Goal: Information Seeking & Learning: Learn about a topic

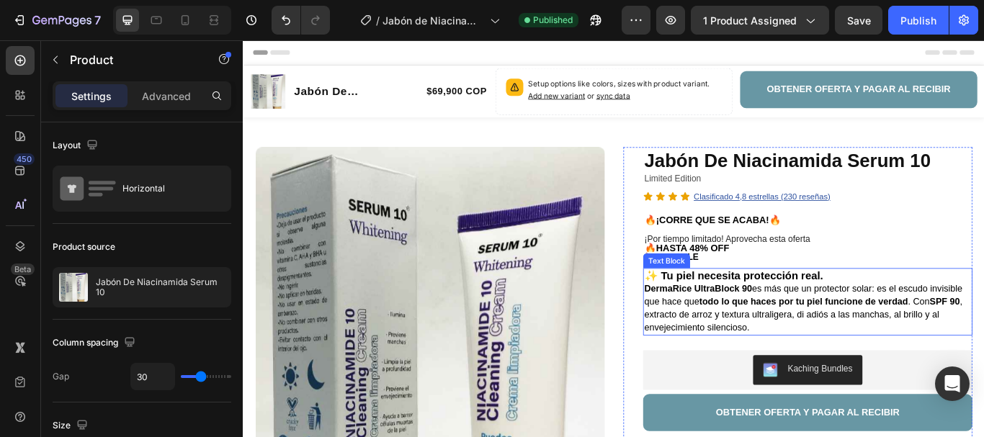
click at [866, 328] on span "DermaRice UltraBlock 90 es más que un protector solar: es el escudo invisible q…" at bounding box center [895, 352] width 371 height 56
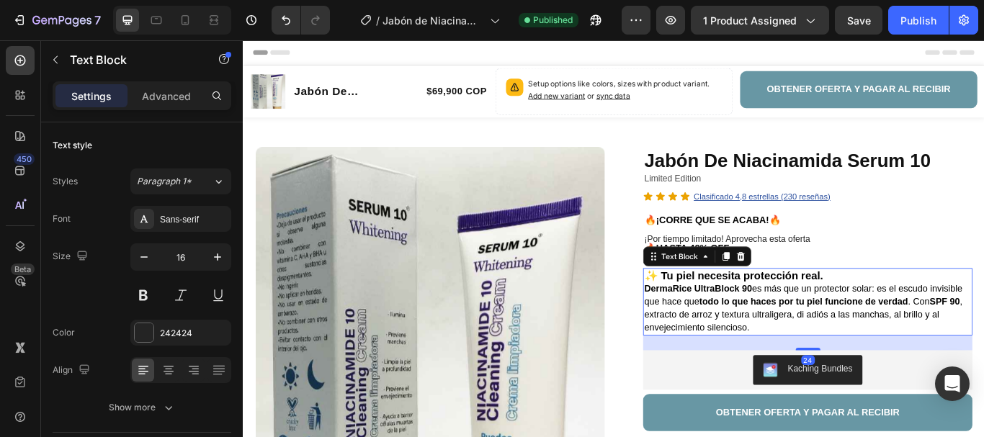
click at [882, 315] on strong "✨ Tu piel necesita protección real." at bounding box center [814, 315] width 208 height 14
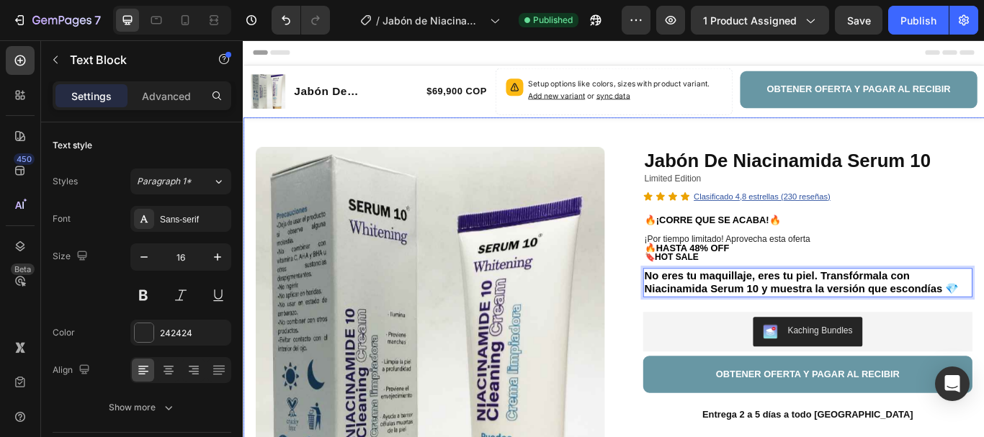
click at [983, 309] on div "Product Images Row Jabón De Niacinamida Serum 10 Product Title Limited Edition …" at bounding box center [675, 443] width 864 height 626
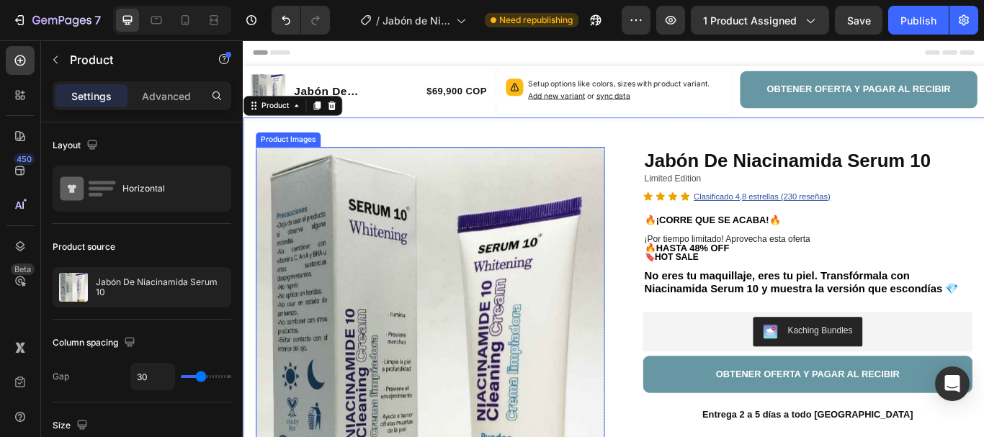
click at [302, 156] on div "Product Images" at bounding box center [295, 156] width 70 height 13
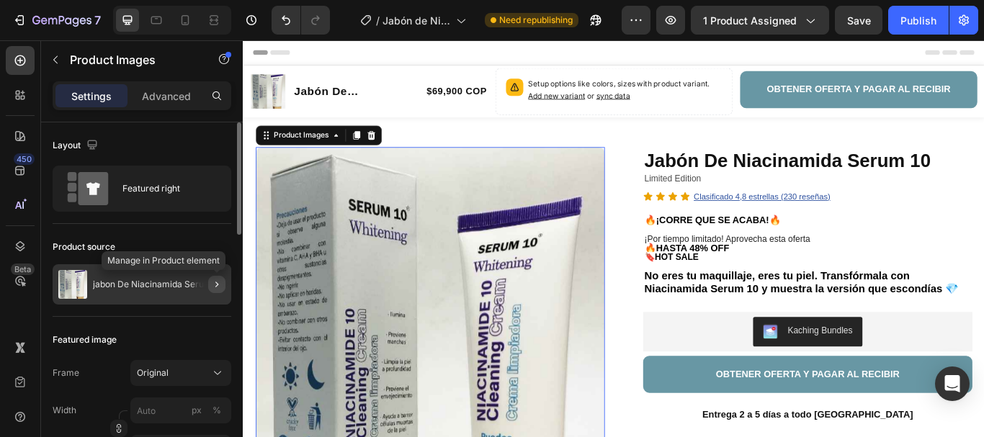
click at [219, 279] on icon "button" at bounding box center [217, 285] width 12 height 12
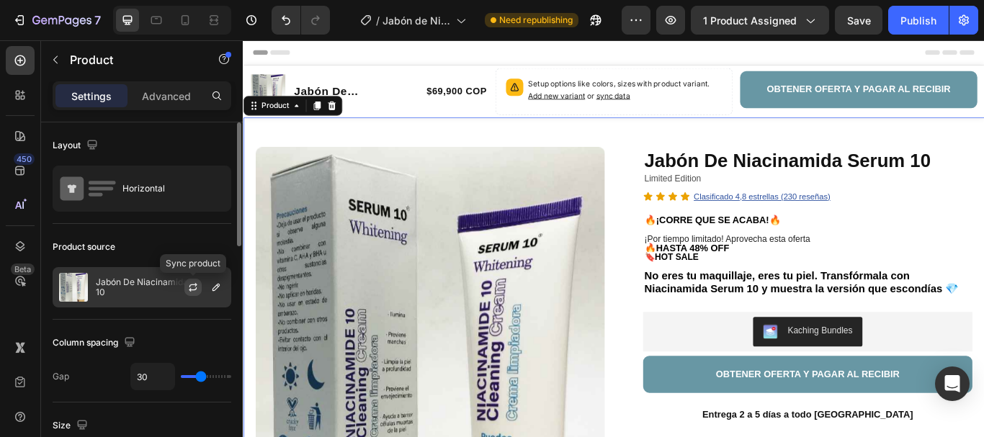
click at [196, 285] on icon "button" at bounding box center [193, 285] width 8 height 4
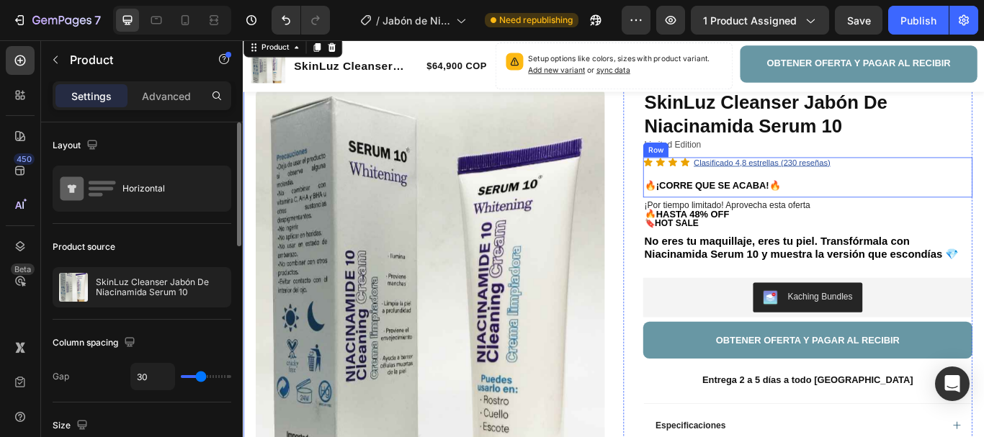
scroll to position [72, 0]
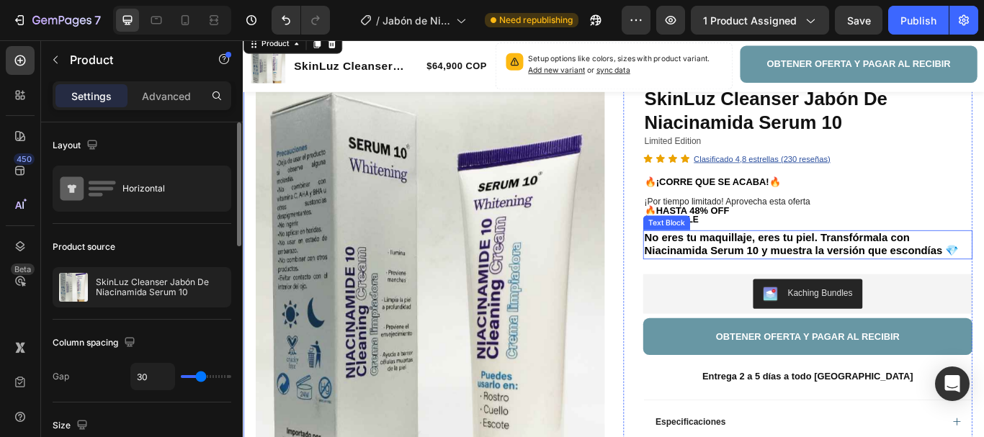
click at [840, 274] on strong "No eres tu maquillaje, eres tu piel. Transfórmala con Niacinamida Serum 10 y mu…" at bounding box center [893, 279] width 367 height 30
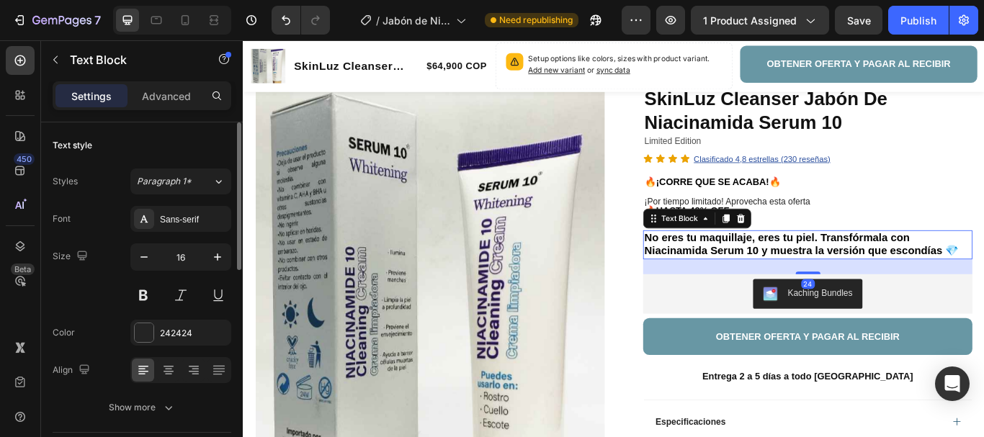
click at [840, 274] on strong "No eres tu maquillaje, eres tu piel. Transfórmala con Niacinamida Serum 10 y mu…" at bounding box center [893, 279] width 367 height 30
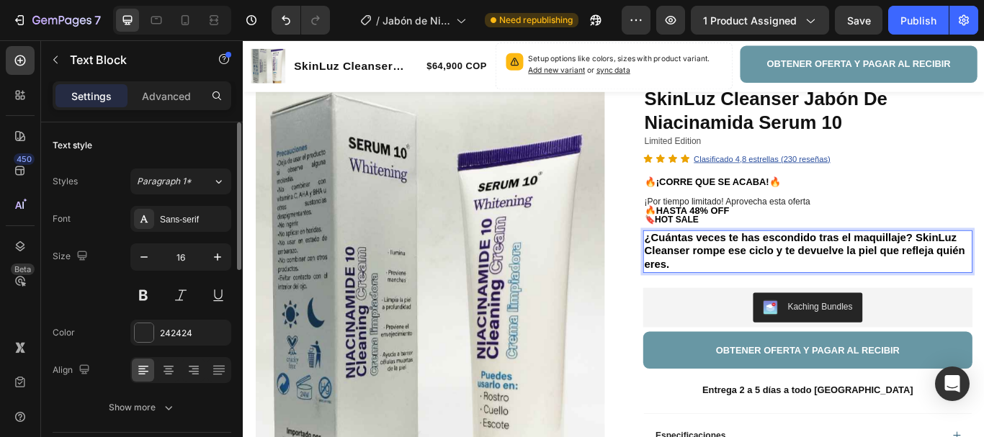
click at [784, 269] on strong "¿Cuántas veces te has escondido tras el maquillaje? SkinLuz Cleanser rompe ese …" at bounding box center [897, 287] width 374 height 46
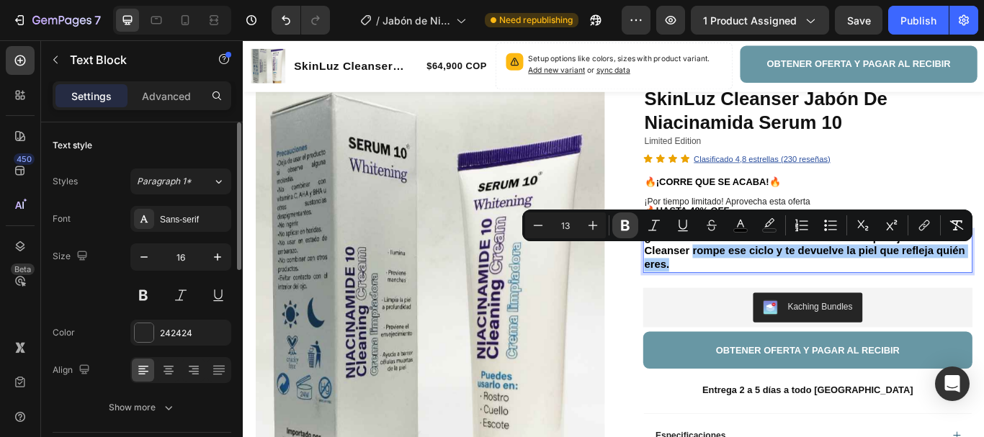
drag, startPoint x: 627, startPoint y: 231, endPoint x: 514, endPoint y: 260, distance: 116.7
click at [627, 231] on icon "Editor contextual toolbar" at bounding box center [625, 225] width 14 height 14
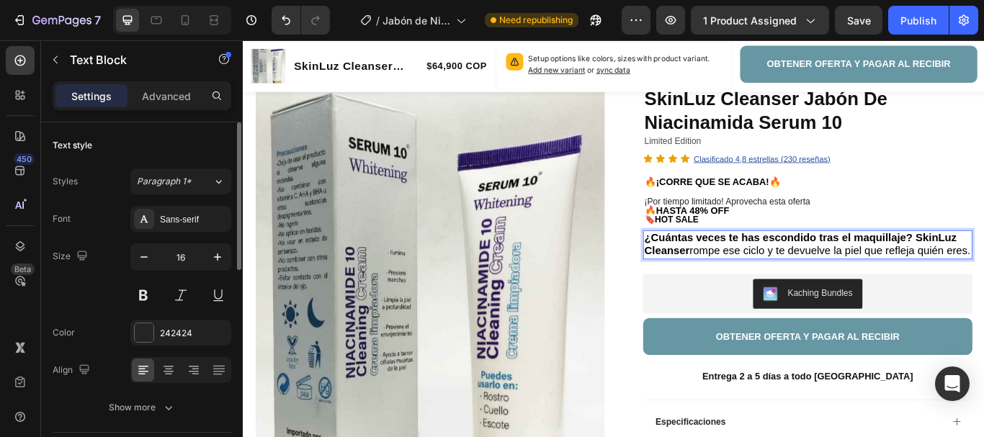
click at [770, 295] on p "¿Cuántas veces te has escondido tras el maquillaje? SkinLuz Cleanser rompe ese …" at bounding box center [900, 280] width 381 height 32
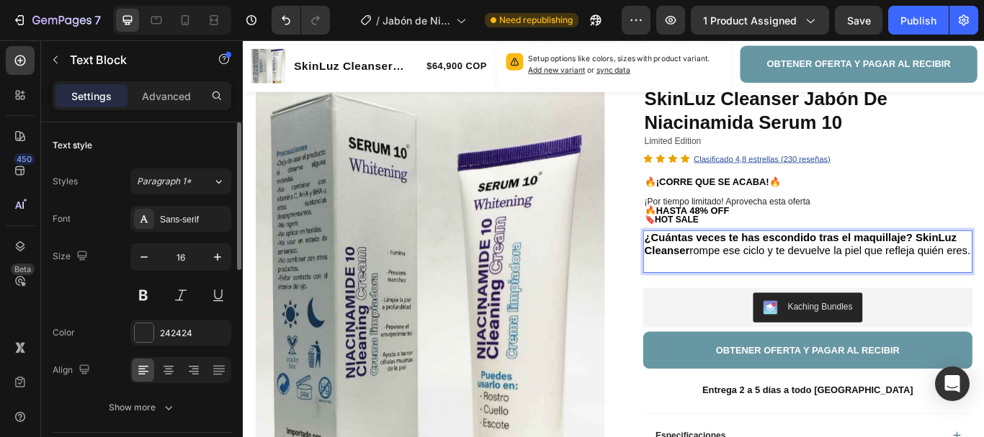
click at [745, 310] on p "Rich Text Editor. Editing area: main" at bounding box center [900, 303] width 381 height 16
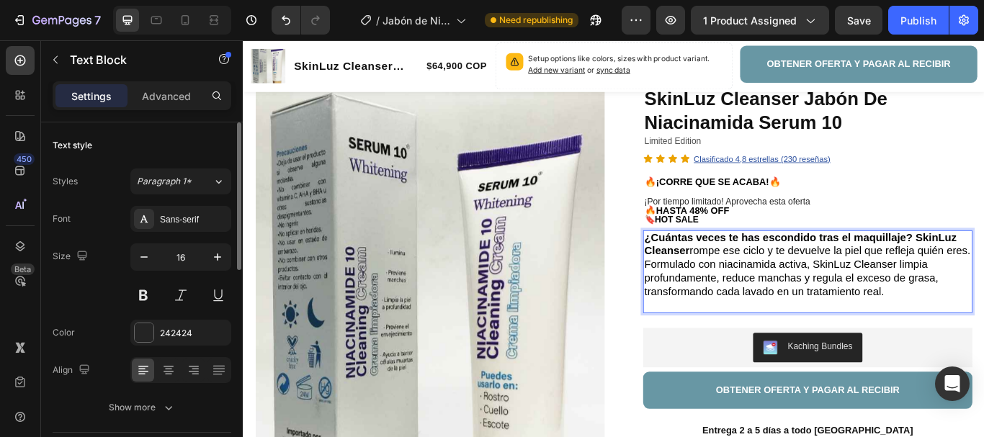
scroll to position [144, 0]
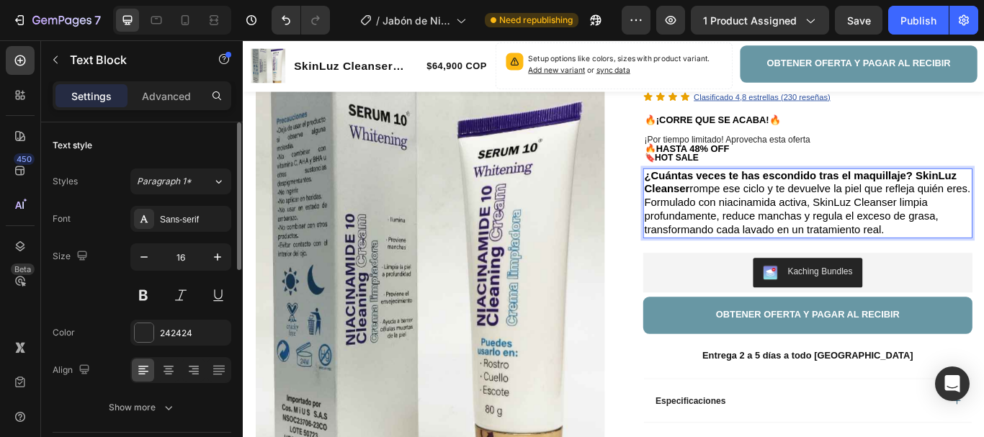
click at [983, 269] on p "Formulado con niacinamida activa, SkinLuz Cleanser limpia profundamente, reduce…" at bounding box center [900, 246] width 381 height 47
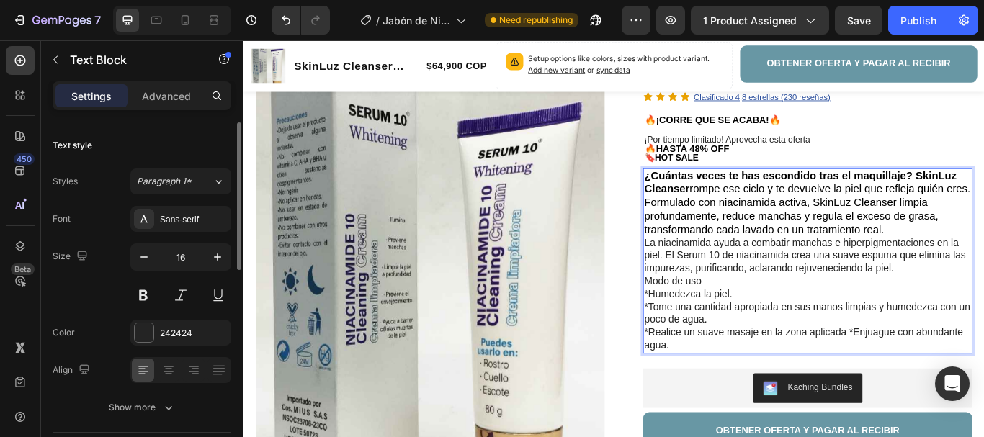
click at [866, 294] on p "La niacinamida ayuda a combatir manchas e hiperpigmentaciones en la piel. El Se…" at bounding box center [900, 292] width 381 height 45
click at [983, 269] on p "Formulado con niacinamida activa, SkinLuz Cleanser limpia profundamente, reduce…" at bounding box center [900, 246] width 381 height 47
click at [785, 223] on p "¿Cuántas veces te has escondido tras el maquillaje? SkinLuz Cleanser rompe ese …" at bounding box center [900, 208] width 381 height 32
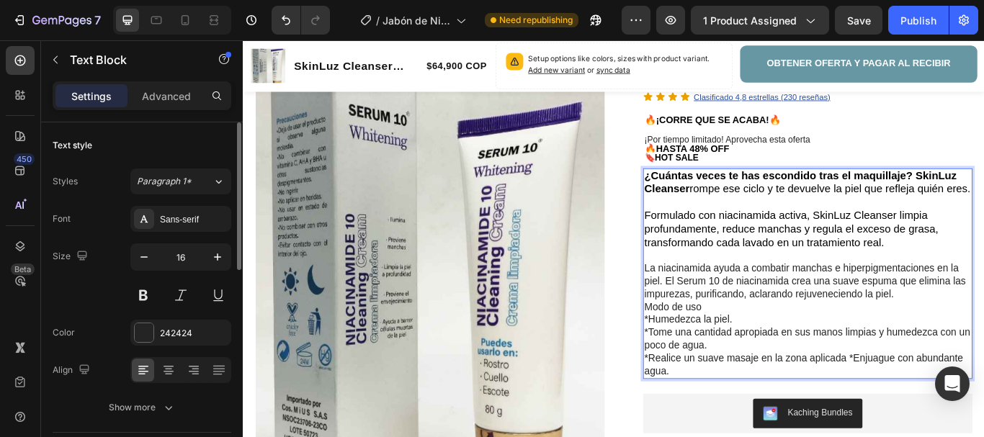
click at [779, 215] on span "¿Cuántas veces te has escondido tras el maquillaje? SkinLuz Cleanser rompe ese …" at bounding box center [900, 207] width 380 height 30
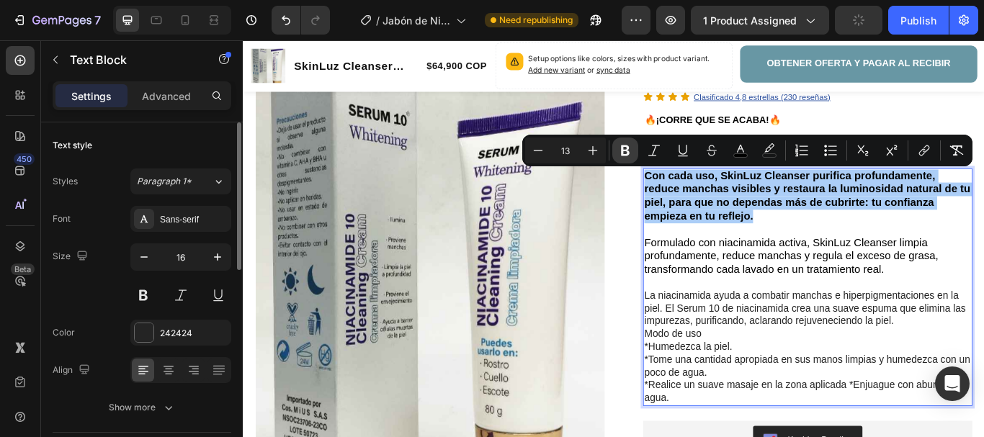
drag, startPoint x: 622, startPoint y: 145, endPoint x: 579, endPoint y: 168, distance: 48.6
click at [622, 145] on icon "Editor contextual toolbar" at bounding box center [625, 150] width 14 height 14
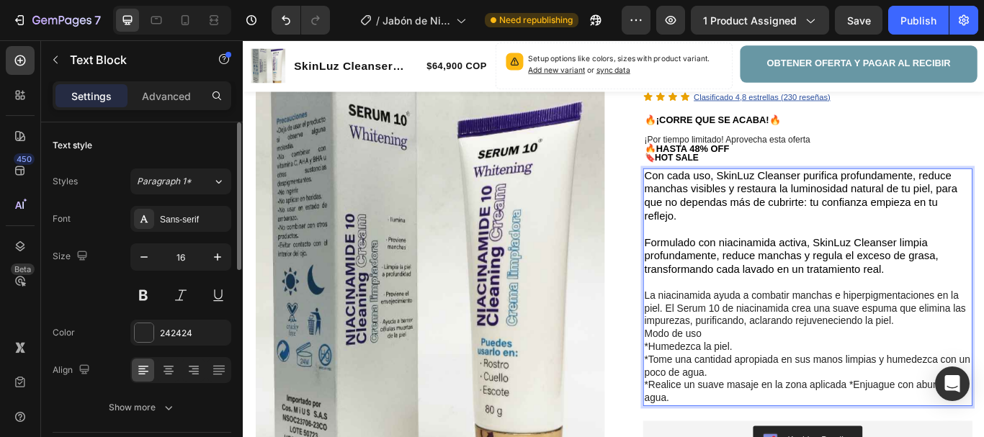
click at [823, 201] on span "Con cada uso, SkinLuz Cleanser purifica profundamente, reduce manchas visibles …" at bounding box center [892, 222] width 365 height 61
click at [791, 200] on span "Con cada uso, SkinLuz Cleanser purifica profundamente, reduce manchas visibles …" at bounding box center [892, 222] width 365 height 61
click at [840, 199] on span "Con cada uso, SkinLuz Cleanser purifica profundamente, reduce manchas visibles …" at bounding box center [892, 222] width 365 height 61
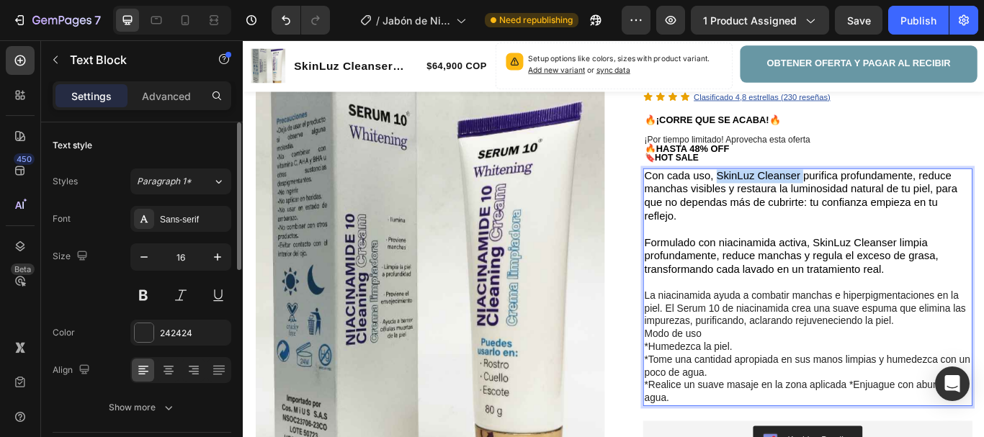
drag, startPoint x: 890, startPoint y: 199, endPoint x: 787, endPoint y: 197, distance: 103.0
click at [787, 197] on span "Con cada uso, SkinLuz Cleanser purifica profundamente, reduce manchas visibles …" at bounding box center [892, 222] width 365 height 61
click at [809, 196] on span "Con cada uso, SkinLuz Cleanser purifica profundamente, reduce manchas visibles …" at bounding box center [892, 222] width 365 height 61
drag, startPoint x: 843, startPoint y: 198, endPoint x: 882, endPoint y: 204, distance: 39.3
click at [881, 204] on span "Con cada uso, SkinLuz Cleanser purifica profundamente, reduce manchas visibles …" at bounding box center [892, 222] width 365 height 61
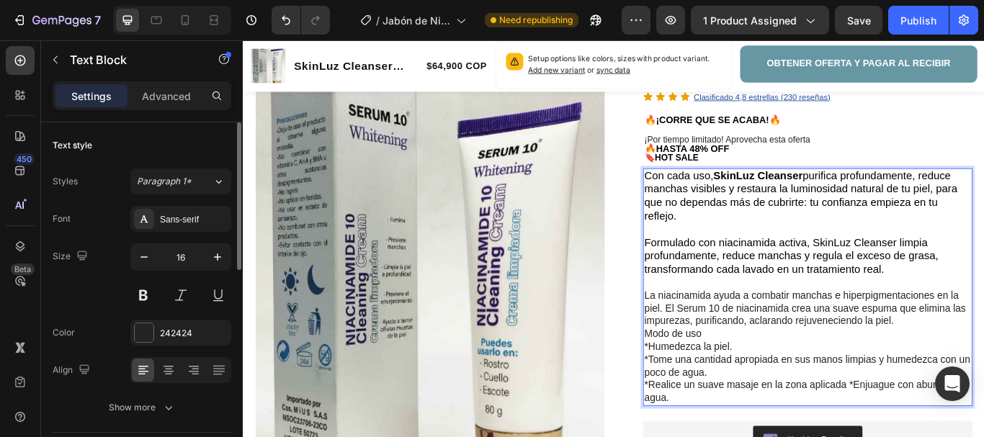
click at [768, 261] on p "Rich Text Editor. Editing area: main" at bounding box center [900, 261] width 381 height 15
click at [727, 392] on p "*Humedezca la piel." at bounding box center [900, 398] width 381 height 15
click at [760, 195] on span "Con cada uso, SkinLuz Cleanser purifica profundamente, reduce manchas visibles …" at bounding box center [892, 222] width 365 height 61
click at [807, 244] on p "💥 Con cada uso, SkinLuz Cleanser purifica profundamente, reduce manchas visible…" at bounding box center [900, 223] width 381 height 63
click at [711, 395] on p "*Humedezca la piel." at bounding box center [900, 398] width 381 height 15
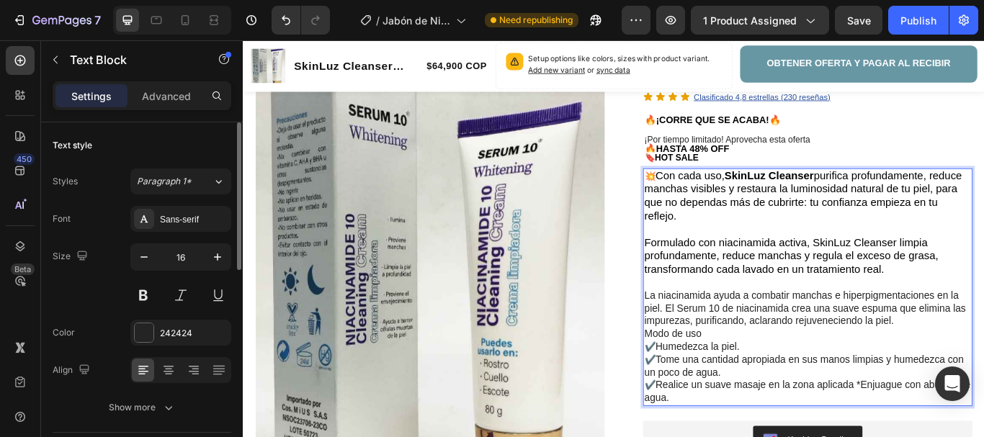
click at [806, 386] on p "Modo de uso" at bounding box center [900, 383] width 381 height 15
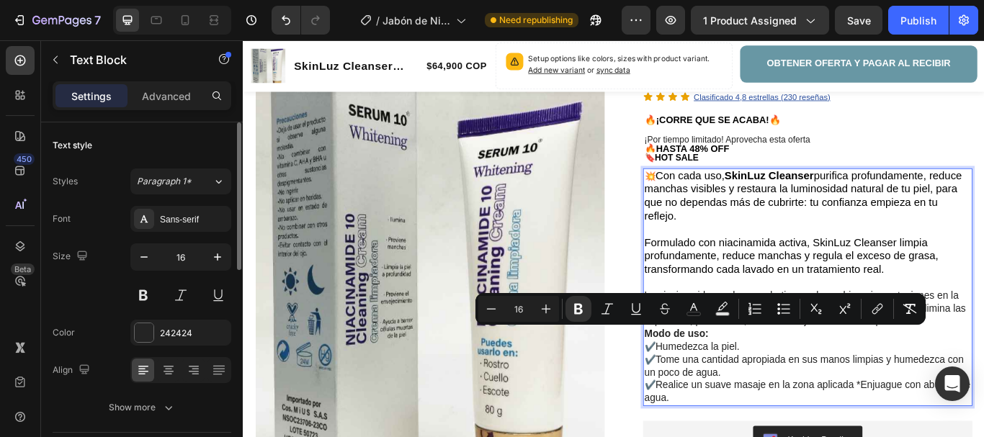
click at [833, 388] on p "Modo de uso:" at bounding box center [900, 383] width 381 height 15
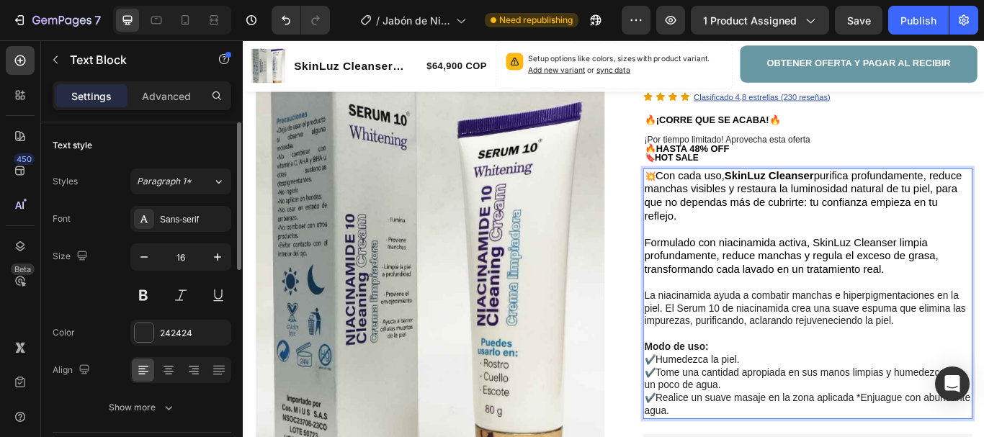
scroll to position [216, 0]
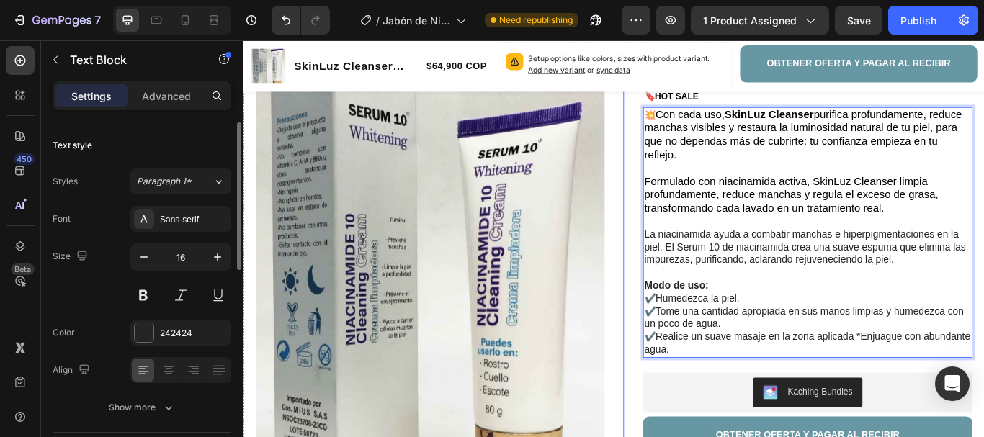
click at [982, 420] on div "SkinLuz Cleanser Jabón De Niacinamida Serum 10 Product Title Limited Edition Te…" at bounding box center [901, 376] width 384 height 854
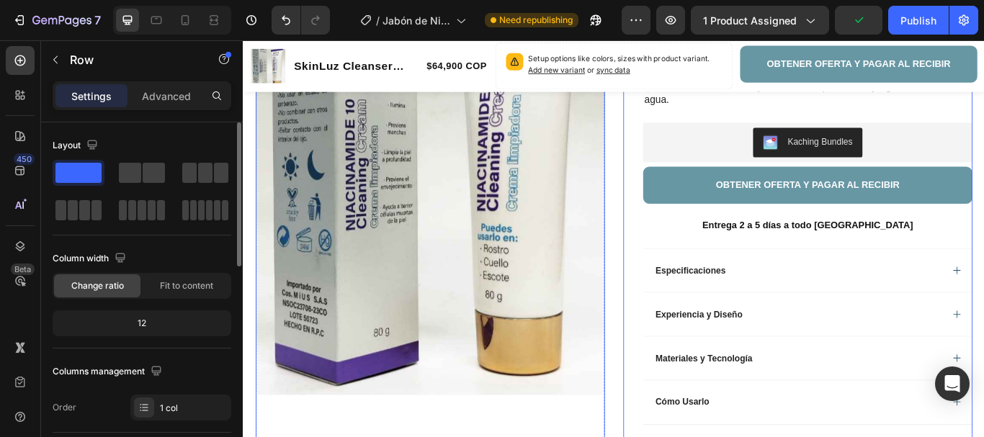
scroll to position [576, 0]
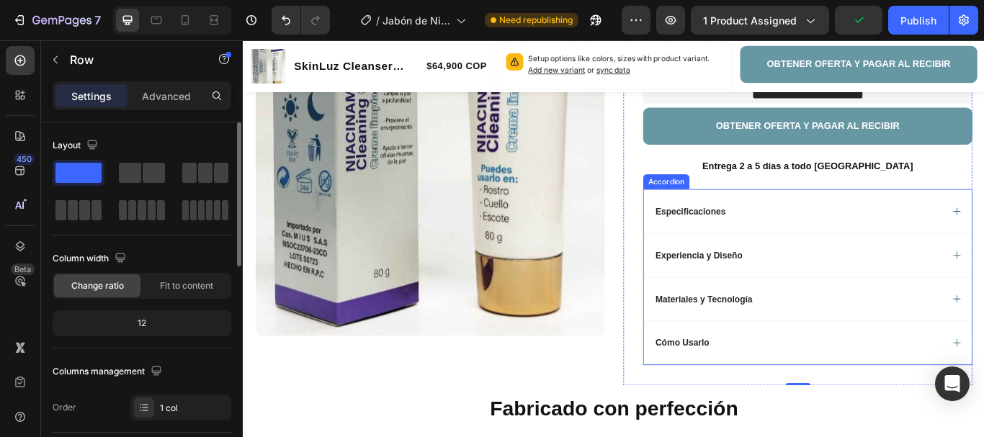
click at [869, 233] on div "Especificaciones" at bounding box center [889, 239] width 336 height 17
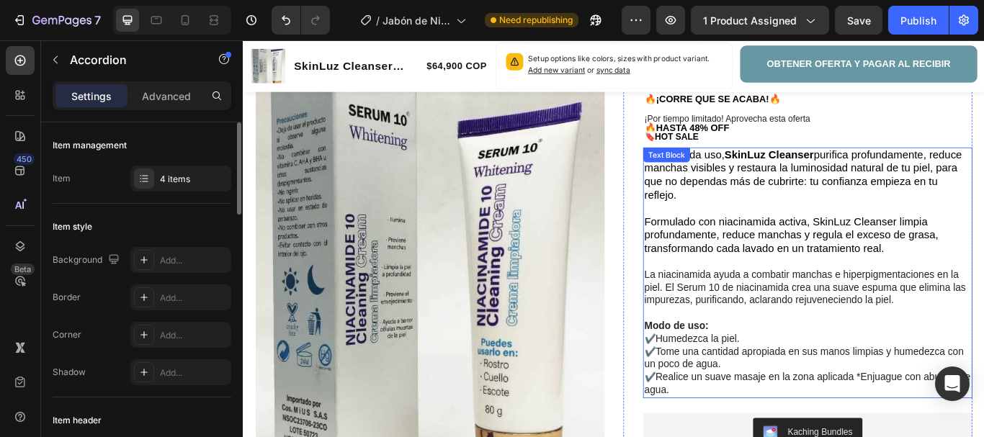
scroll to position [144, 0]
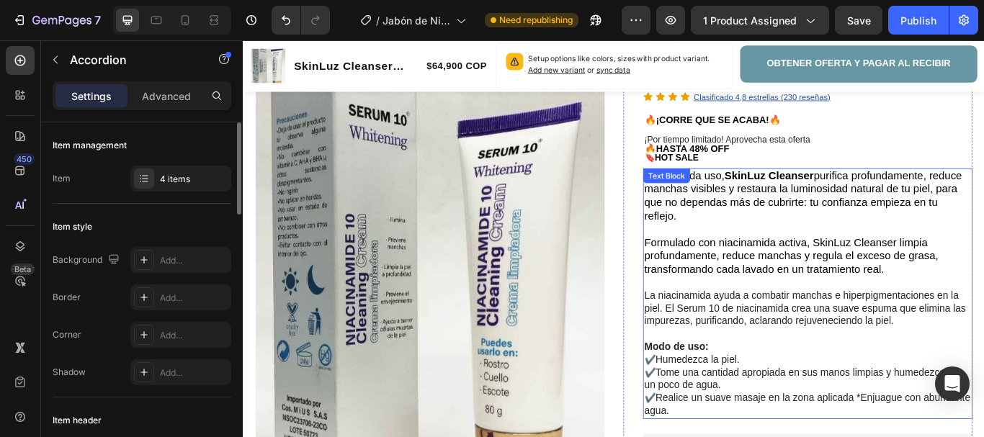
click at [802, 240] on p "💥 Con cada uso, SkinLuz Cleanser purifica profundamente, reduce manchas visible…" at bounding box center [900, 223] width 381 height 63
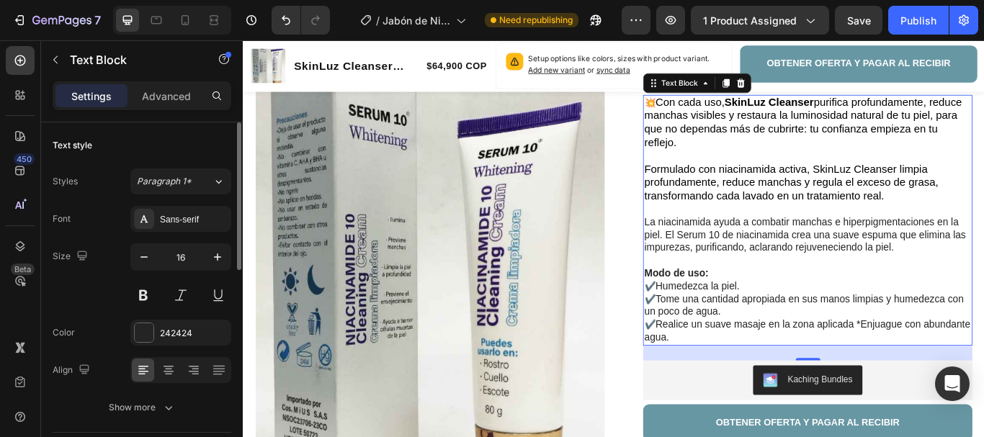
scroll to position [216, 0]
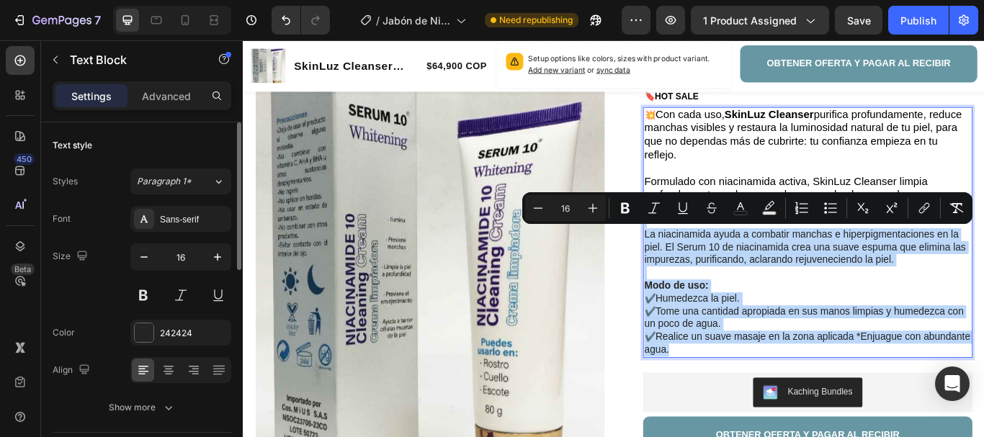
drag, startPoint x: 811, startPoint y: 402, endPoint x: 707, endPoint y: 246, distance: 187.4
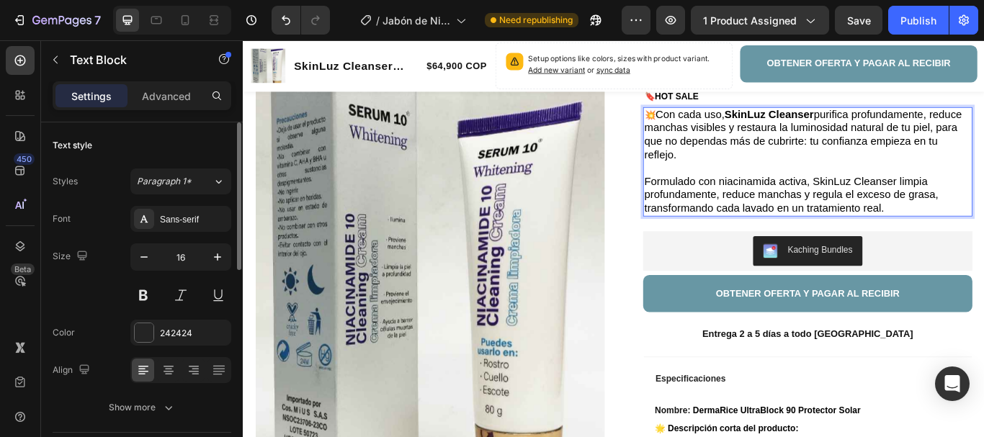
click at [840, 187] on p "Rich Text Editor. Editing area: main" at bounding box center [900, 189] width 381 height 15
click at [949, 173] on p "💥 Con cada uso, SkinLuz Cleanser purifica profundamente, reduce manchas visible…" at bounding box center [900, 151] width 381 height 63
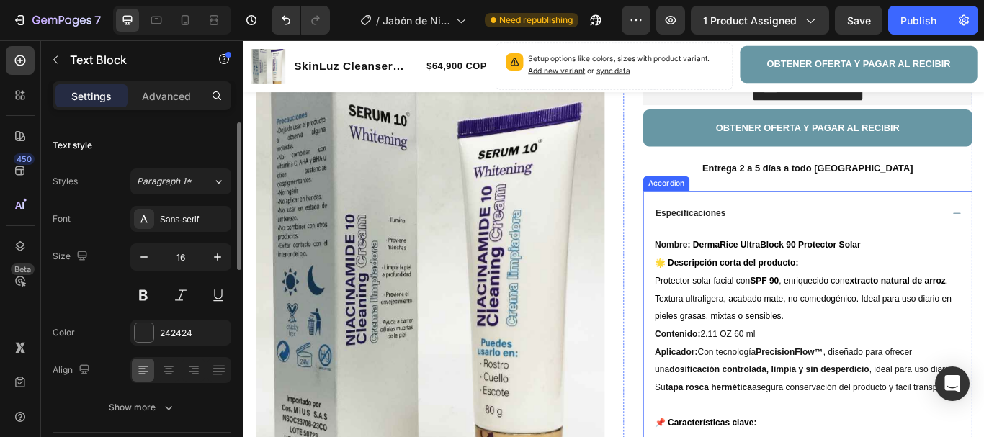
scroll to position [432, 0]
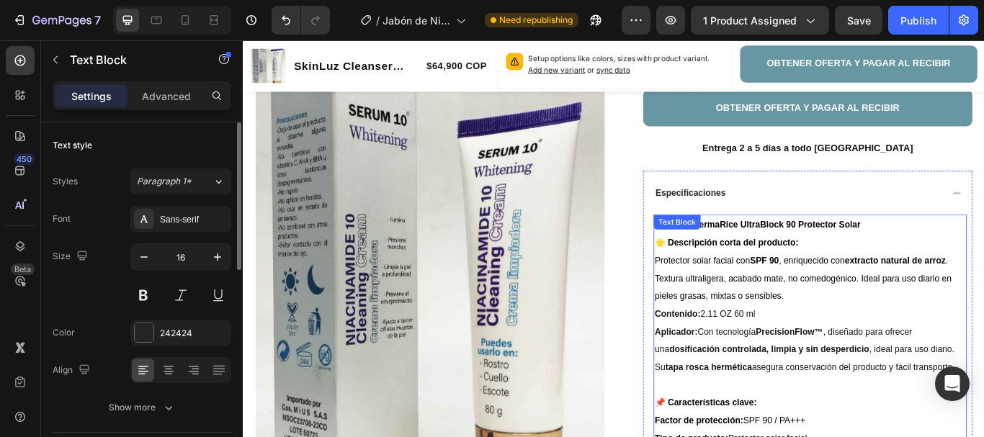
click at [766, 259] on div "Text Block" at bounding box center [748, 252] width 55 height 17
click at [879, 273] on strong "🌟 Descripción corta del producto:" at bounding box center [805, 277] width 167 height 12
click at [896, 259] on strong "DermaRice UltraBlock 90 Protector Solar" at bounding box center [864, 256] width 196 height 12
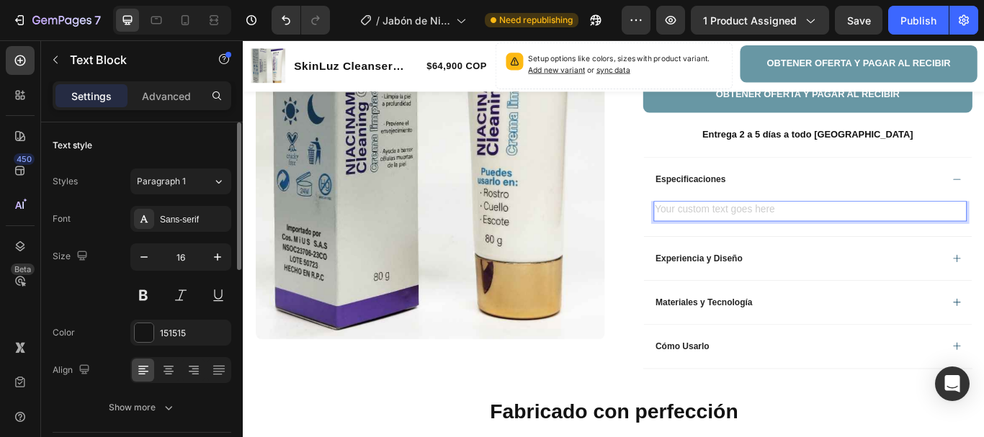
scroll to position [407, 0]
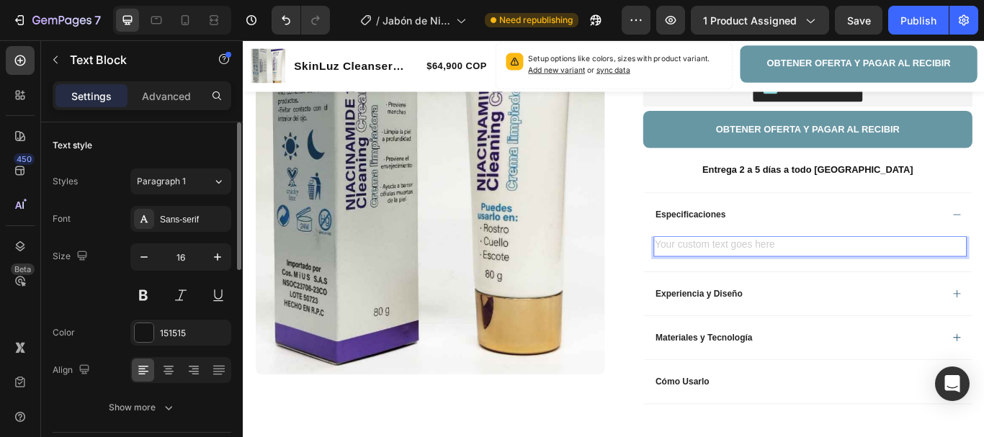
click at [805, 282] on div "Rich Text Editor. Editing area: main" at bounding box center [903, 281] width 365 height 24
click at [804, 282] on div "Rich Text Editor. Editing area: main" at bounding box center [903, 281] width 365 height 24
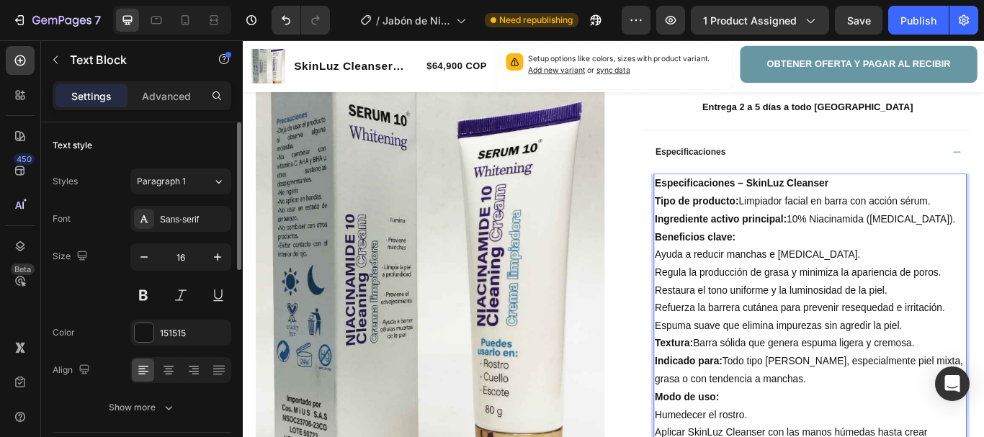
scroll to position [445, 0]
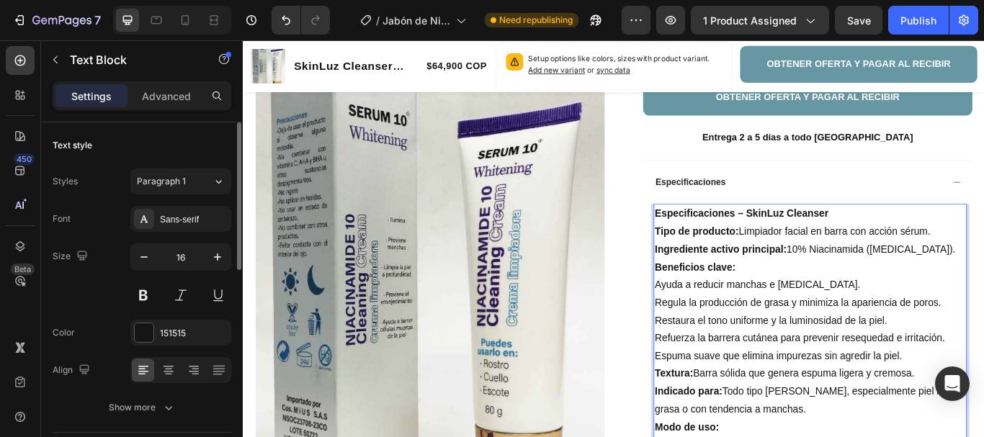
click at [795, 272] on p "Tipo de producto: Limpiador facial en barra con acción sérum." at bounding box center [903, 264] width 362 height 21
click at [822, 313] on p "Beneficios clave:" at bounding box center [903, 305] width 362 height 21
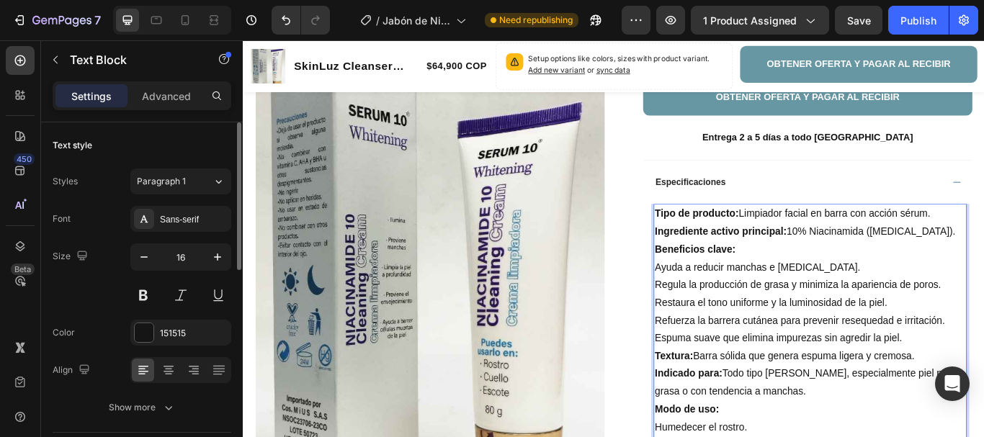
click at [781, 315] on p "Ayuda a reducir manchas e [MEDICAL_DATA]." at bounding box center [903, 305] width 362 height 21
click at [729, 312] on p "Ayuda a reducir manchas e [MEDICAL_DATA]." at bounding box center [903, 305] width 362 height 21
click at [722, 303] on p "Ayuda a reducir manchas e [MEDICAL_DATA]." at bounding box center [903, 305] width 362 height 21
drag, startPoint x: 716, startPoint y: 304, endPoint x: 833, endPoint y: 300, distance: 116.7
click at [723, 302] on p "Ayuda a reducir manchas e [MEDICAL_DATA]." at bounding box center [903, 305] width 362 height 21
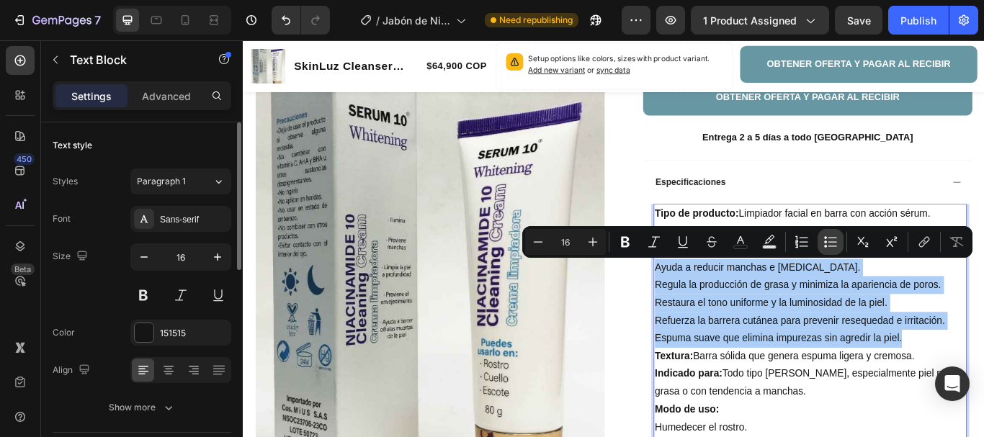
click at [830, 245] on icon "Editor contextual toolbar" at bounding box center [830, 242] width 14 height 14
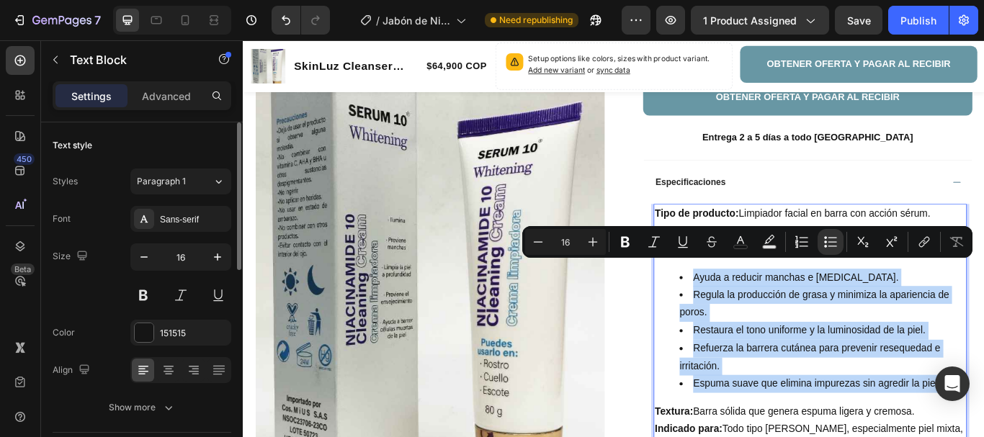
click at [851, 378] on li "Restaura el tono uniforme y la luminosidad de la piel." at bounding box center [917, 379] width 333 height 21
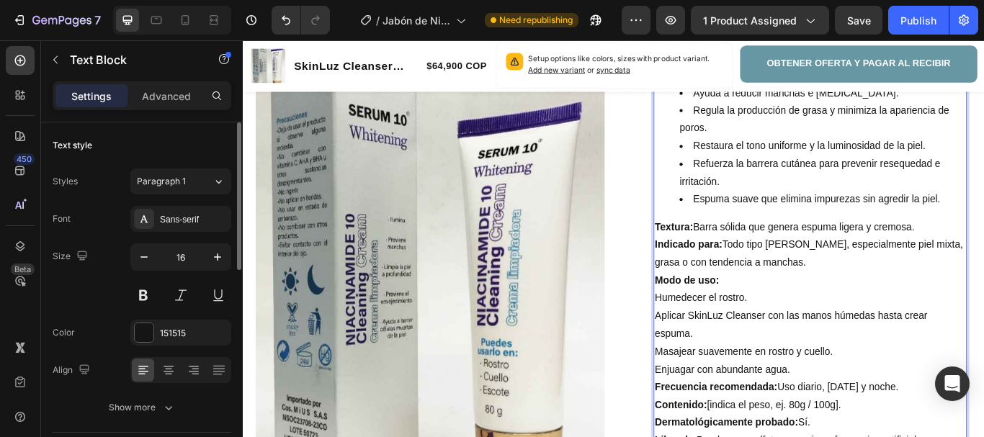
scroll to position [661, 0]
click at [729, 343] on p "Humedecer el rostro." at bounding box center [903, 340] width 362 height 21
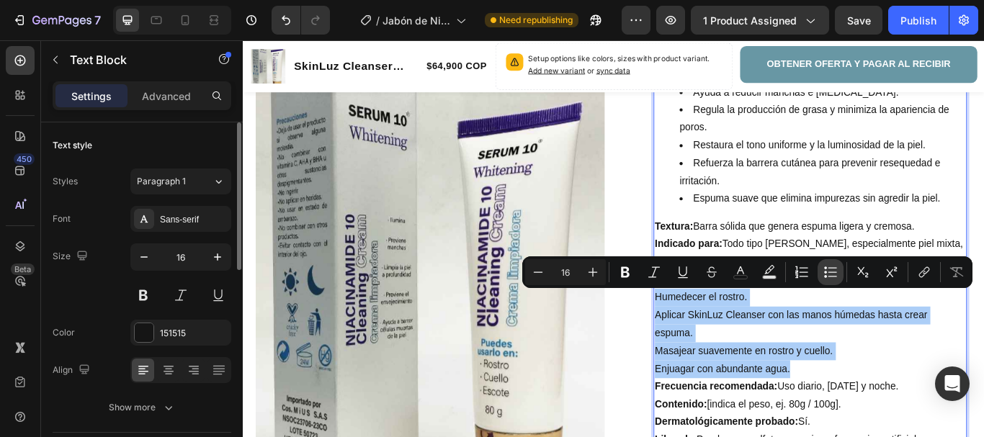
click at [820, 272] on button "Bulleted List" at bounding box center [830, 272] width 26 height 26
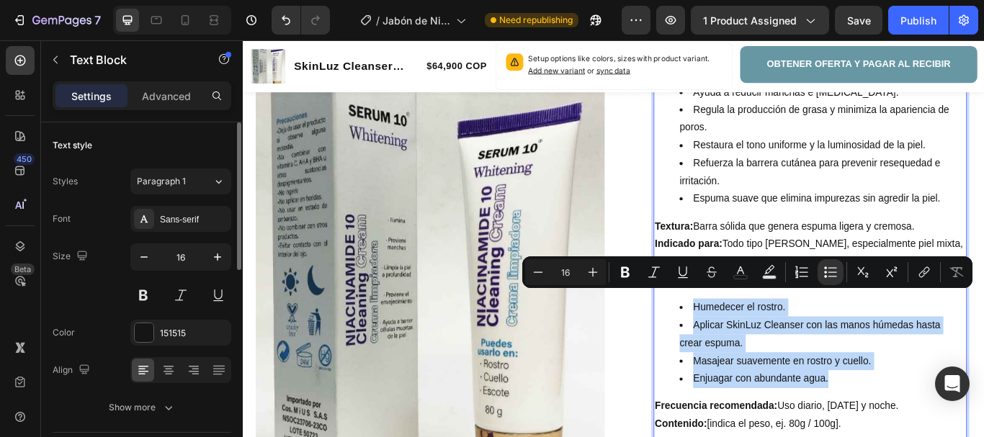
click at [897, 395] on li "Aplicar SkinLuz Cleanser con las manos húmedas hasta crear espuma." at bounding box center [917, 383] width 333 height 42
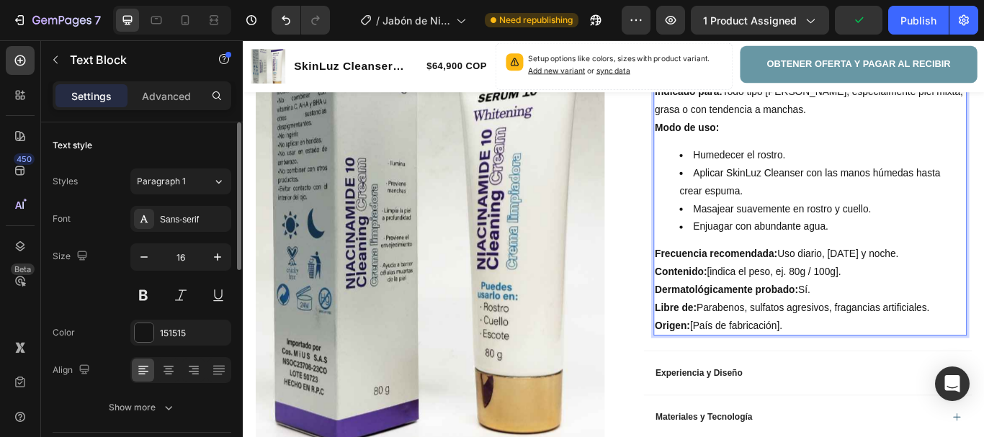
scroll to position [805, 0]
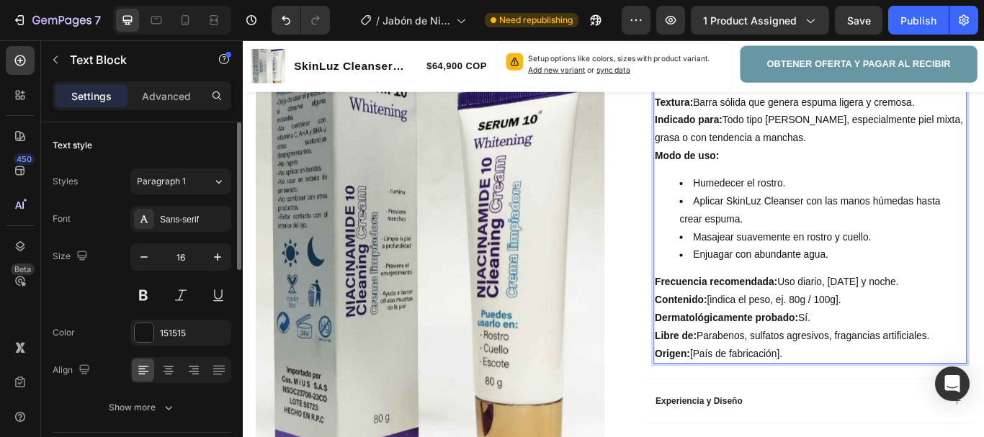
click at [936, 293] on li "Enjuagar con abundante agua." at bounding box center [917, 291] width 333 height 21
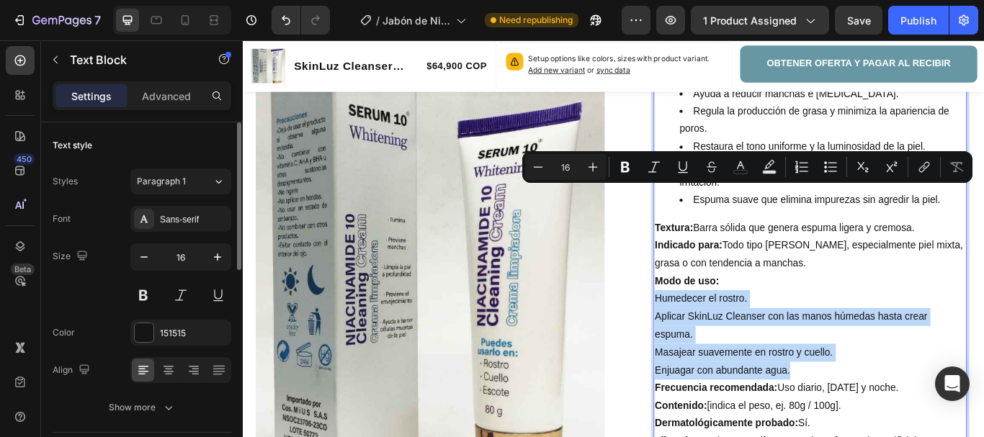
scroll to position [589, 0]
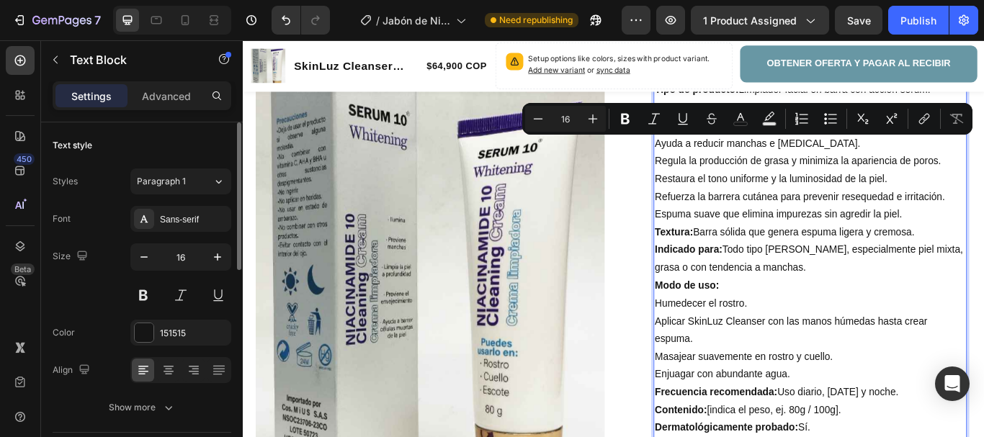
click at [743, 169] on p "Ayuda a reducir manchas e [MEDICAL_DATA]." at bounding box center [903, 161] width 362 height 21
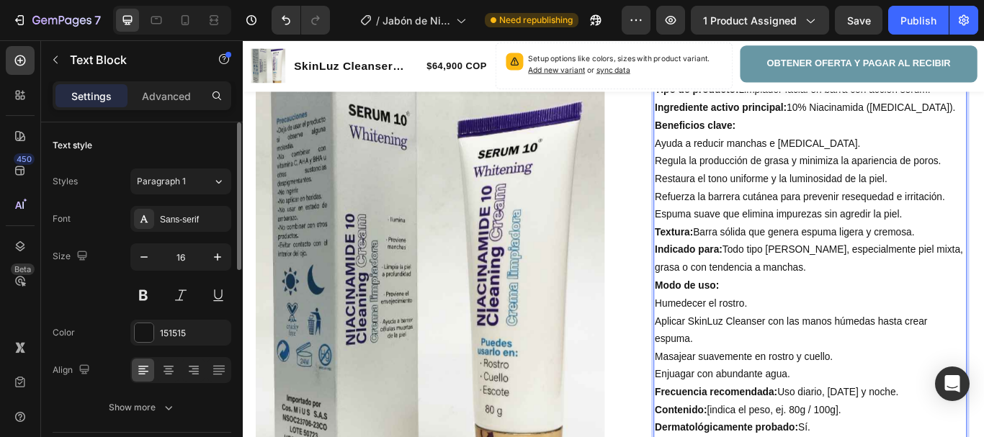
click at [745, 163] on p "Ayuda a reducir manchas e [MEDICAL_DATA]." at bounding box center [903, 161] width 362 height 21
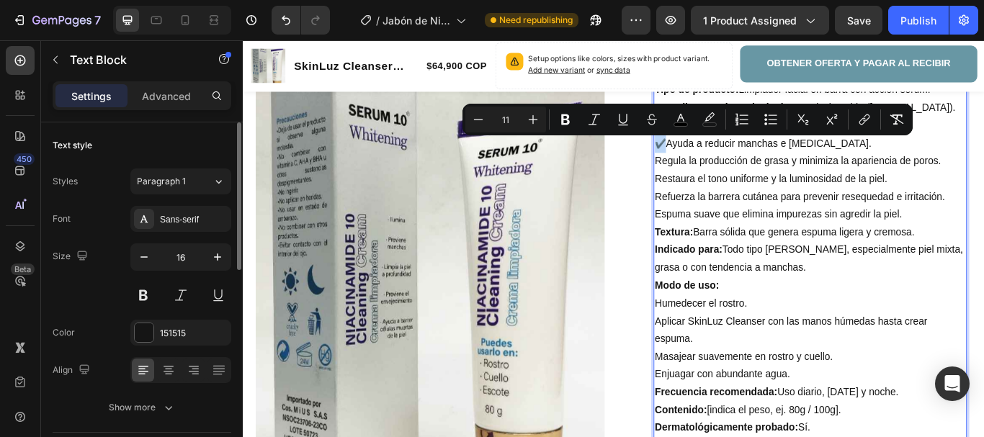
copy span "✔️"
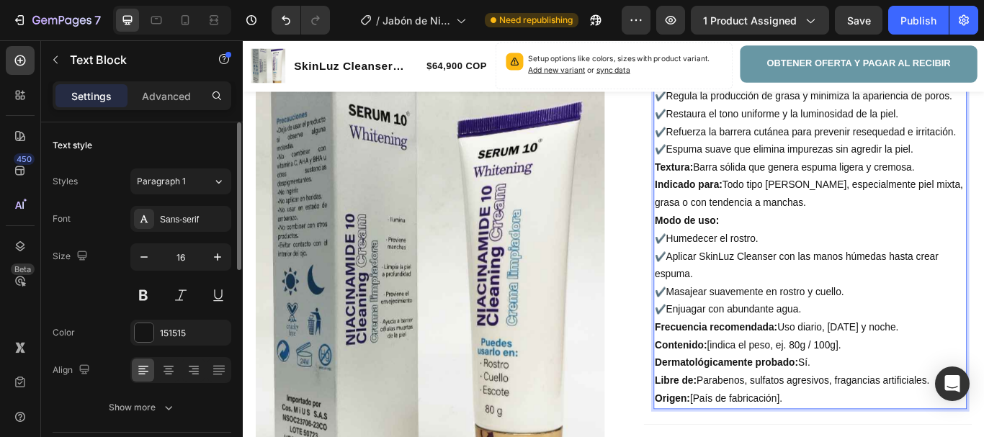
scroll to position [733, 0]
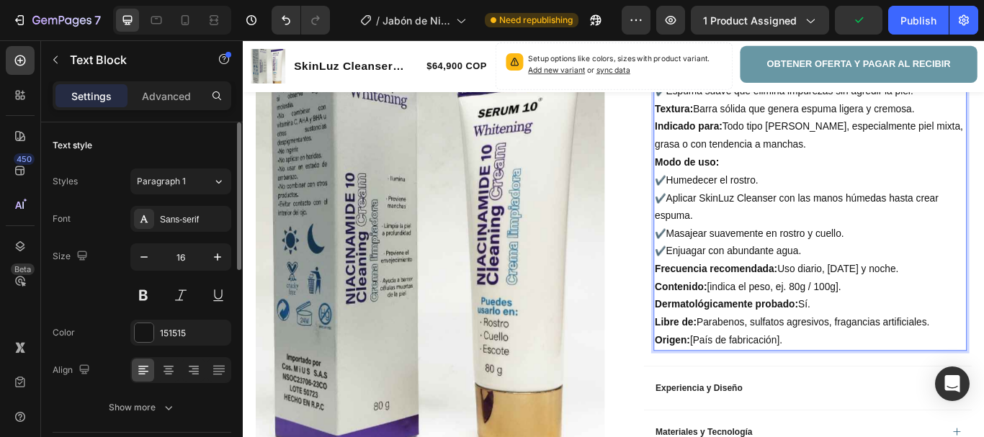
click at [864, 330] on p "Contenido: [indica el peso, ej. 80g / 100g]." at bounding box center [903, 328] width 362 height 21
click at [820, 339] on p "Dermatológicamente probado: Sí." at bounding box center [903, 348] width 362 height 21
click at [928, 342] on p "Dermatológicamente probado: Sí." at bounding box center [903, 348] width 362 height 21
click at [853, 386] on p "Origen: [GEOGRAPHIC_DATA]" at bounding box center [903, 390] width 362 height 21
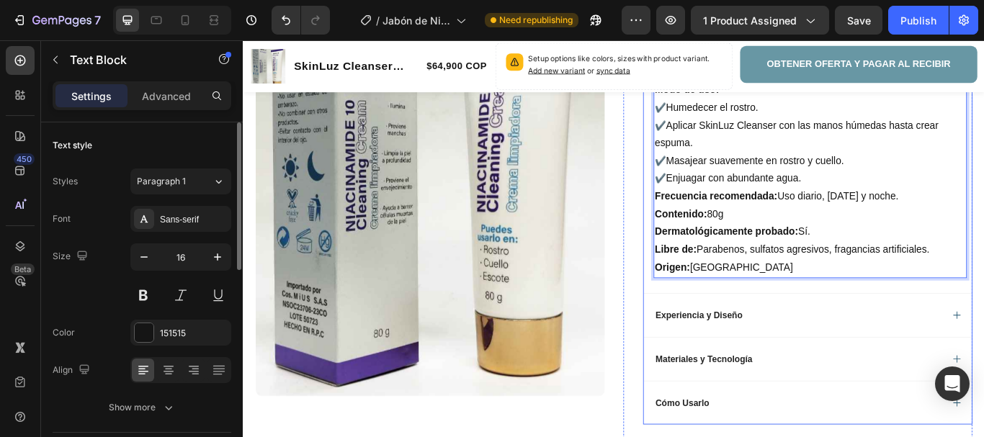
scroll to position [877, 0]
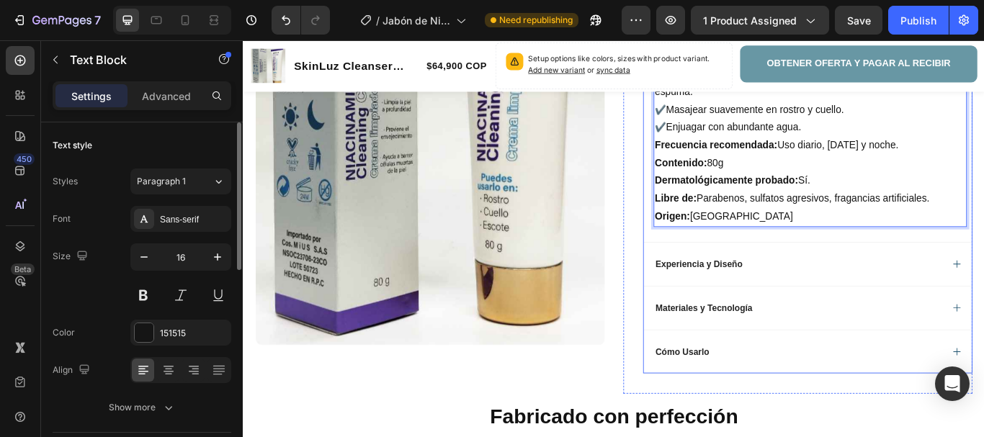
click at [858, 303] on div "Experiencia y Diseño" at bounding box center [889, 301] width 336 height 17
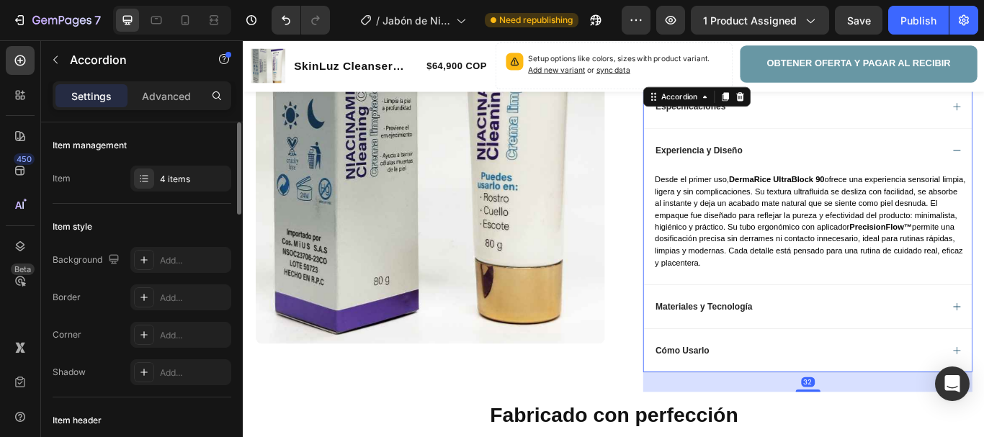
scroll to position [517, 0]
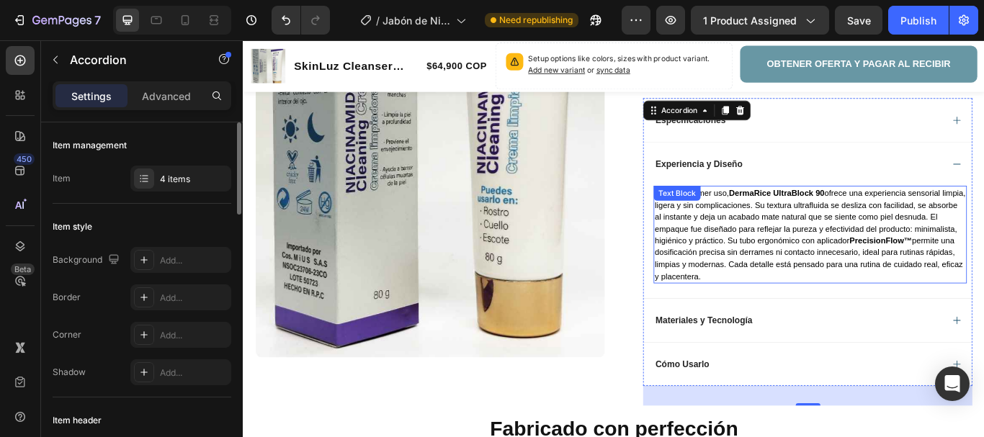
click at [852, 276] on span "Desde el primer uso, DermaRice UltraBlock 90 ofrece una experiencia sensorial l…" at bounding box center [903, 266] width 362 height 107
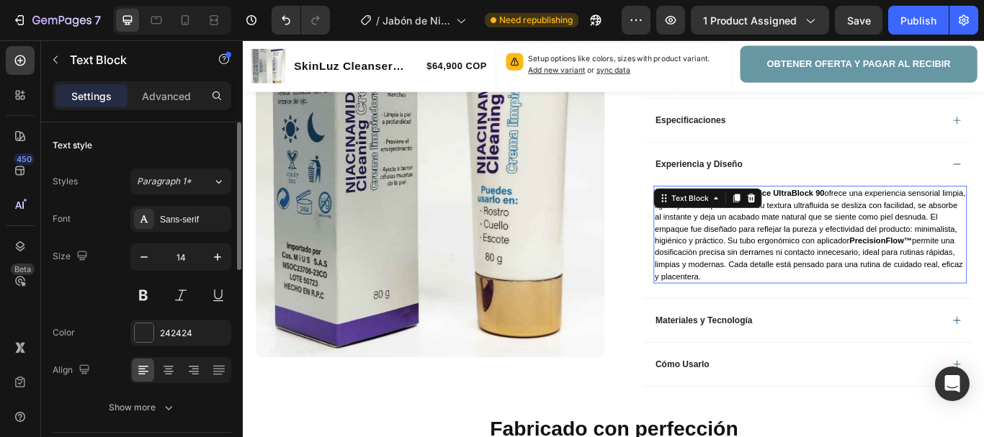
click at [852, 276] on span "Desde el primer uso, DermaRice UltraBlock 90 ofrece una experiencia sensorial l…" at bounding box center [903, 266] width 362 height 107
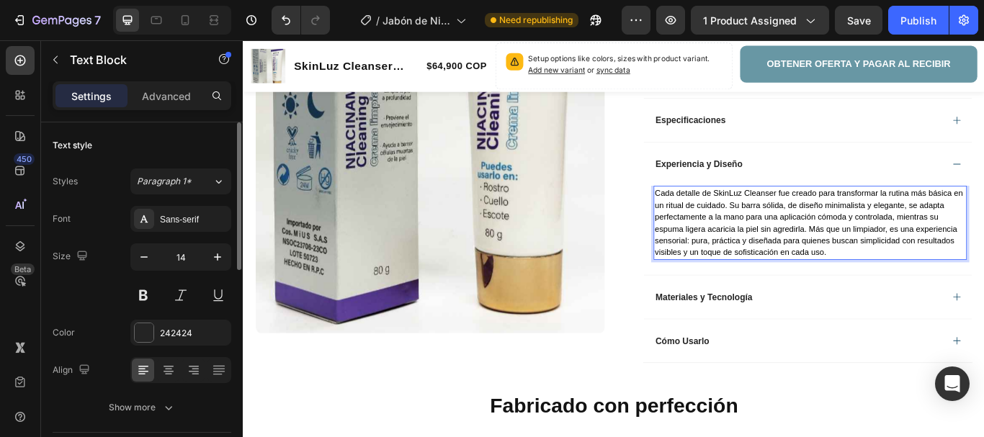
click at [947, 289] on p "Cada detalle de SkinLuz Cleanser fue creado para transformar la rutina más bási…" at bounding box center [903, 253] width 362 height 83
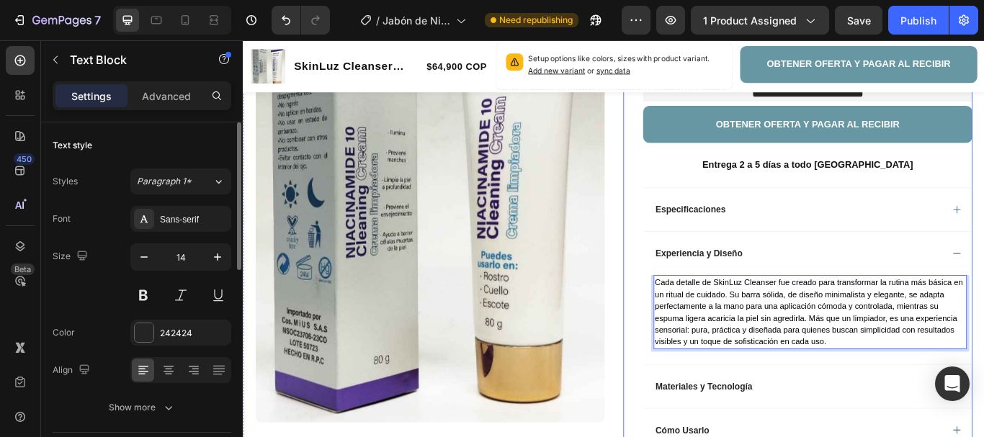
scroll to position [373, 0]
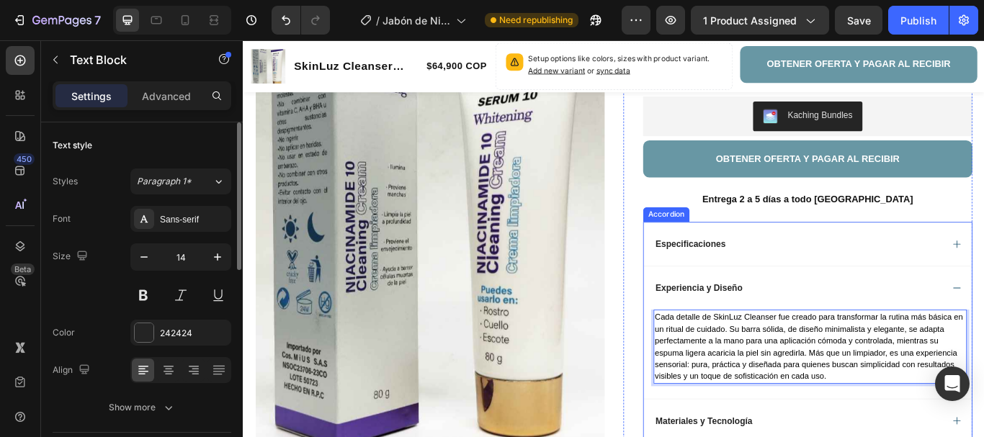
click at [869, 283] on div "Especificaciones" at bounding box center [889, 277] width 336 height 17
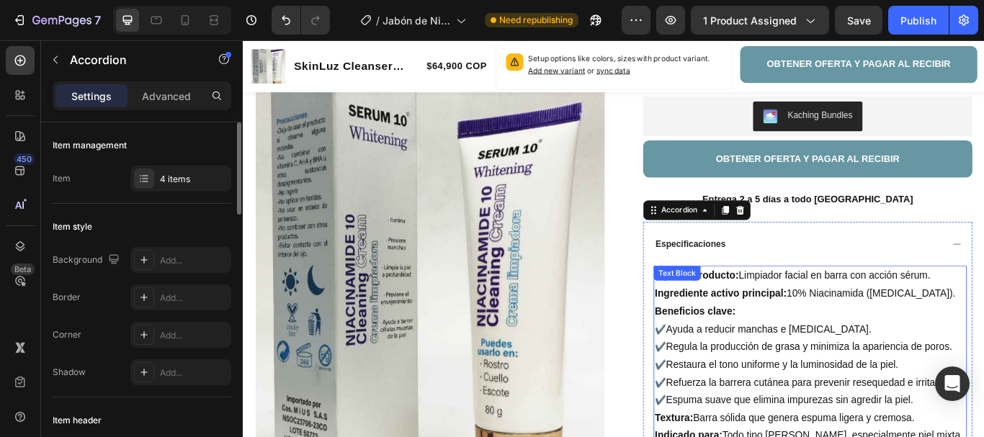
click at [880, 405] on p "✔️ Regula la producción de grasa y minimiza la apariencia de poros." at bounding box center [903, 397] width 362 height 21
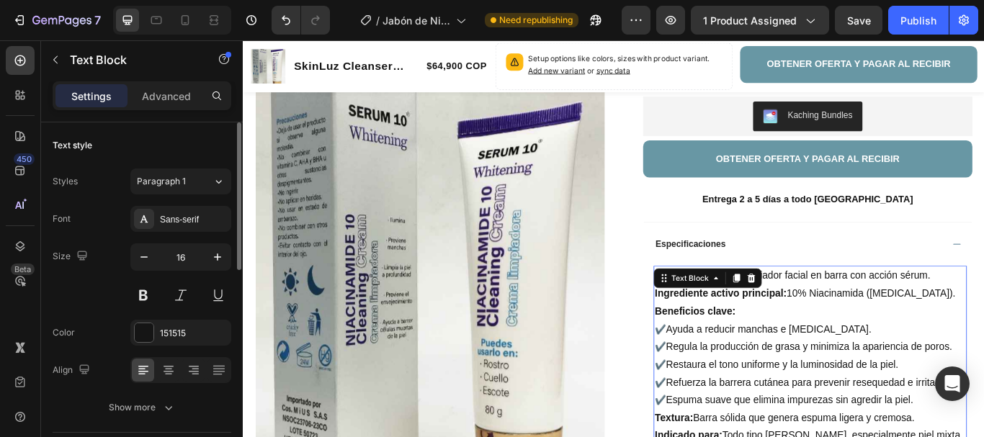
click at [820, 380] on p "✔️ Ayuda a reducir manchas e [MEDICAL_DATA]." at bounding box center [903, 377] width 362 height 21
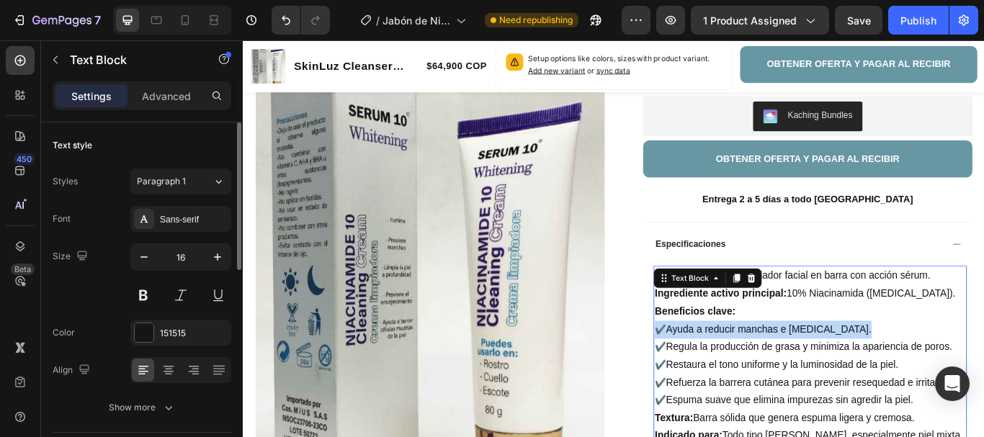
click at [820, 380] on p "✔️ Ayuda a reducir manchas e [MEDICAL_DATA]." at bounding box center [903, 377] width 362 height 21
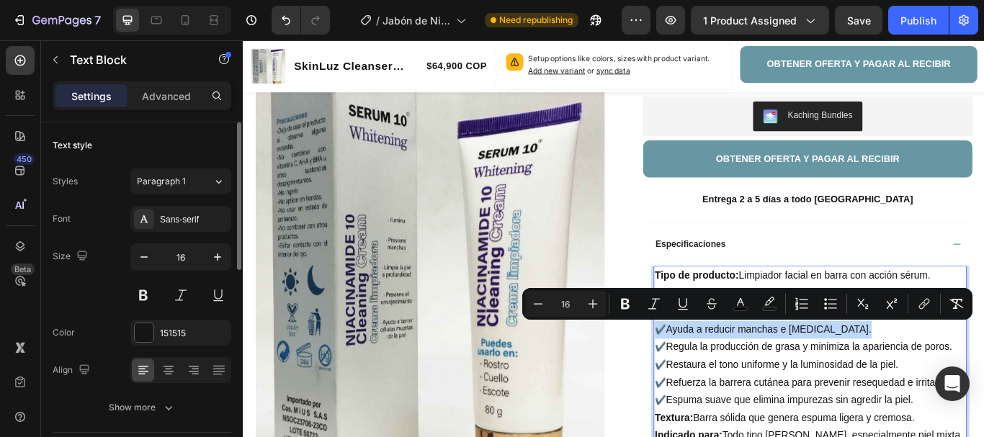
click at [836, 392] on p "✔️ Regula la producción de grasa y minimiza la apariencia de poros." at bounding box center [903, 397] width 362 height 21
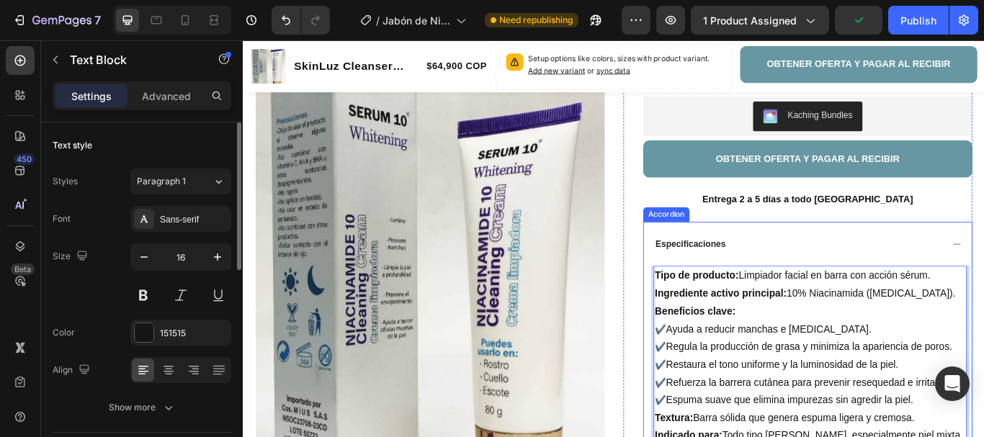
click at [853, 281] on div "Especificaciones" at bounding box center [889, 277] width 336 height 17
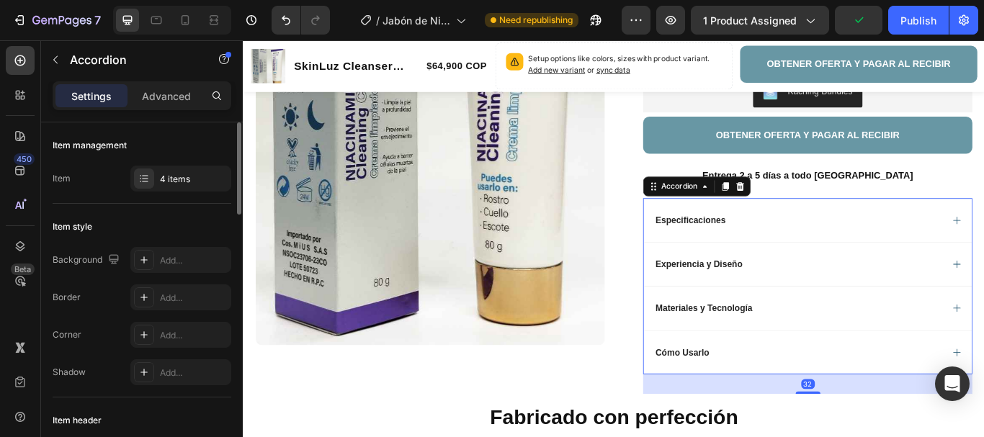
scroll to position [445, 0]
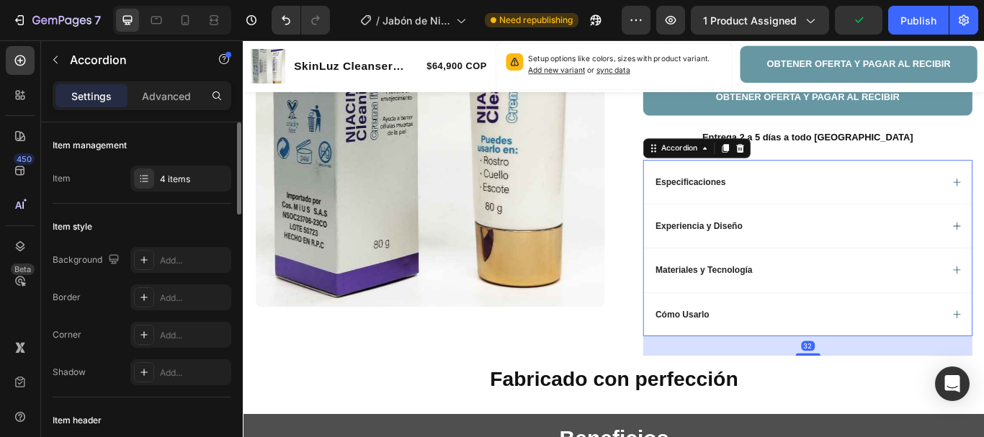
click at [832, 261] on div "Experiencia y Diseño" at bounding box center [889, 256] width 336 height 17
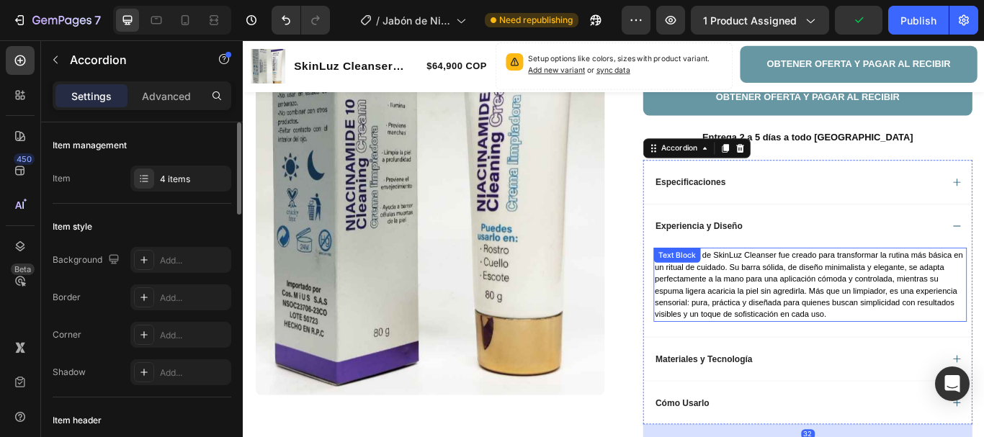
click at [836, 336] on span "Cada detalle de SkinLuz Cleanser fue creado para transformar la rutina más bási…" at bounding box center [901, 325] width 359 height 80
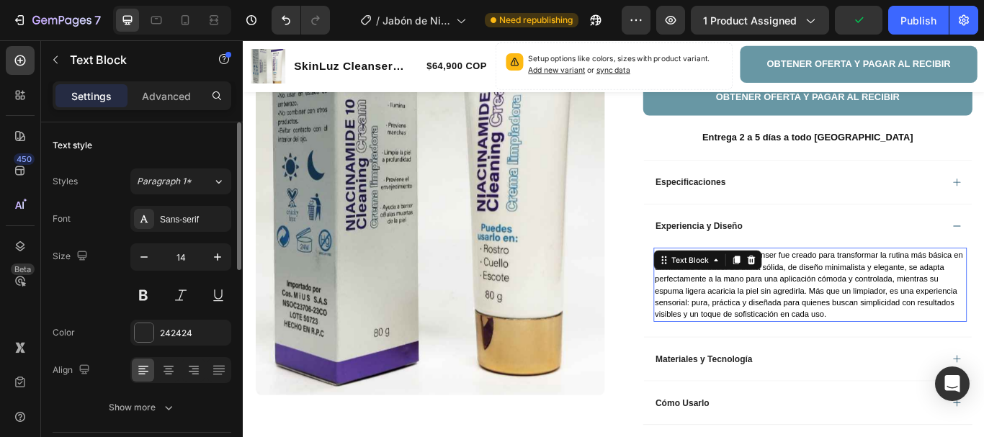
click at [836, 336] on span "Cada detalle de SkinLuz Cleanser fue creado para transformar la rutina más bási…" at bounding box center [901, 325] width 359 height 80
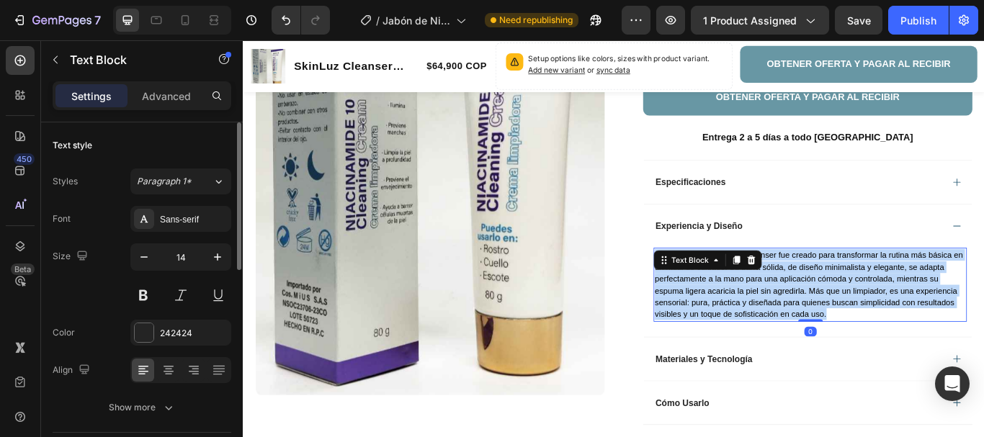
click at [836, 336] on span "Cada detalle de SkinLuz Cleanser fue creado para transformar la rutina más bási…" at bounding box center [901, 325] width 359 height 80
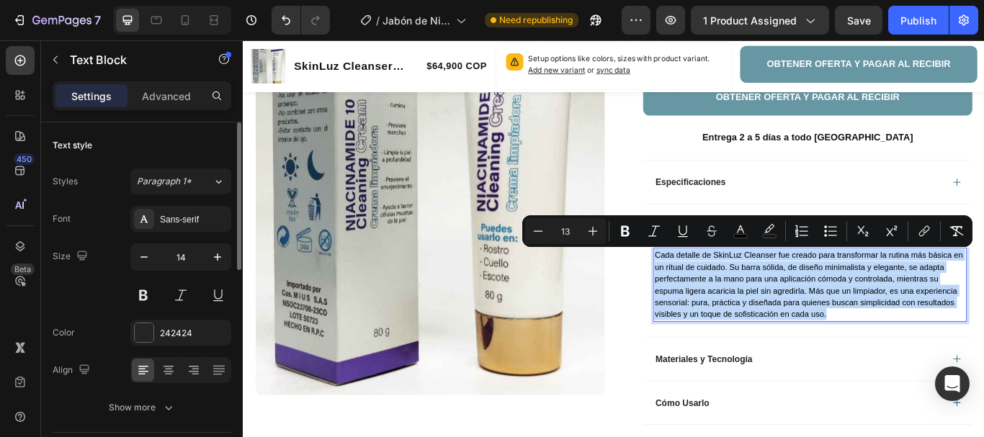
click at [871, 321] on span "Cada detalle de SkinLuz Cleanser fue creado para transformar la rutina más bási…" at bounding box center [901, 325] width 359 height 80
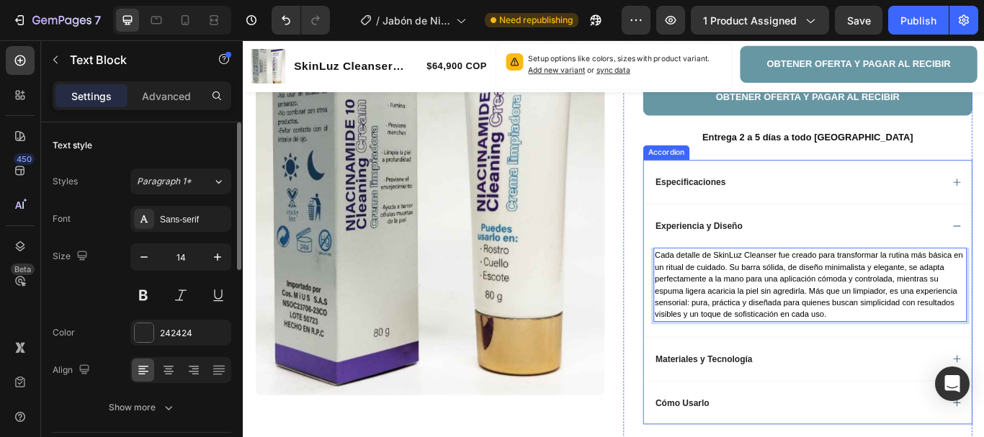
click at [961, 256] on div "Experiencia y Diseño" at bounding box center [889, 256] width 336 height 17
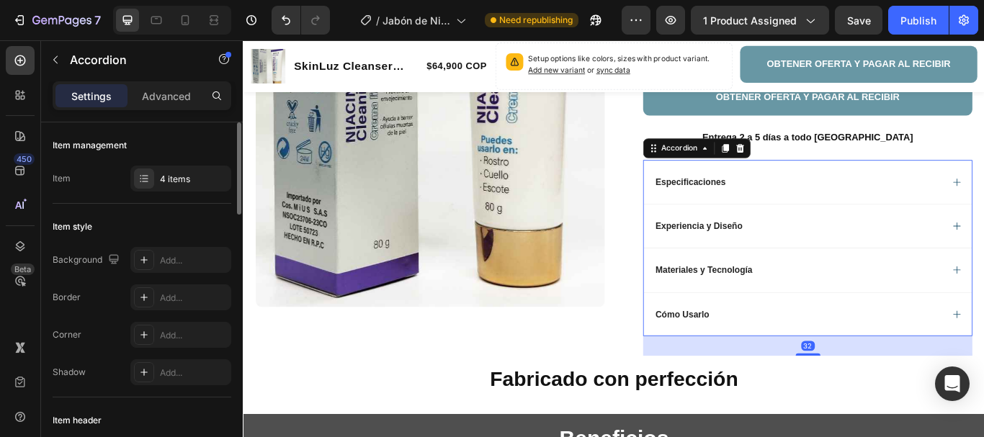
click at [857, 320] on div "Materiales y Tecnología" at bounding box center [900, 307] width 382 height 51
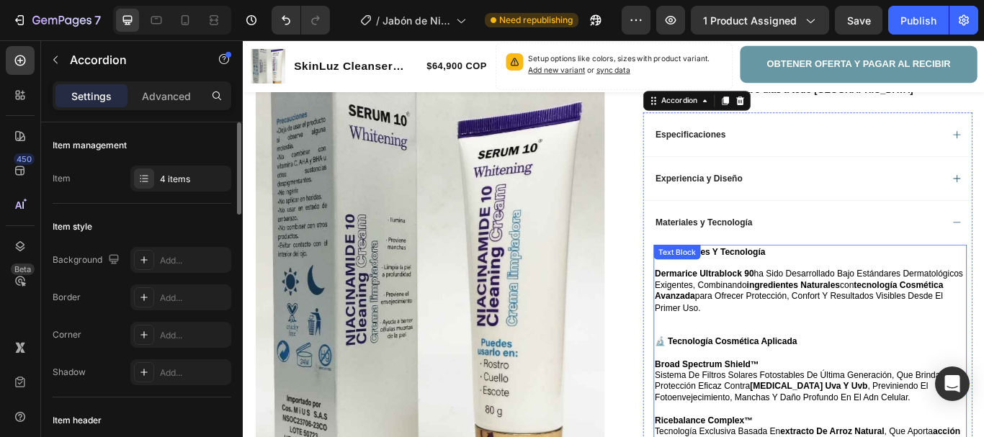
scroll to position [589, 0]
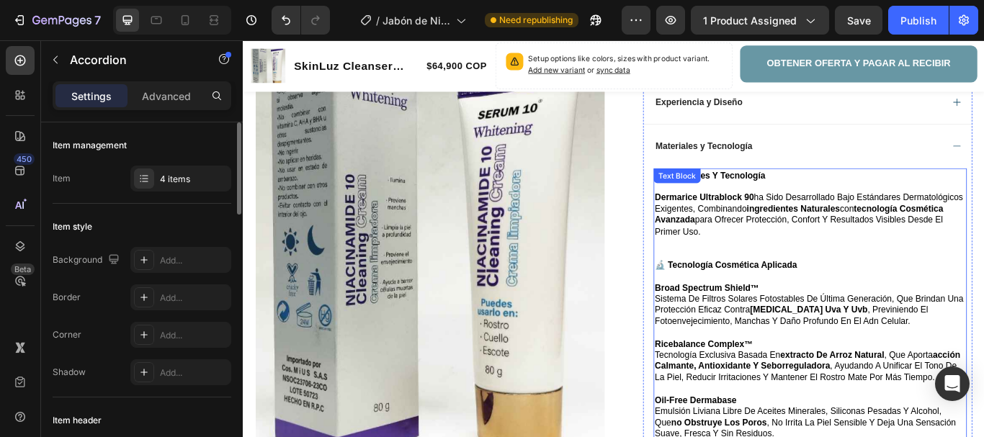
click at [869, 194] on p "🧪 materiales y tecnología" at bounding box center [903, 198] width 362 height 13
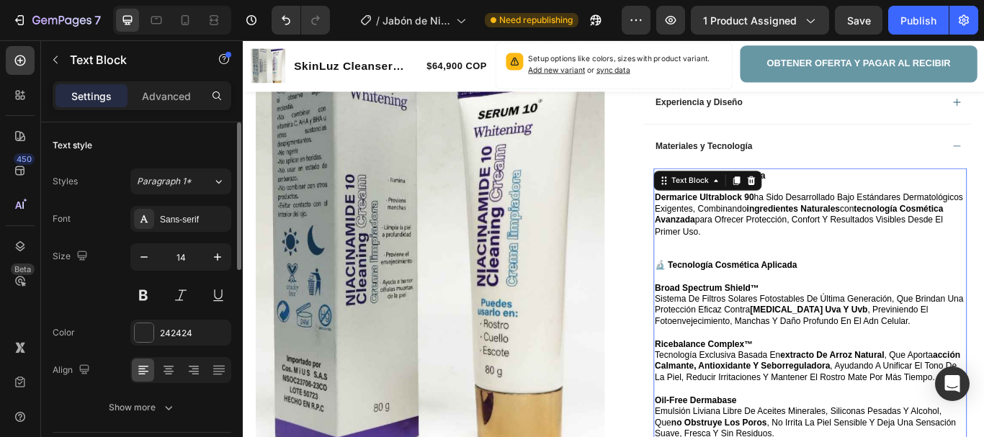
click at [861, 198] on p "🧪 materiales y tecnología" at bounding box center [903, 198] width 362 height 13
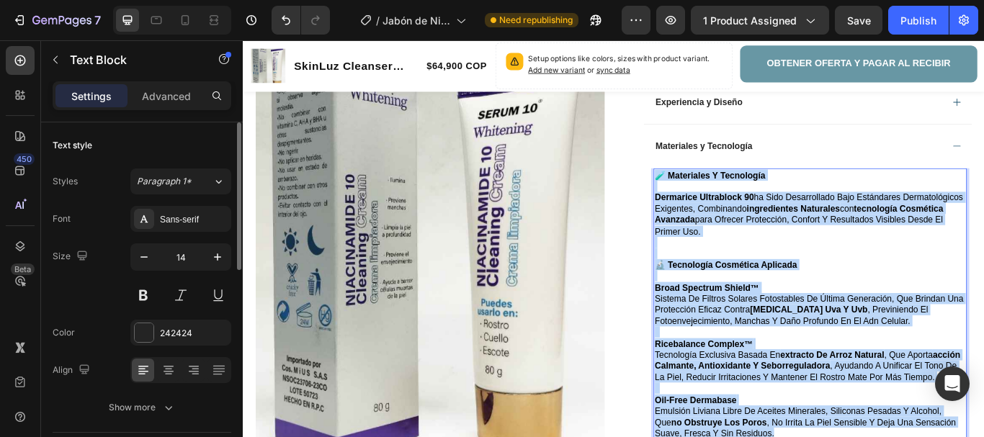
scroll to position [604, 0]
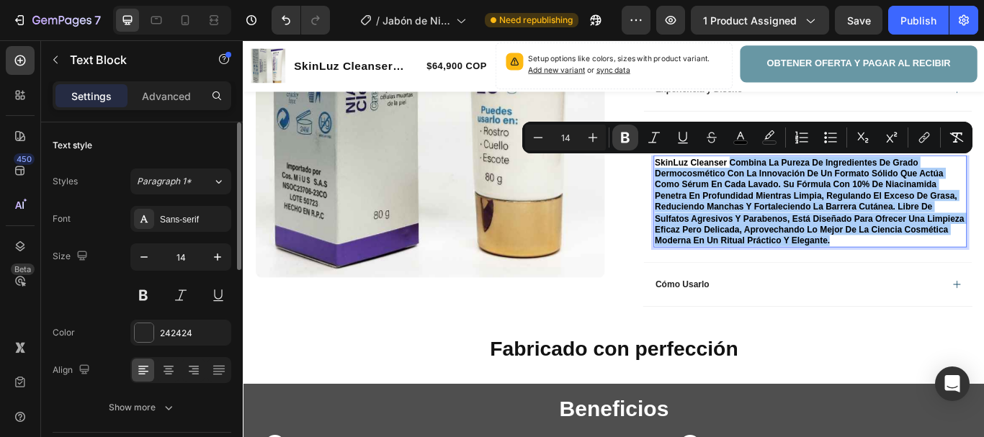
click at [622, 140] on icon "Editor contextual toolbar" at bounding box center [625, 138] width 9 height 11
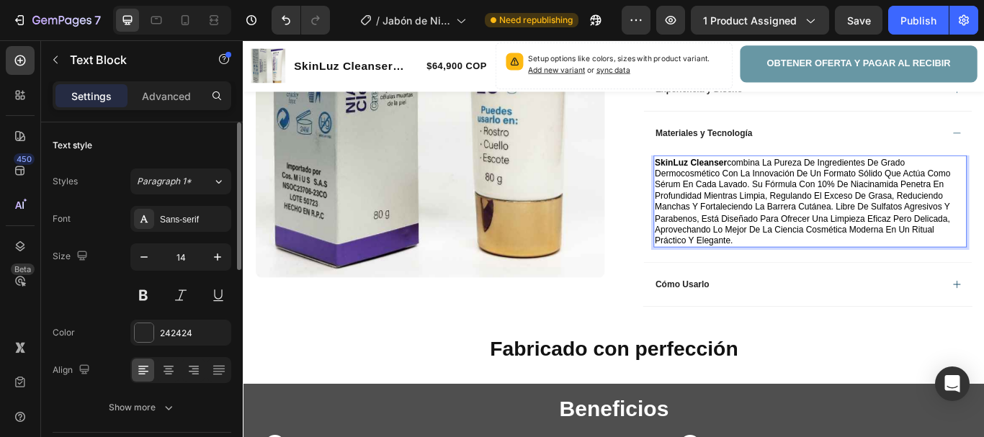
click at [846, 272] on p "SkinLuz Cleanser combina la pureza de ingredientes de grado dermocosmético con …" at bounding box center [903, 228] width 362 height 105
click at [864, 169] on div "Materiales y Tecnología" at bounding box center [900, 148] width 382 height 51
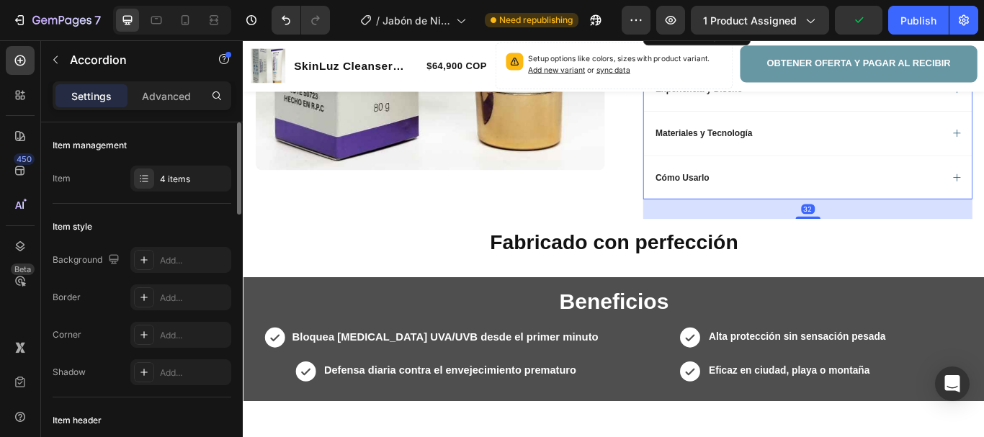
scroll to position [532, 0]
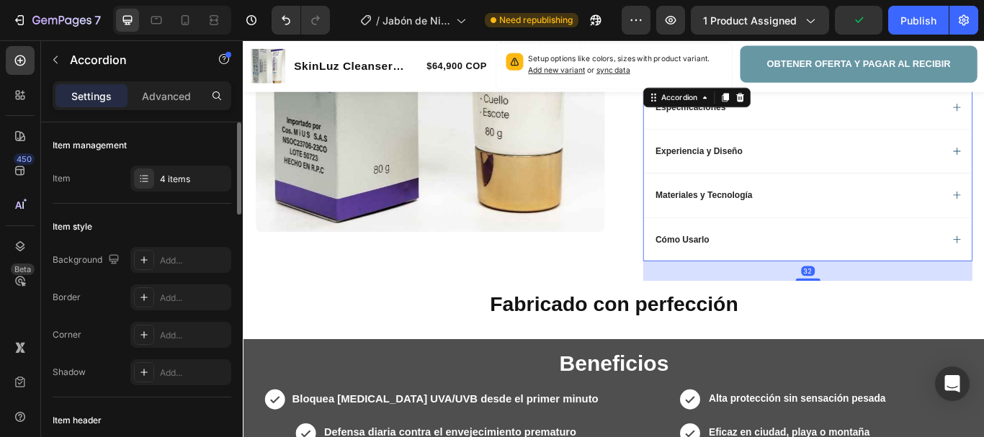
click at [855, 172] on div "Experiencia y Diseño" at bounding box center [889, 169] width 336 height 17
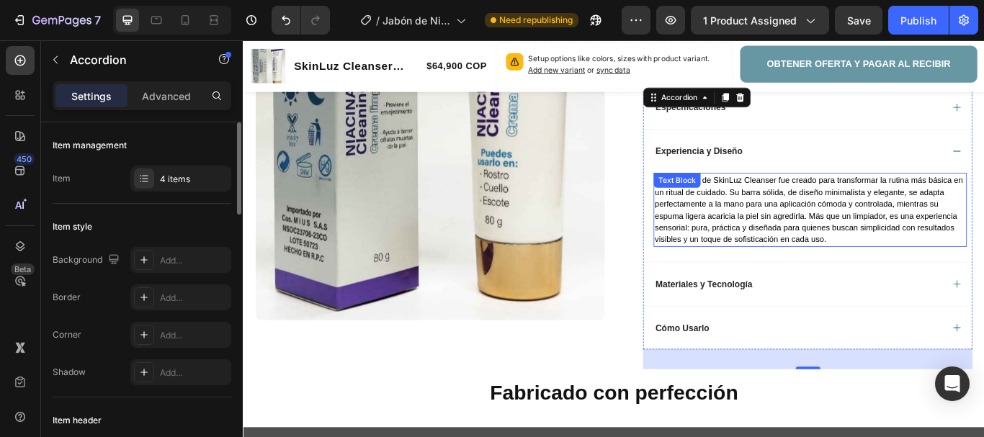
click at [900, 253] on span "Cada detalle de SkinLuz Cleanser fue creado para transformar la rutina más bási…" at bounding box center [901, 238] width 359 height 80
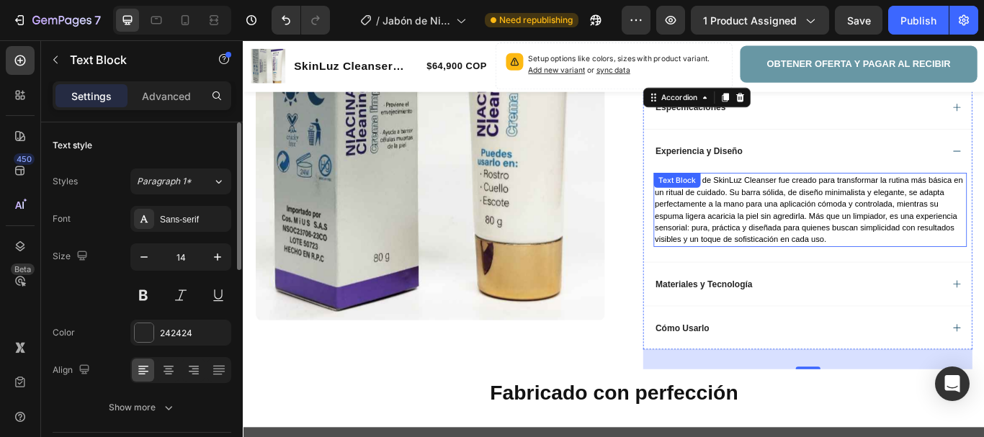
click at [900, 253] on span "Cada detalle de SkinLuz Cleanser fue creado para transformar la rutina más bási…" at bounding box center [901, 238] width 359 height 80
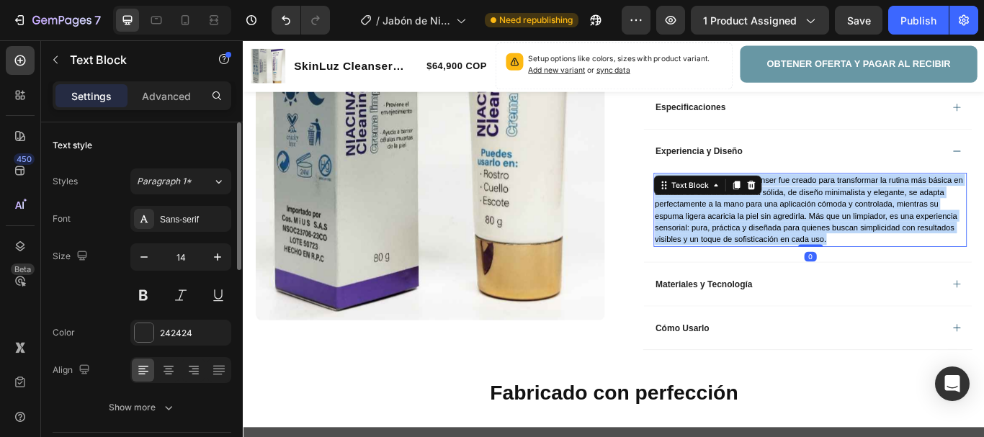
click at [900, 253] on span "Cada detalle de SkinLuz Cleanser fue creado para transformar la rutina más bási…" at bounding box center [901, 238] width 359 height 80
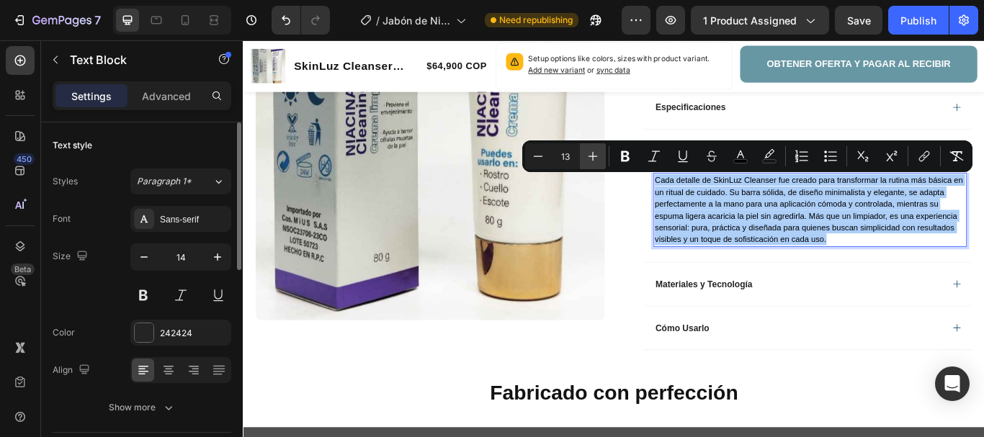
click at [596, 161] on icon "Editor contextual toolbar" at bounding box center [593, 156] width 14 height 14
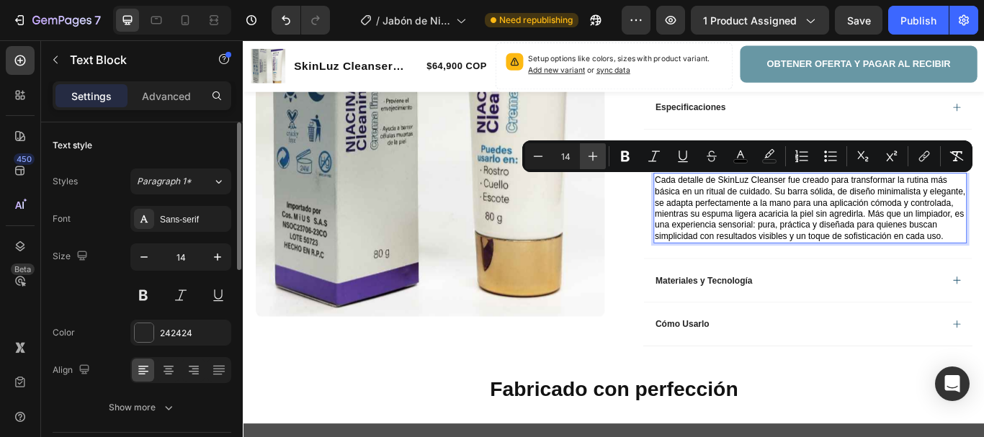
click at [596, 161] on icon "Editor contextual toolbar" at bounding box center [593, 156] width 14 height 14
type input "15"
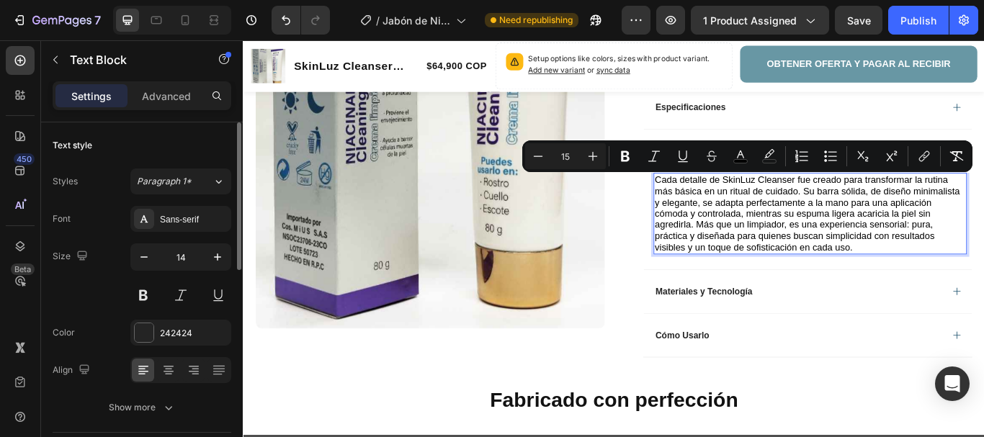
click at [967, 275] on p "Cada detalle de SkinLuz Cleanser fue creado para transformar la rutina más bási…" at bounding box center [903, 242] width 362 height 91
click at [919, 270] on span "Cada detalle de SkinLuz Cleanser fue creado para transformar la rutina más bási…" at bounding box center [900, 242] width 356 height 91
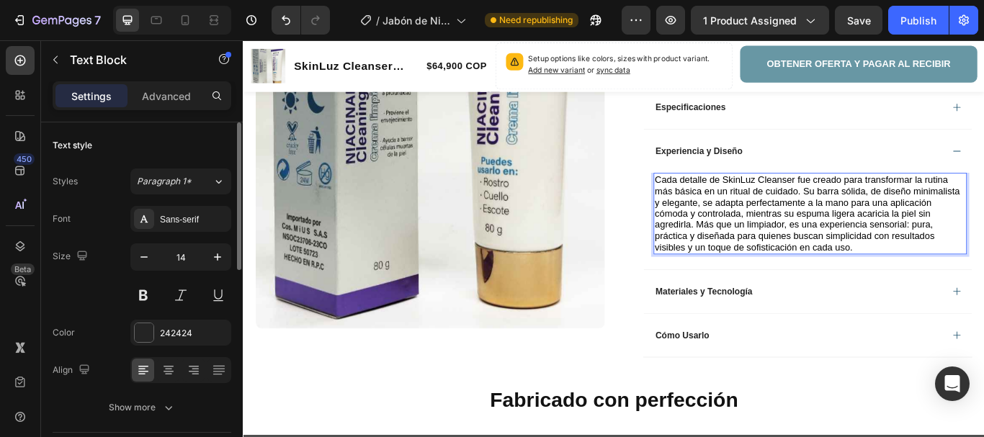
click at [797, 201] on span "Cada detalle de SkinLuz Cleanser fue creado para transformar la rutina más bási…" at bounding box center [900, 242] width 356 height 91
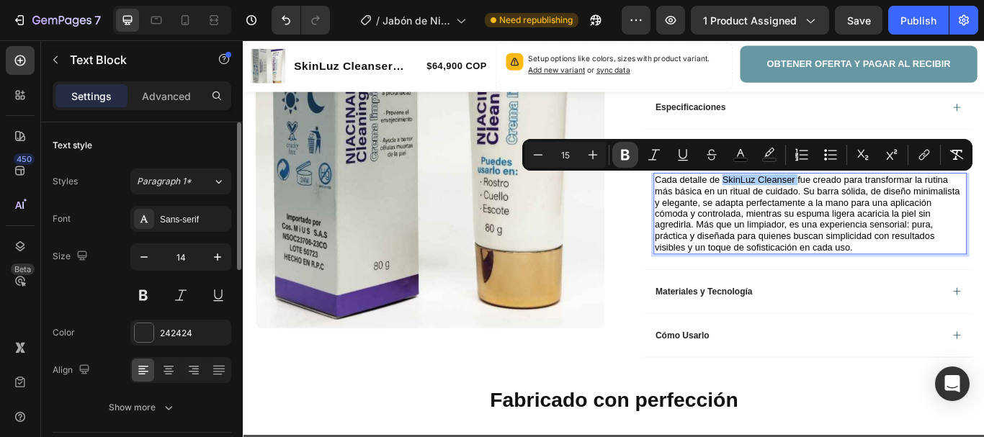
click at [632, 155] on icon "Editor contextual toolbar" at bounding box center [625, 155] width 14 height 14
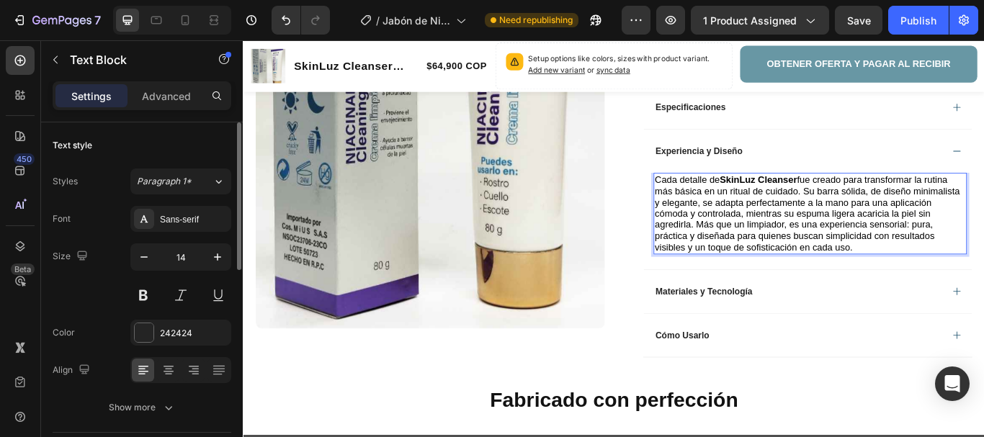
click at [917, 229] on span "Cada detalle de SkinLuz Cleanser fue creado para transformar la rutina más bási…" at bounding box center [900, 242] width 356 height 91
click at [846, 327] on div "Materiales y Tecnología" at bounding box center [889, 333] width 336 height 17
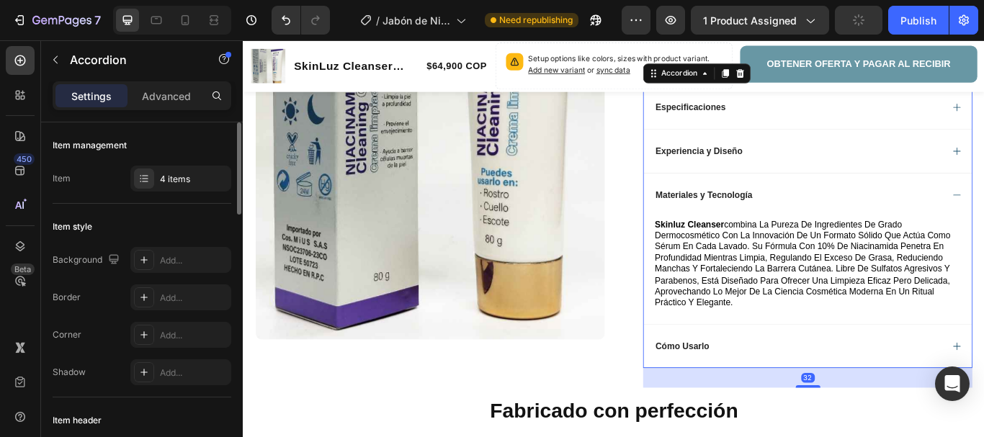
click at [877, 216] on div "Materiales y Tecnología" at bounding box center [889, 220] width 336 height 17
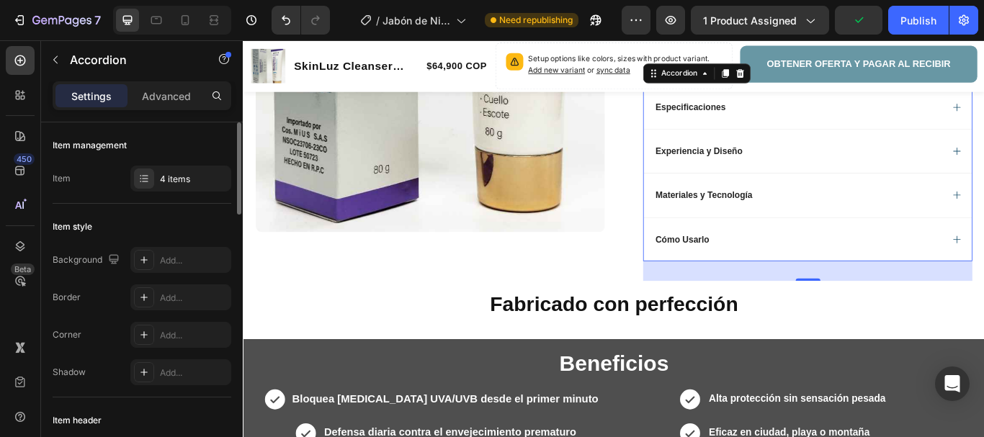
click at [856, 277] on div "Cómo Usarlo" at bounding box center [889, 272] width 336 height 17
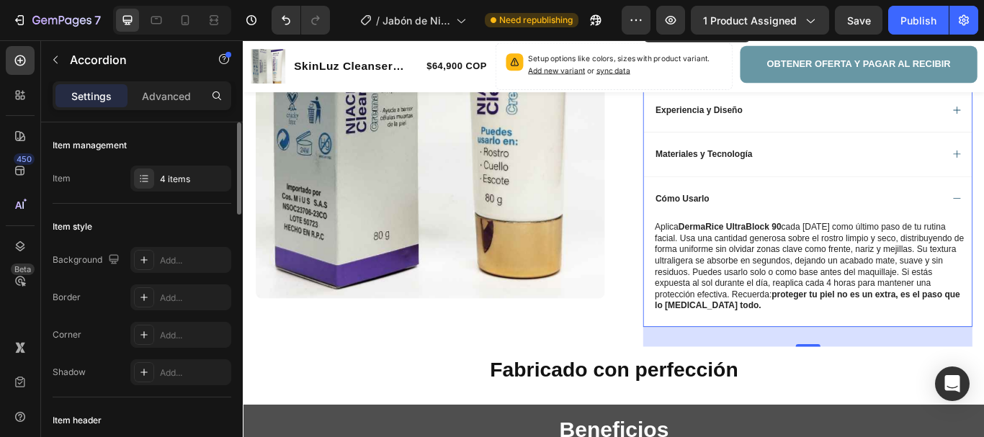
scroll to position [604, 0]
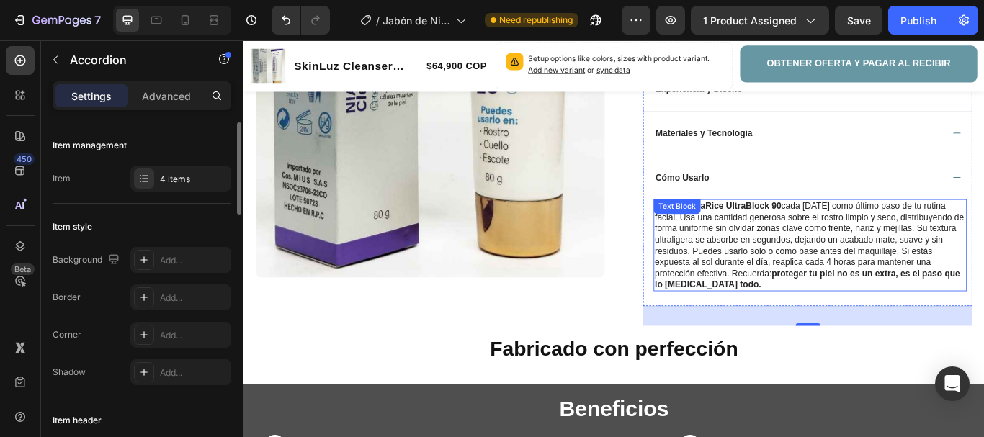
click at [823, 296] on p "Aplica DermaRice UltraBlock 90 cada [DATE] como último paso de tu rutina facial…" at bounding box center [903, 280] width 362 height 105
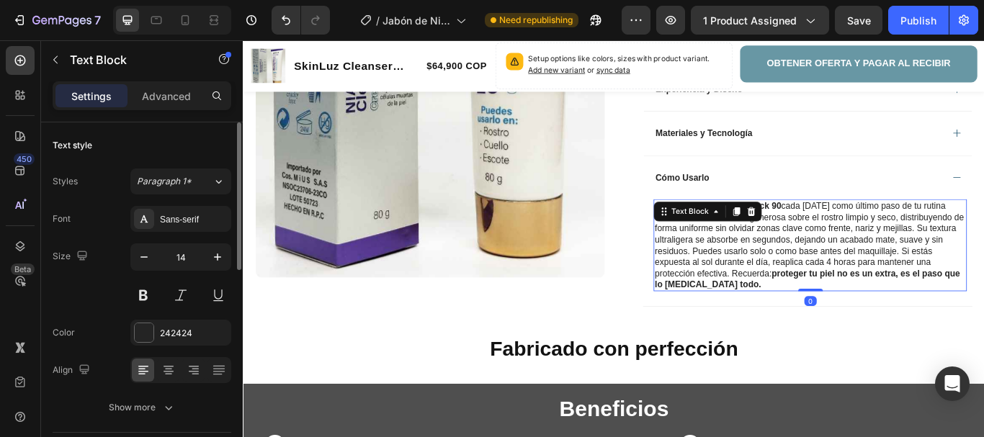
click at [823, 296] on p "Aplica DermaRice UltraBlock 90 cada [DATE] como último paso de tu rutina facial…" at bounding box center [903, 280] width 362 height 105
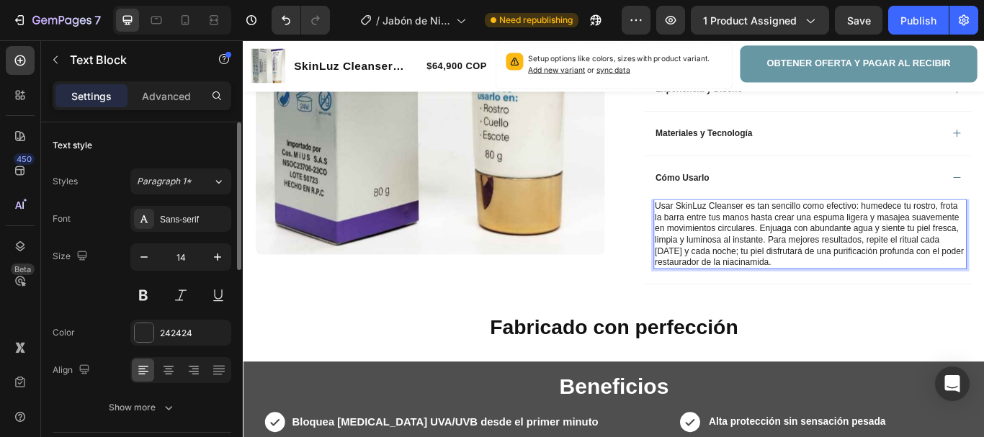
click at [817, 239] on p "Usar SkinLuz Cleanser es tan sencillo como efectivo: humedece tu rostro, frota …" at bounding box center [903, 267] width 362 height 79
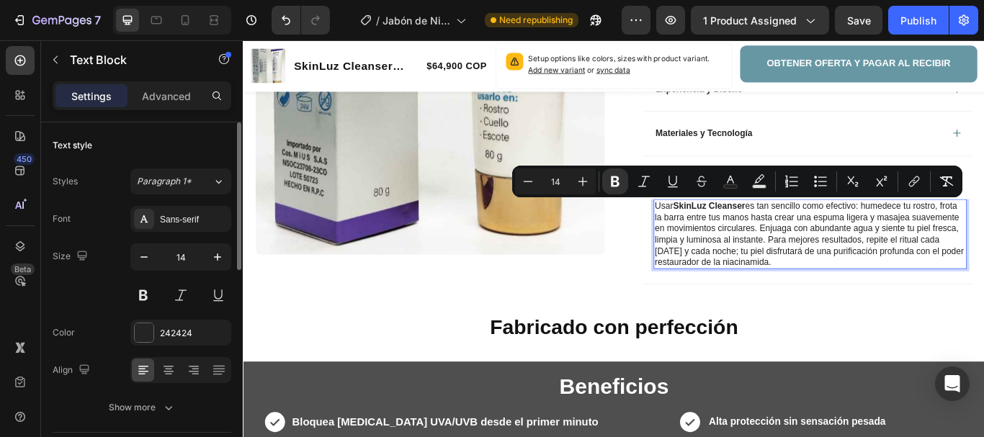
click at [830, 245] on p "Usar SkinLuz Cleanser es tan sencillo como efectivo: humedece tu rostro, frota …" at bounding box center [903, 267] width 362 height 79
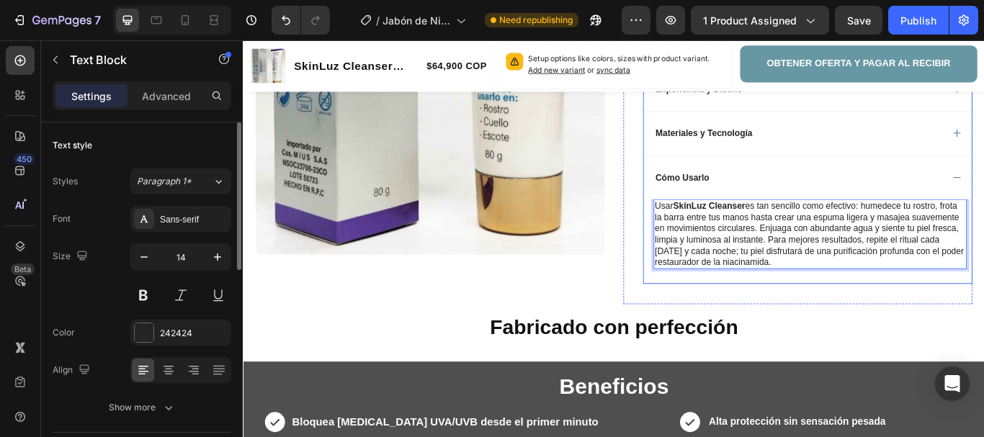
click at [853, 201] on div "Cómo Usarlo" at bounding box center [889, 200] width 336 height 17
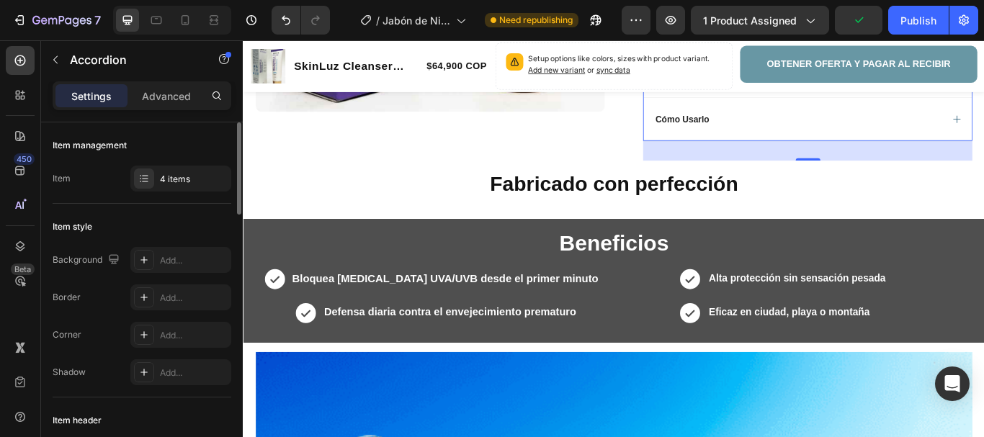
scroll to position [676, 0]
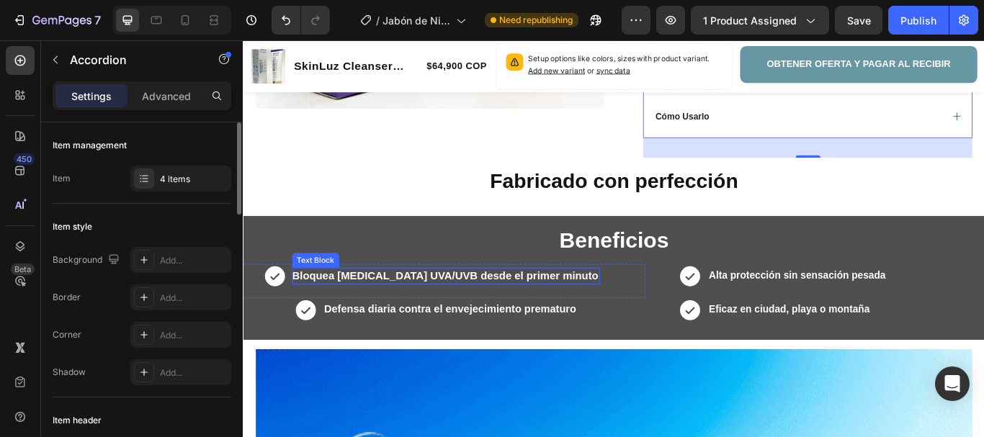
click at [506, 312] on strong "Bloquea [MEDICAL_DATA] UVA/UVB desde el primer minuto" at bounding box center [478, 315] width 357 height 14
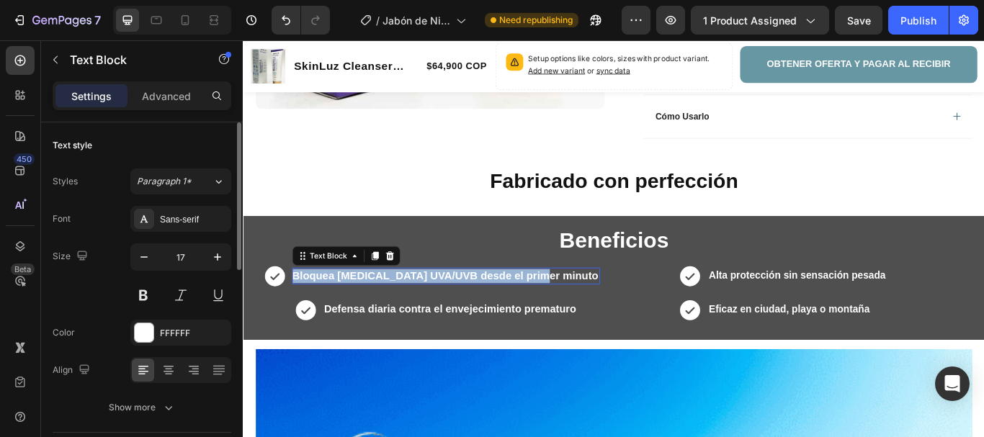
click at [506, 312] on strong "Bloquea [MEDICAL_DATA] UVA/UVB desde el primer minuto" at bounding box center [478, 315] width 357 height 14
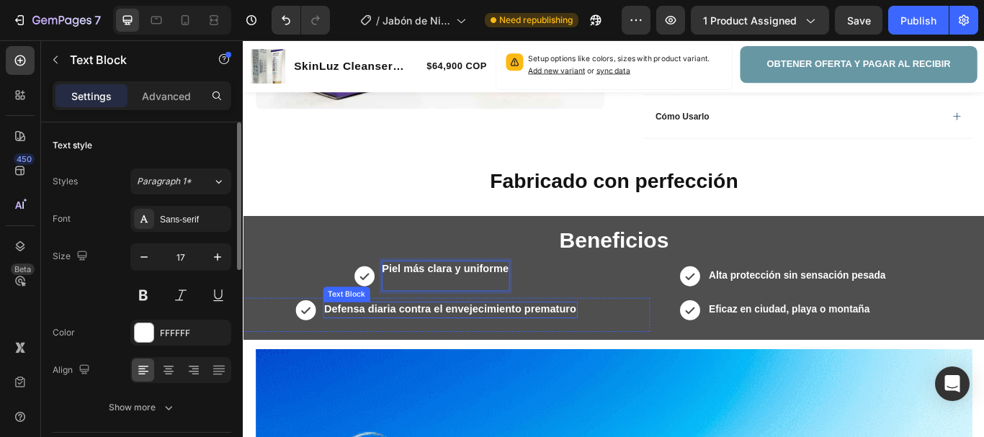
click at [458, 354] on strong "Defensa diaria contra el envejecimiento prematuro" at bounding box center [484, 354] width 294 height 14
click at [459, 353] on strong "Defensa diaria contra el envejecimiento prematuro" at bounding box center [484, 354] width 294 height 14
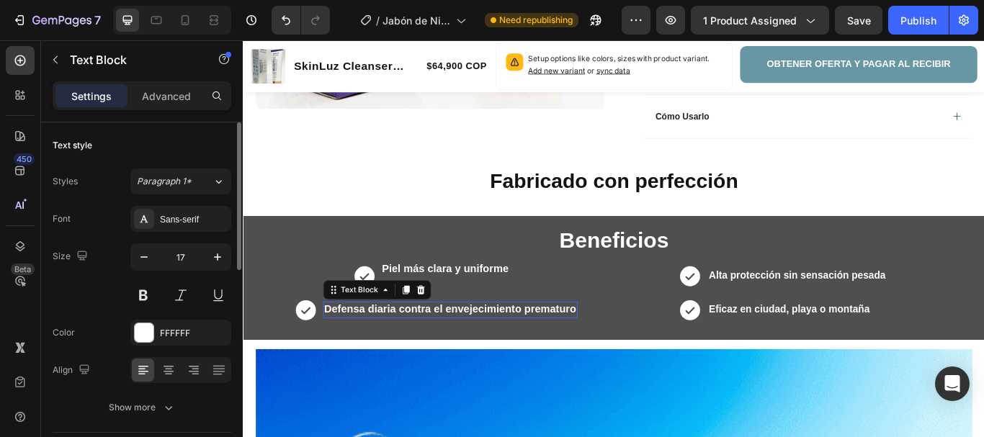
click at [459, 353] on strong "Defensa diaria contra el envejecimiento prematuro" at bounding box center [484, 354] width 294 height 14
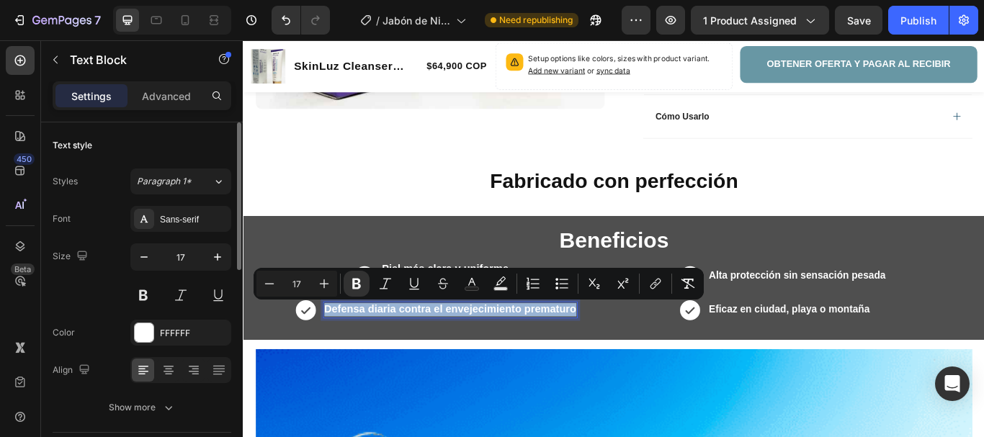
copy strong "Defensa diaria contra el envejecimiento prematuro"
click at [623, 355] on strong "Defensa diaria contra el envejecimiento prematuro" at bounding box center [484, 354] width 294 height 14
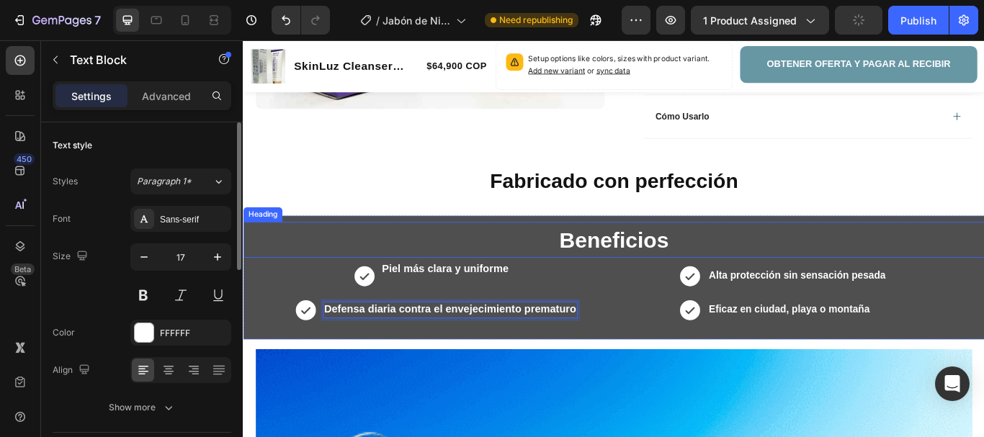
click at [478, 355] on strong "Defensa diaria contra el envejecimiento prematuro" at bounding box center [484, 354] width 294 height 14
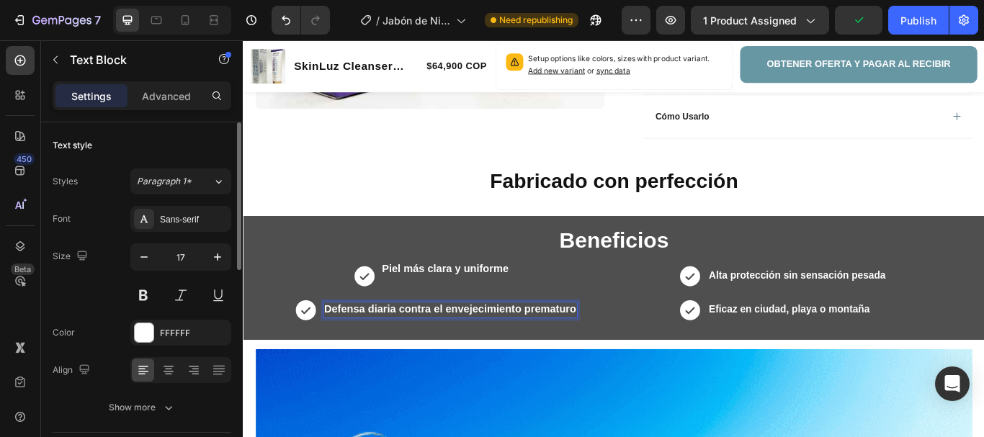
click at [478, 355] on strong "Defensa diaria contra el envejecimiento prematuro" at bounding box center [484, 354] width 294 height 14
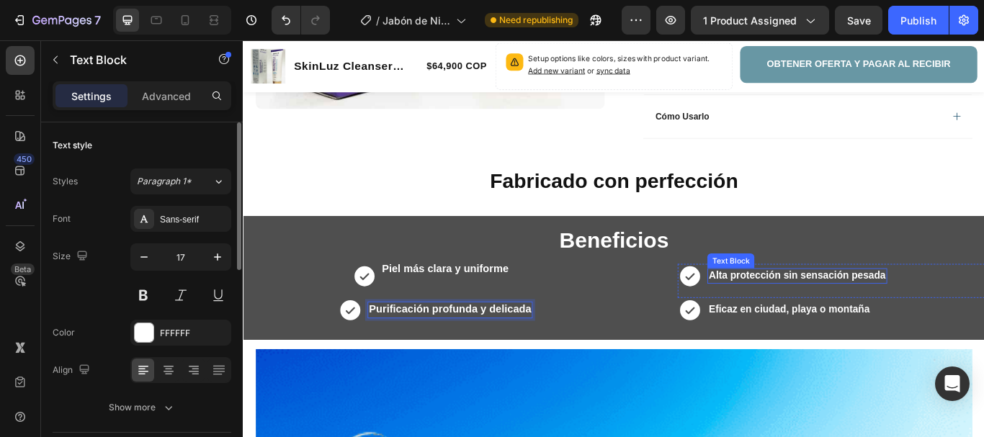
click at [817, 312] on strong "Alta protección sin sensación pesada" at bounding box center [888, 314] width 206 height 12
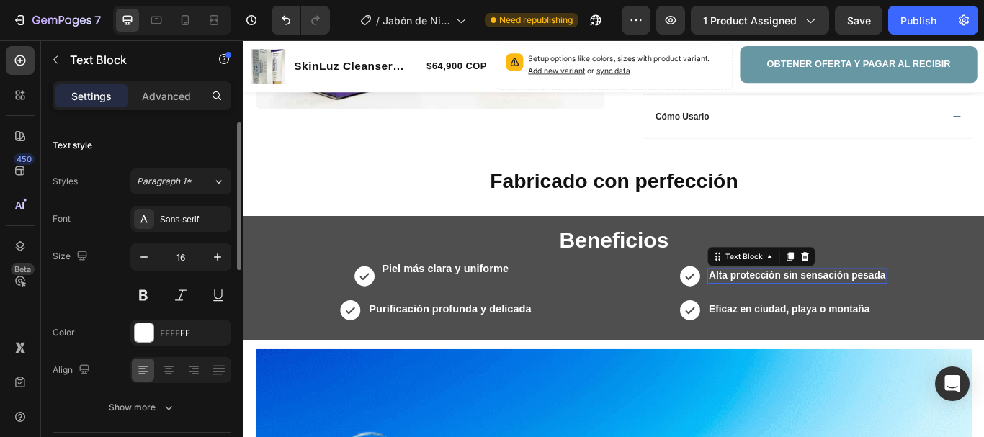
click at [817, 312] on strong "Alta protección sin sensación pesada" at bounding box center [888, 314] width 206 height 12
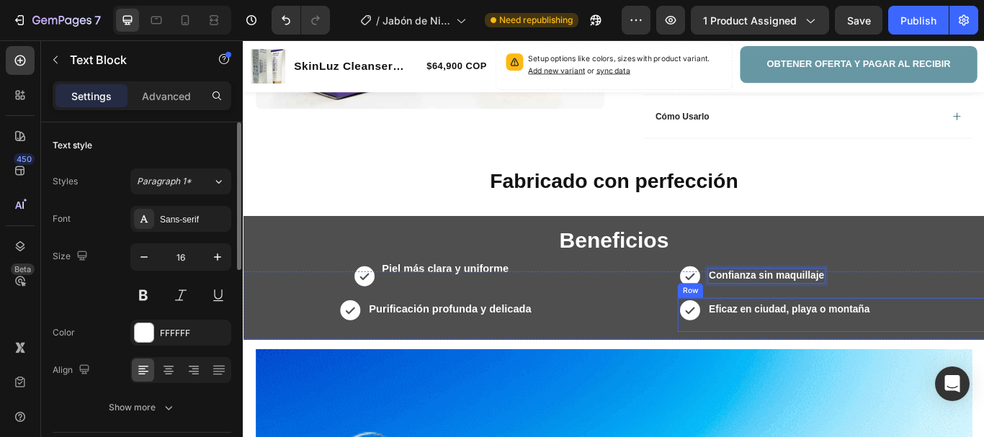
click at [850, 346] on div "Eficaz en ciudad, playa o [GEOGRAPHIC_DATA]" at bounding box center [879, 355] width 191 height 18
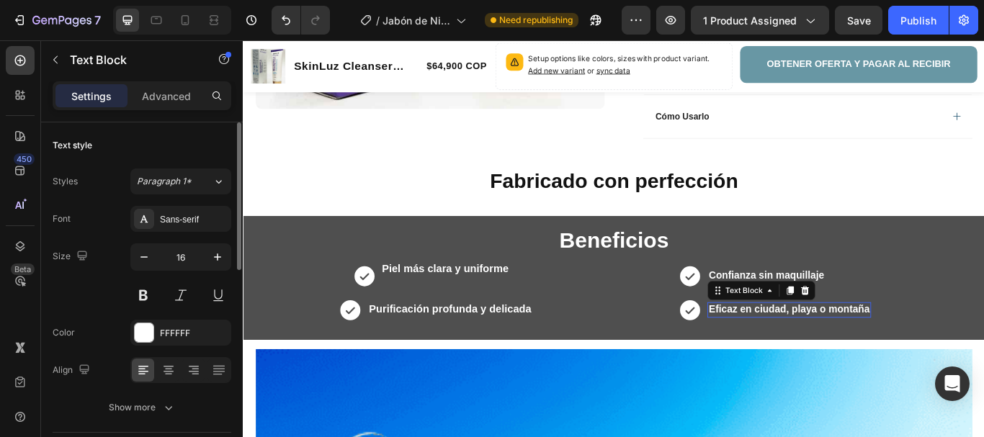
click at [850, 346] on div "Eficaz en ciudad, playa o montaña Text Block 0" at bounding box center [879, 355] width 191 height 18
click at [851, 348] on strong "Eficaz en ciudad, playa o montaña" at bounding box center [879, 354] width 188 height 12
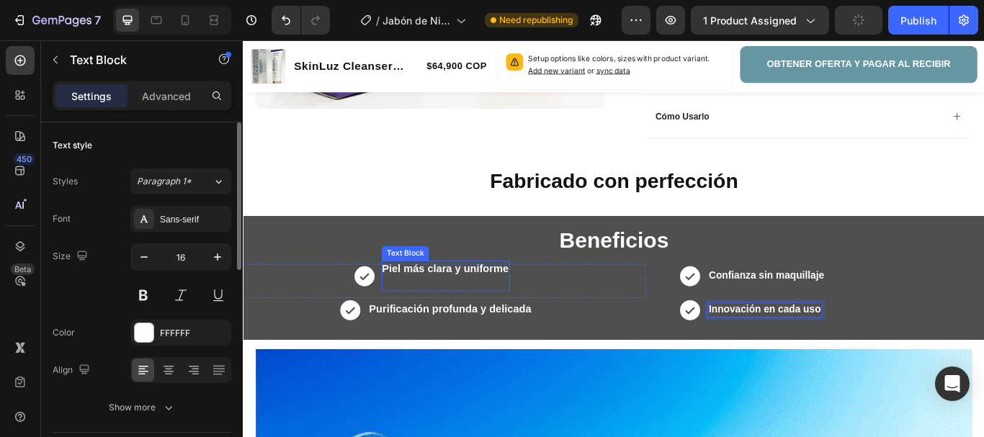
click at [467, 303] on strong "Piel más clara y uniforme" at bounding box center [478, 307] width 148 height 14
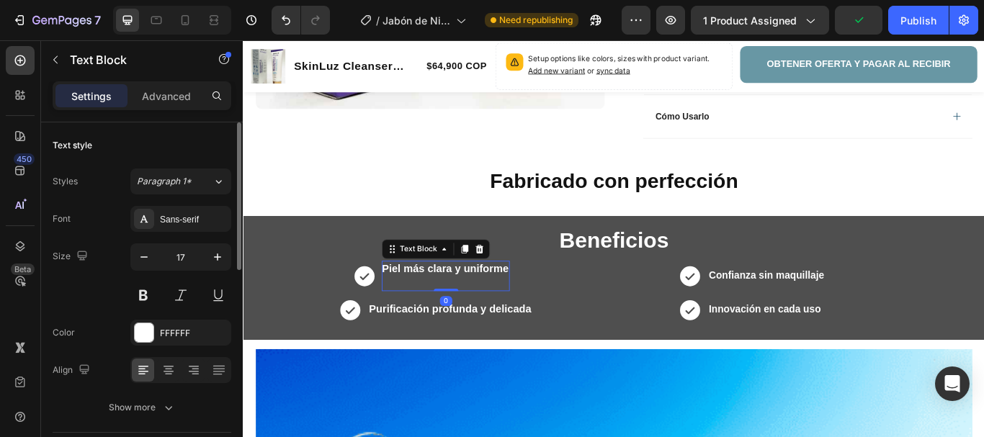
click at [170, 76] on div "Text Block" at bounding box center [123, 59] width 164 height 37
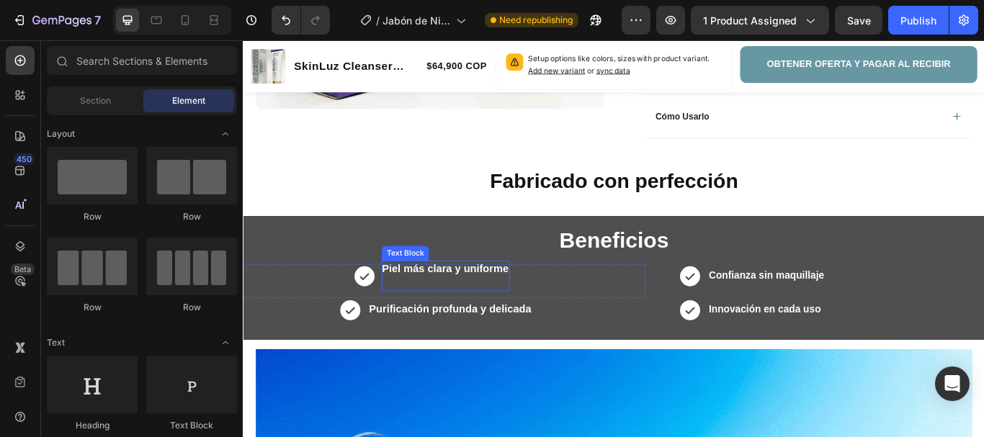
click at [449, 308] on strong "Piel más clara y uniforme" at bounding box center [478, 307] width 148 height 14
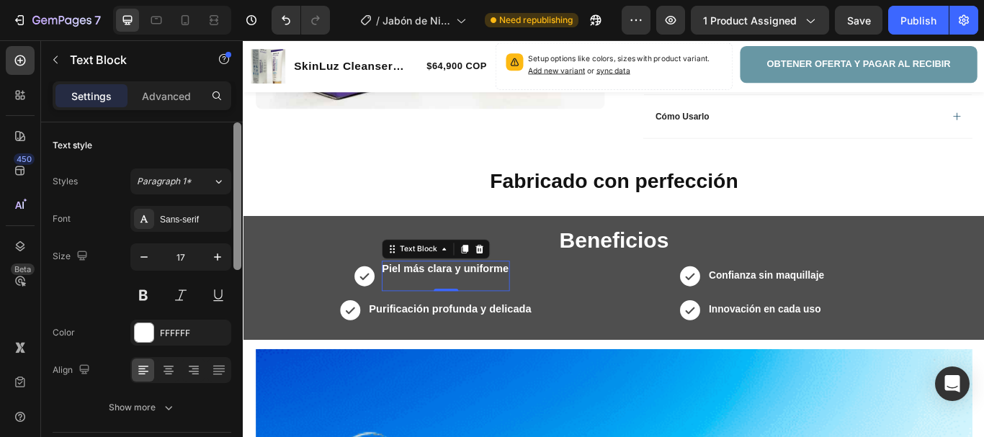
click at [158, 92] on p "Advanced" at bounding box center [166, 96] width 49 height 15
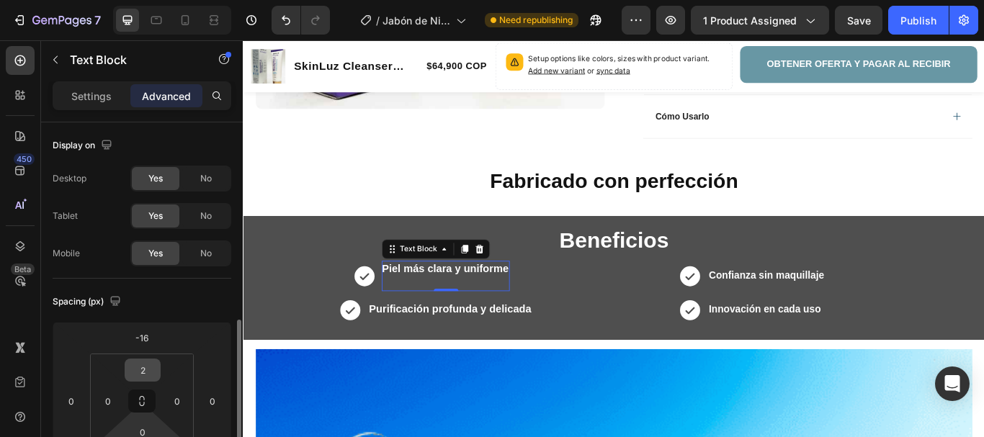
scroll to position [144, 0]
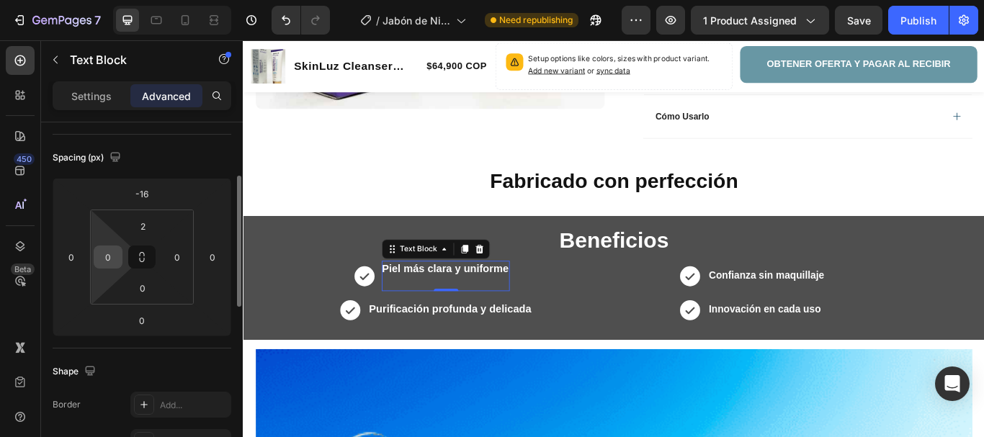
click at [113, 256] on input "0" at bounding box center [108, 257] width 22 height 22
type input "3"
type input "48"
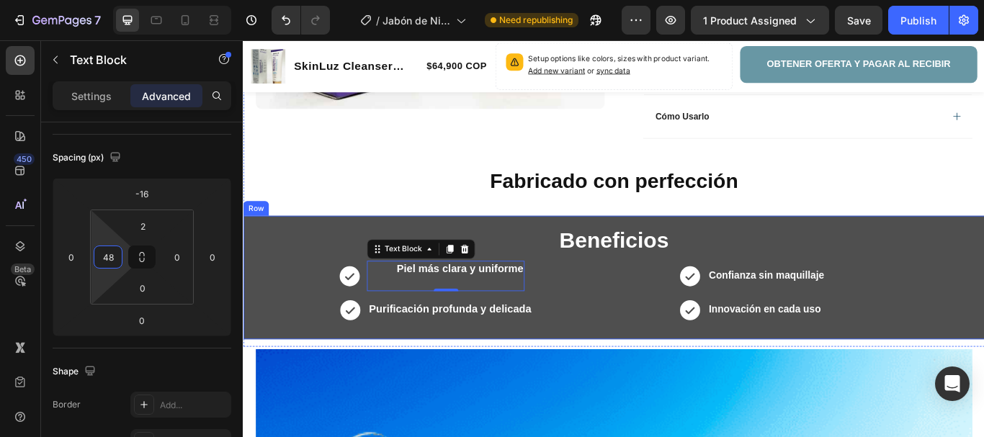
click at [481, 230] on div "Fabricado con perfección Heading" at bounding box center [675, 210] width 864 height 50
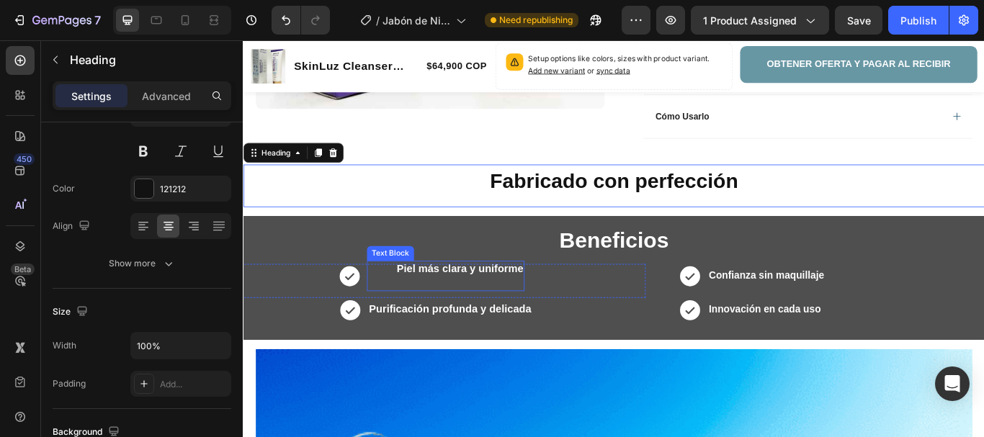
click at [497, 298] on div "Piel más clara y uniforme Text Block" at bounding box center [479, 314] width 184 height 35
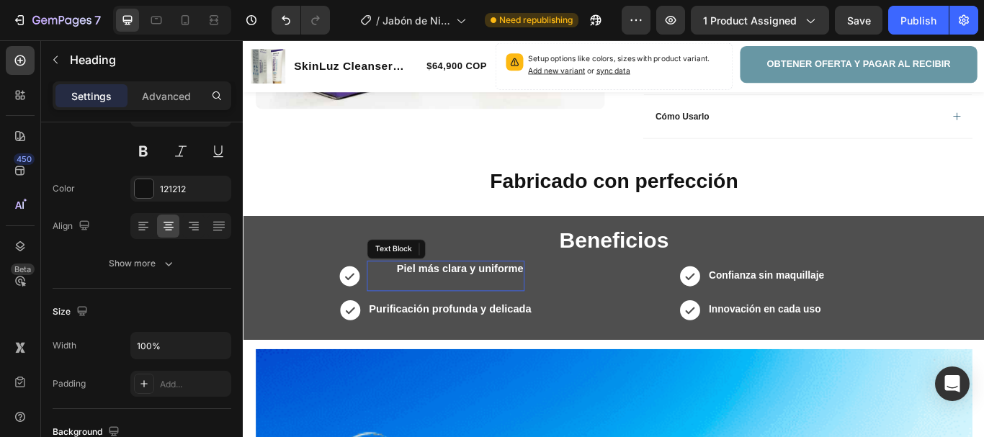
scroll to position [0, 0]
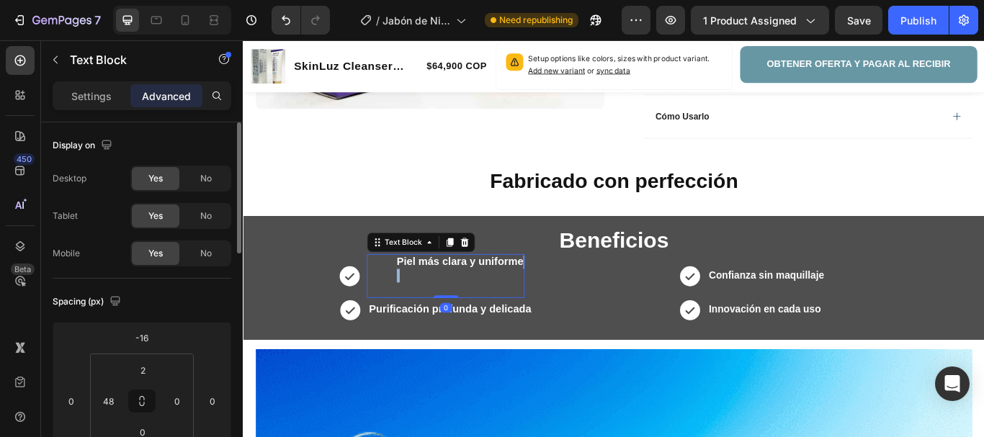
click at [516, 307] on p "Piel más clara y uniforme" at bounding box center [495, 315] width 148 height 48
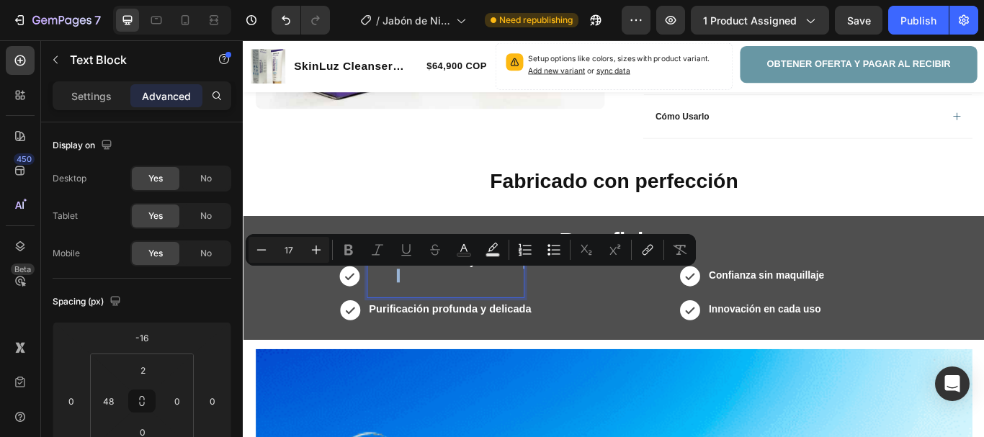
click at [493, 318] on p "Piel más clara y uniforme" at bounding box center [495, 315] width 148 height 48
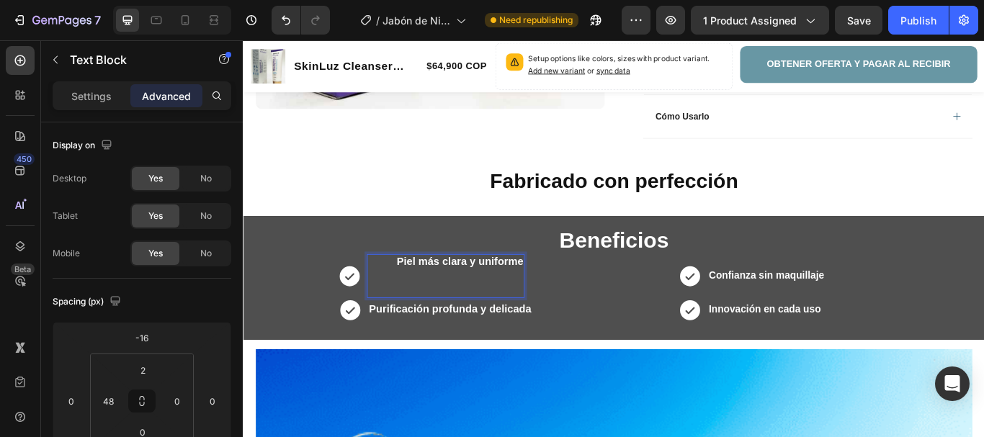
scroll to position [684, 0]
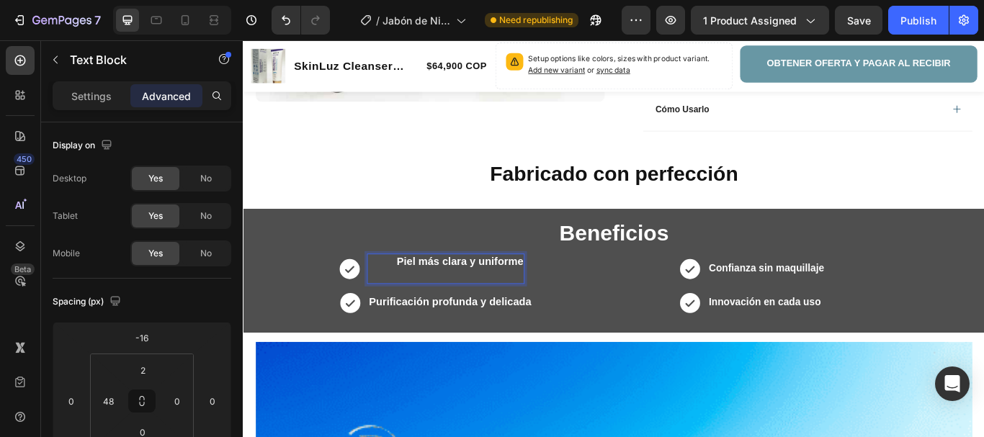
click at [514, 302] on strong "Piel más clara y uniforme" at bounding box center [495, 299] width 148 height 14
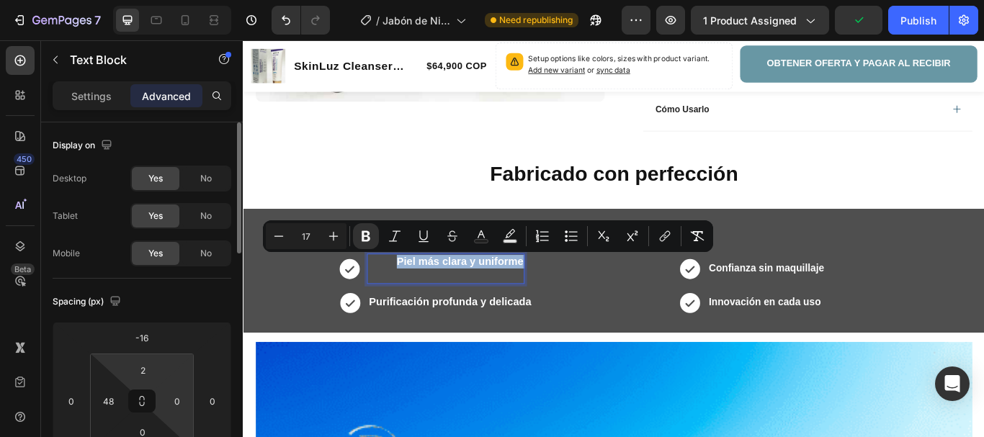
scroll to position [72, 0]
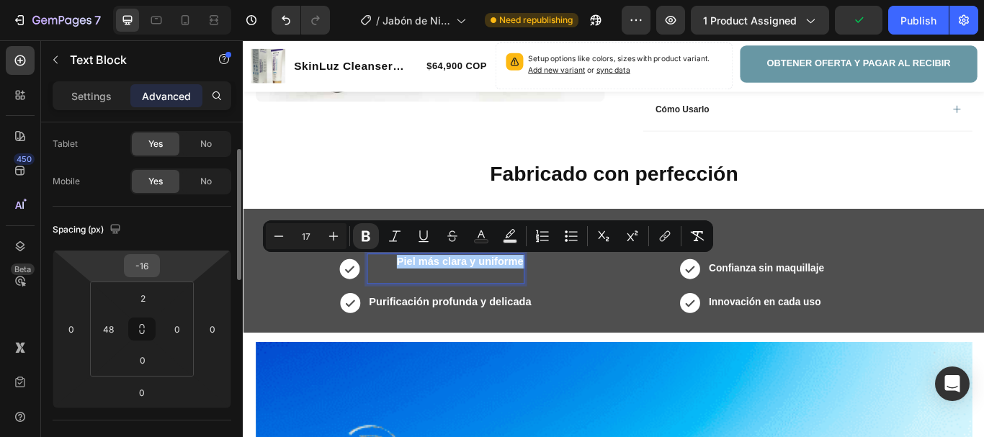
click at [145, 267] on input "-16" at bounding box center [141, 266] width 29 height 22
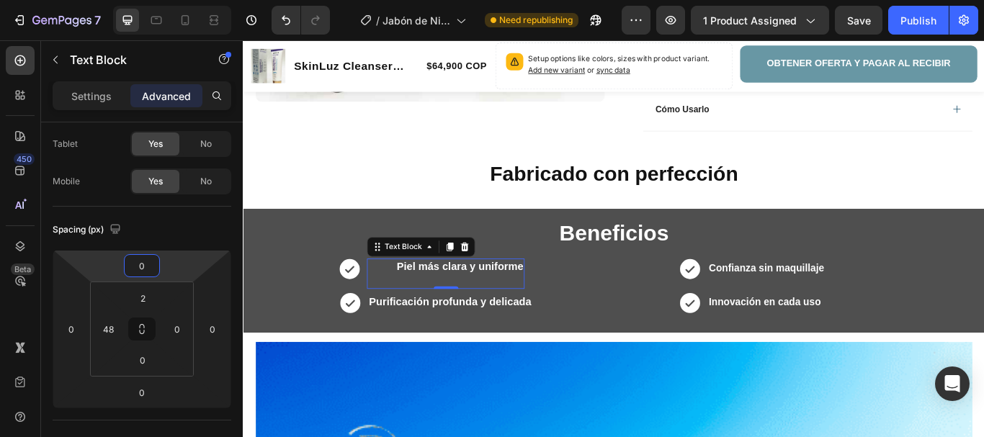
type input "0"
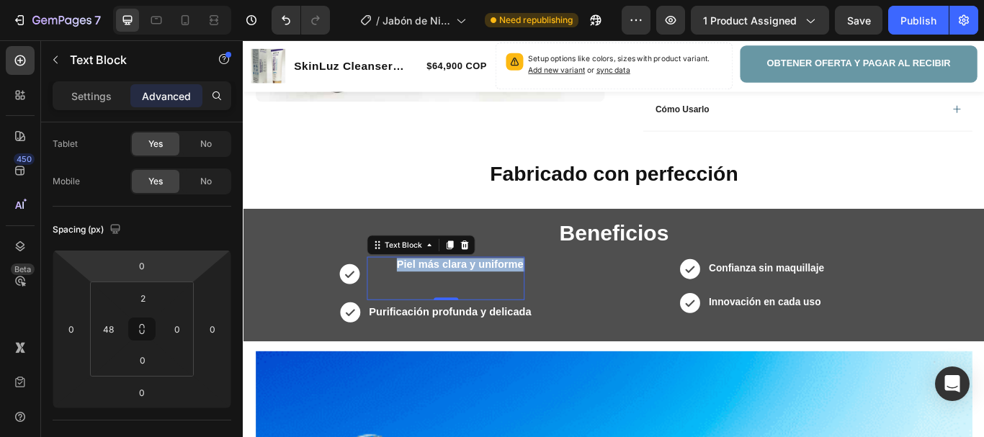
click at [506, 304] on strong "Piel más clara y uniforme" at bounding box center [495, 302] width 148 height 14
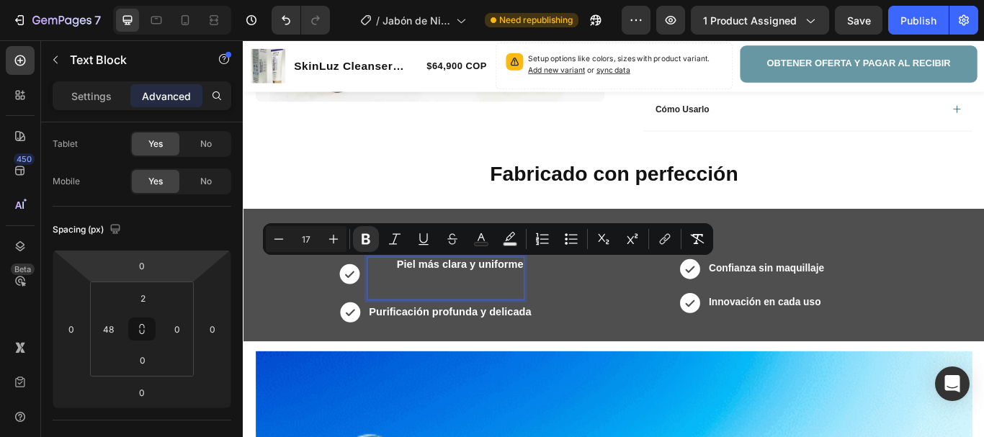
click at [493, 329] on p "Piel más clara y uniforme" at bounding box center [495, 319] width 148 height 48
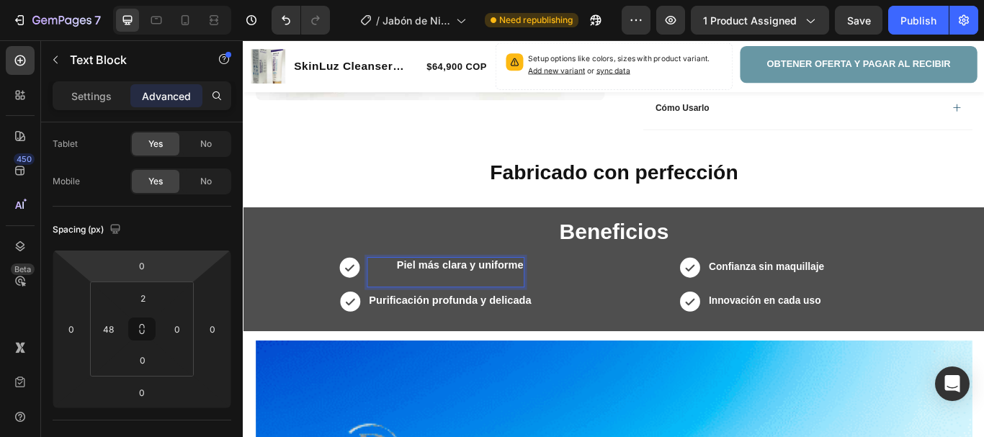
scroll to position [694, 0]
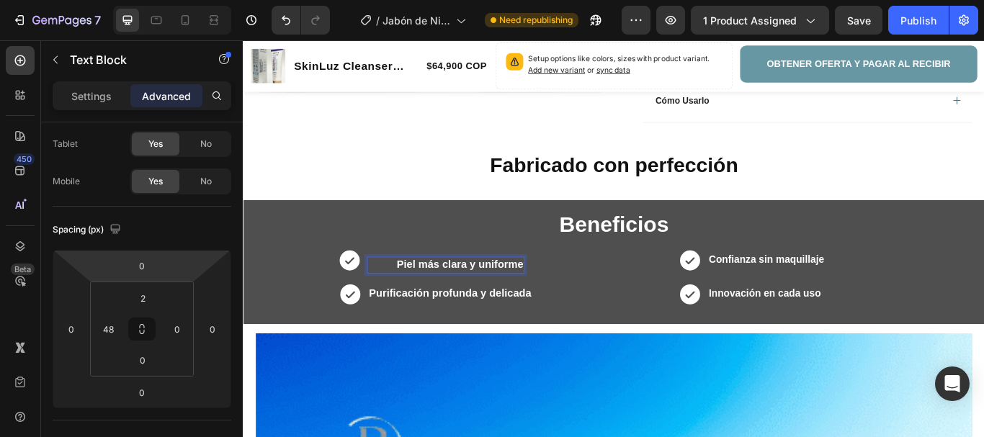
click at [488, 303] on strong "Piel más clara y uniforme" at bounding box center [495, 302] width 148 height 14
click at [444, 251] on h2 "Beneficios" at bounding box center [675, 255] width 864 height 42
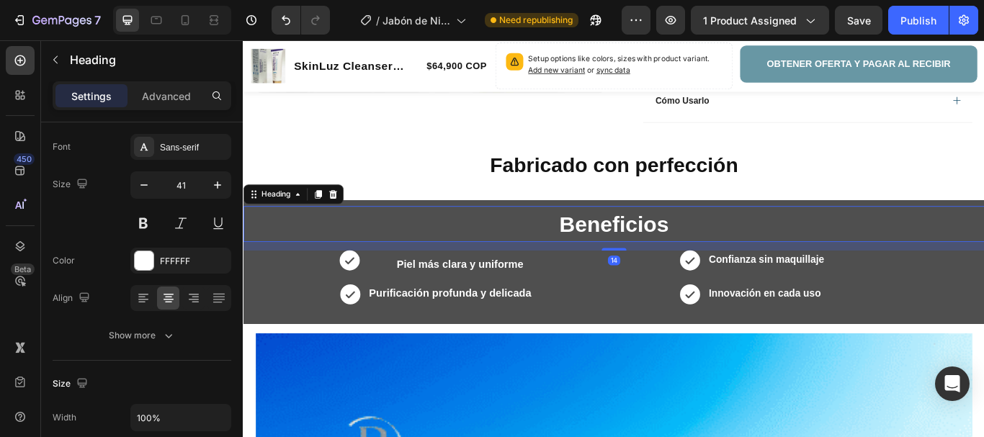
scroll to position [0, 0]
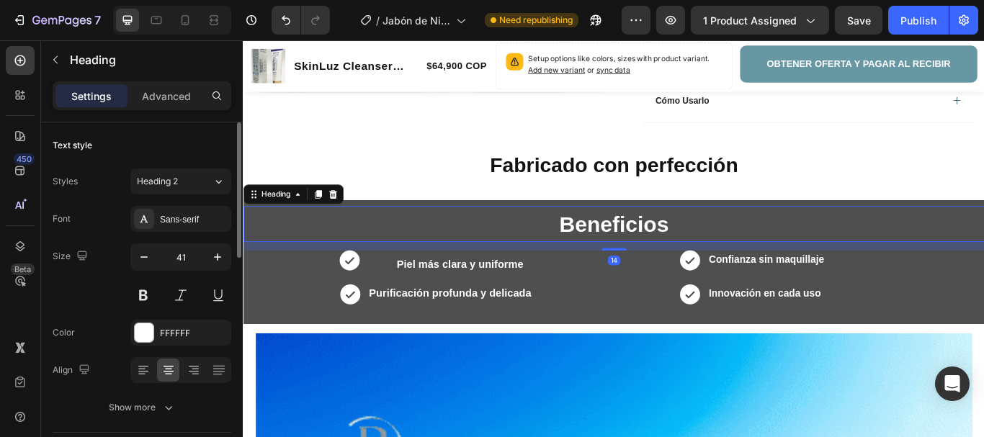
click at [442, 193] on h2 "Fabricado con perfección" at bounding box center [675, 187] width 864 height 34
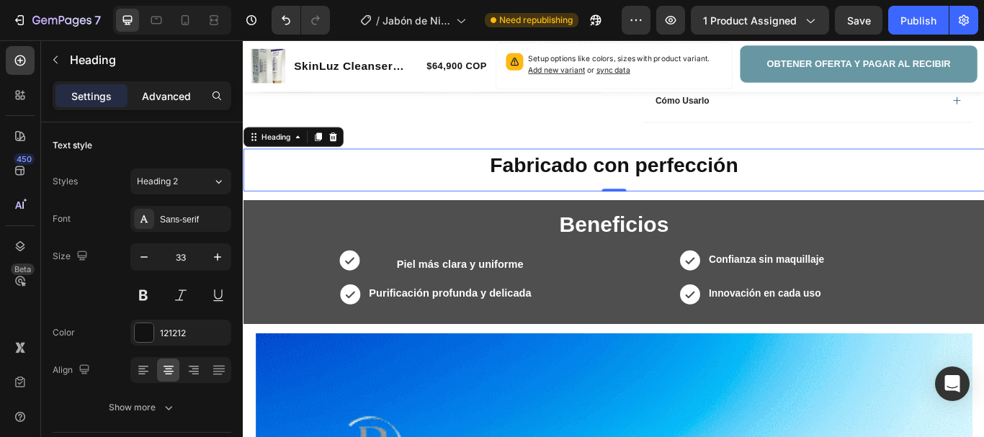
click at [179, 93] on p "Advanced" at bounding box center [166, 96] width 49 height 15
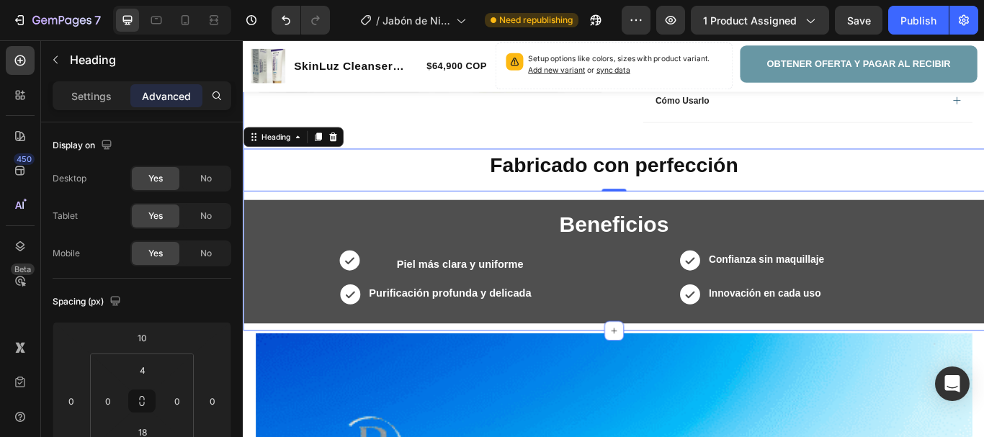
click at [483, 305] on strong "Piel más clara y uniforme" at bounding box center [495, 302] width 148 height 14
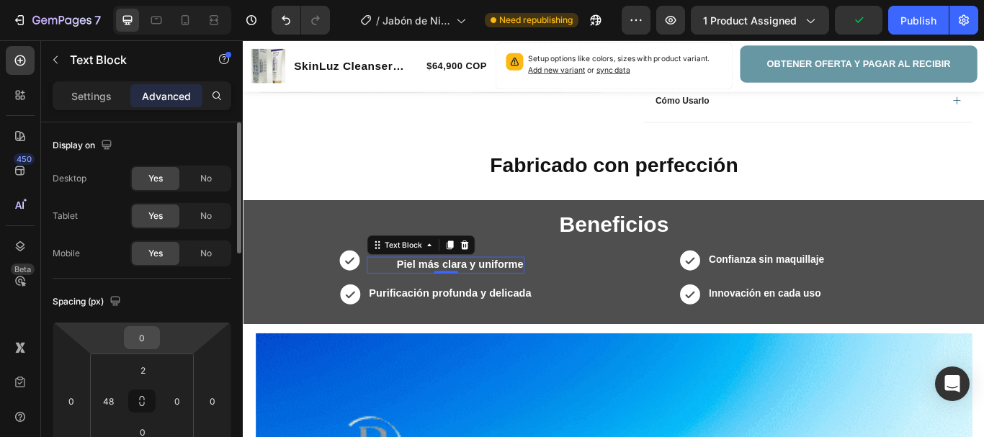
click at [140, 339] on input "0" at bounding box center [141, 338] width 29 height 22
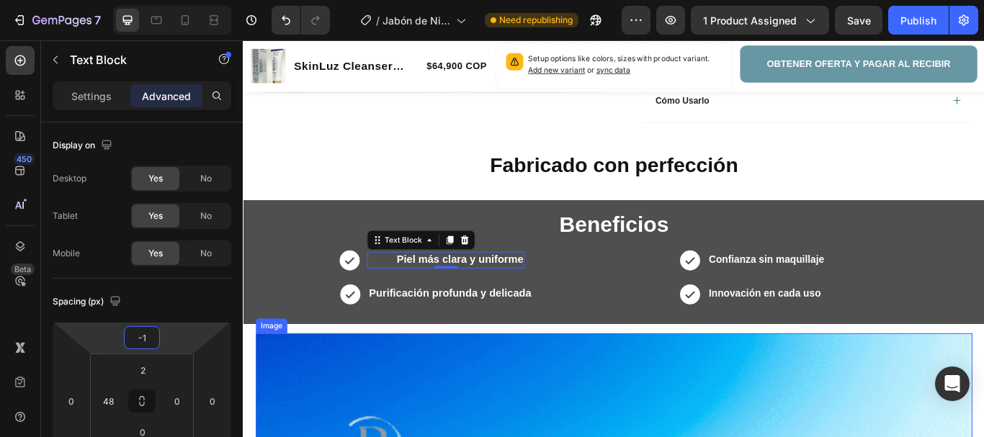
type input "-16"
click at [426, 195] on h2 "Fabricado con perfección" at bounding box center [675, 187] width 864 height 34
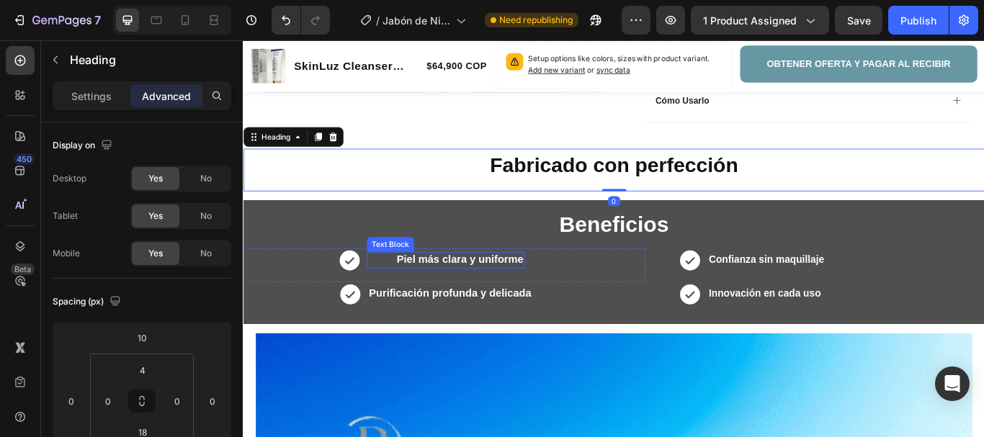
click at [537, 301] on strong "Piel más clara y uniforme" at bounding box center [495, 297] width 148 height 14
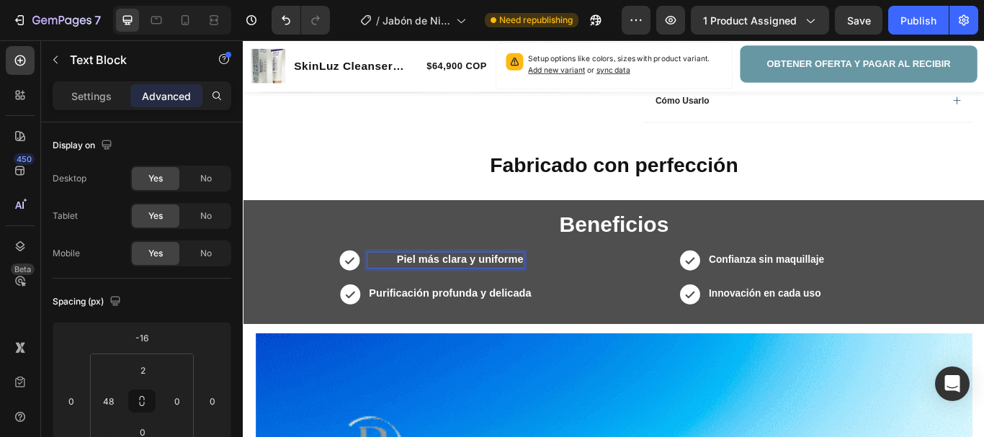
click at [516, 297] on strong "Piel más clara y uniforme" at bounding box center [495, 297] width 148 height 14
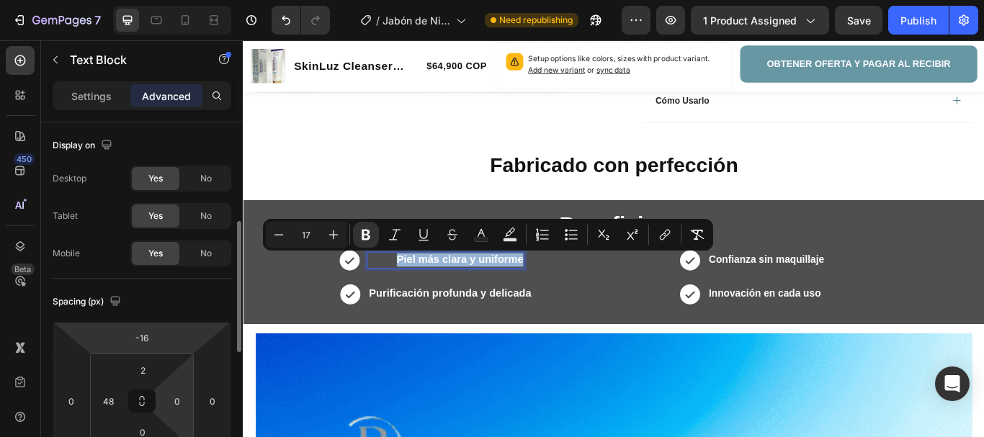
scroll to position [72, 0]
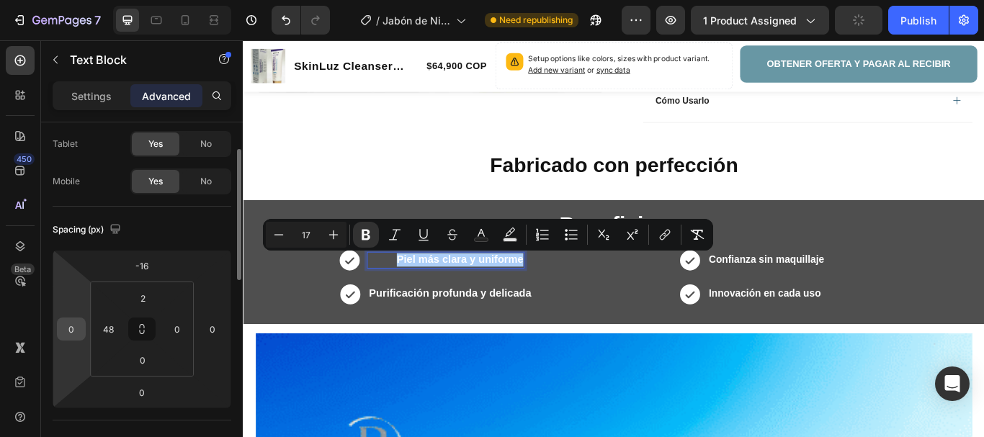
click at [71, 329] on input "0" at bounding box center [71, 329] width 22 height 22
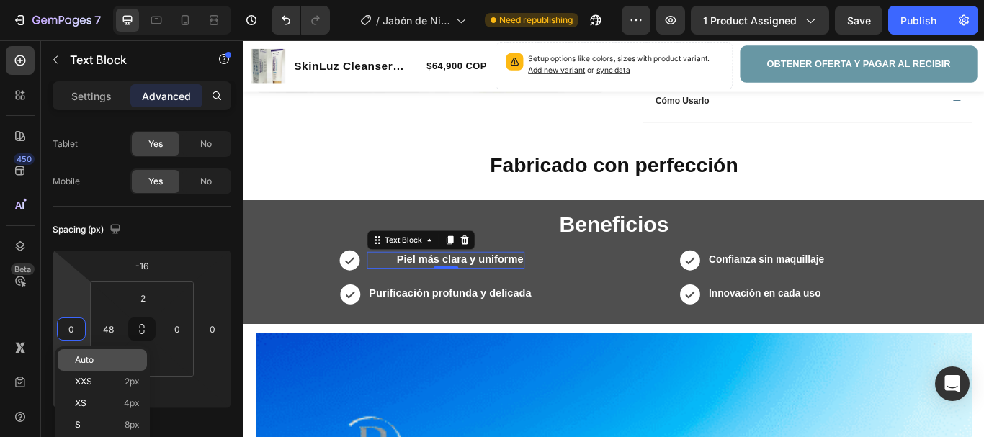
click at [82, 357] on span "Auto" at bounding box center [84, 360] width 19 height 10
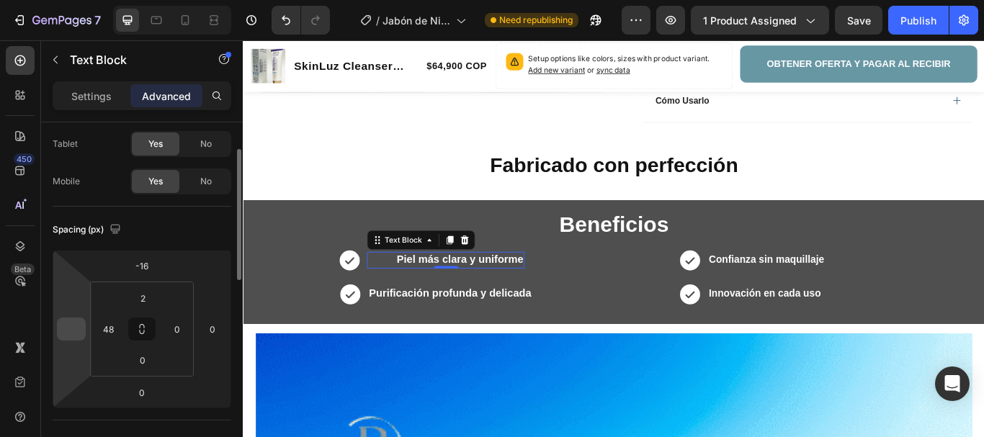
click at [79, 324] on input "number" at bounding box center [71, 329] width 22 height 22
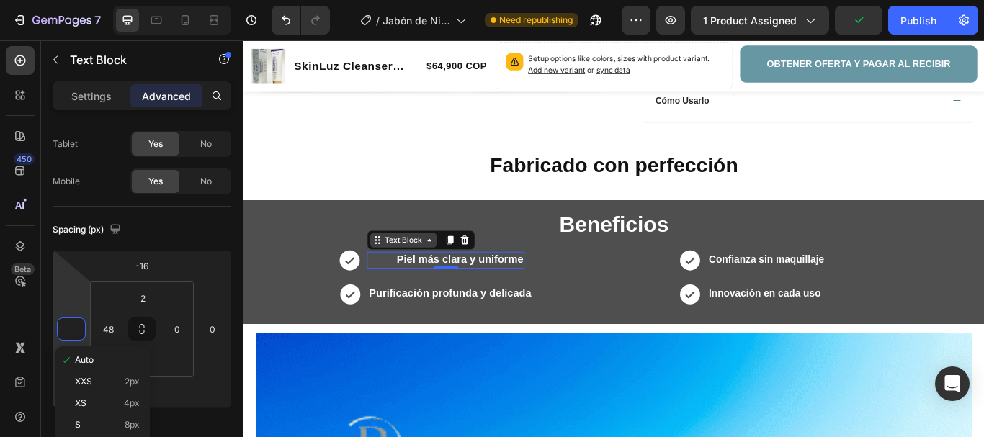
click at [427, 276] on div "Text Block" at bounding box center [429, 273] width 49 height 13
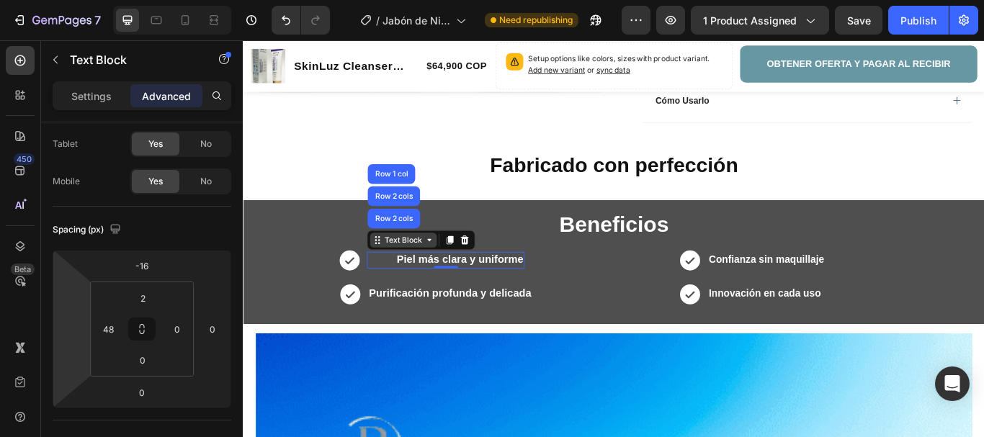
click at [429, 276] on div "Text Block" at bounding box center [429, 273] width 49 height 13
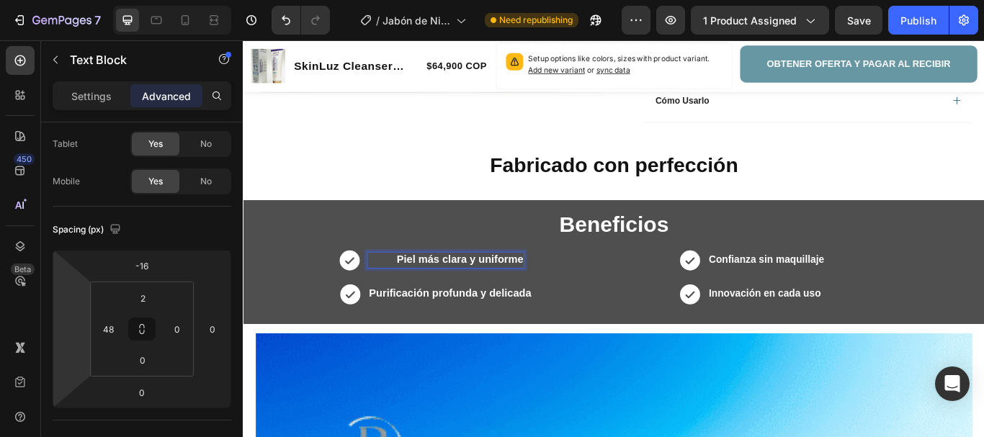
click at [447, 299] on strong "Piel más clara y uniforme" at bounding box center [495, 297] width 148 height 14
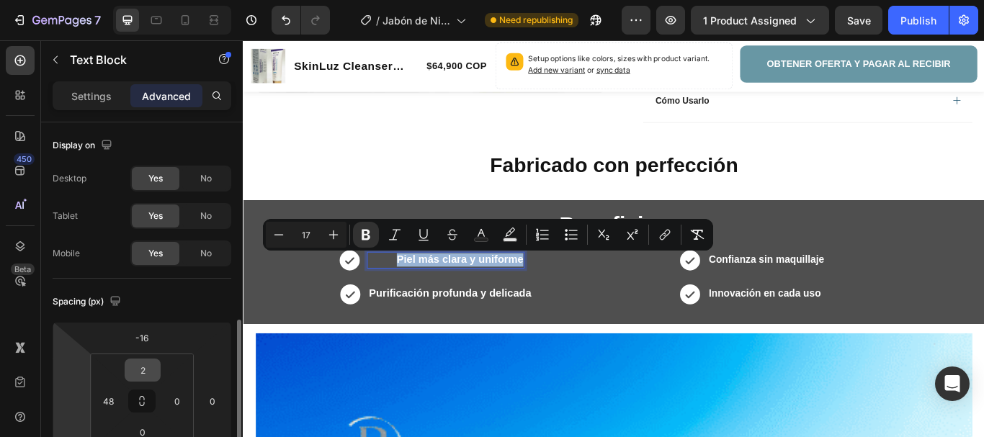
scroll to position [144, 0]
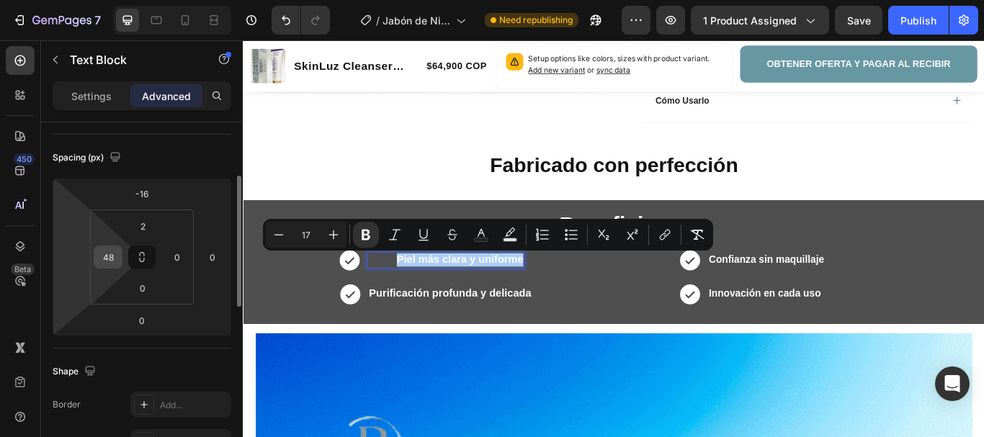
click at [109, 257] on input "48" at bounding box center [108, 257] width 22 height 22
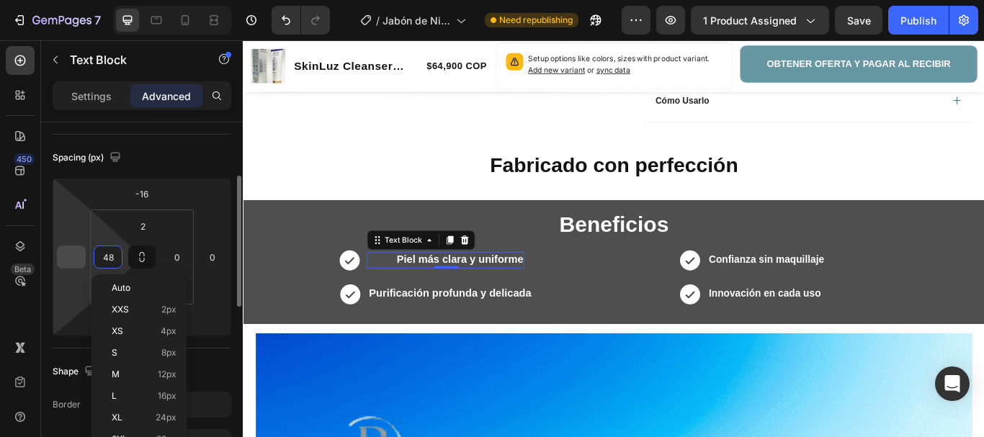
click at [76, 261] on input "number" at bounding box center [71, 257] width 22 height 22
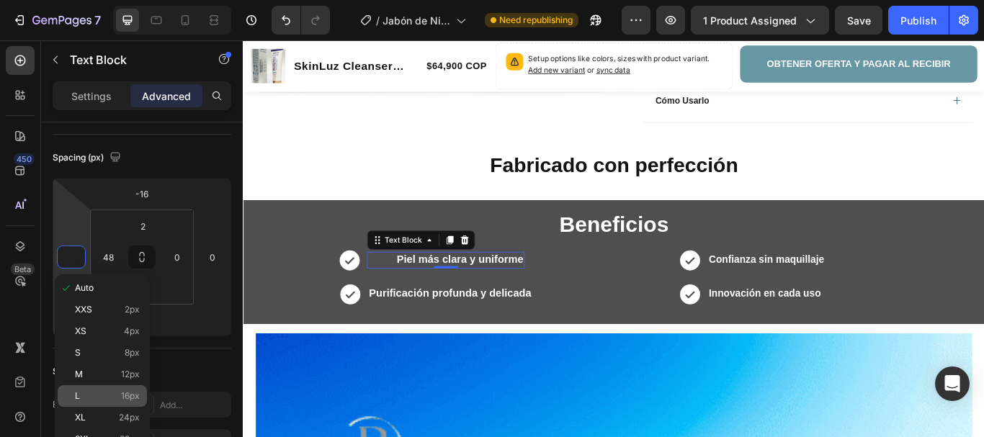
click at [85, 390] on div "L 16px" at bounding box center [102, 396] width 89 height 22
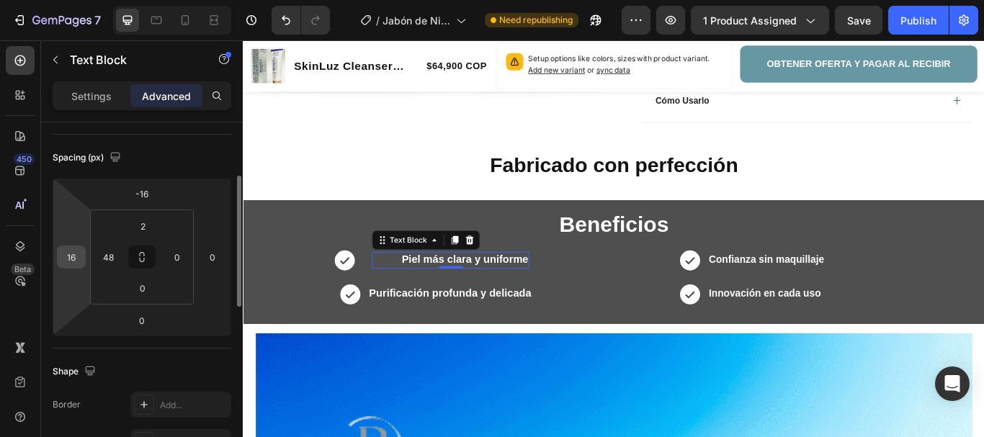
click at [75, 266] on input "16" at bounding box center [71, 257] width 22 height 22
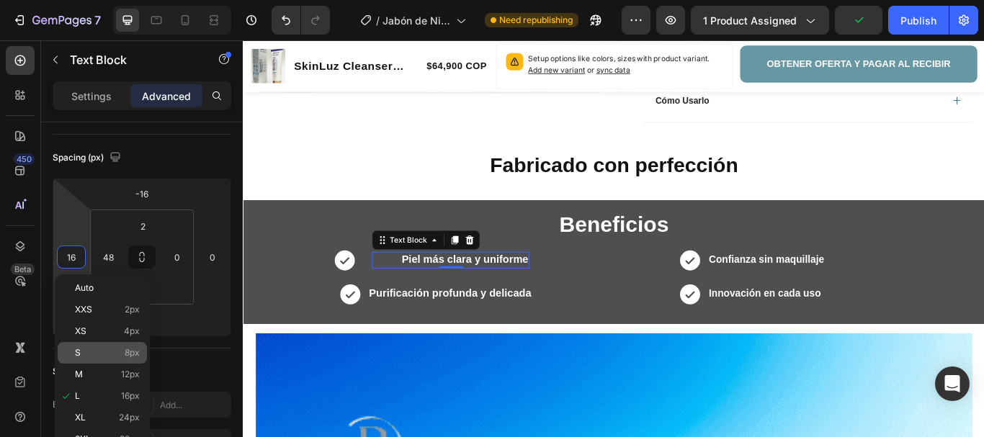
click at [82, 352] on p "S 8px" at bounding box center [107, 353] width 65 height 10
type input "8"
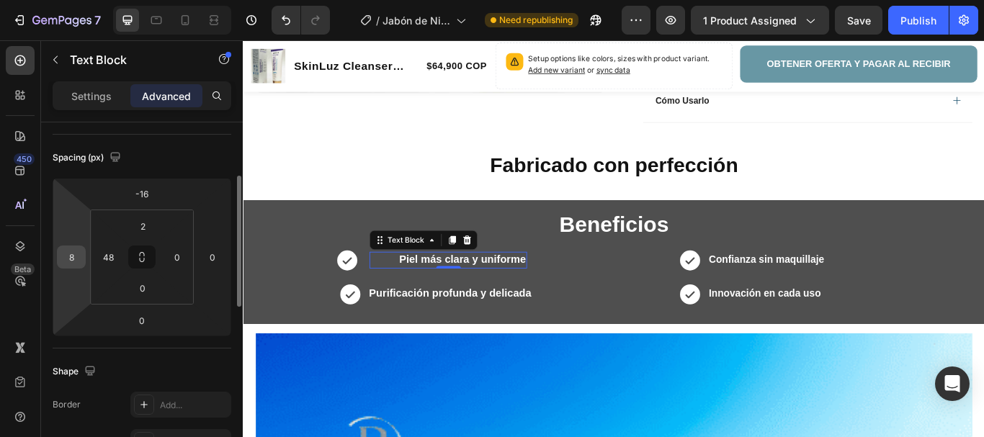
click at [71, 264] on input "8" at bounding box center [71, 257] width 22 height 22
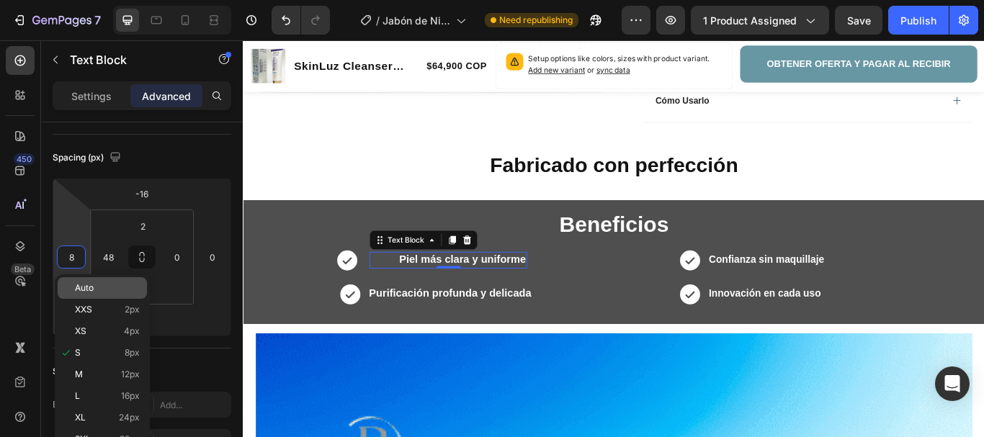
click at [84, 295] on div "Auto" at bounding box center [102, 288] width 89 height 22
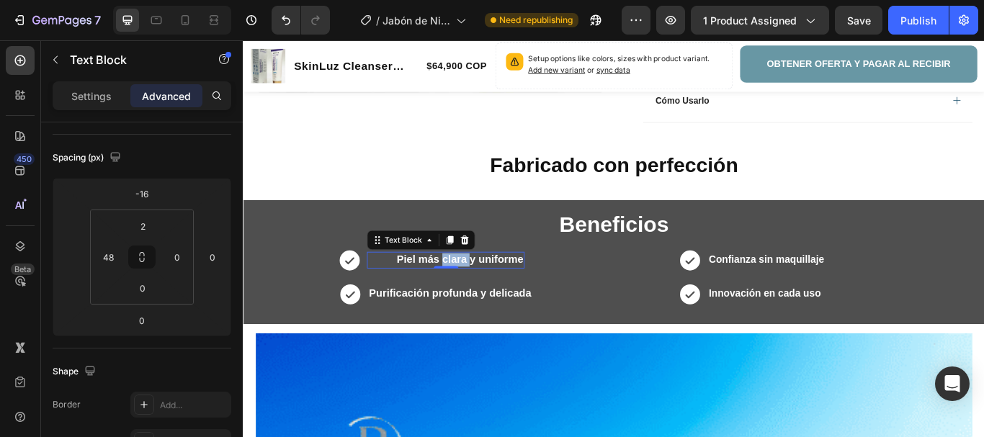
click at [483, 296] on strong "Piel más clara y uniforme" at bounding box center [495, 297] width 148 height 14
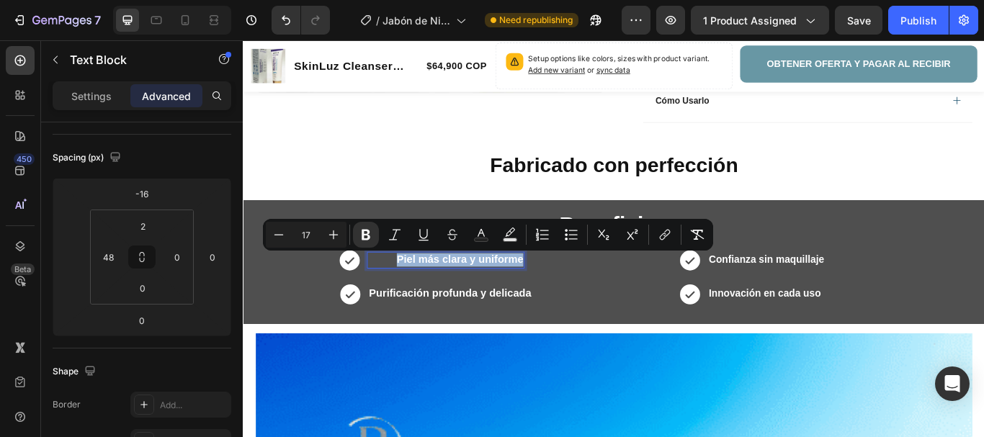
click at [483, 296] on strong "Piel más clara y uniforme" at bounding box center [495, 297] width 148 height 14
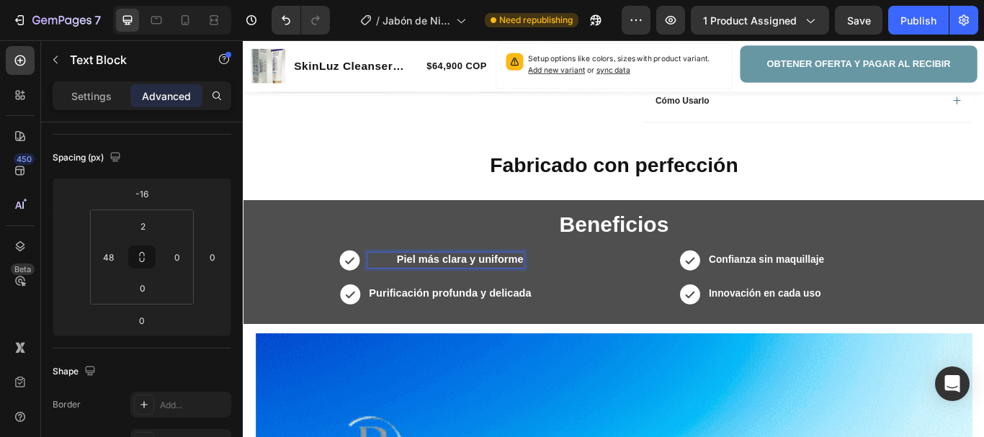
click at [483, 296] on strong "Piel más clara y uniforme" at bounding box center [495, 297] width 148 height 14
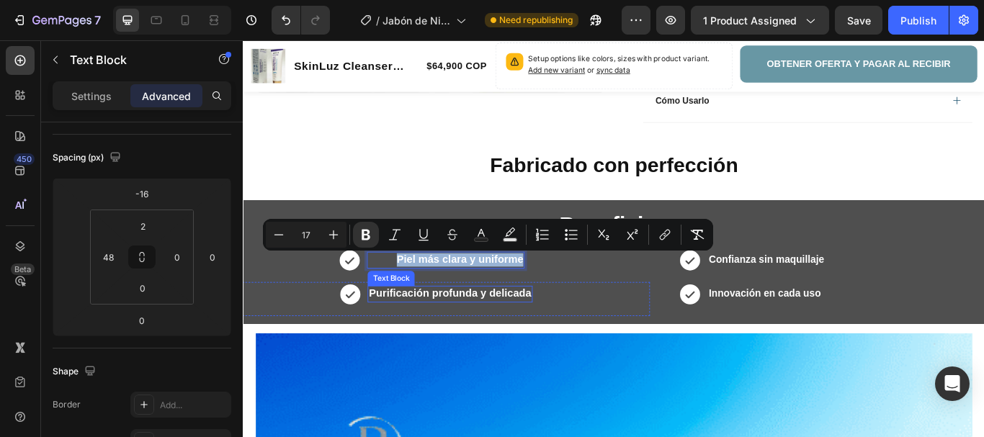
click at [488, 337] on strong "Purificación profunda y delicada" at bounding box center [483, 336] width 189 height 14
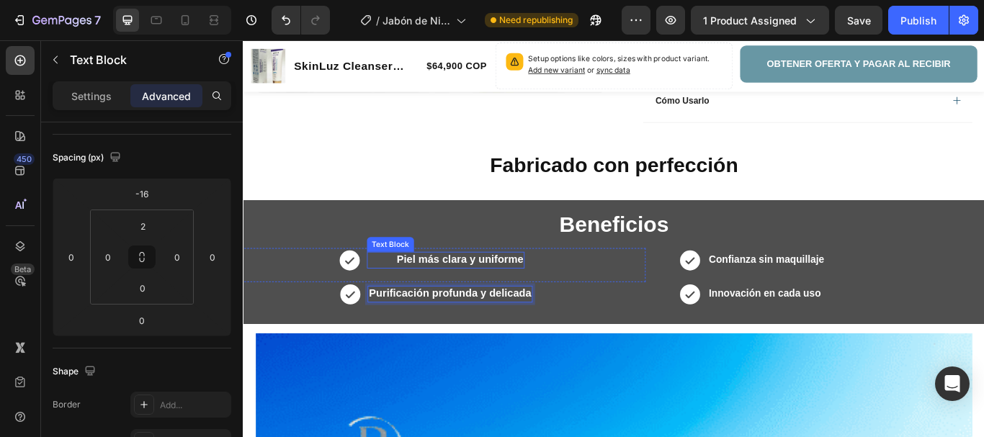
click at [485, 292] on strong "Piel más clara y uniforme" at bounding box center [495, 297] width 148 height 14
click at [474, 330] on strong "Purificación profunda y delicada" at bounding box center [483, 336] width 189 height 14
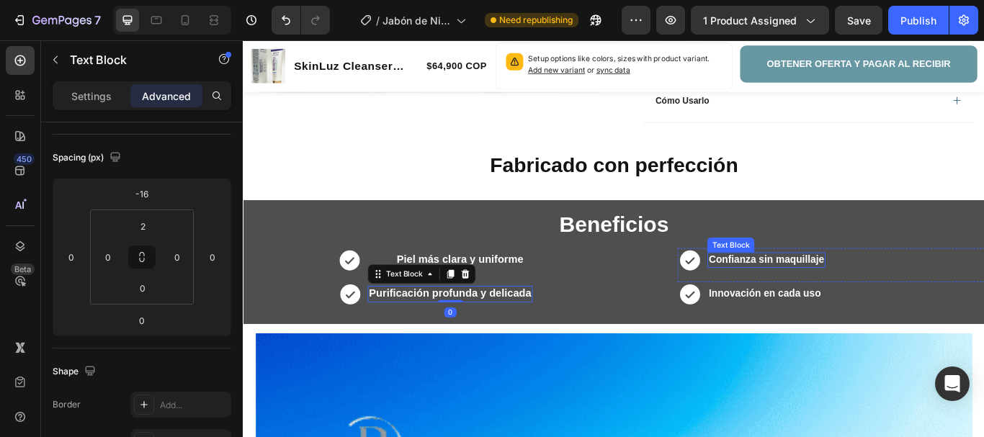
click at [852, 295] on strong "Confianza sin maquillaje" at bounding box center [852, 296] width 135 height 12
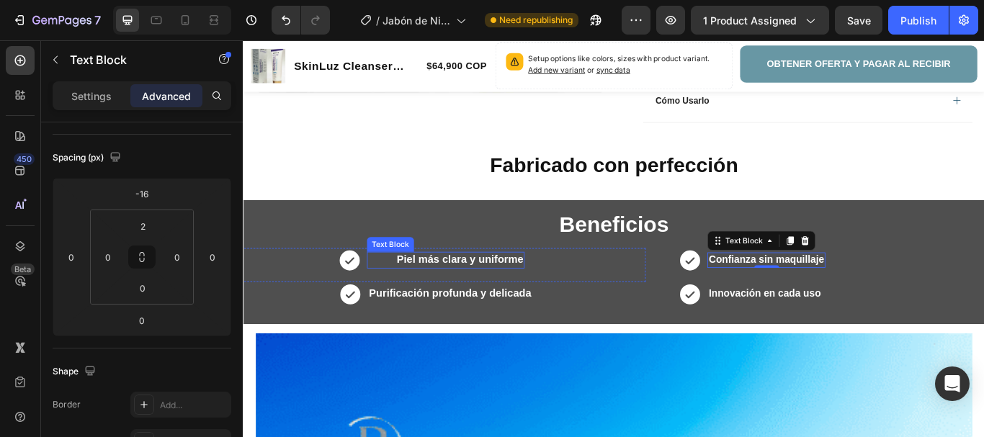
click at [498, 293] on strong "Piel más clara y uniforme" at bounding box center [495, 297] width 148 height 14
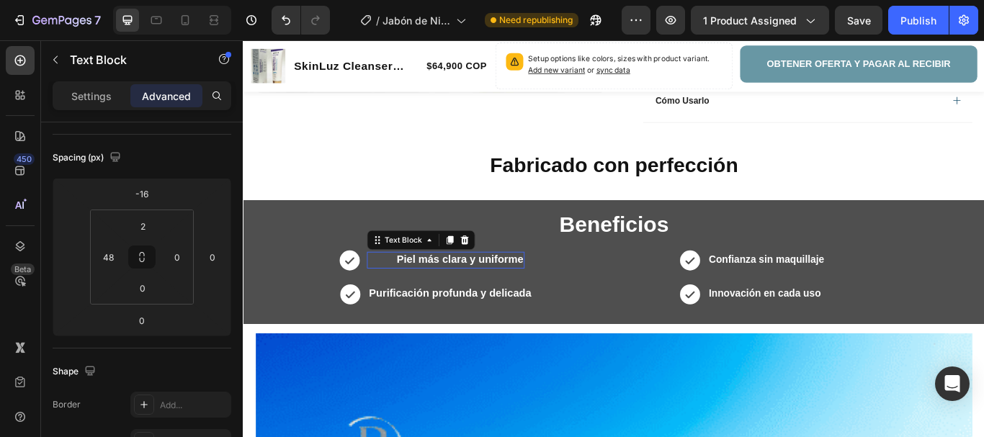
click at [498, 293] on strong "Piel más clara y uniforme" at bounding box center [495, 297] width 148 height 14
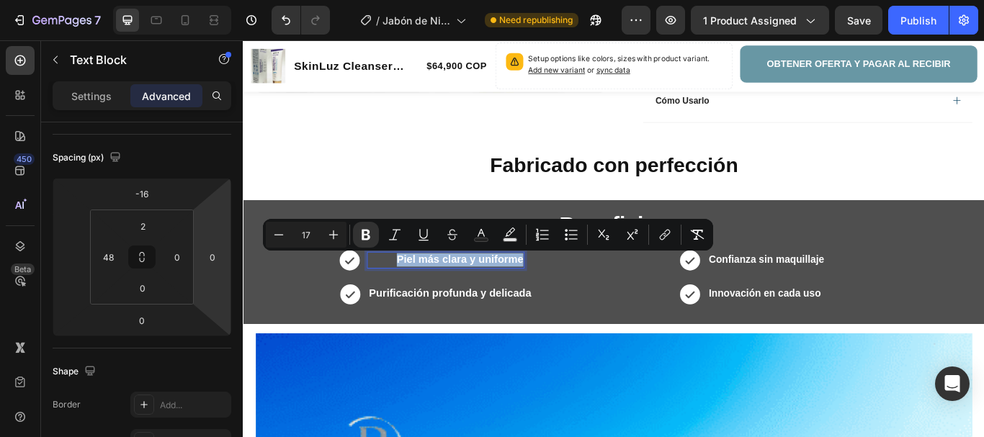
click at [415, 298] on div "Piel más clara y uniforme Text Block 0" at bounding box center [479, 296] width 184 height 19
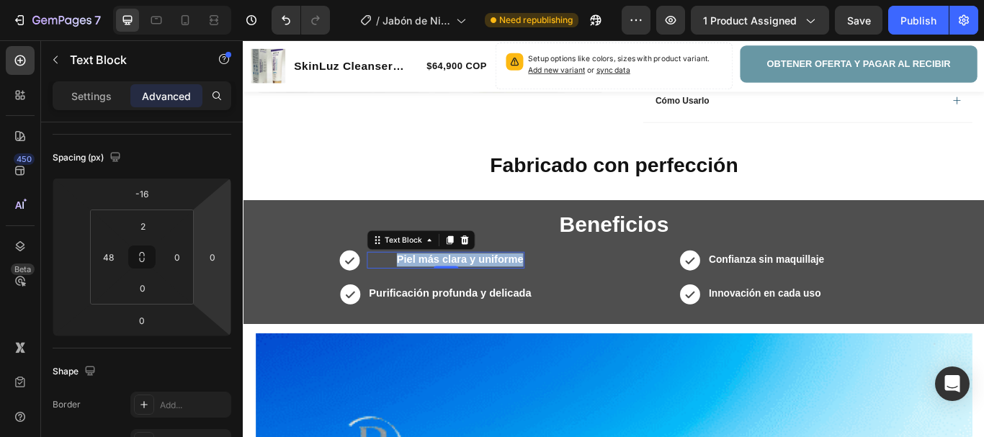
click at [436, 295] on strong "Piel más clara y uniforme" at bounding box center [495, 297] width 148 height 14
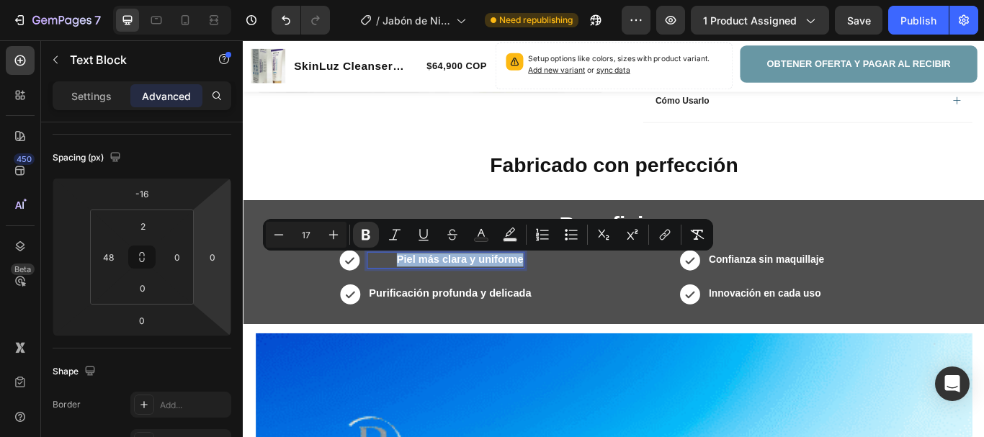
click at [484, 293] on strong "Piel más clara y uniforme" at bounding box center [495, 297] width 148 height 14
click at [573, 311] on div "Icon Piel más clara y uniforme Text Block 0 Row" at bounding box center [461, 303] width 501 height 40
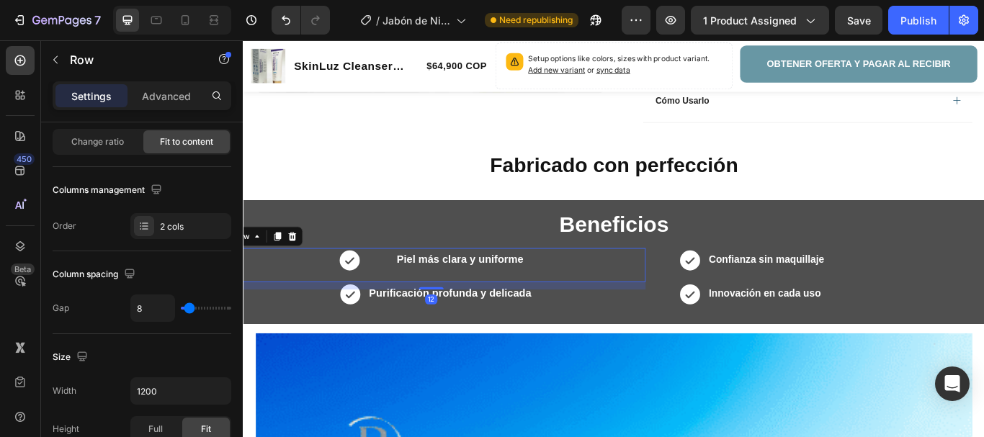
scroll to position [0, 0]
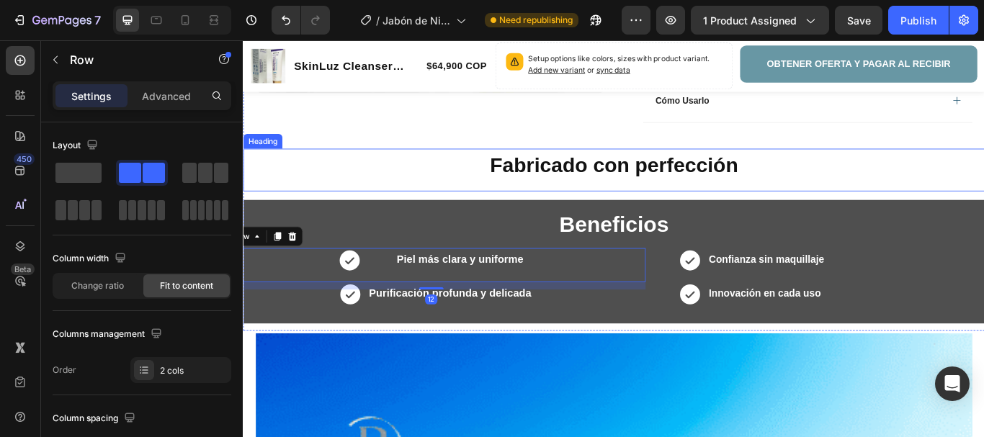
click at [483, 204] on div "Fabricado con perfección Heading" at bounding box center [675, 192] width 864 height 50
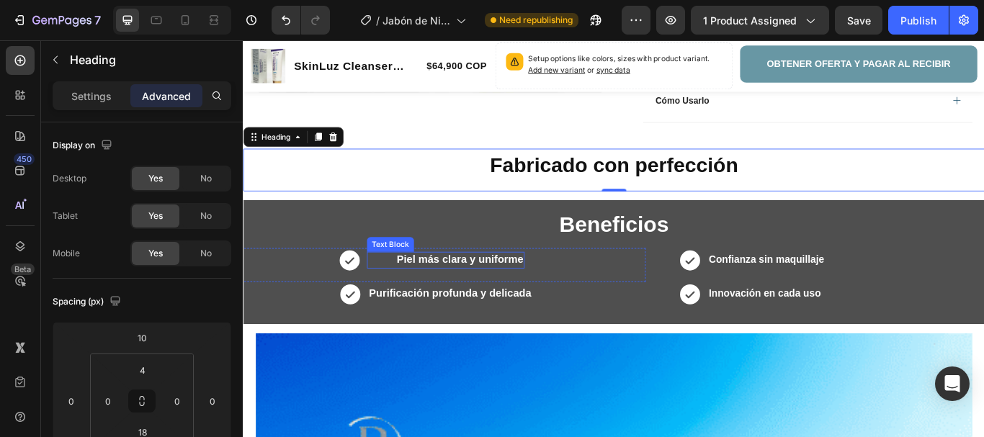
click at [493, 292] on strong "Piel más clara y uniforme" at bounding box center [495, 297] width 148 height 14
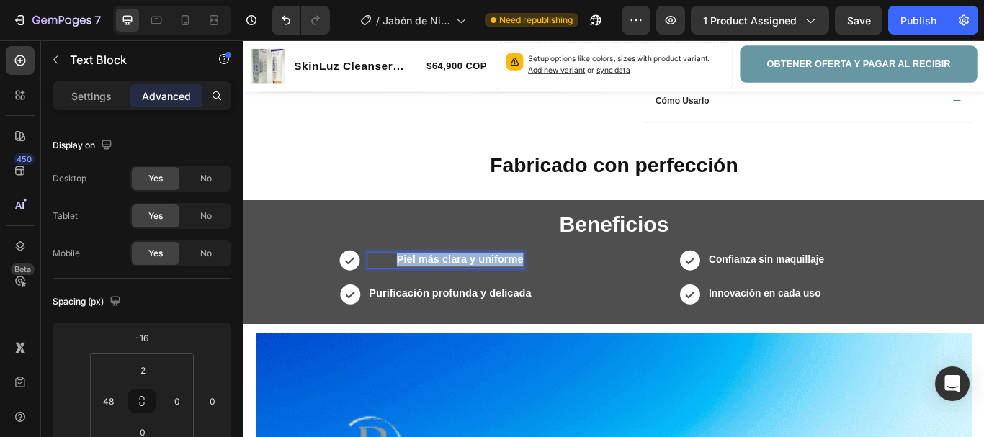
click at [486, 294] on strong "Piel más clara y uniforme" at bounding box center [495, 297] width 148 height 14
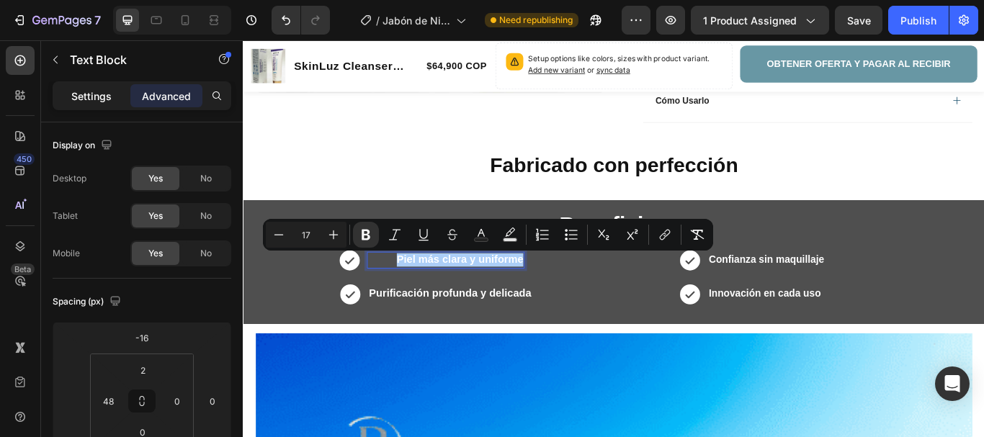
click at [92, 89] on p "Settings" at bounding box center [91, 96] width 40 height 15
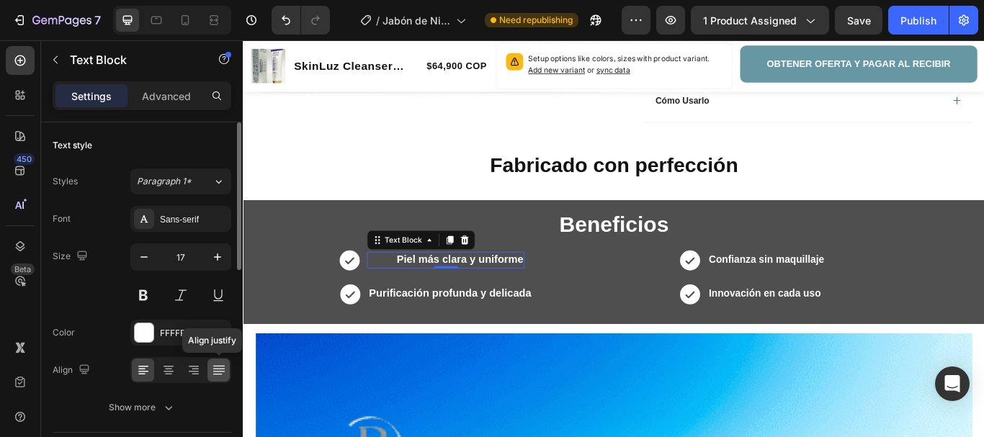
click at [217, 369] on icon at bounding box center [219, 370] width 14 height 14
click at [217, 372] on icon at bounding box center [219, 370] width 14 height 14
click at [138, 372] on icon at bounding box center [143, 370] width 14 height 14
click at [423, 293] on strong "Piel más clara y uniforme" at bounding box center [495, 297] width 148 height 14
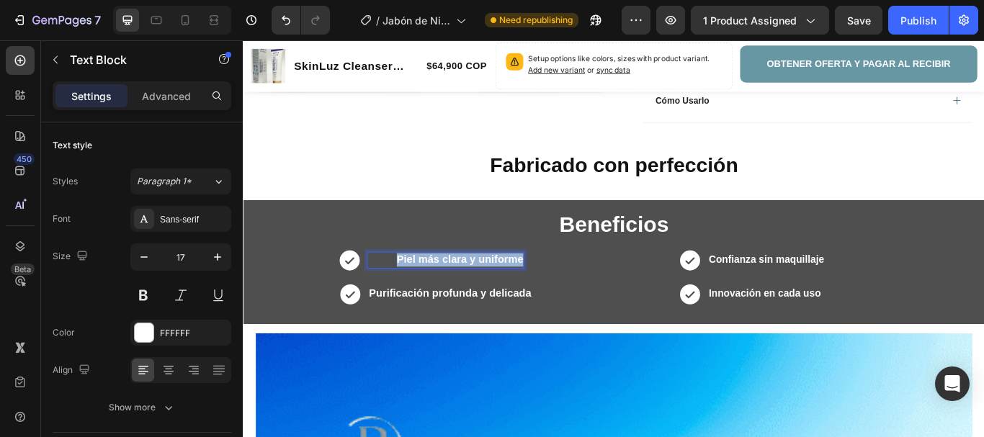
click at [423, 293] on strong "Piel más clara y uniforme" at bounding box center [495, 297] width 148 height 14
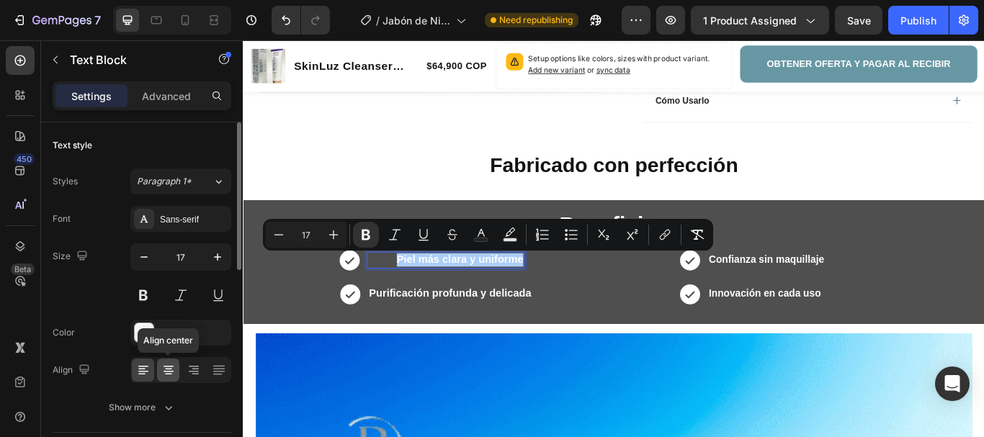
click at [168, 371] on icon at bounding box center [168, 371] width 10 height 1
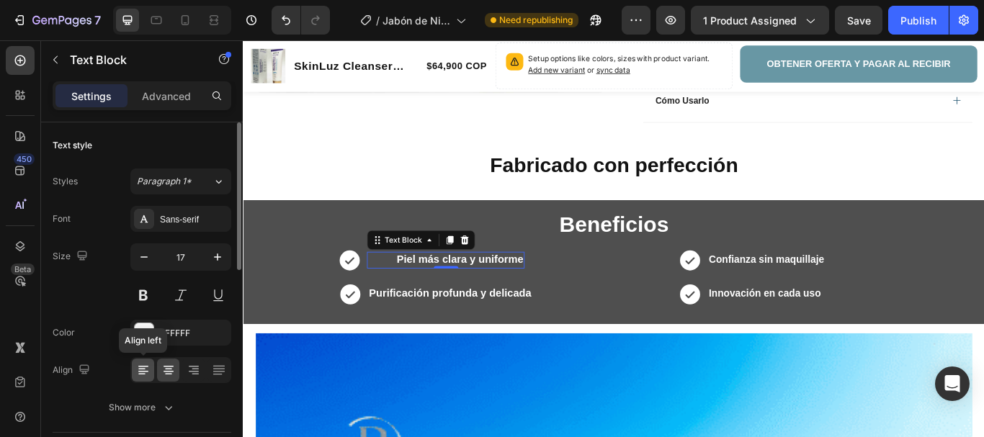
click at [136, 369] on icon at bounding box center [143, 370] width 14 height 14
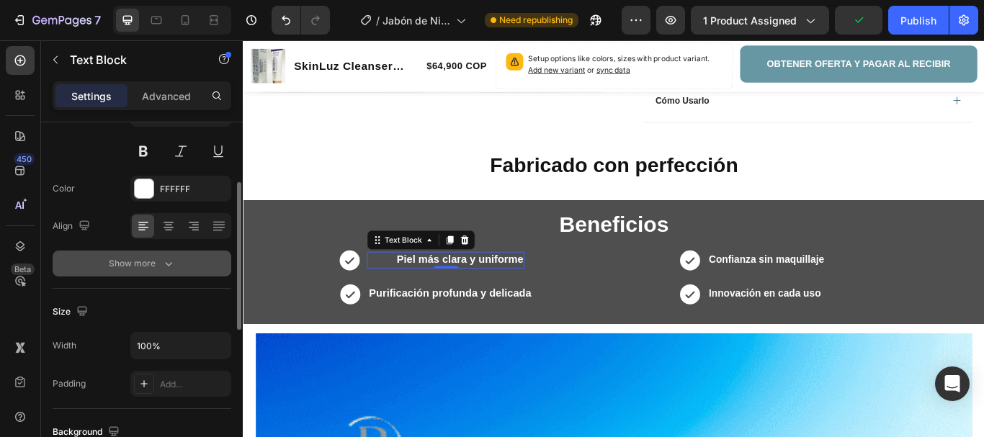
click at [161, 261] on icon "button" at bounding box center [168, 263] width 14 height 14
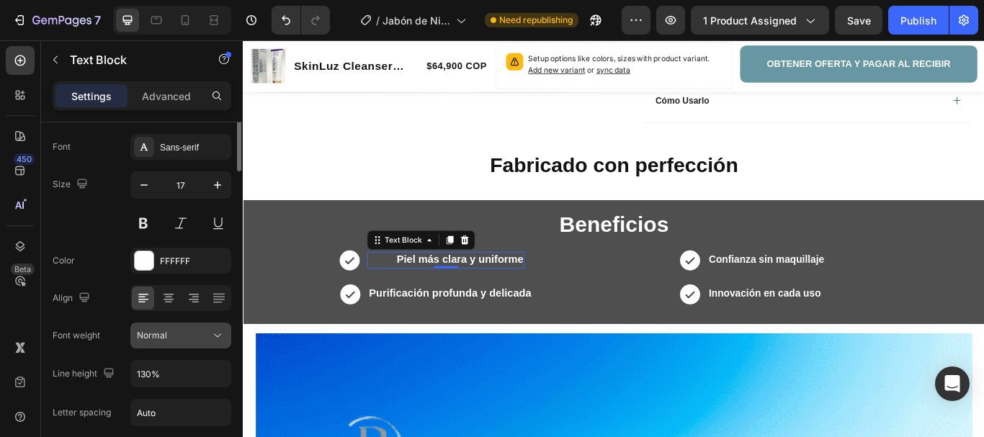
scroll to position [0, 0]
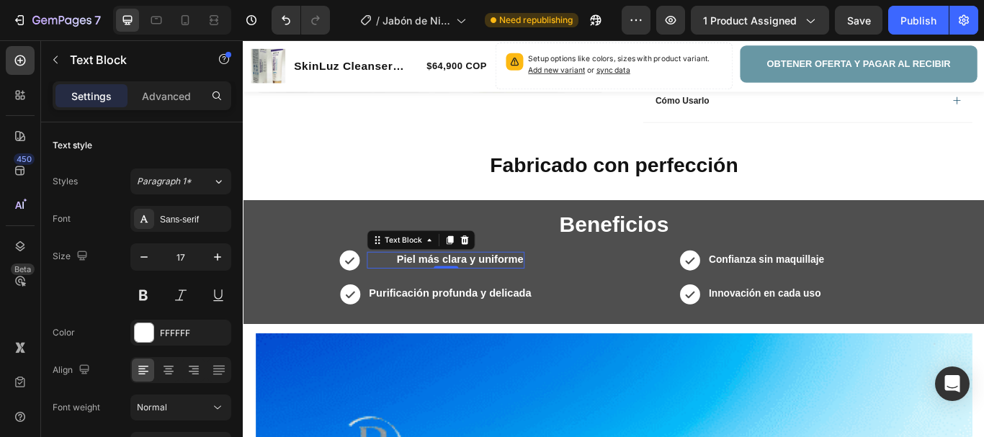
click at [452, 293] on strong "Piel más clara y uniforme" at bounding box center [495, 297] width 148 height 14
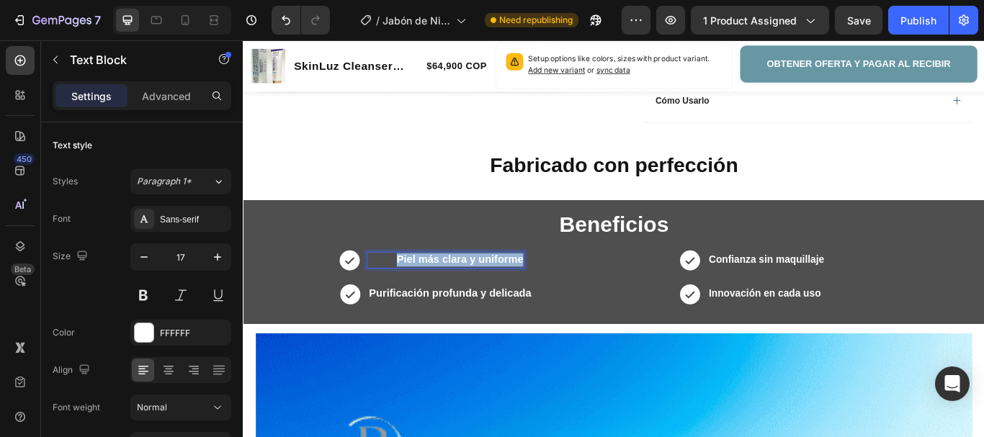
click at [452, 293] on strong "Piel más clara y uniforme" at bounding box center [495, 297] width 148 height 14
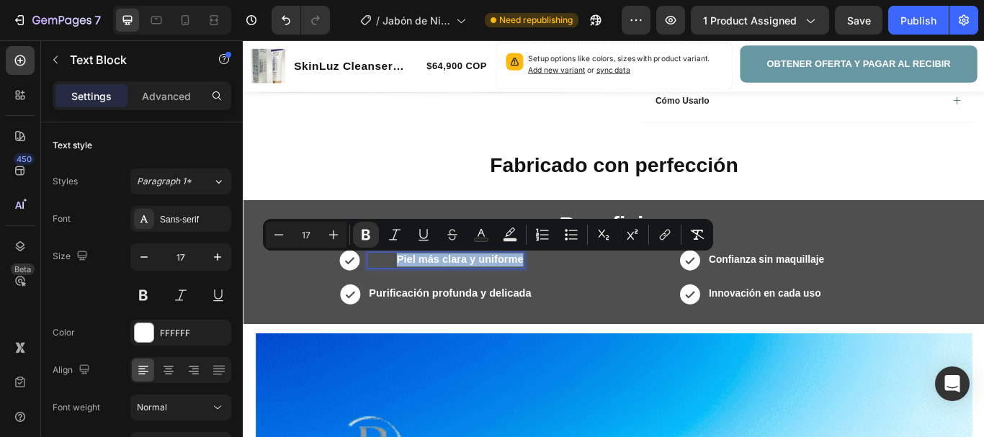
click at [457, 294] on strong "Piel más clara y uniforme" at bounding box center [495, 297] width 148 height 14
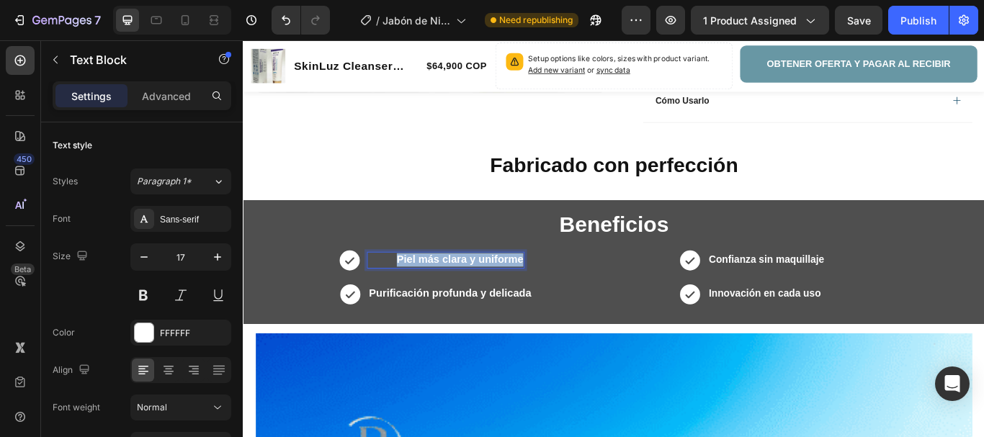
click at [457, 294] on strong "Piel más clara y uniforme" at bounding box center [495, 297] width 148 height 14
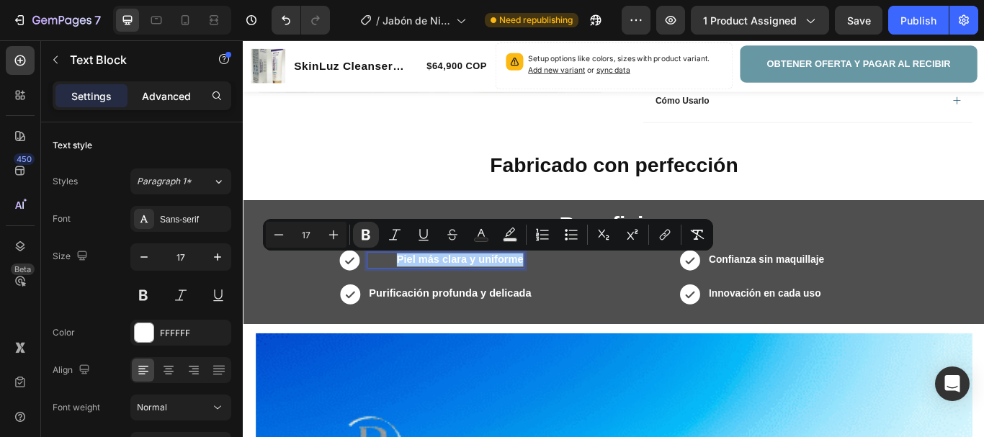
click at [173, 87] on div "Advanced" at bounding box center [166, 95] width 72 height 23
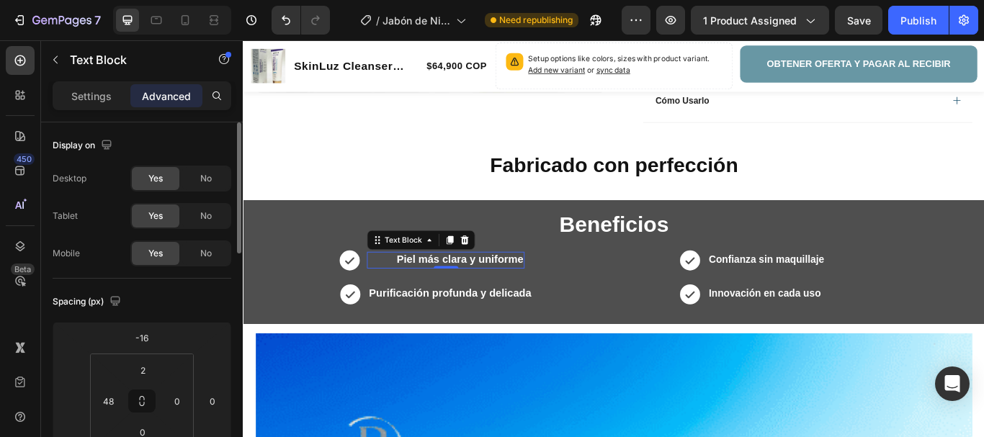
scroll to position [144, 0]
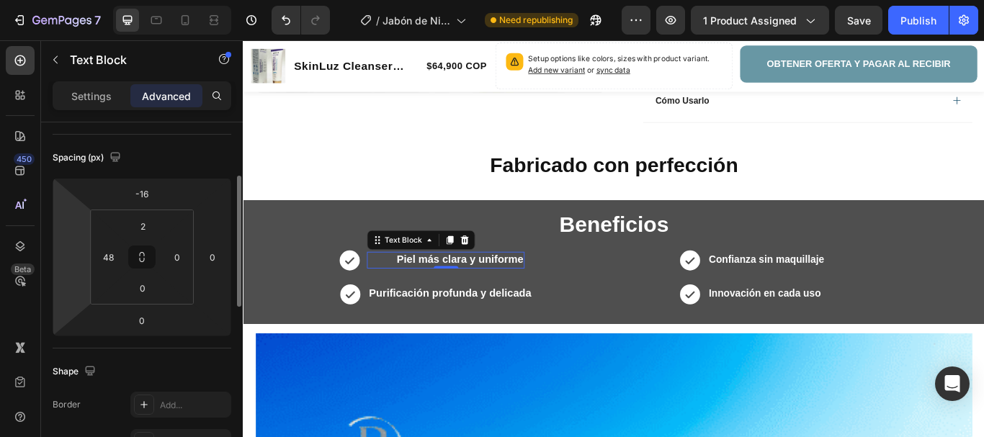
click at [89, 0] on html "7 Version history / Jabón de Niacinamida Serum 10 Need republishing Preview 1 p…" at bounding box center [492, 0] width 984 height 0
click at [69, 261] on input "number" at bounding box center [71, 257] width 22 height 22
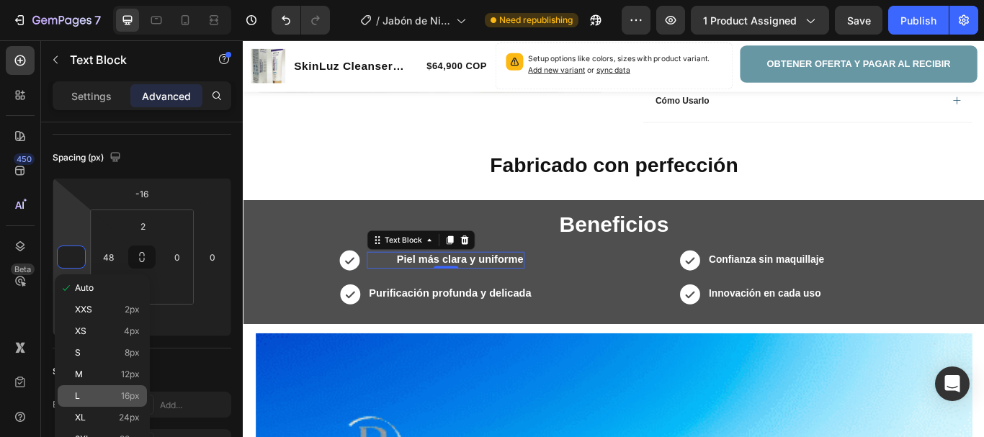
click at [88, 394] on p "L 16px" at bounding box center [107, 396] width 65 height 10
type input "16"
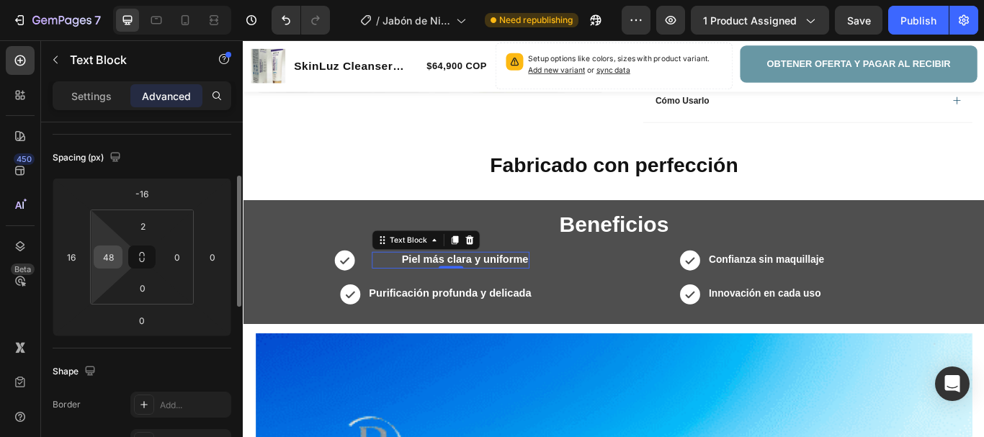
click at [112, 261] on input "48" at bounding box center [108, 257] width 22 height 22
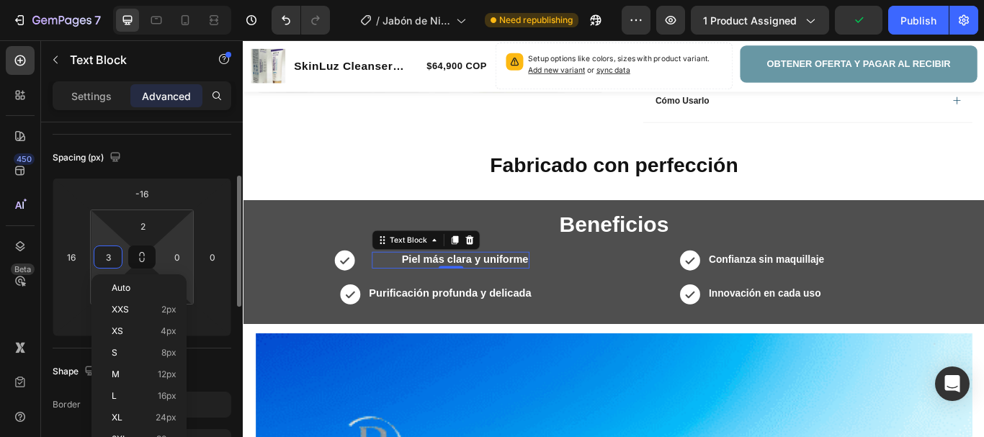
type input "32"
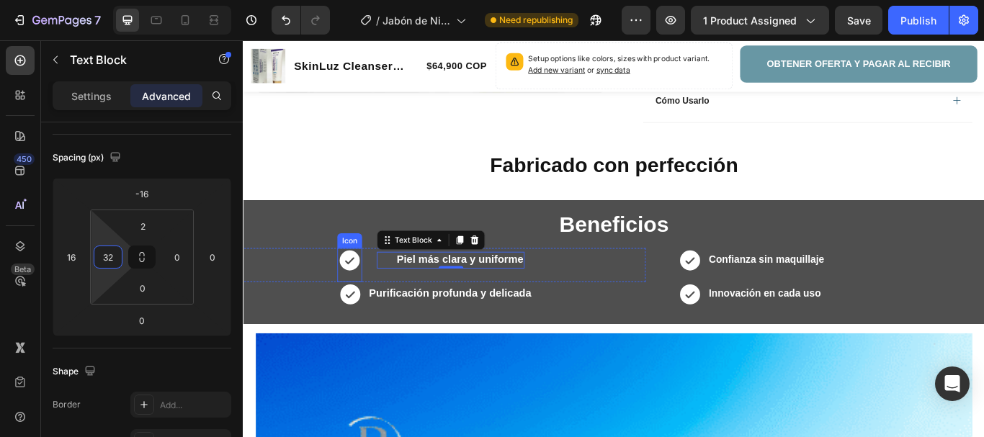
click at [401, 310] on div "Piel más clara y uniforme Text Block 0" at bounding box center [479, 303] width 184 height 40
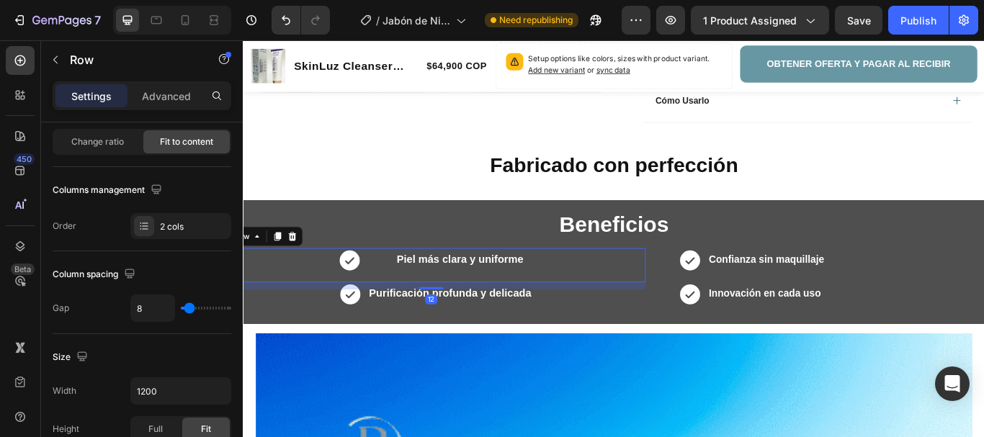
scroll to position [0, 0]
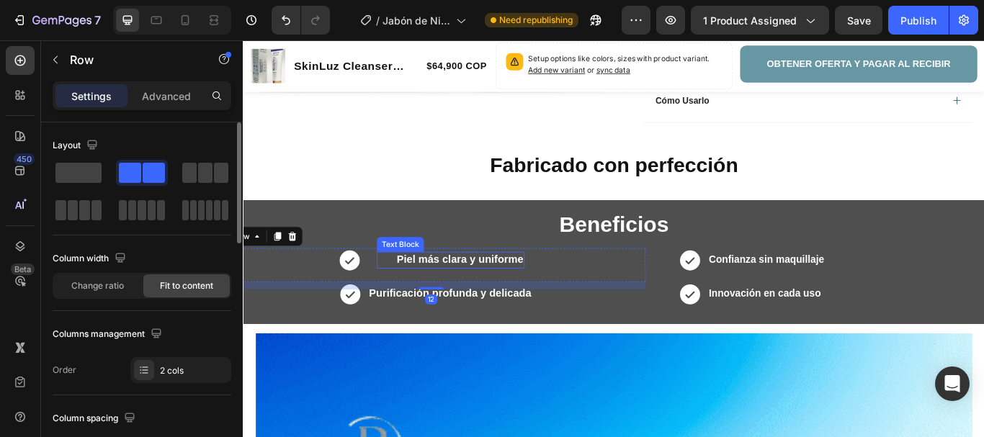
click at [471, 296] on strong "Piel más clara y uniforme" at bounding box center [495, 297] width 148 height 14
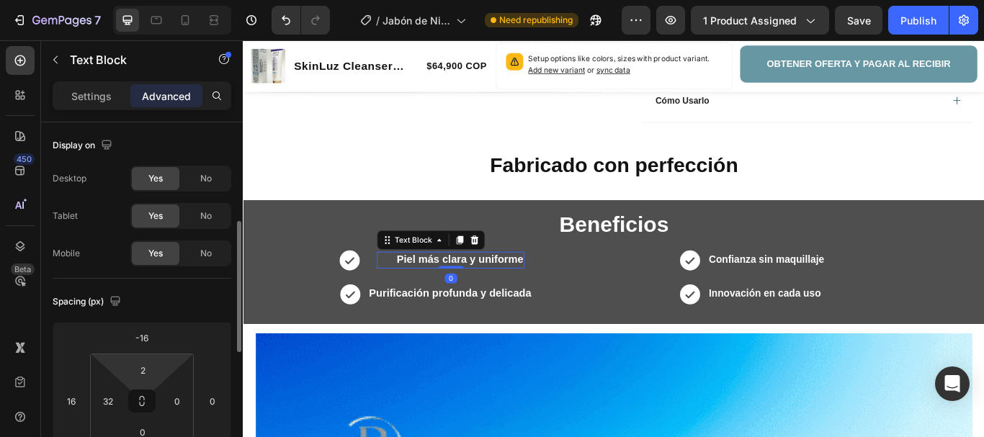
scroll to position [72, 0]
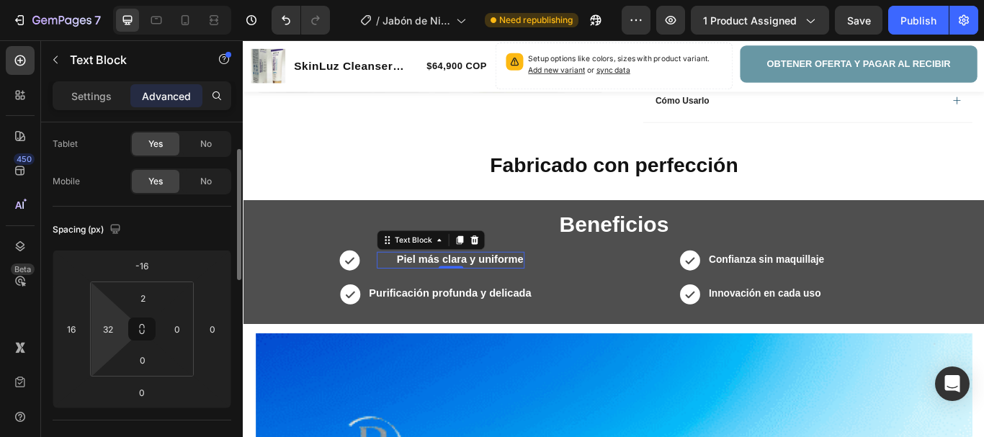
click at [118, 124] on html "7 Version history / Jabón de Niacinamida Serum 10 Need republishing Preview 1 p…" at bounding box center [492, 62] width 984 height 124
click at [104, 329] on input "32" at bounding box center [108, 329] width 22 height 22
click at [109, 332] on input "32" at bounding box center [108, 329] width 22 height 22
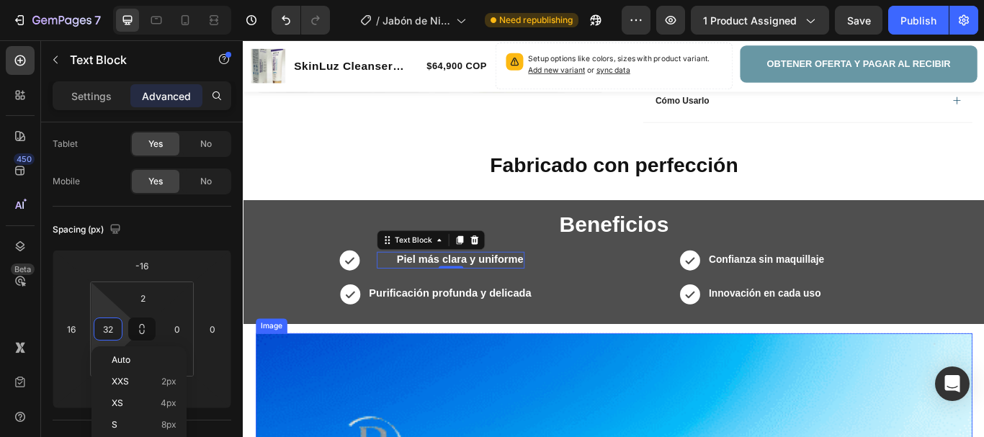
type input "2"
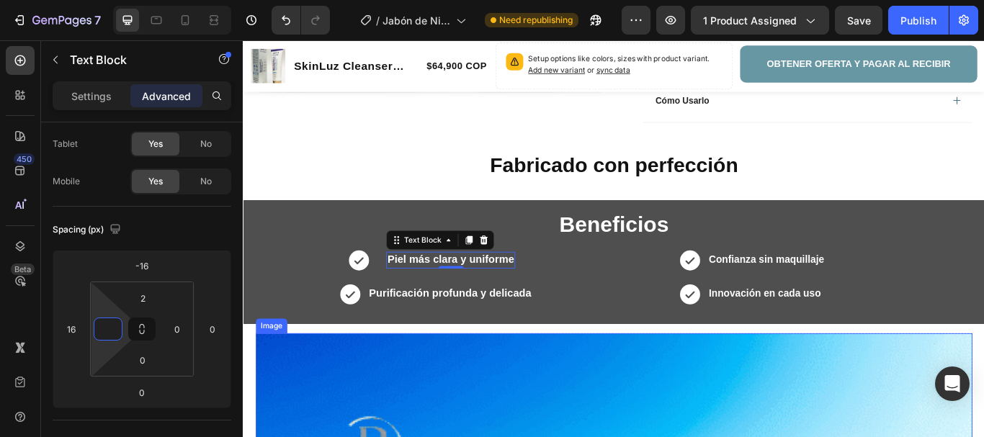
type input "0"
click at [423, 235] on h2 "Beneficios" at bounding box center [675, 255] width 864 height 42
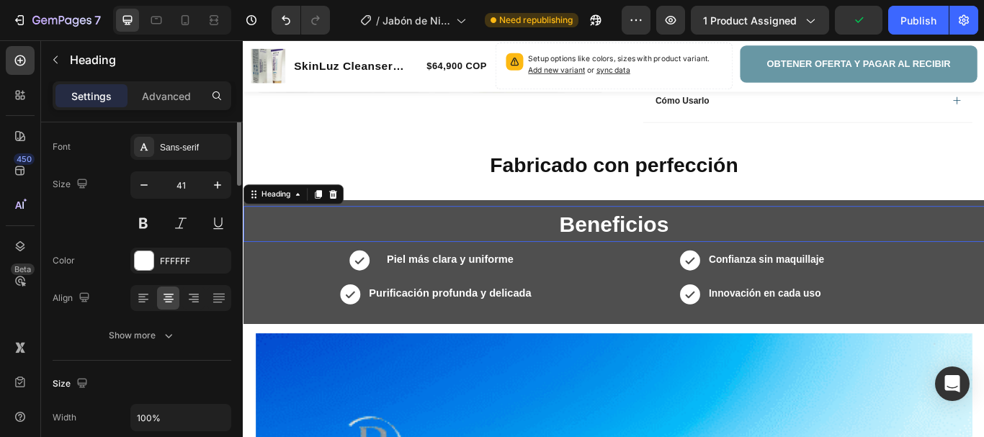
scroll to position [0, 0]
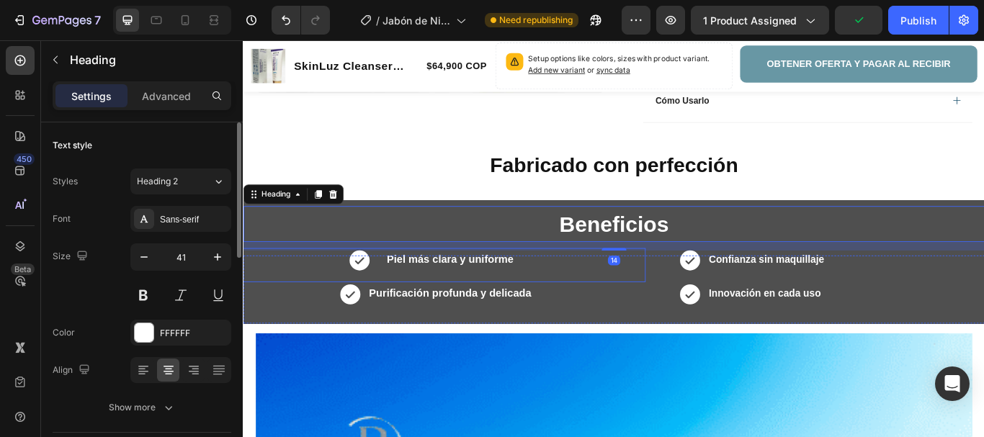
click at [403, 295] on div "Piel más clara y uniforme Text Block" at bounding box center [478, 303] width 161 height 40
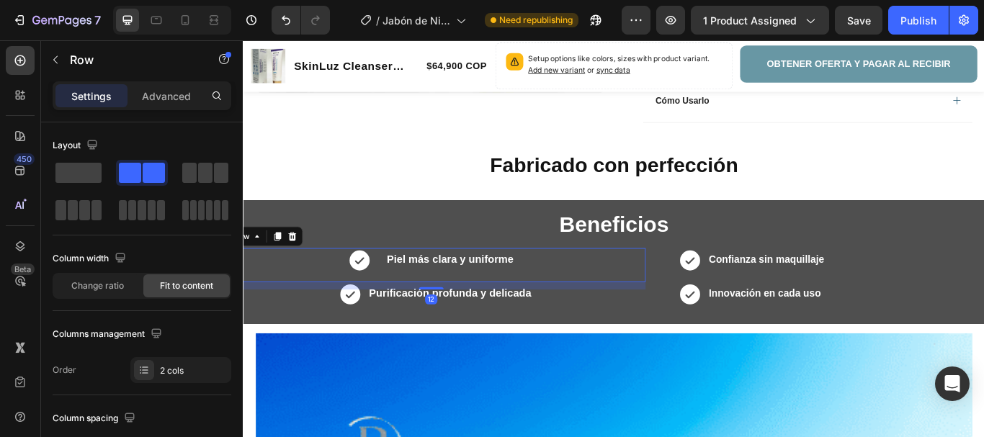
click at [403, 297] on div "Piel más clara y uniforme Text Block" at bounding box center [478, 303] width 161 height 40
click at [159, 94] on p "Advanced" at bounding box center [166, 96] width 49 height 15
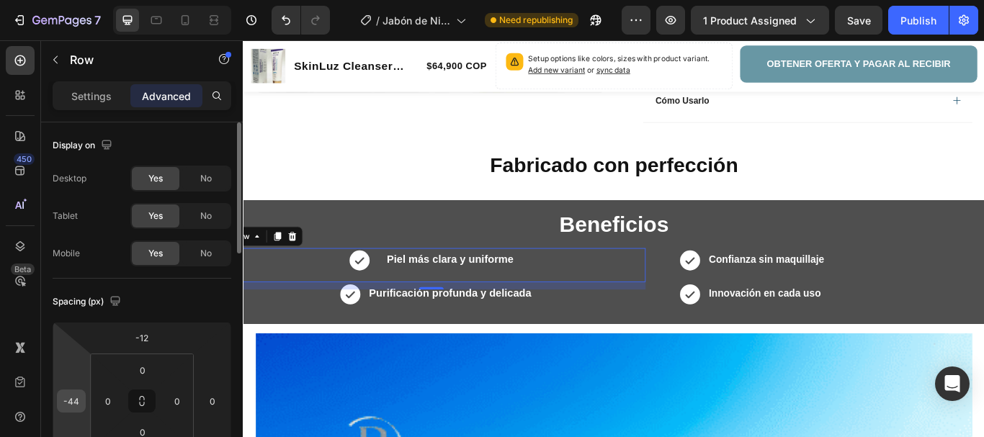
scroll to position [144, 0]
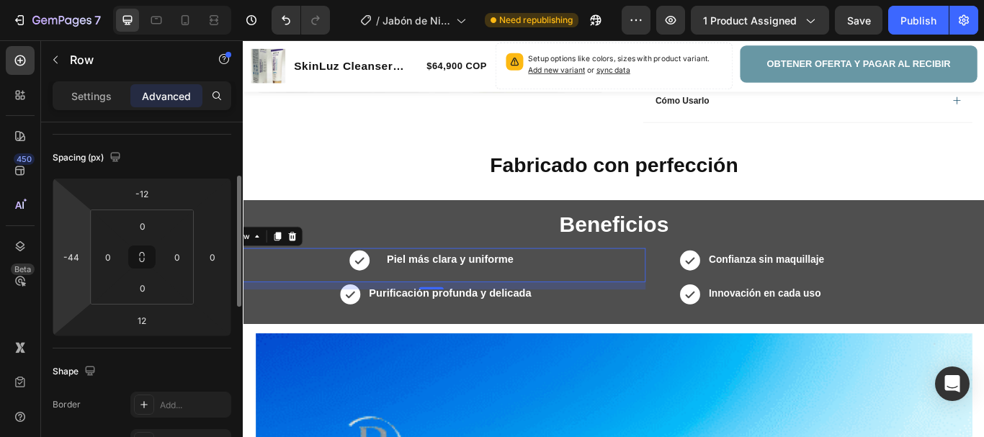
click at [77, 250] on input "-44" at bounding box center [71, 257] width 22 height 22
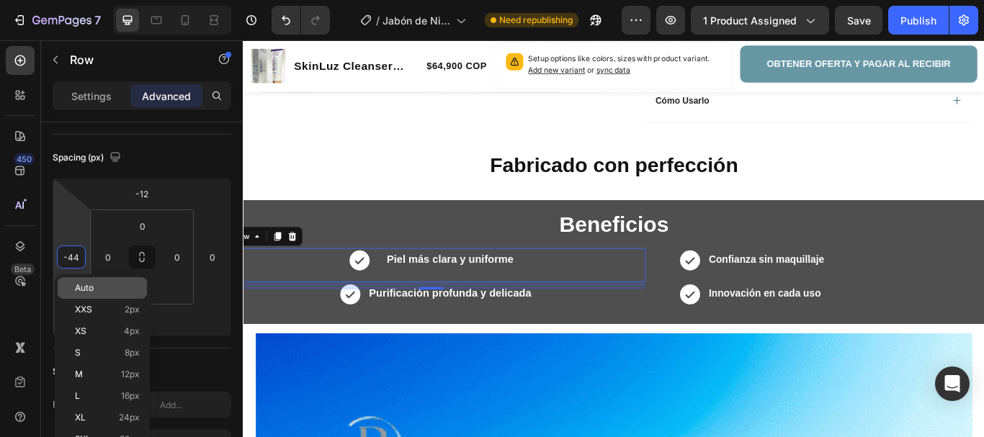
click at [94, 286] on span "Auto" at bounding box center [84, 288] width 19 height 10
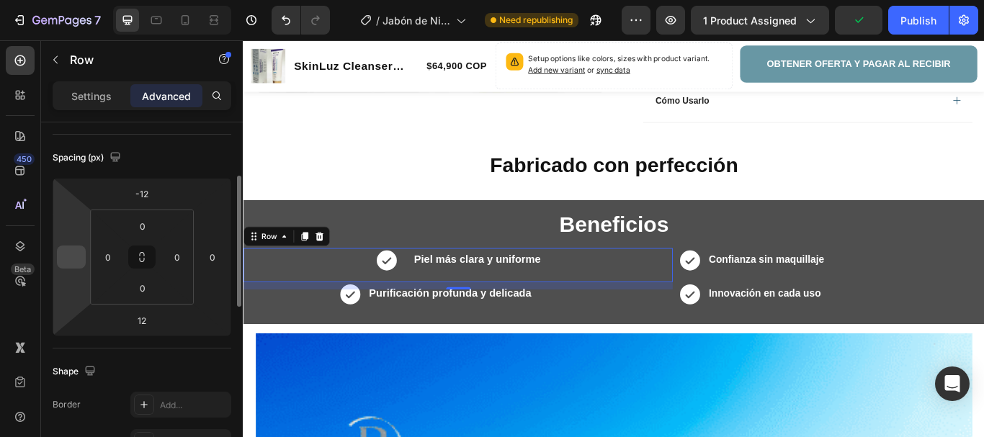
click at [73, 263] on input "number" at bounding box center [71, 257] width 22 height 22
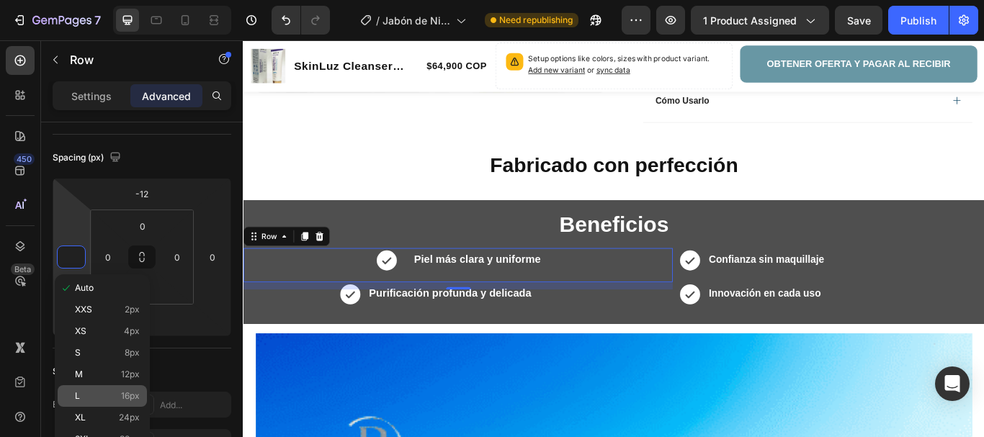
click at [100, 395] on p "L 16px" at bounding box center [107, 396] width 65 height 10
type input "16"
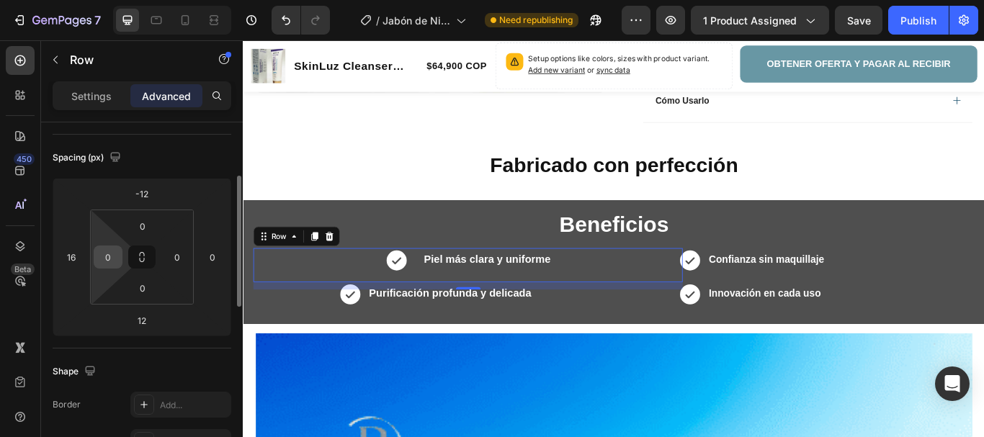
click at [108, 262] on input "0" at bounding box center [108, 257] width 22 height 22
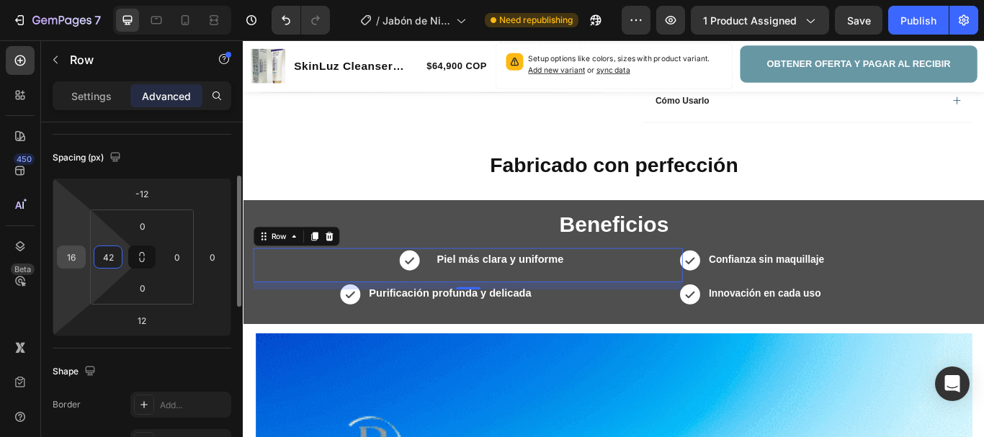
type input "42"
click at [74, 252] on input "16" at bounding box center [71, 257] width 22 height 22
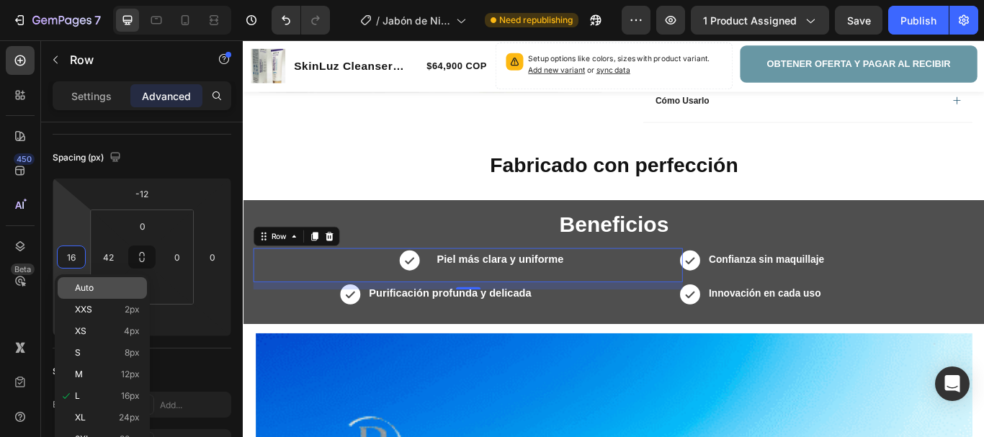
click at [85, 294] on div "Auto" at bounding box center [102, 288] width 89 height 22
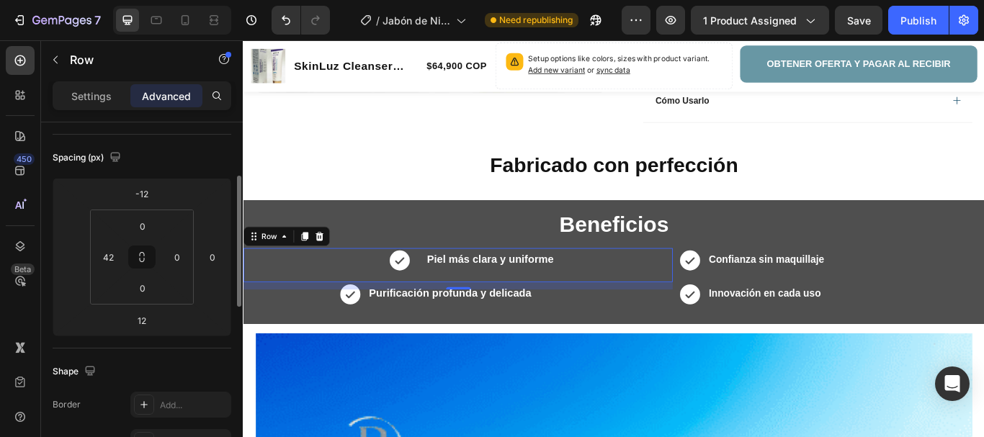
type input "16"
type input "0"
type input "-44"
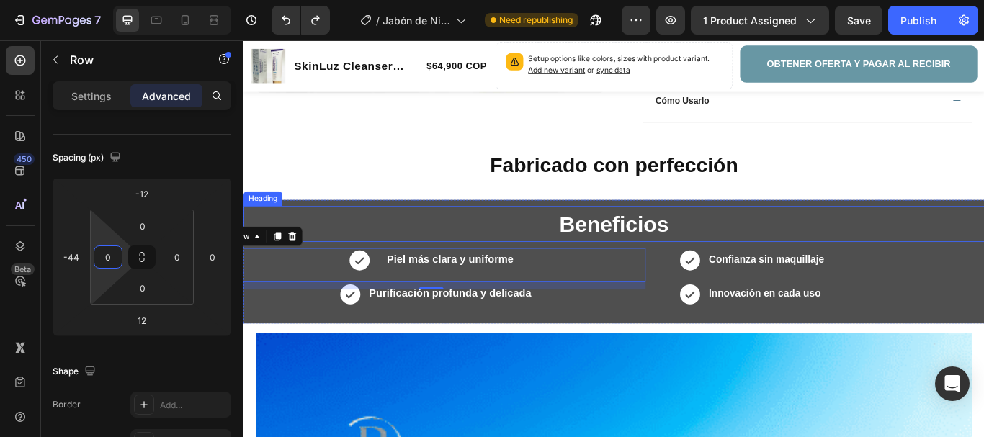
click at [372, 215] on div "Fabricado con perfección Heading" at bounding box center [675, 192] width 864 height 50
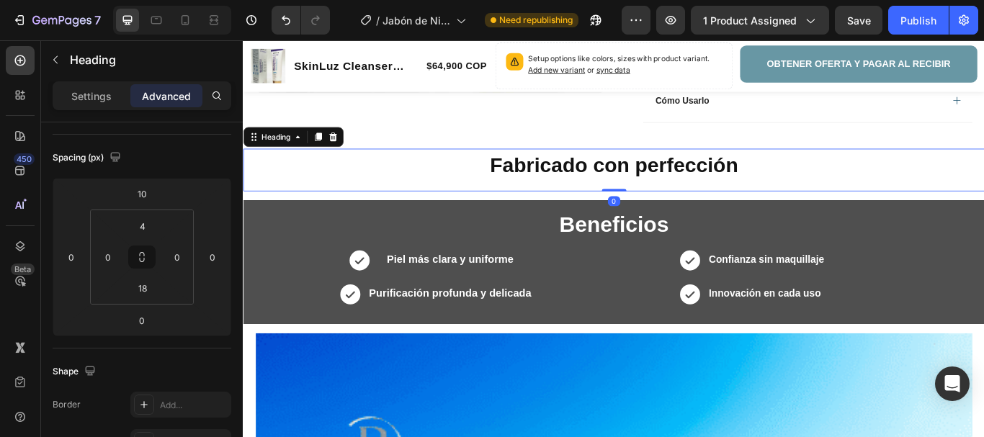
scroll to position [0, 0]
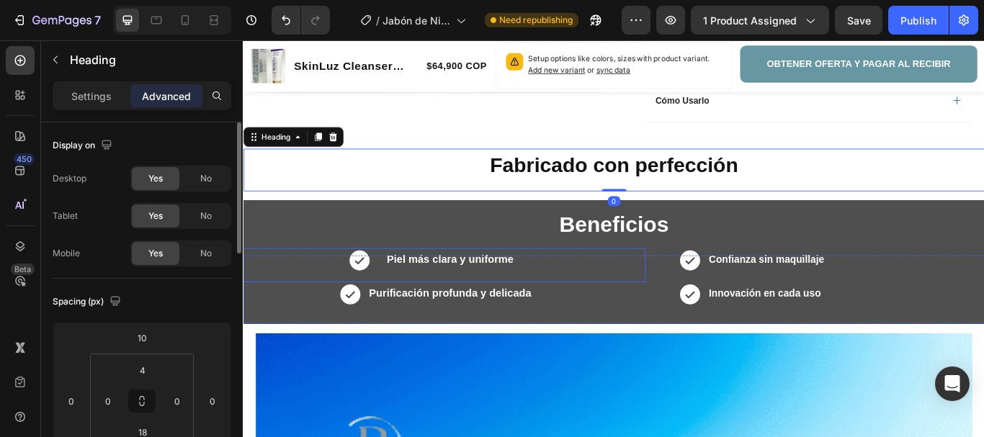
click at [398, 297] on div "Piel más clara y uniforme Text Block" at bounding box center [478, 303] width 161 height 40
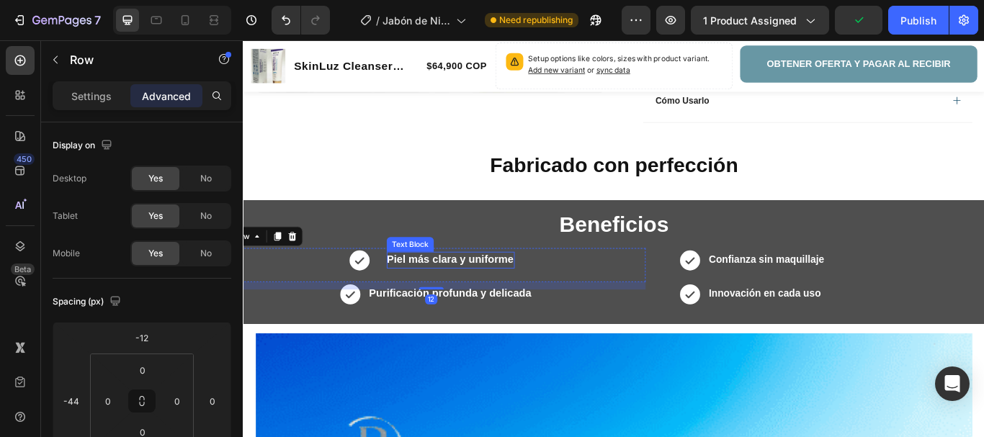
click at [462, 296] on strong "Piel más clara y uniforme" at bounding box center [484, 297] width 148 height 14
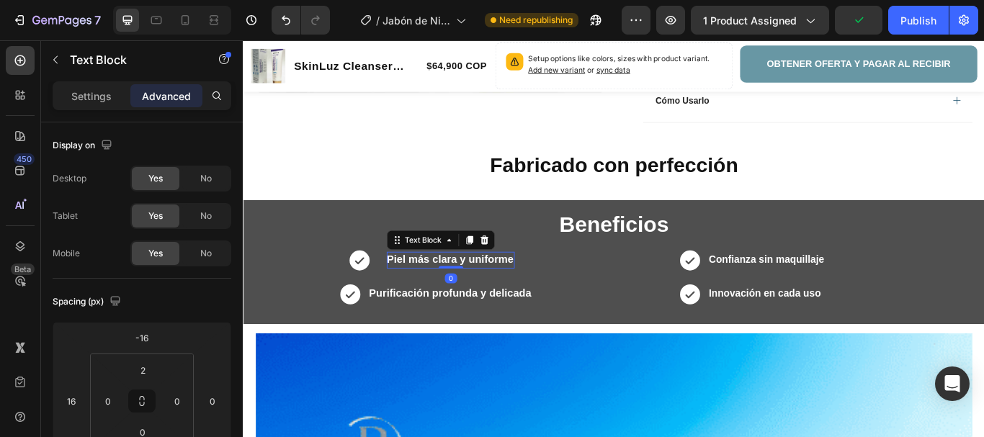
click at [437, 264] on div "Text Block" at bounding box center [473, 273] width 126 height 23
click at [443, 273] on div "Text Block" at bounding box center [452, 273] width 49 height 13
click at [451, 295] on strong "Piel más clara y uniforme" at bounding box center [484, 297] width 148 height 14
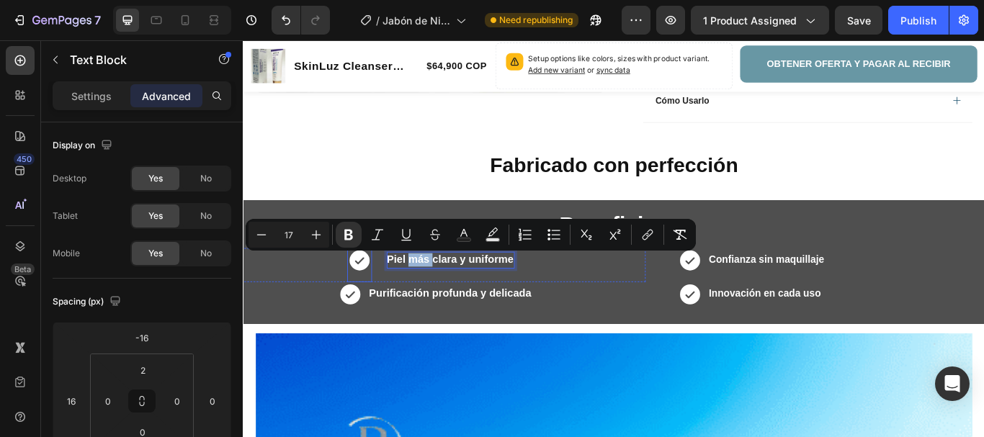
click at [387, 297] on icon at bounding box center [378, 297] width 29 height 29
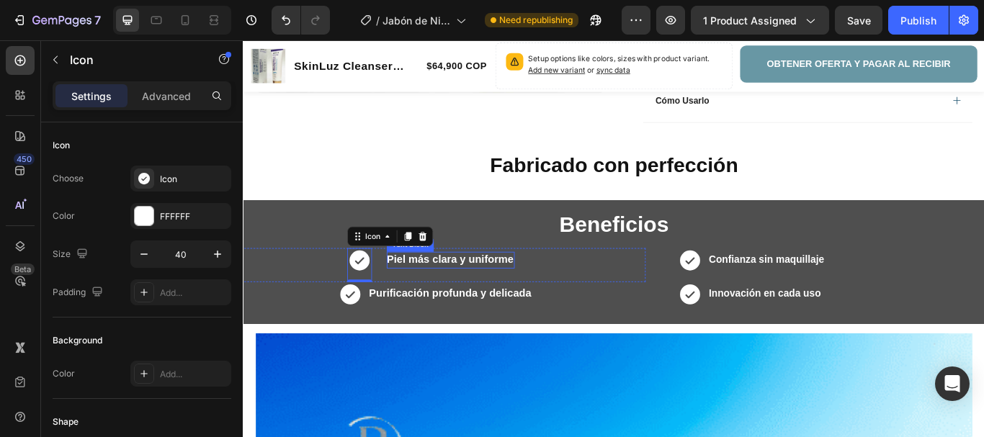
click at [416, 296] on strong "Piel más clara y uniforme" at bounding box center [484, 297] width 148 height 14
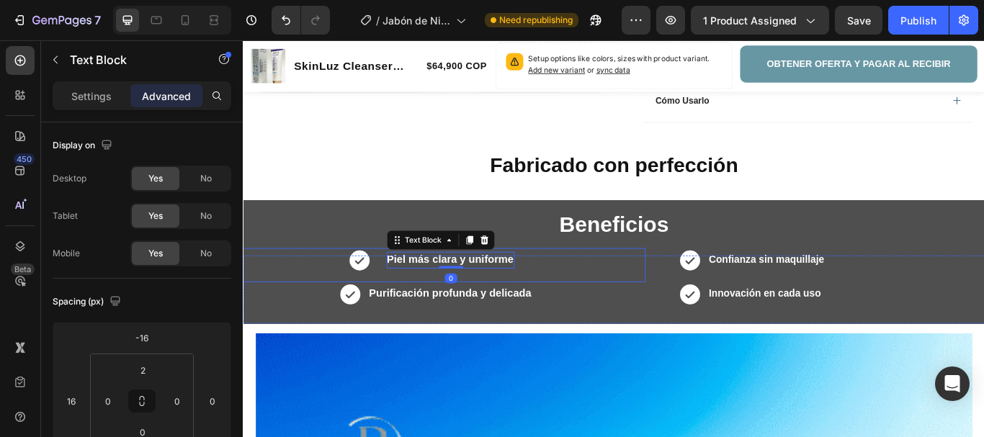
click at [598, 300] on div "Icon Piel más clara y uniforme Text Block 0 Row" at bounding box center [461, 303] width 501 height 40
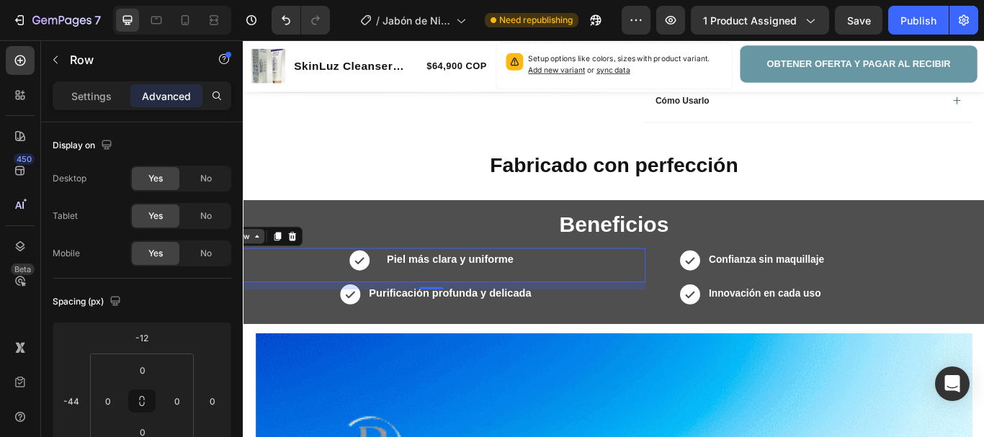
click at [260, 268] on icon at bounding box center [259, 270] width 12 height 12
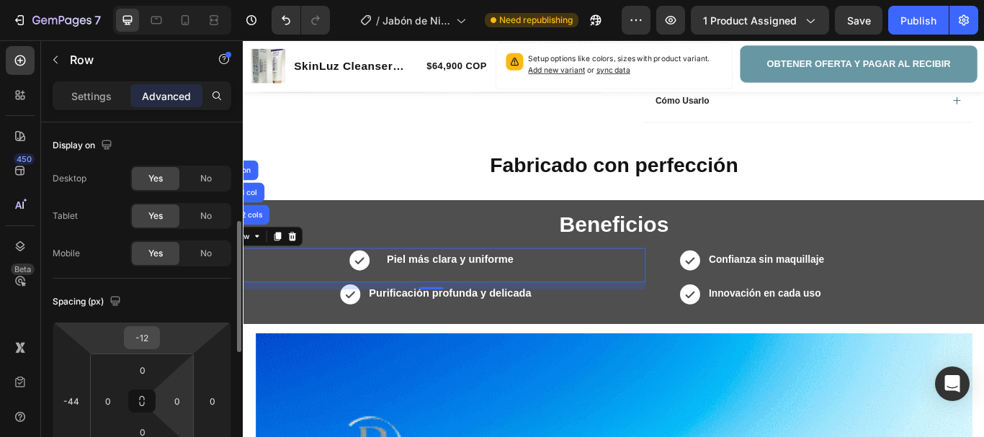
scroll to position [72, 0]
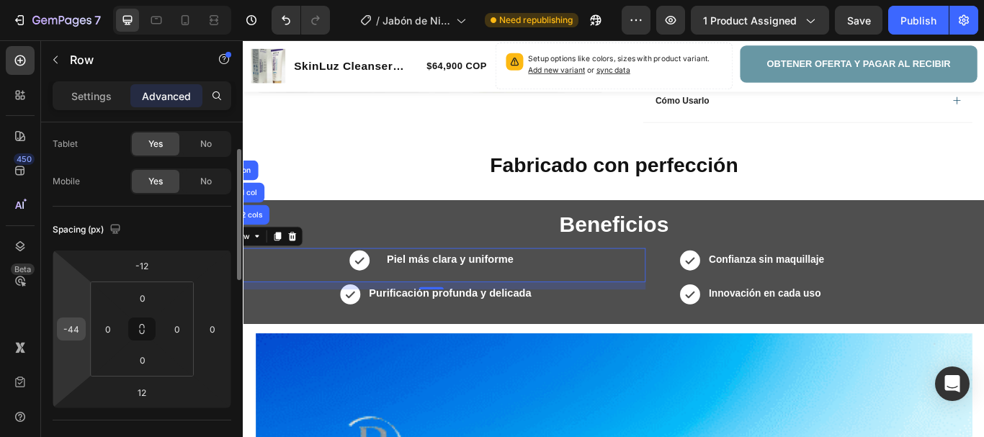
click at [78, 323] on input "-44" at bounding box center [71, 329] width 22 height 22
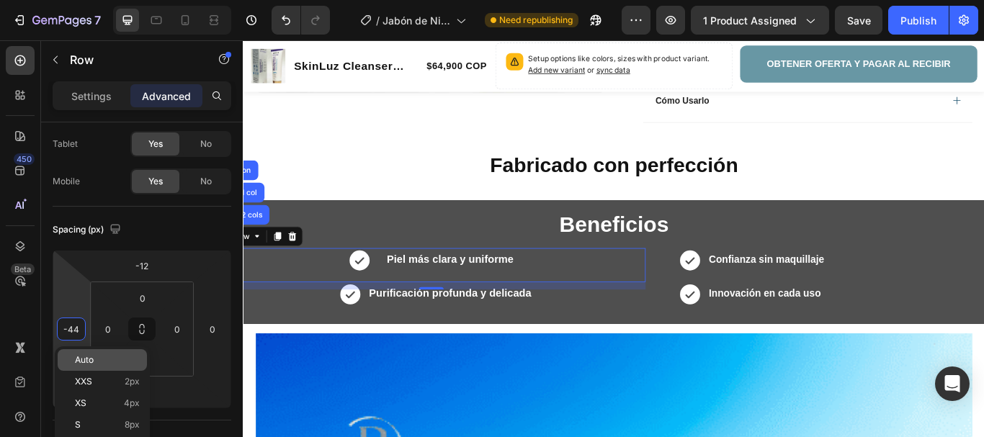
click at [86, 355] on span "Auto" at bounding box center [84, 360] width 19 height 10
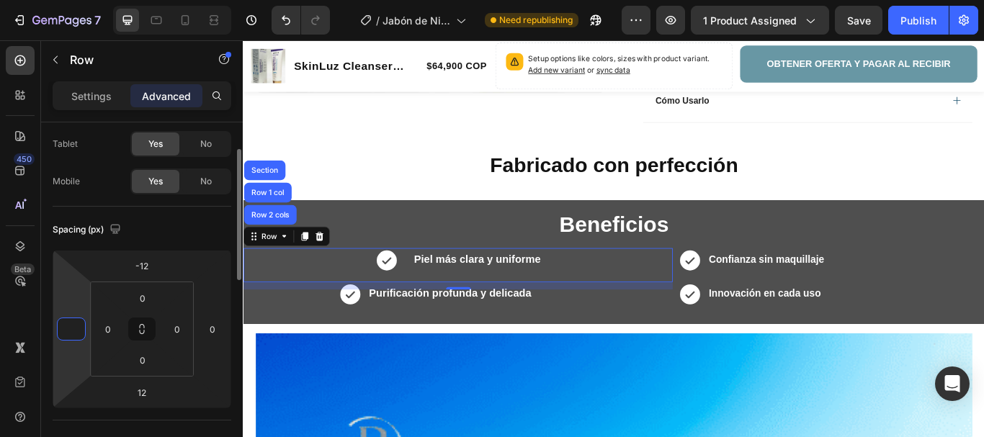
click at [78, 330] on input "number" at bounding box center [71, 329] width 22 height 22
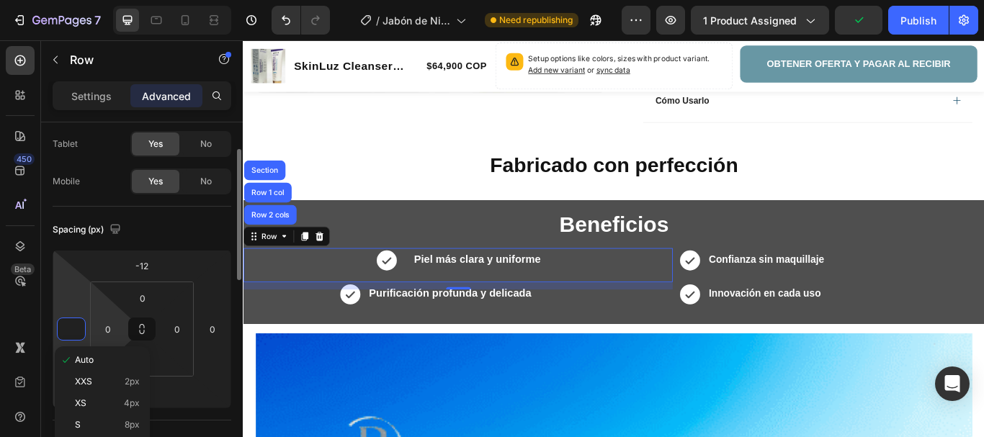
scroll to position [144, 0]
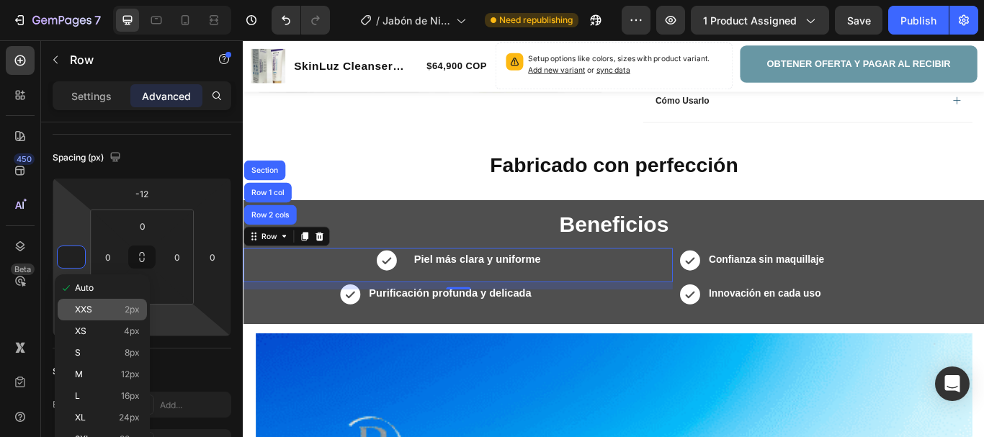
click at [119, 308] on p "XXS 2px" at bounding box center [107, 310] width 65 height 10
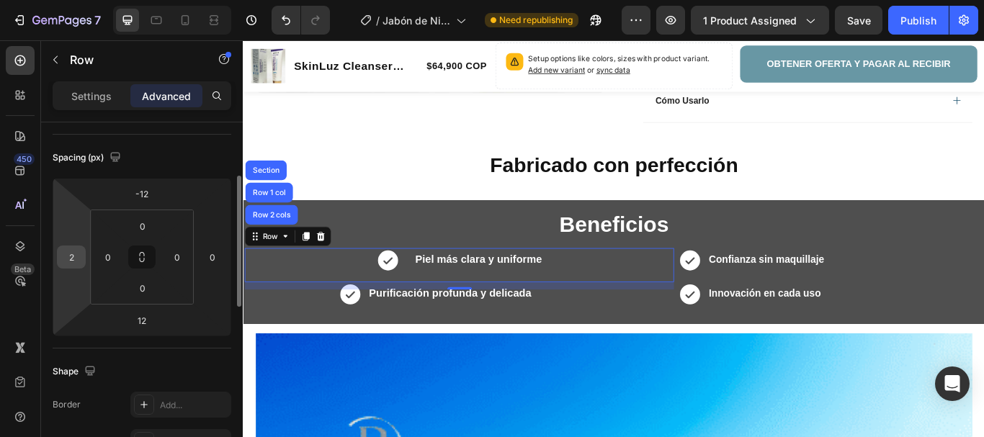
click at [73, 264] on input "2" at bounding box center [71, 257] width 22 height 22
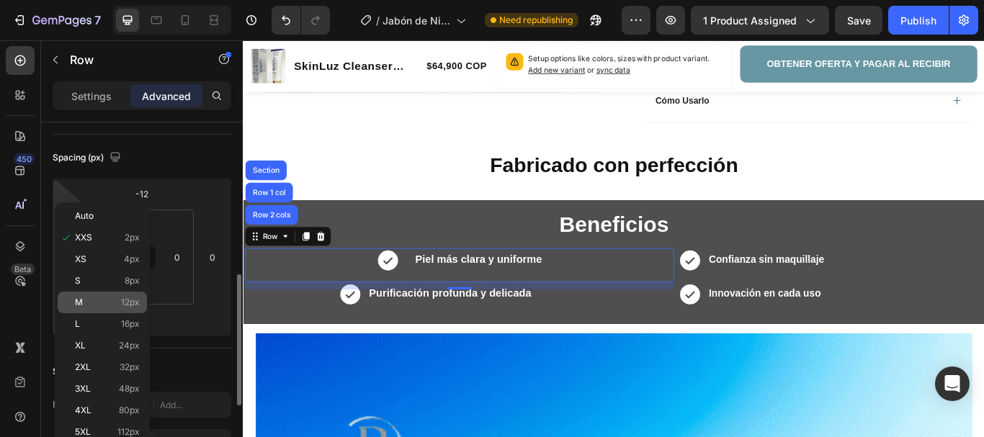
scroll to position [216, 0]
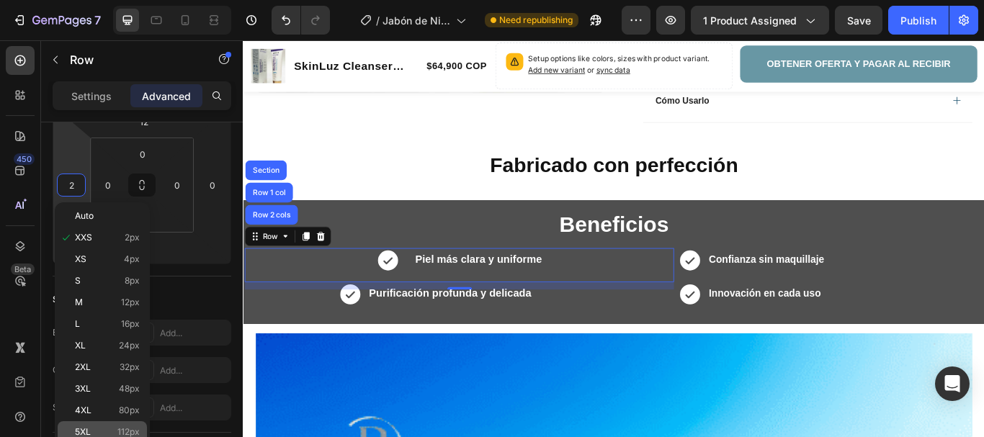
click at [102, 424] on div "5XL 112px" at bounding box center [102, 432] width 89 height 22
type input "112"
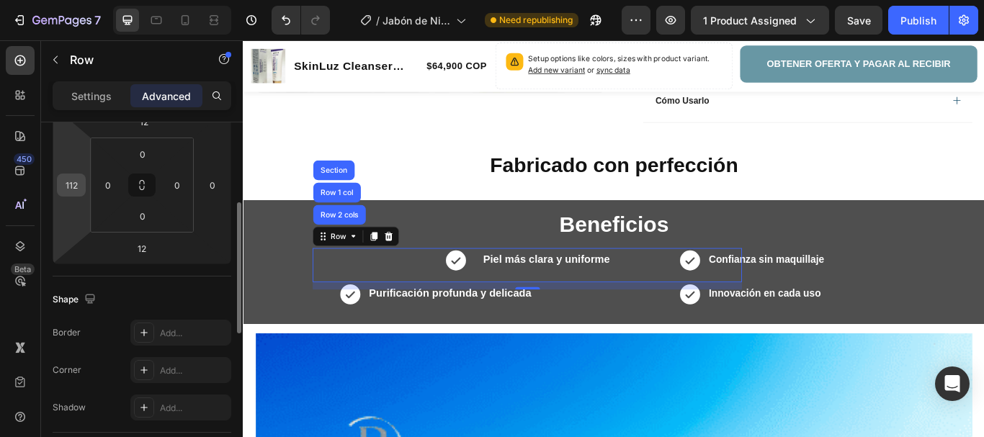
click at [79, 186] on input "112" at bounding box center [71, 185] width 22 height 22
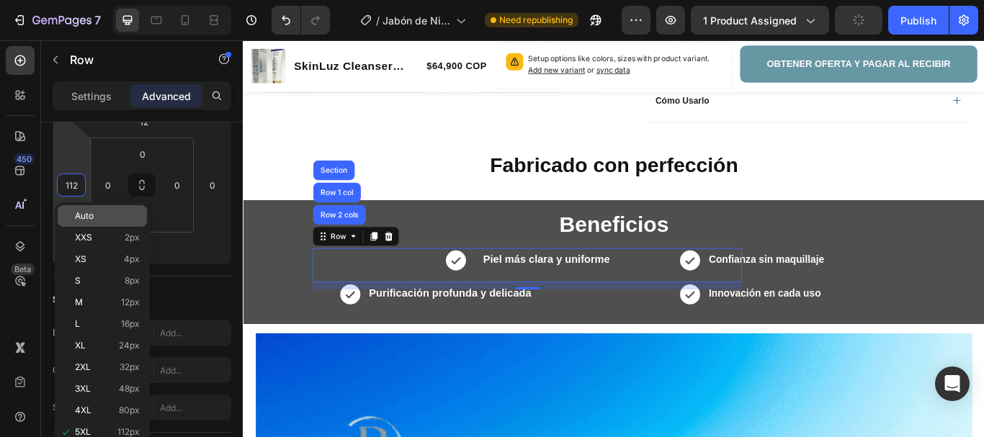
click at [90, 218] on span "Auto" at bounding box center [84, 216] width 19 height 10
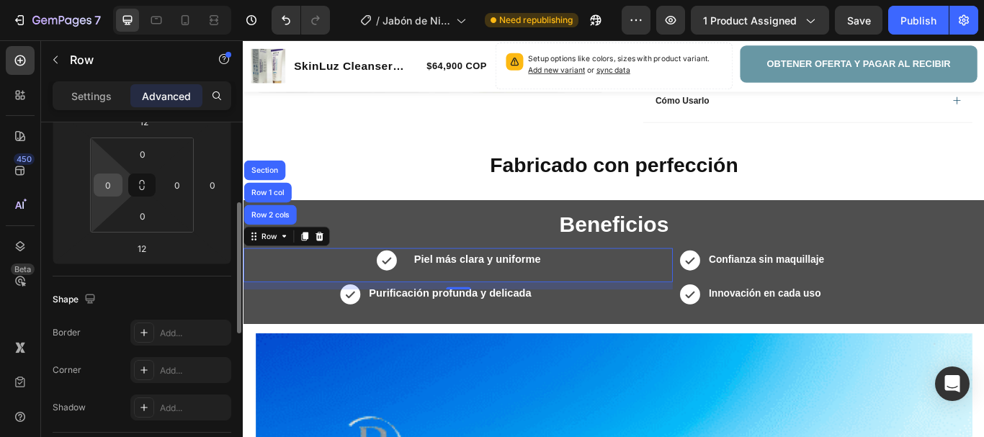
click at [111, 186] on input "0" at bounding box center [108, 185] width 22 height 22
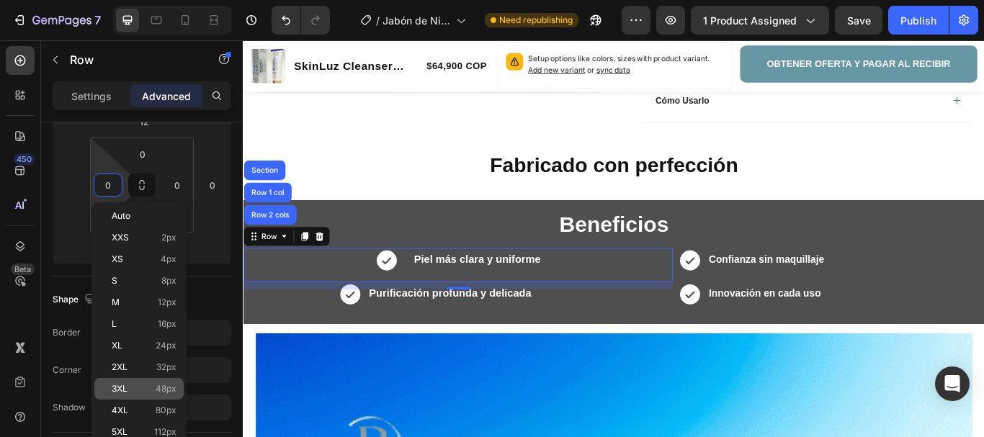
click at [135, 383] on div "3XL 48px" at bounding box center [138, 389] width 89 height 22
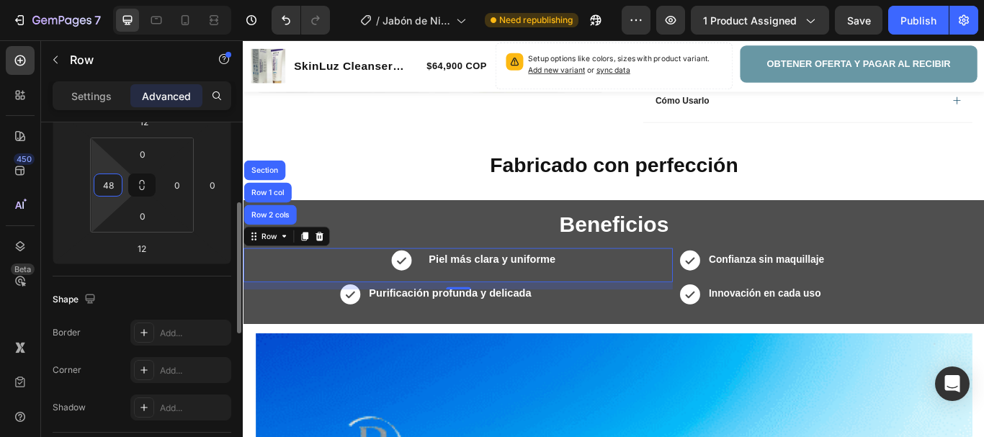
click at [112, 184] on input "48" at bounding box center [108, 185] width 22 height 22
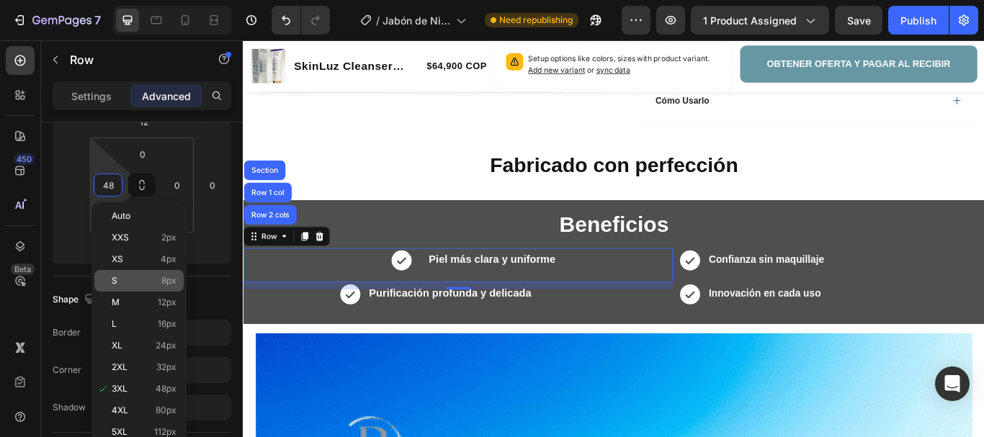
click at [136, 277] on p "S 8px" at bounding box center [144, 281] width 65 height 10
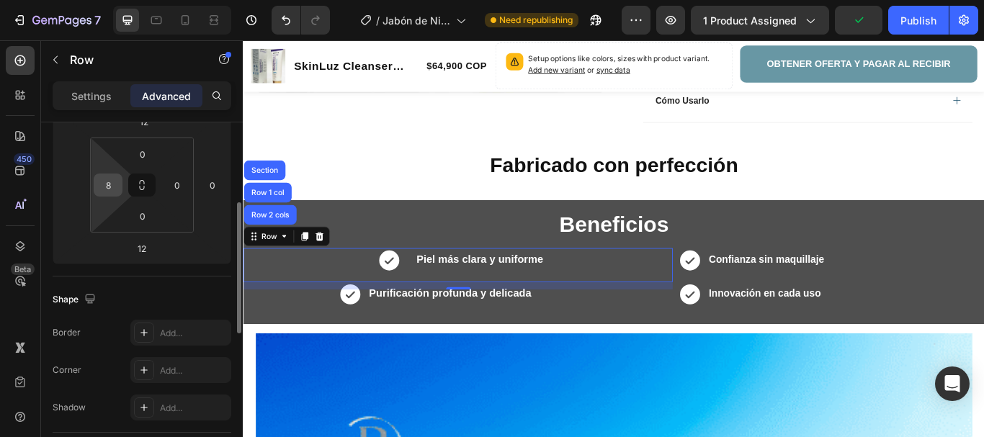
click at [112, 187] on input "8" at bounding box center [108, 185] width 22 height 22
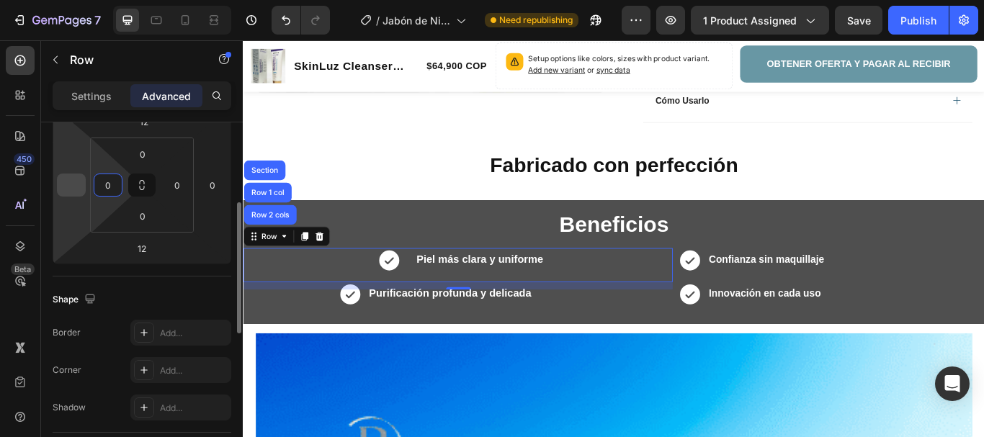
type input "0"
click at [66, 194] on input "number" at bounding box center [71, 185] width 22 height 22
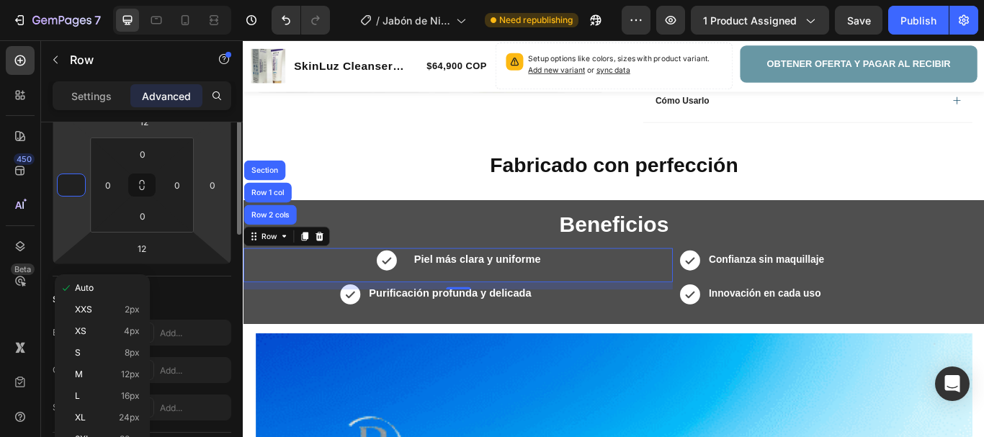
scroll to position [144, 0]
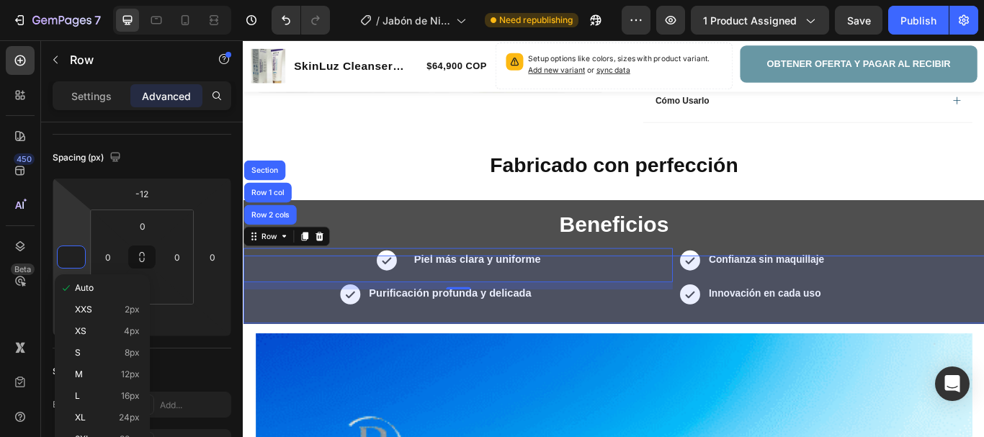
click at [373, 195] on h2 "Fabricado con perfección" at bounding box center [675, 187] width 864 height 34
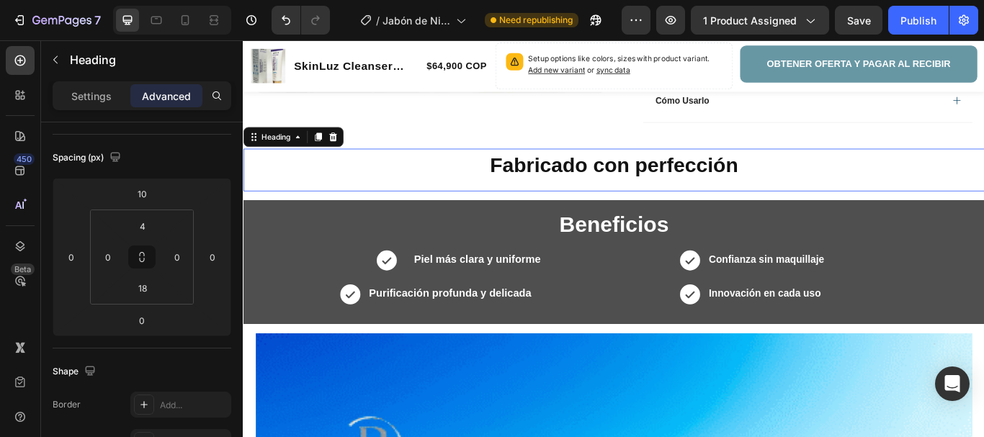
scroll to position [0, 0]
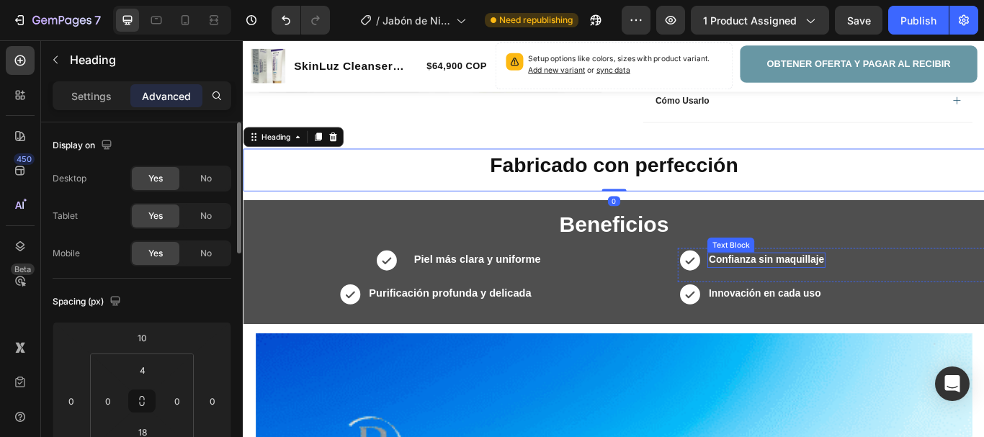
click at [804, 290] on strong "Confianza sin maquillaje" at bounding box center [852, 296] width 135 height 12
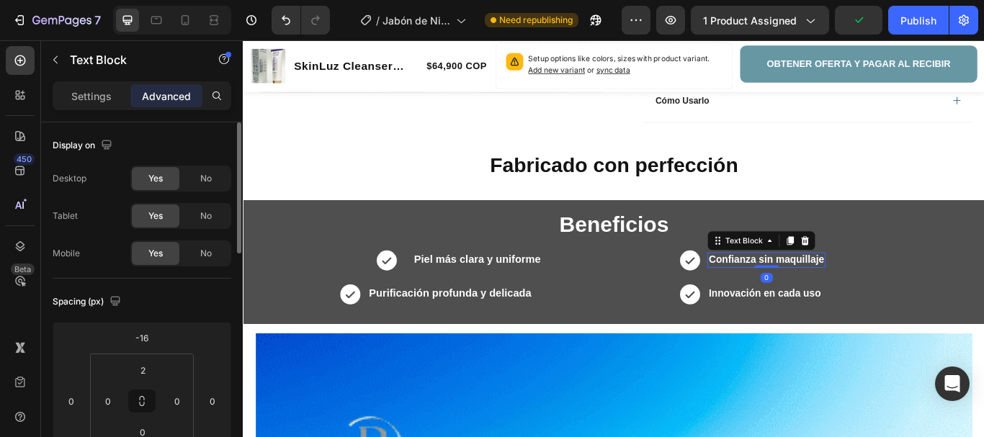
scroll to position [72, 0]
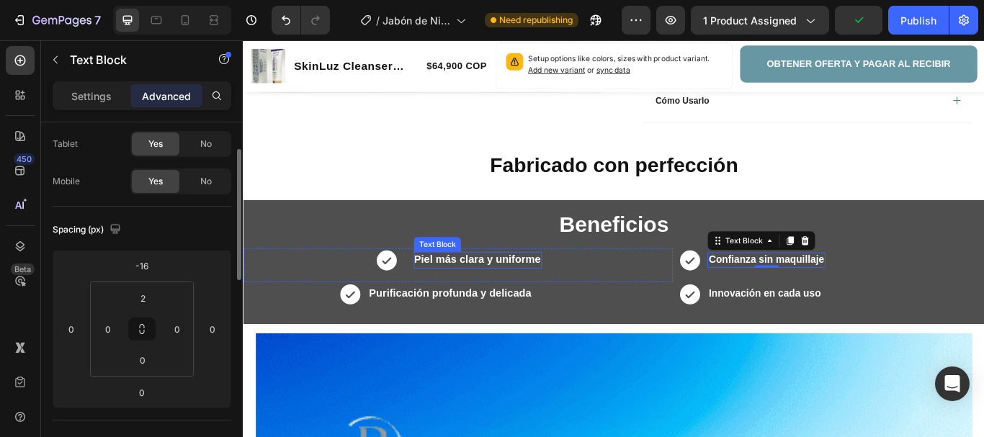
click at [458, 290] on strong "Piel más clara y uniforme" at bounding box center [515, 297] width 148 height 14
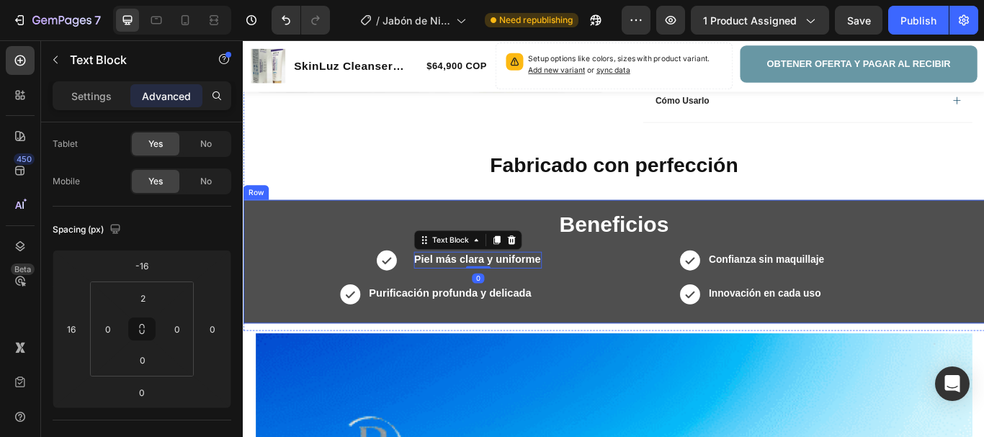
click at [405, 266] on h2 "Beneficios" at bounding box center [675, 255] width 864 height 42
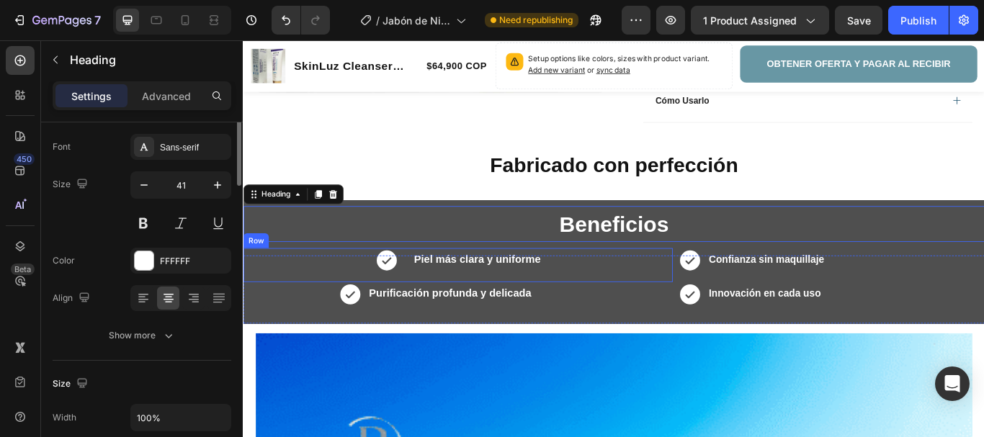
scroll to position [0, 0]
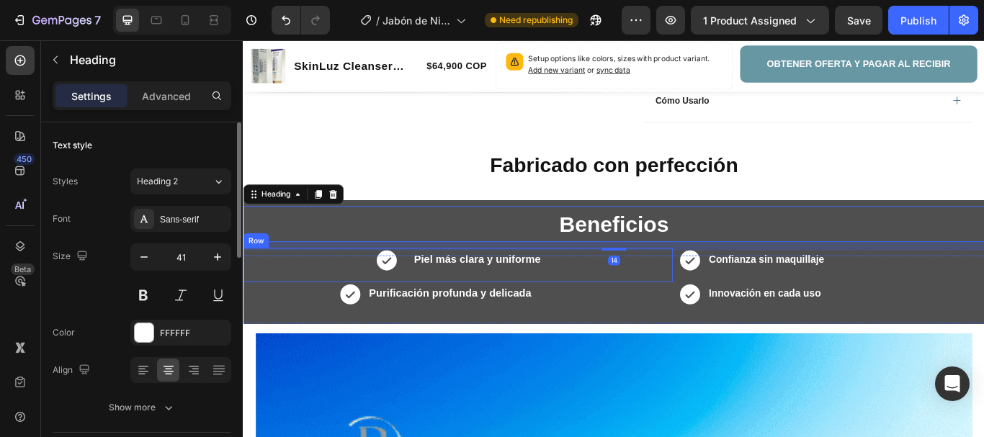
click at [604, 295] on div "Icon Piel más clara y uniforme Text Block Row" at bounding box center [493, 303] width 501 height 40
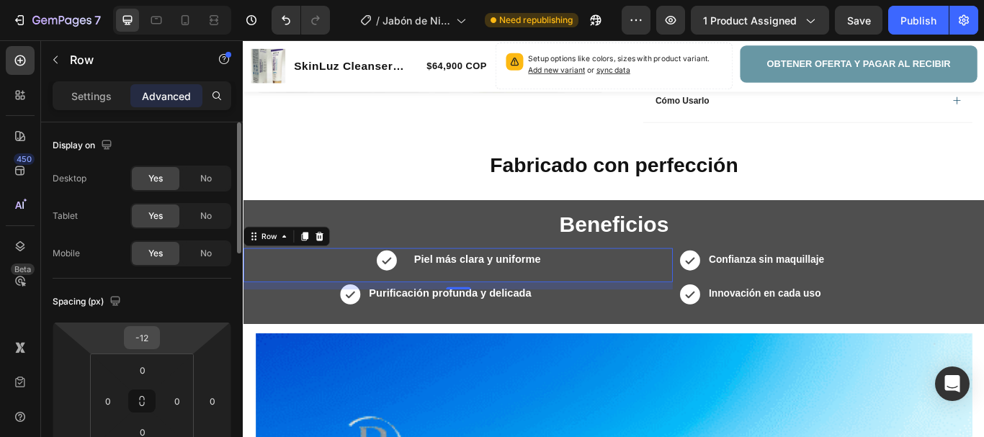
click at [146, 338] on input "-12" at bounding box center [141, 338] width 29 height 22
type input "-16"
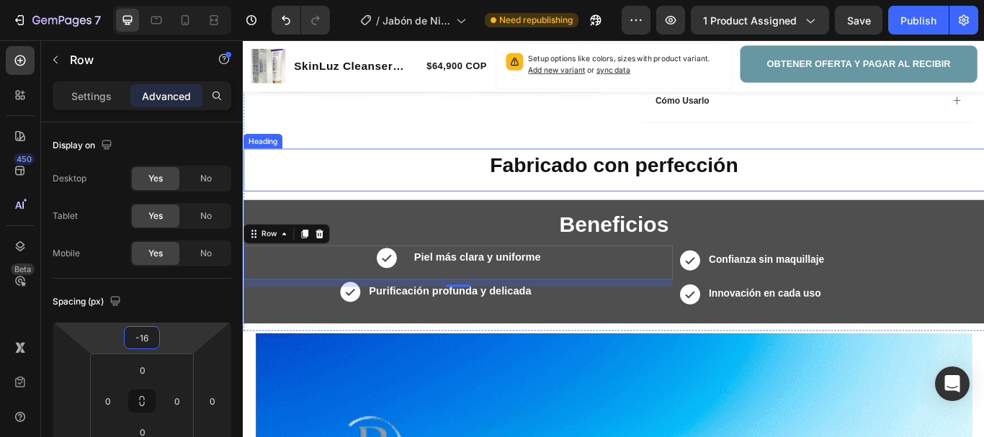
click at [471, 183] on h2 "Fabricado con perfección" at bounding box center [675, 187] width 864 height 34
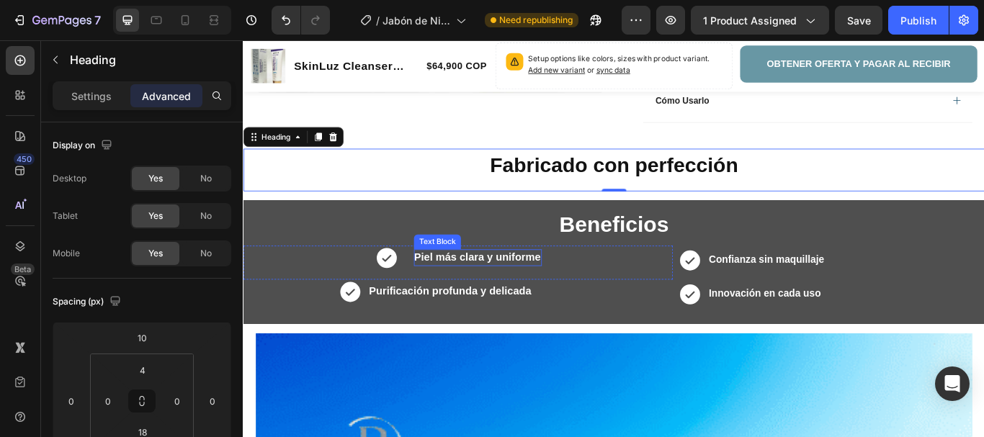
click at [483, 295] on strong "Piel más clara y uniforme" at bounding box center [515, 294] width 148 height 14
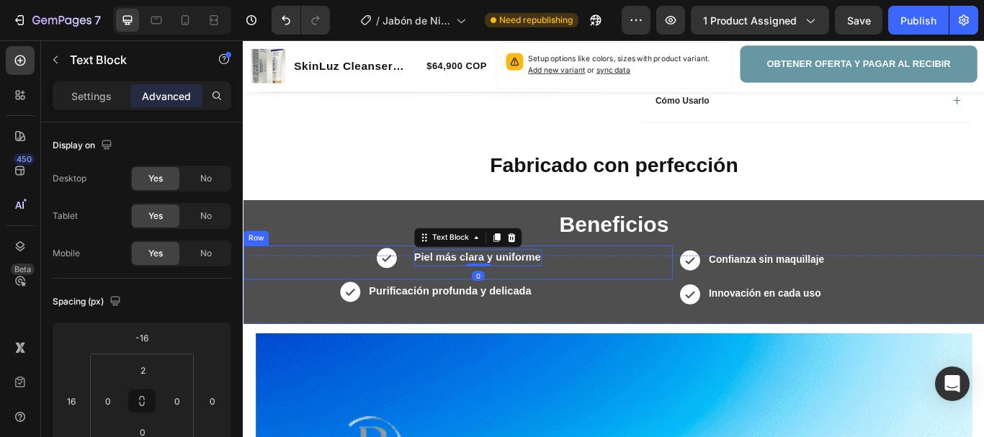
click at [601, 300] on div "Icon Piel más clara y uniforme Text Block 0 Row" at bounding box center [493, 300] width 501 height 40
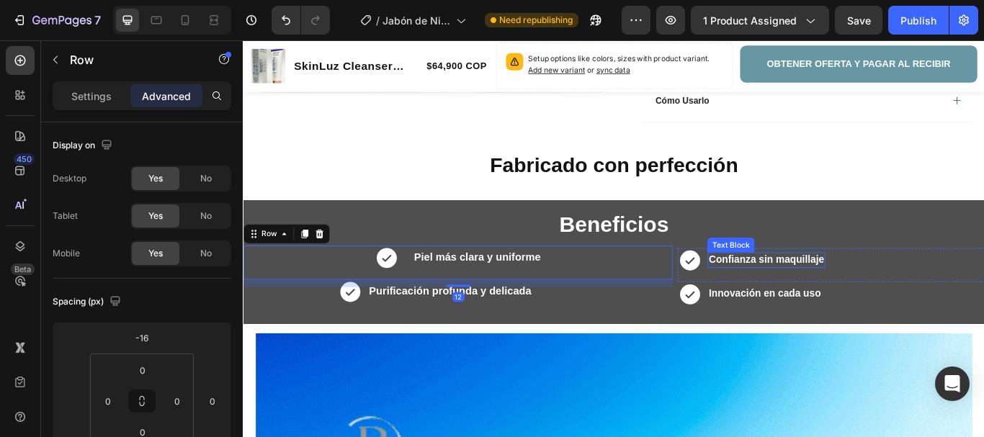
click at [842, 295] on strong "Confianza sin maquillaje" at bounding box center [852, 296] width 135 height 12
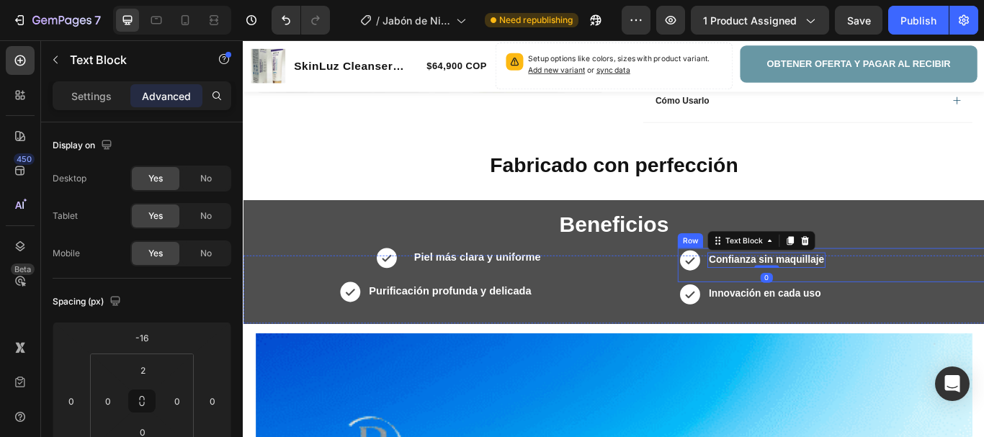
click at [933, 295] on div "Icon Confianza sin maquillaje Text Block 0 Row" at bounding box center [928, 303] width 358 height 40
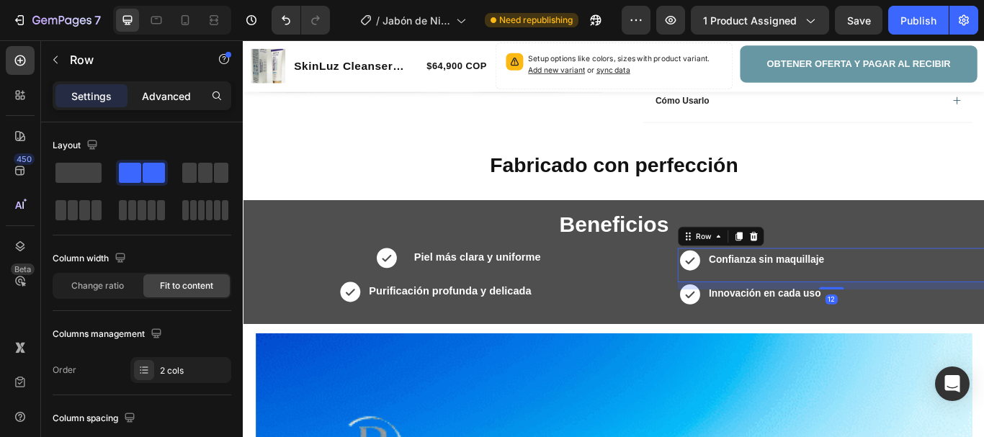
drag, startPoint x: 167, startPoint y: 86, endPoint x: 184, endPoint y: 94, distance: 19.3
click at [166, 86] on div "Advanced" at bounding box center [166, 95] width 72 height 23
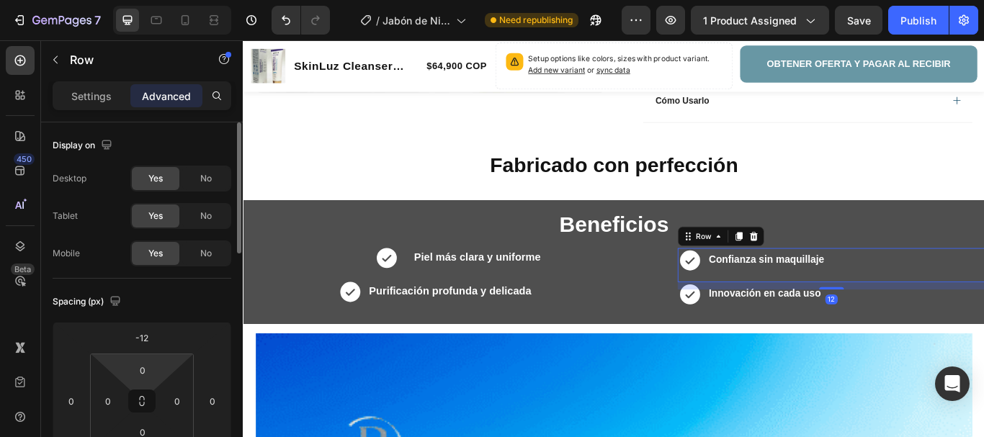
scroll to position [144, 0]
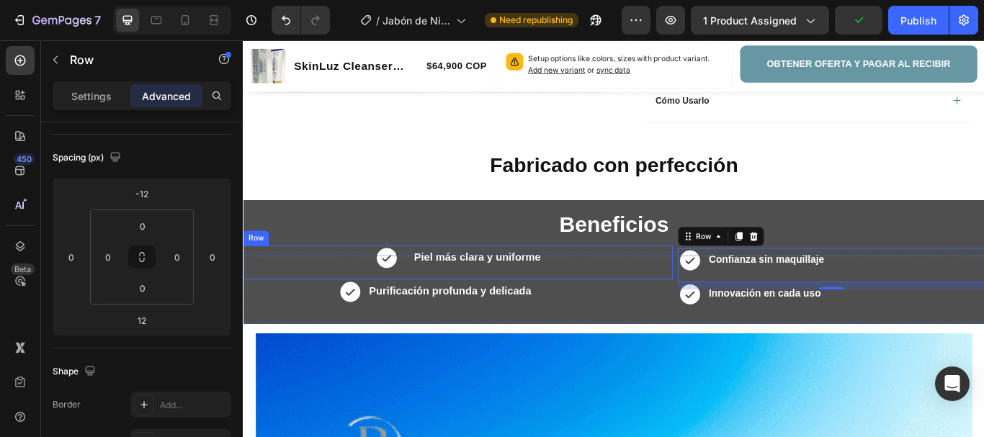
click at [608, 300] on div "Icon Piel más clara y uniforme Text Block Row" at bounding box center [493, 300] width 501 height 40
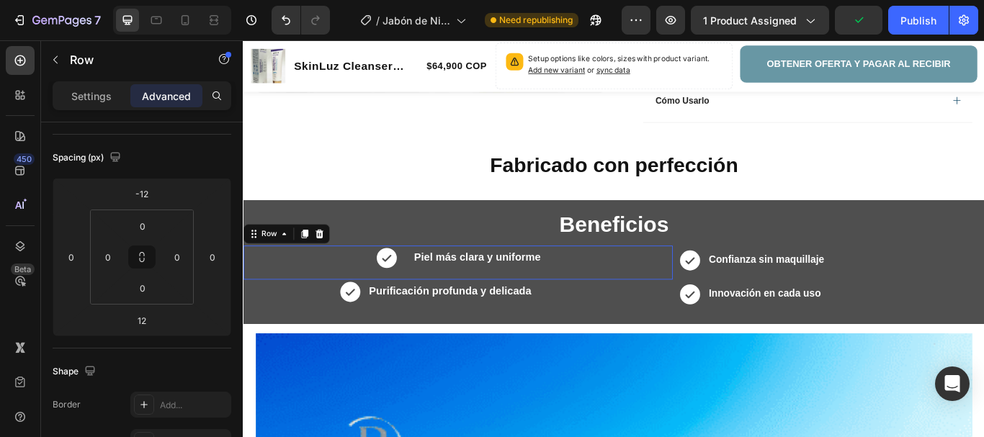
click at [608, 299] on div "Icon Piel más clara y uniforme Text Block Row 0" at bounding box center [493, 300] width 501 height 40
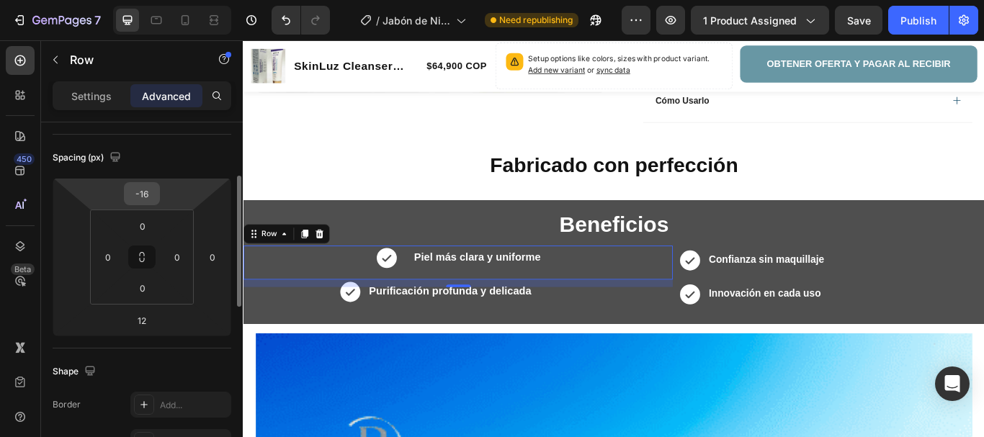
click at [158, 201] on div "-16" at bounding box center [142, 193] width 36 height 23
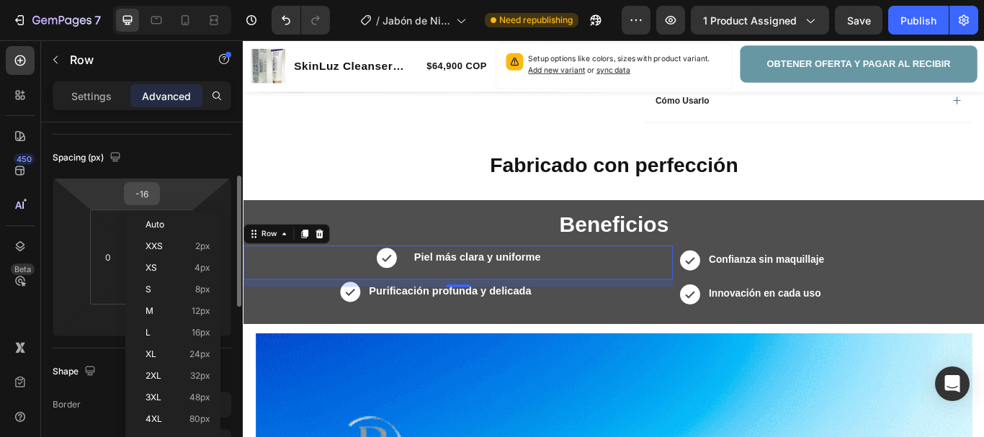
click at [148, 193] on input "-16" at bounding box center [141, 194] width 29 height 22
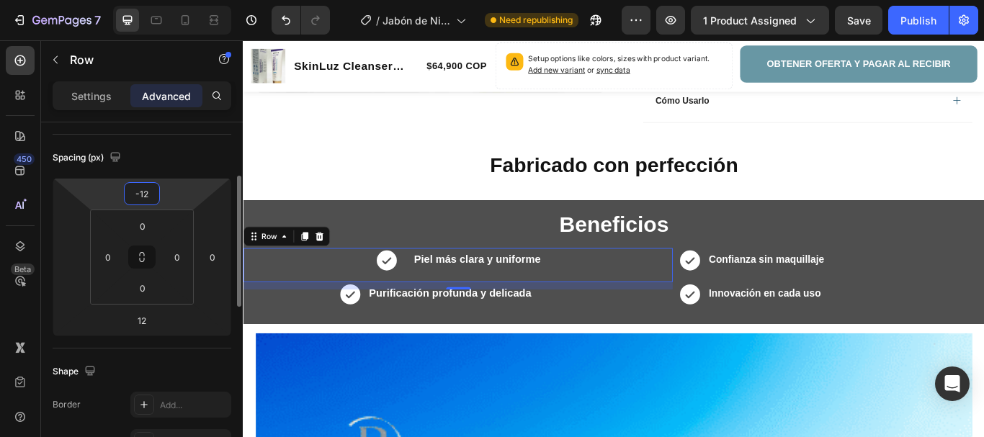
type input "-12"
click at [184, 158] on div "Spacing (px)" at bounding box center [142, 157] width 179 height 23
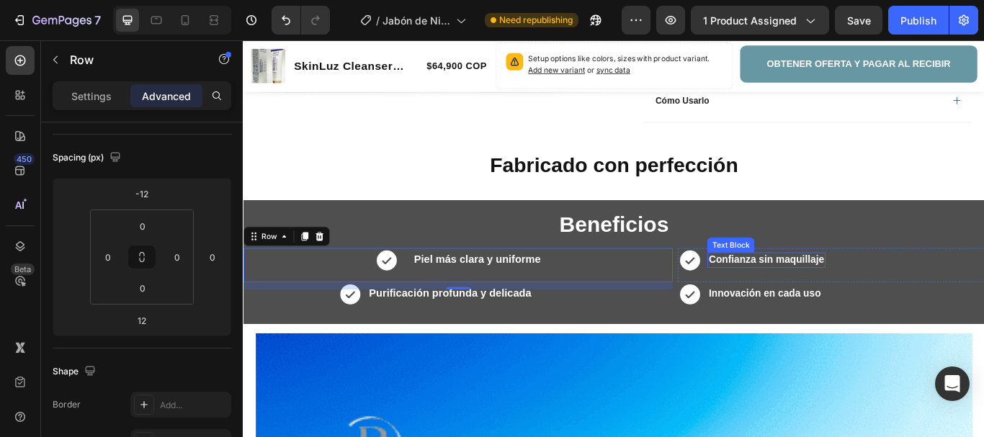
click at [835, 295] on strong "Confianza sin maquillaje" at bounding box center [852, 296] width 135 height 12
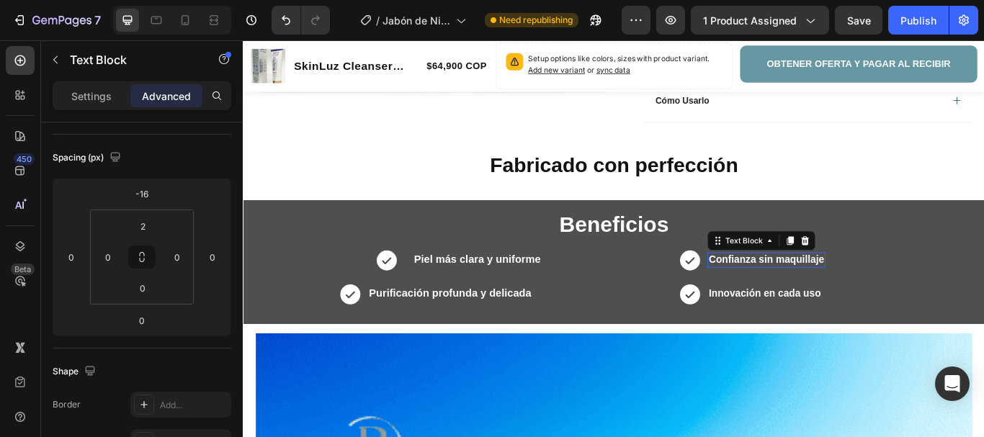
scroll to position [0, 0]
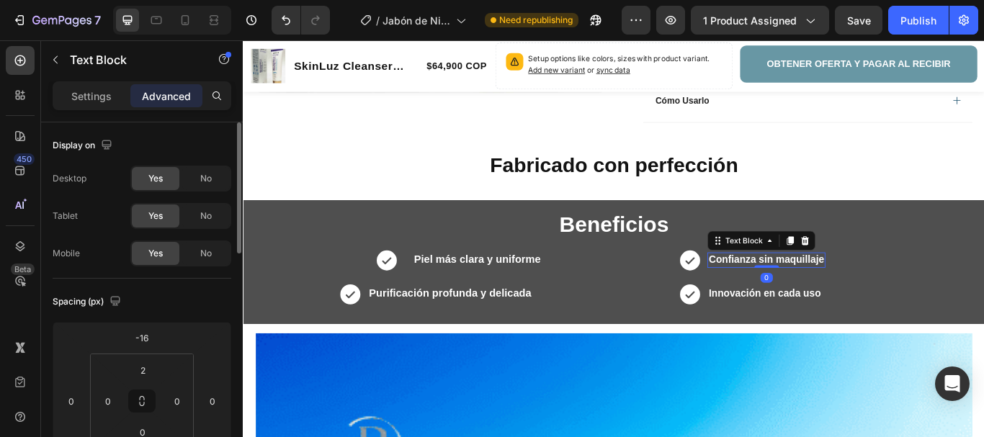
click at [934, 293] on div "Icon Confianza sin maquillaje Text Block 0 Row" at bounding box center [928, 303] width 358 height 40
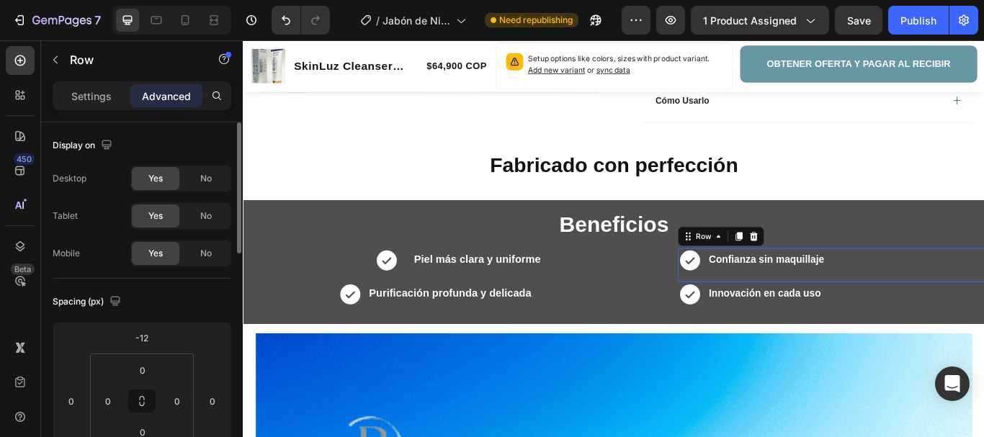
click at [855, 291] on strong "Confianza sin maquillaje" at bounding box center [852, 296] width 135 height 12
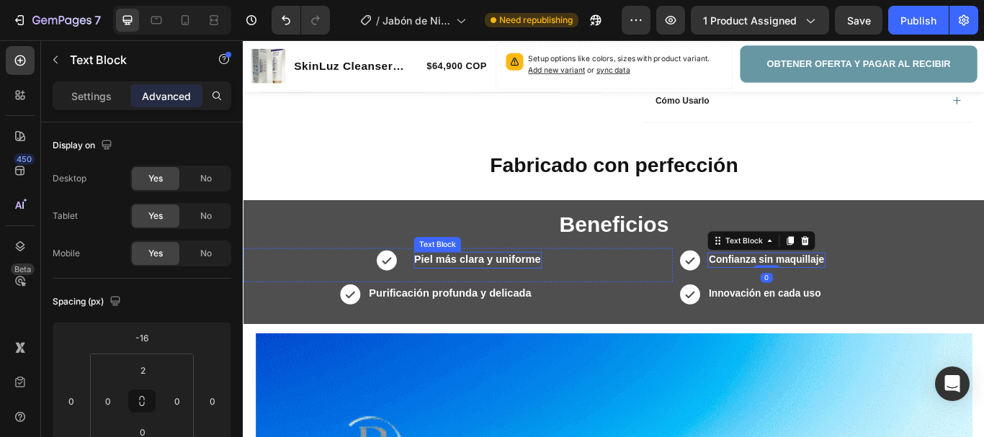
click at [471, 291] on strong "Piel más clara y uniforme" at bounding box center [515, 297] width 148 height 14
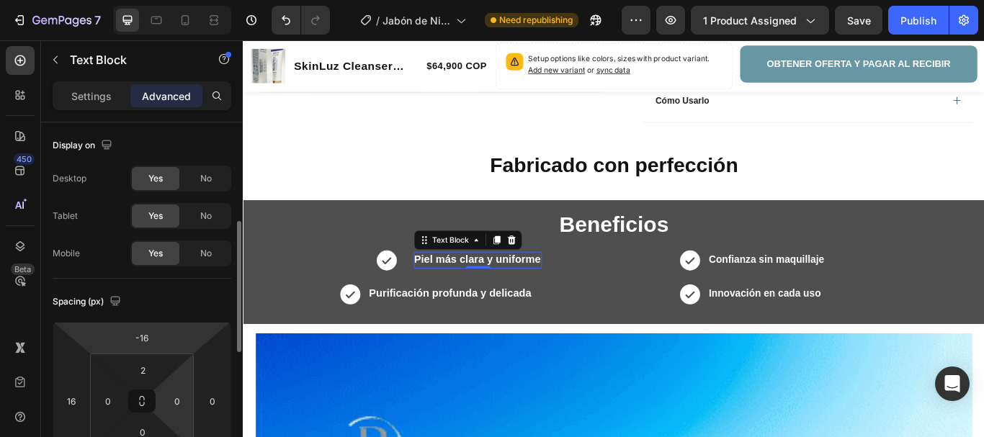
scroll to position [72, 0]
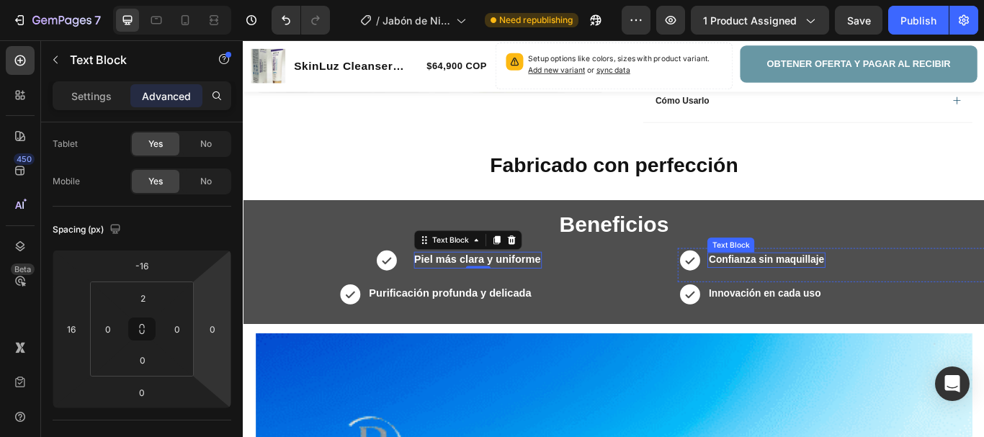
click at [857, 290] on strong "Confianza sin maquillaje" at bounding box center [852, 296] width 135 height 12
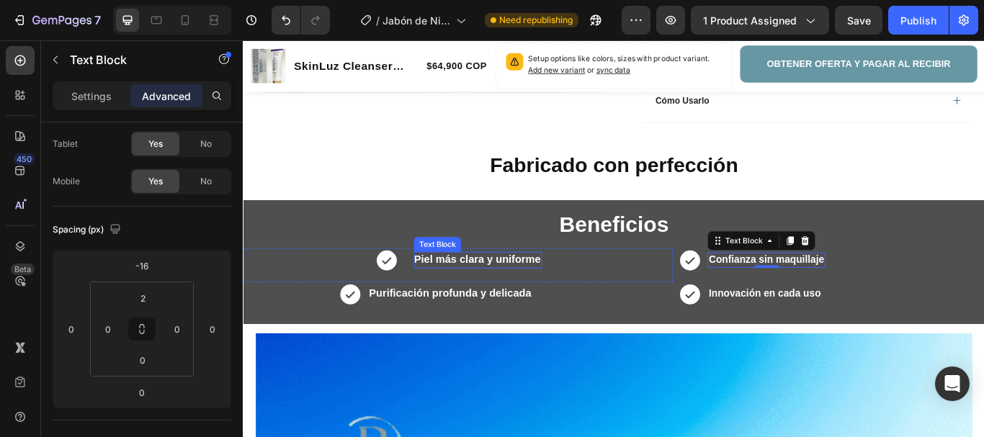
click at [488, 292] on strong "Piel más clara y uniforme" at bounding box center [515, 297] width 148 height 14
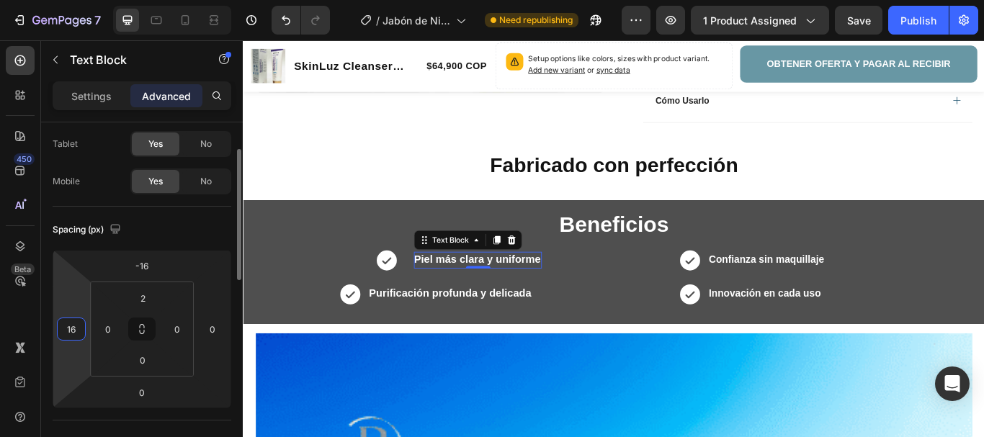
click at [71, 331] on input "16" at bounding box center [71, 329] width 22 height 22
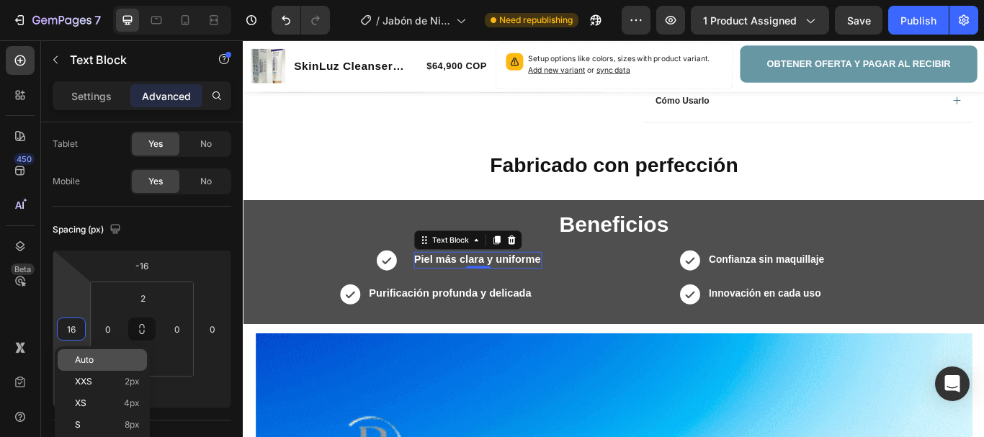
type input "0"
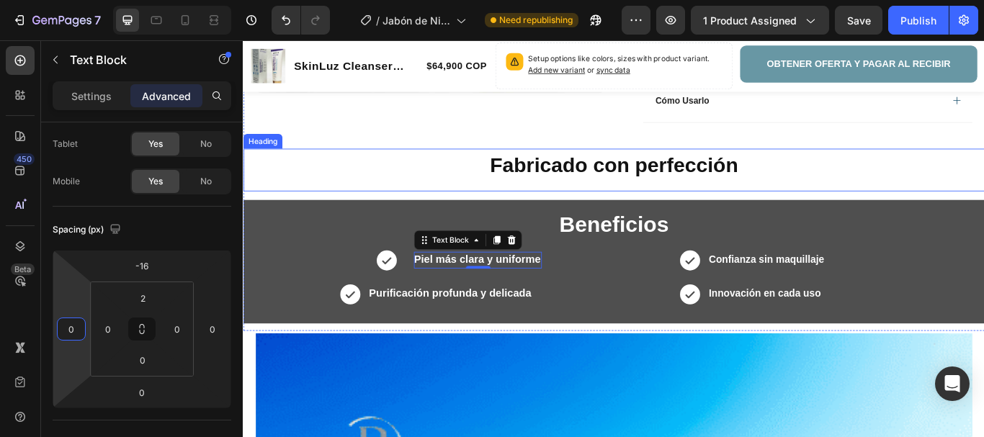
click at [371, 176] on h2 "Fabricado con perfección" at bounding box center [675, 187] width 864 height 34
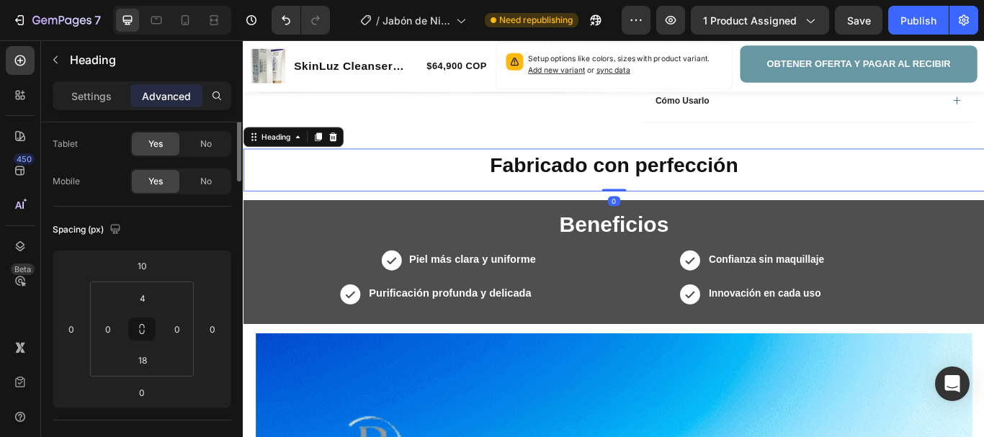
scroll to position [0, 0]
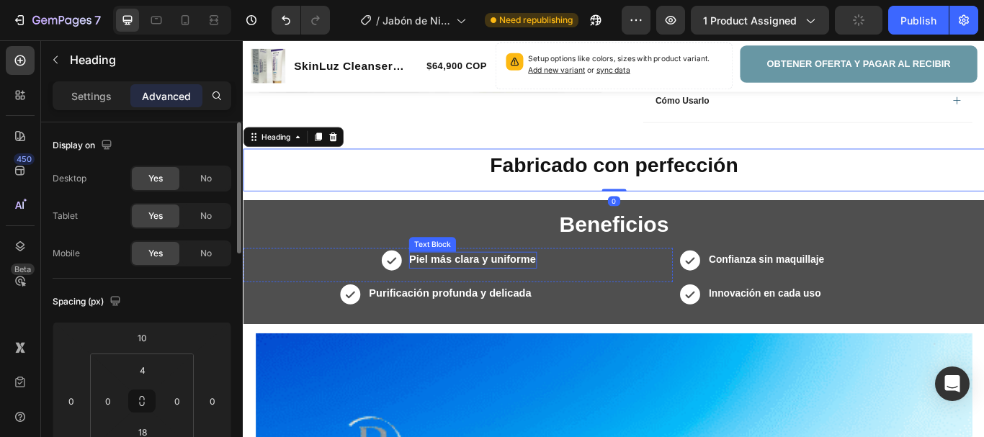
click at [487, 291] on strong "Piel más clara y uniforme" at bounding box center [510, 297] width 148 height 14
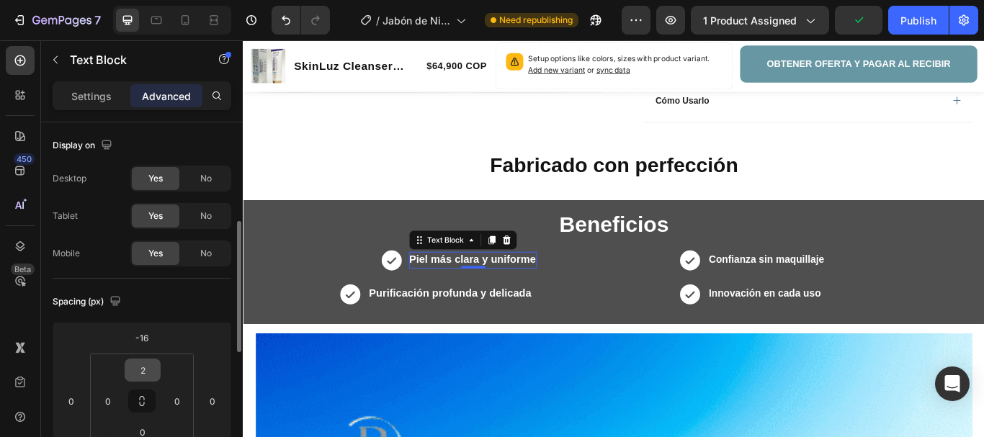
scroll to position [72, 0]
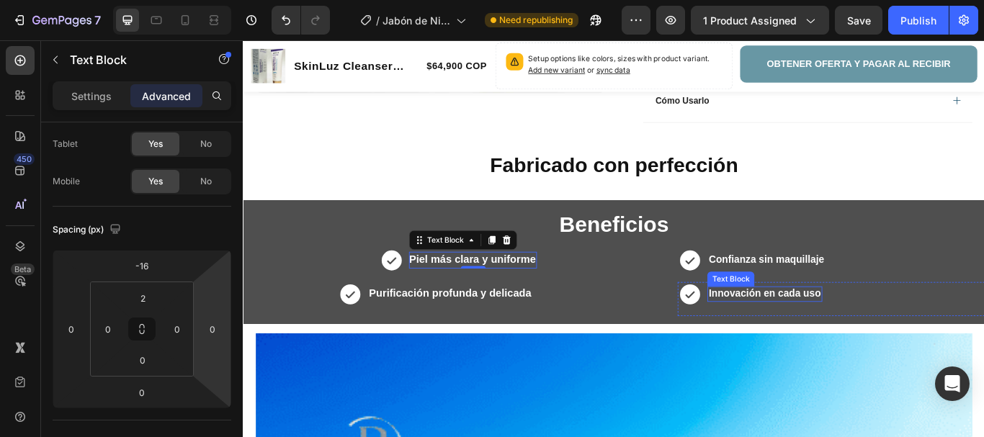
click at [812, 296] on strong "Confianza sin maquillaje" at bounding box center [852, 296] width 135 height 12
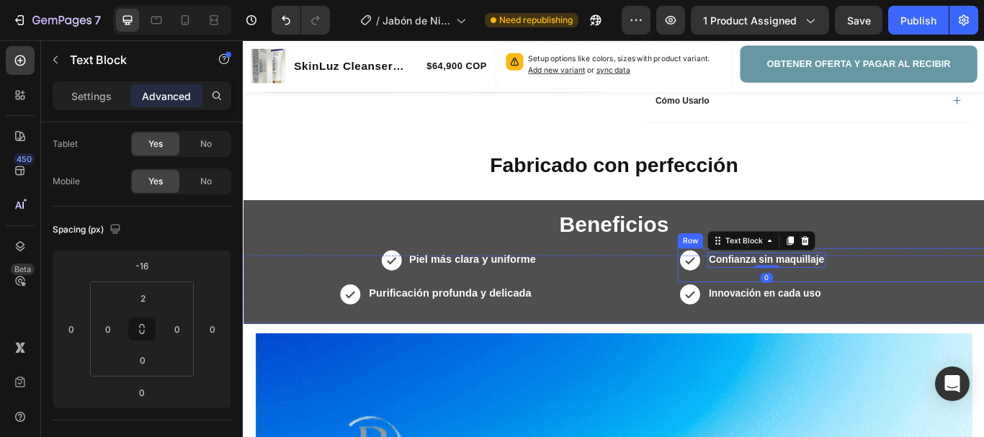
click at [929, 288] on div "Icon Confianza sin maquillaje Text Block 0 Row" at bounding box center [928, 303] width 358 height 40
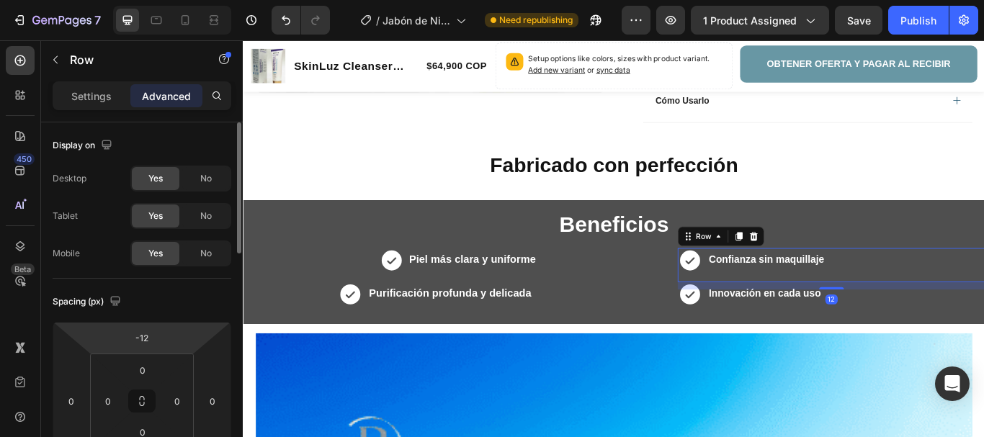
scroll to position [144, 0]
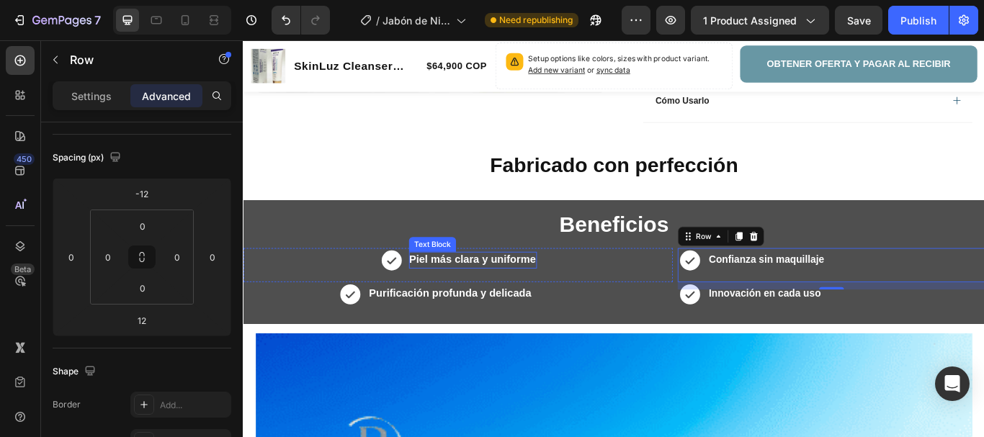
click at [555, 292] on strong "Piel más clara y uniforme" at bounding box center [510, 297] width 148 height 14
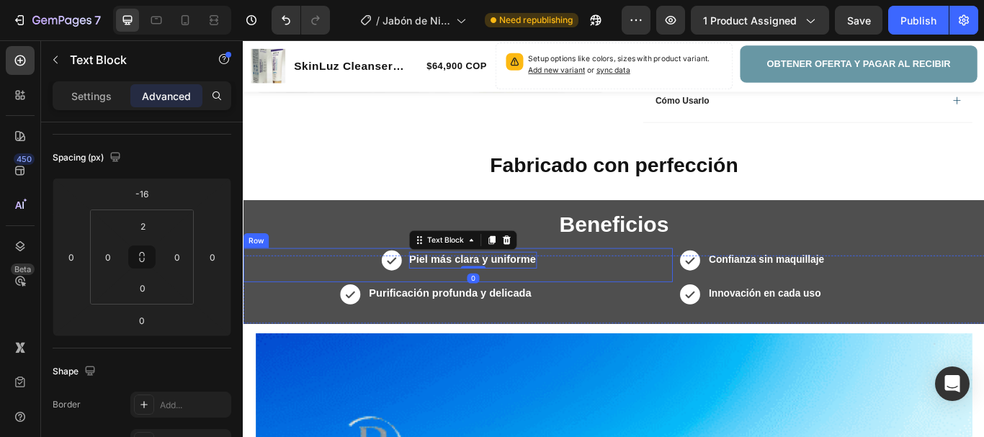
scroll to position [0, 0]
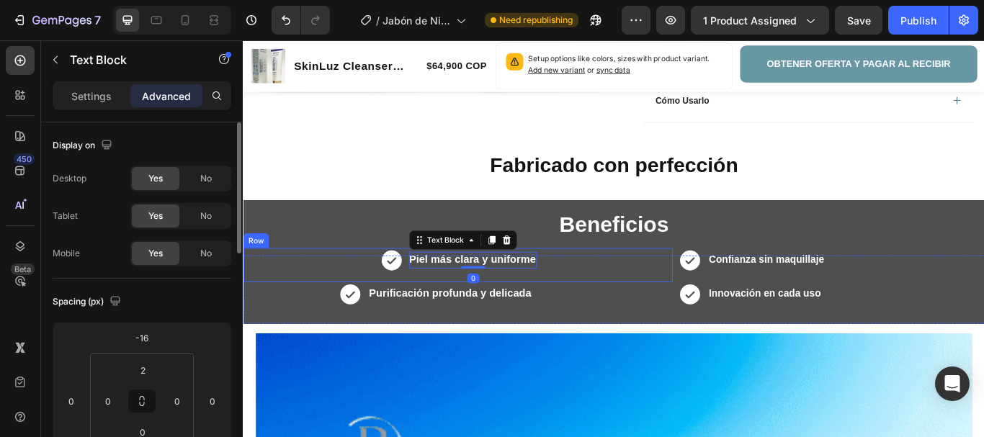
click at [598, 292] on div "Icon Piel más clara y uniforme Text Block 0 Row" at bounding box center [493, 303] width 501 height 40
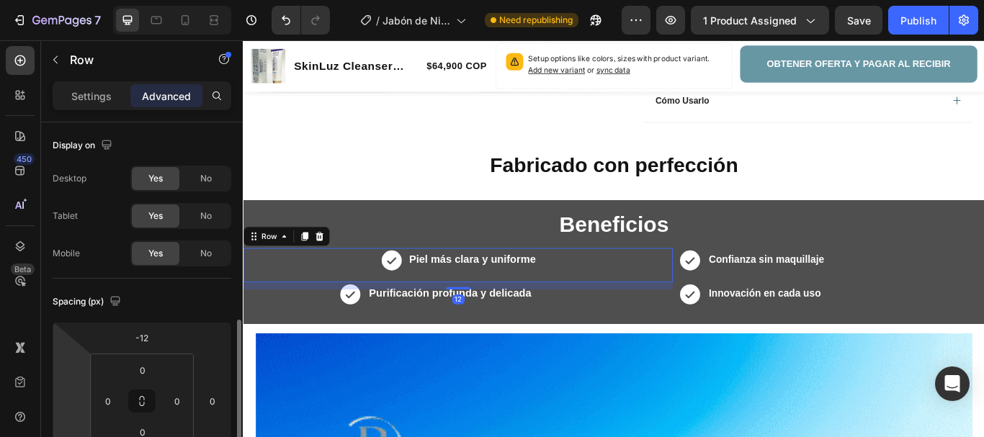
scroll to position [144, 0]
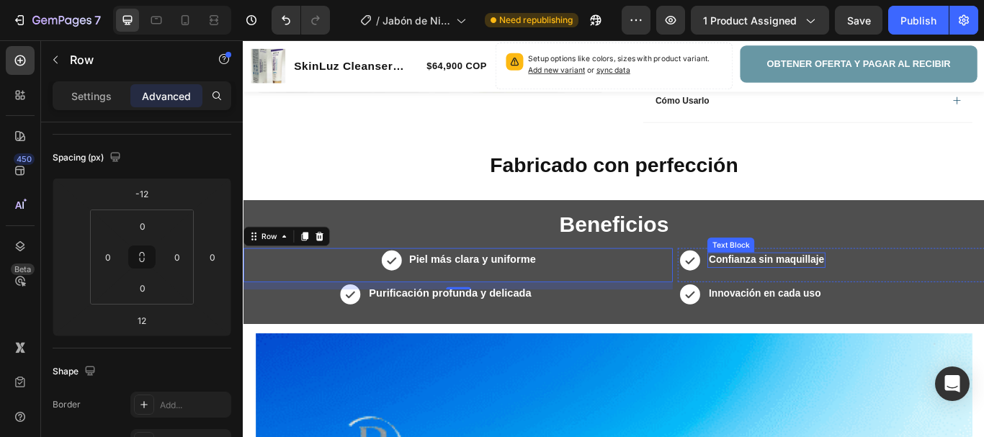
click at [814, 294] on strong "Confianza sin maquillaje" at bounding box center [852, 296] width 135 height 12
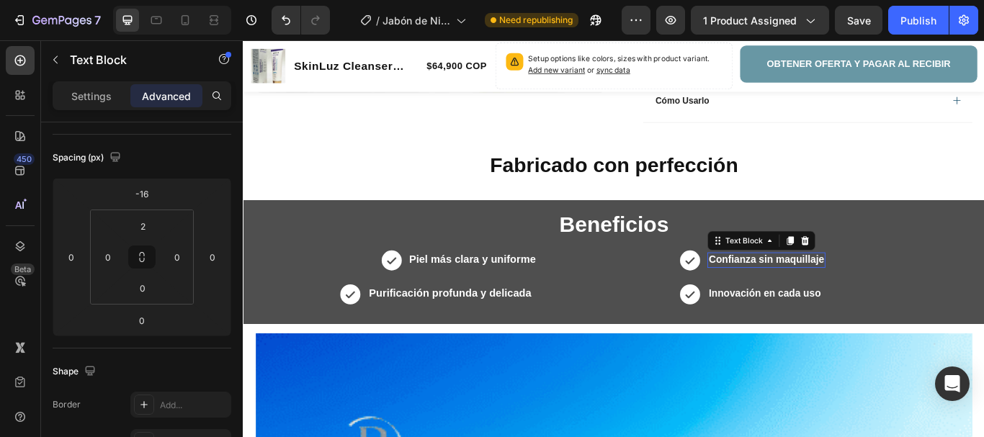
scroll to position [0, 0]
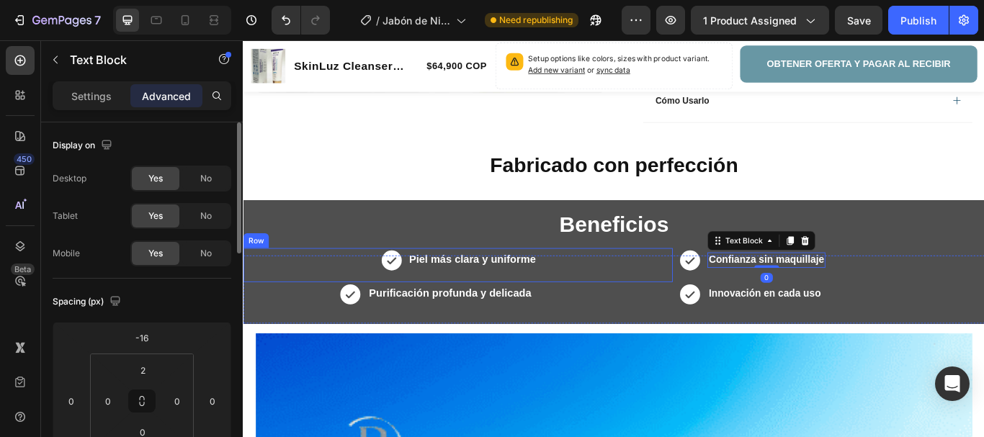
click at [471, 304] on p "Piel más clara y uniforme" at bounding box center [510, 297] width 148 height 16
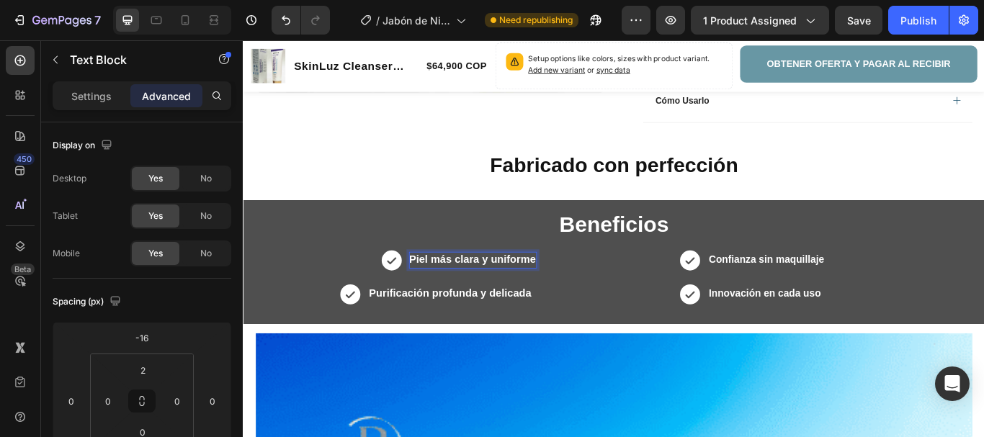
click at [616, 297] on div "Icon Piel más clara y uniforme Text Block 0 Row" at bounding box center [493, 303] width 501 height 40
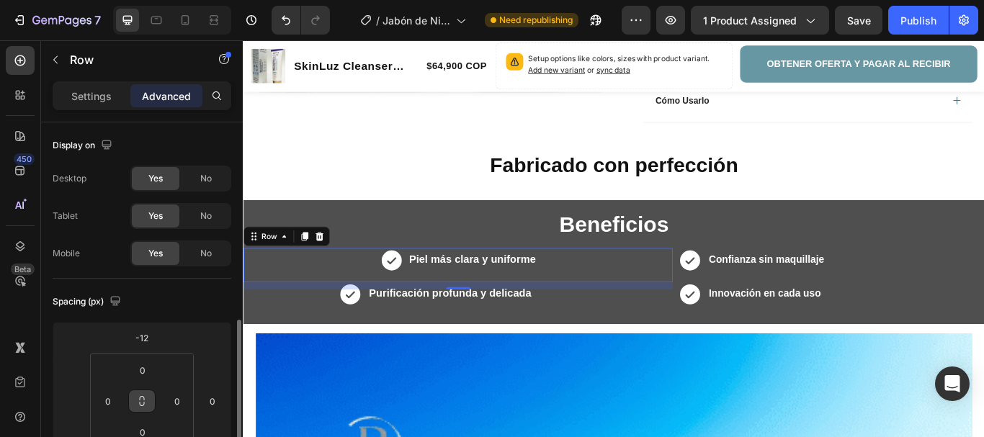
scroll to position [144, 0]
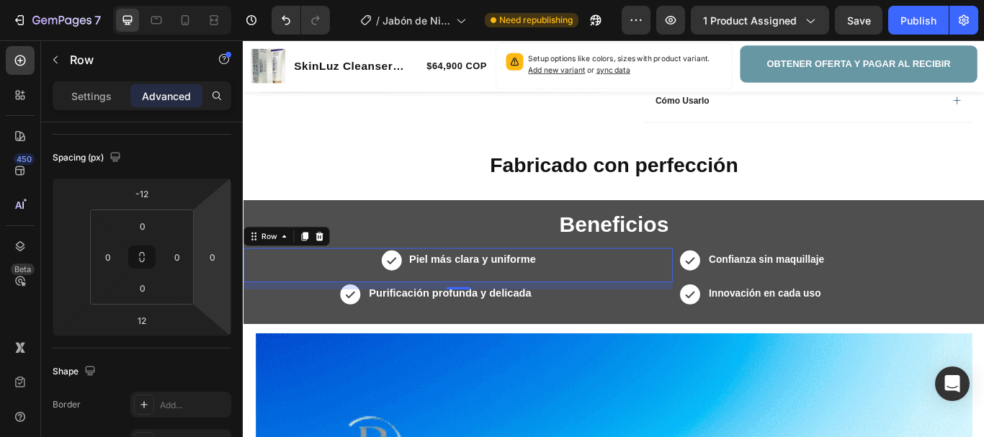
click at [583, 294] on div "Icon Piel más clara y uniforme Text Block Row 12" at bounding box center [493, 303] width 501 height 40
click at [618, 294] on div "Icon Piel más clara y uniforme Text Block Row 12" at bounding box center [493, 303] width 501 height 40
click at [431, 300] on div "Icon Piel más clara y uniforme Text Block Row 12" at bounding box center [493, 303] width 501 height 40
click at [464, 295] on strong "Piel más clara y uniforme" at bounding box center [510, 297] width 148 height 14
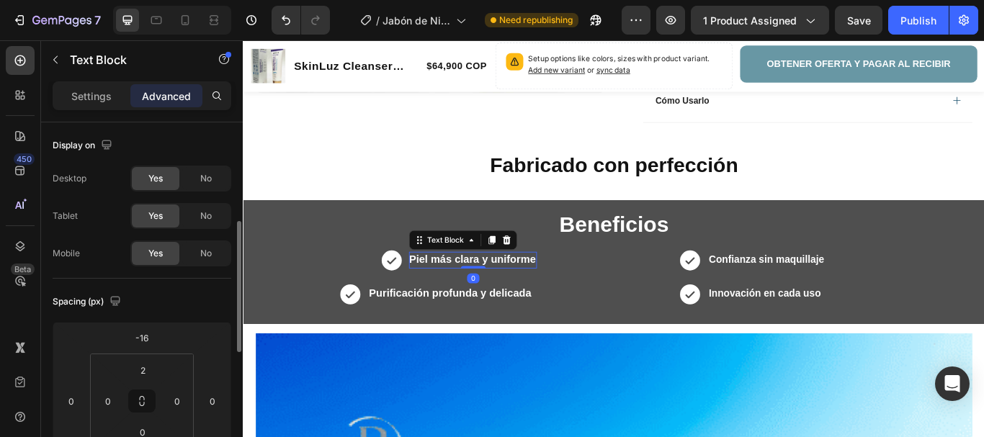
scroll to position [72, 0]
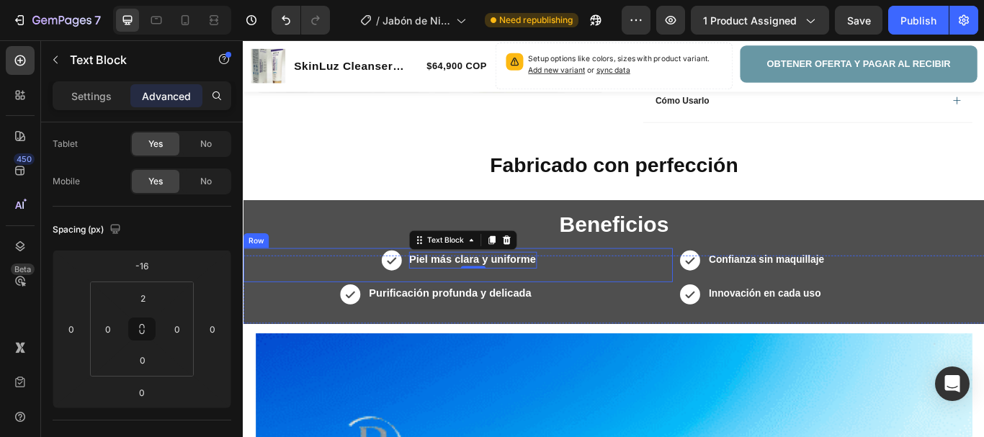
click at [598, 287] on div "Icon Piel más clara y uniforme Text Block 0 Row" at bounding box center [493, 303] width 501 height 40
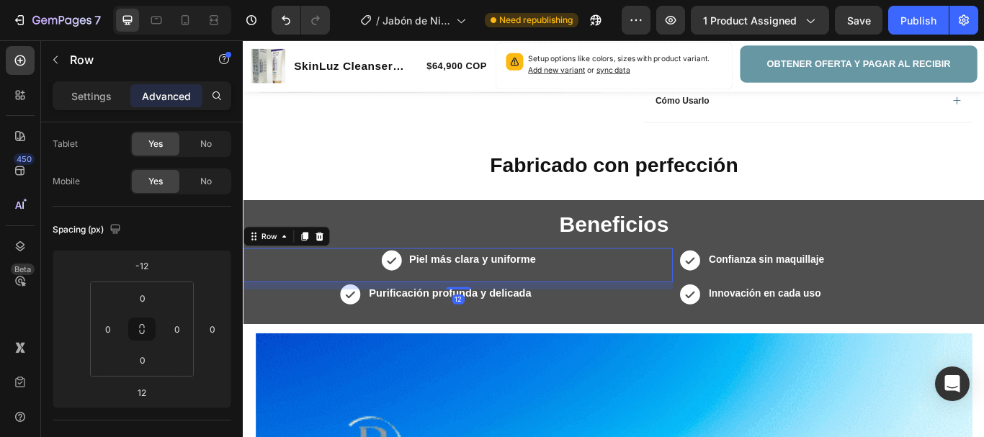
scroll to position [0, 0]
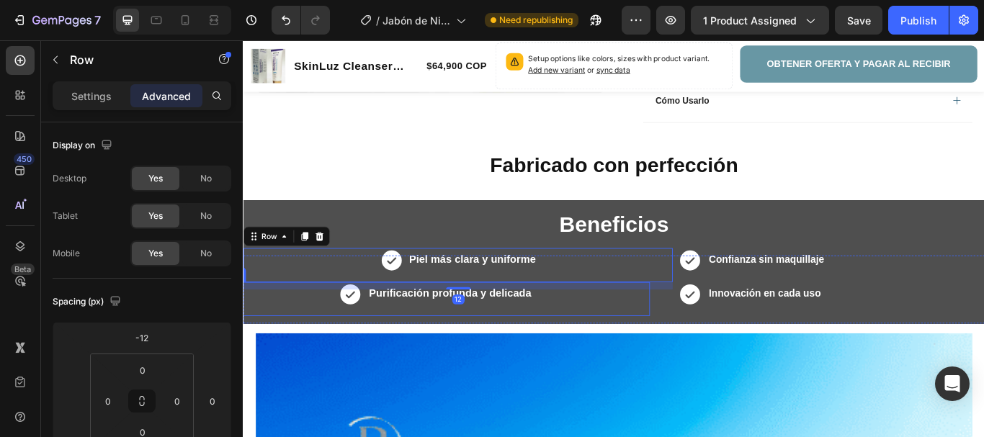
click at [605, 336] on div "Icon Purificación profunda y delicada Text Block Row" at bounding box center [466, 343] width 501 height 40
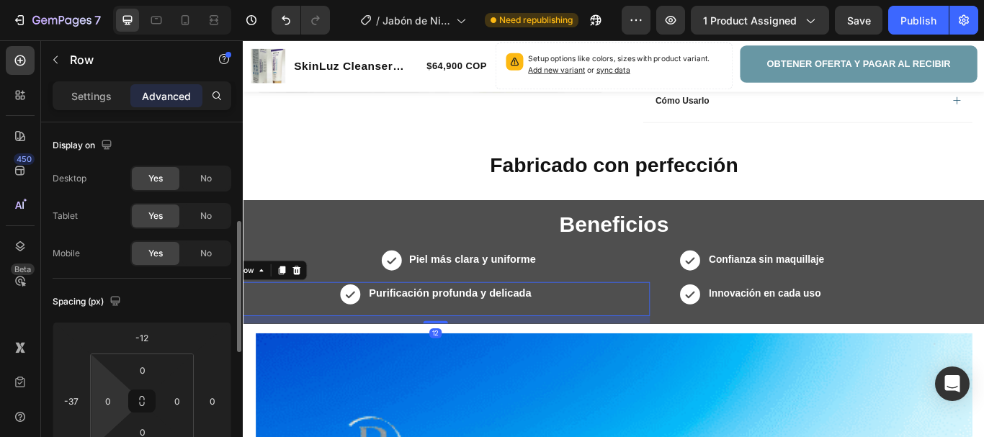
scroll to position [72, 0]
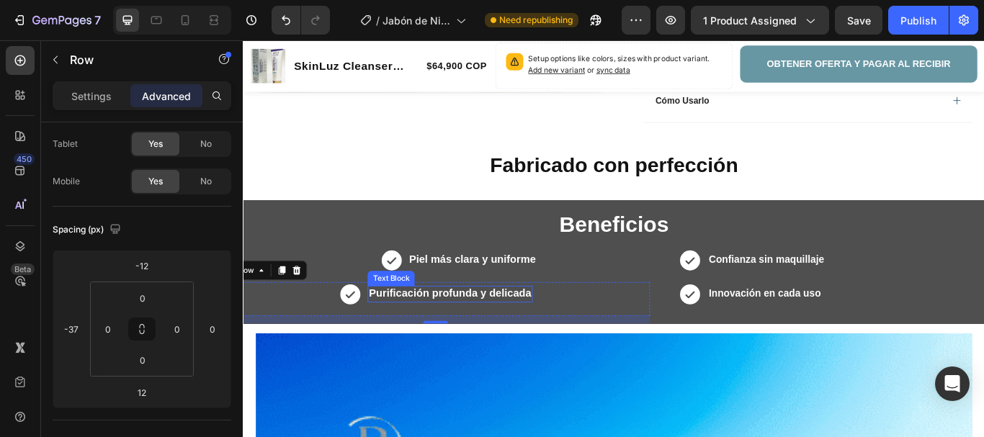
click at [475, 290] on strong "Piel más clara y uniforme" at bounding box center [510, 297] width 148 height 14
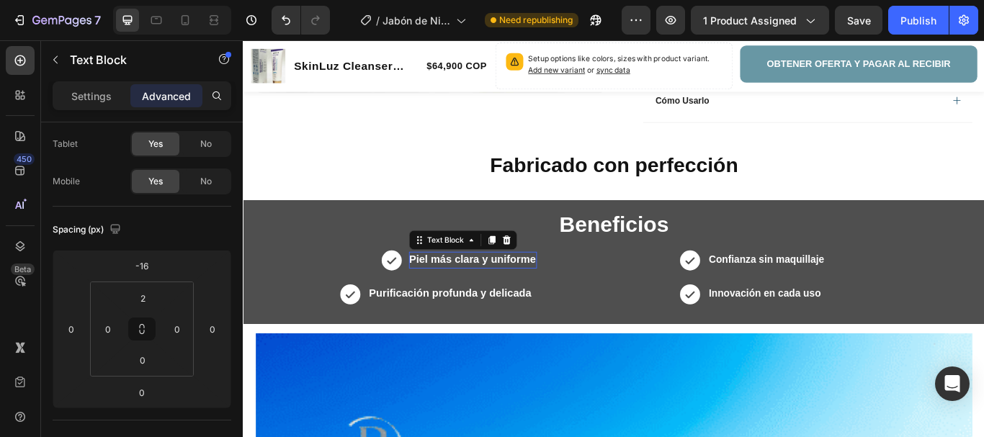
scroll to position [0, 0]
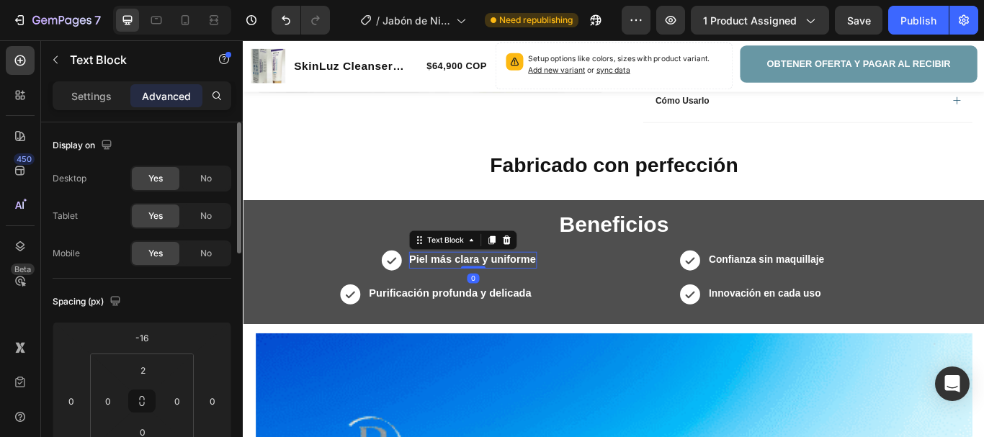
click at [598, 286] on div "Icon Piel más clara y uniforme Text Block 0 Row" at bounding box center [493, 303] width 501 height 40
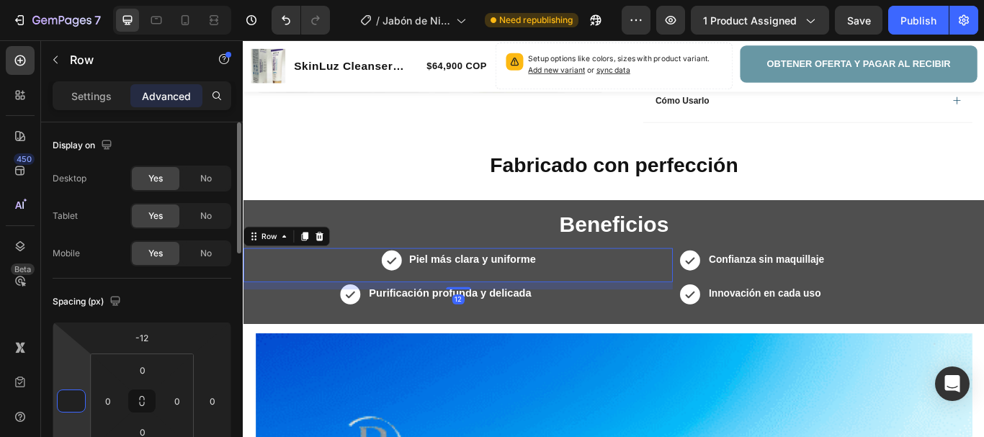
click at [81, 398] on input "number" at bounding box center [71, 401] width 22 height 22
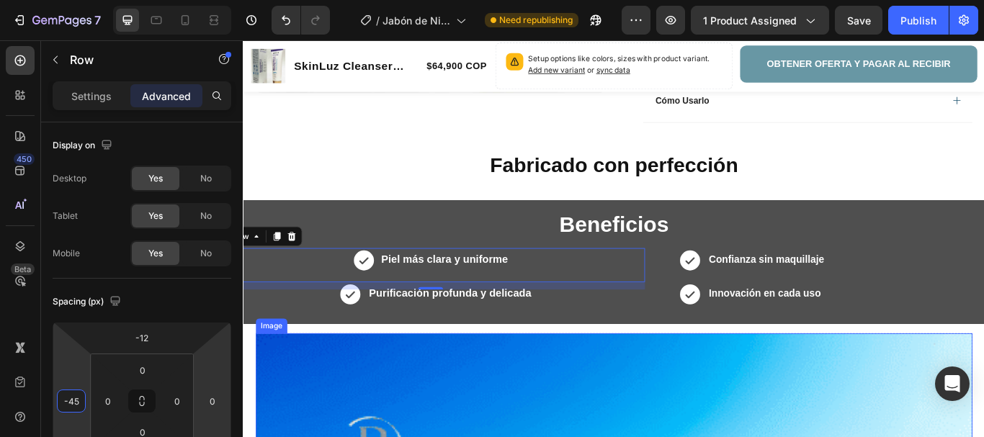
type input "-4"
type input "-3"
type input "-28"
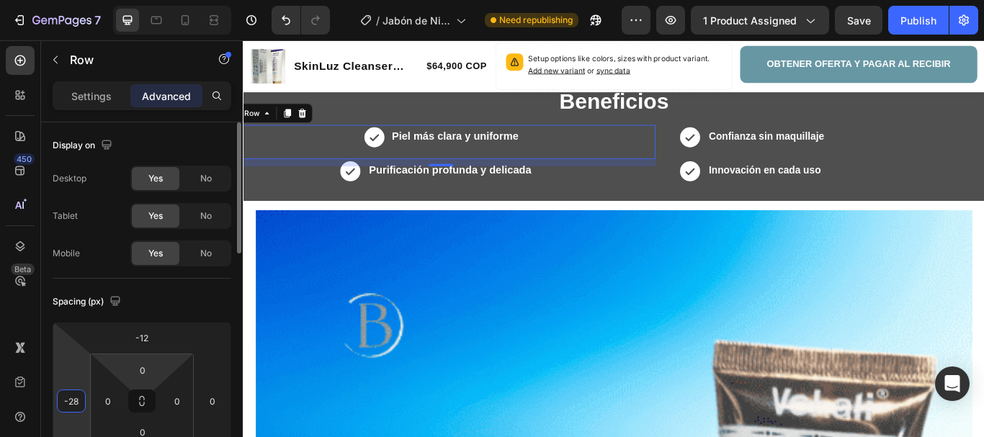
scroll to position [144, 0]
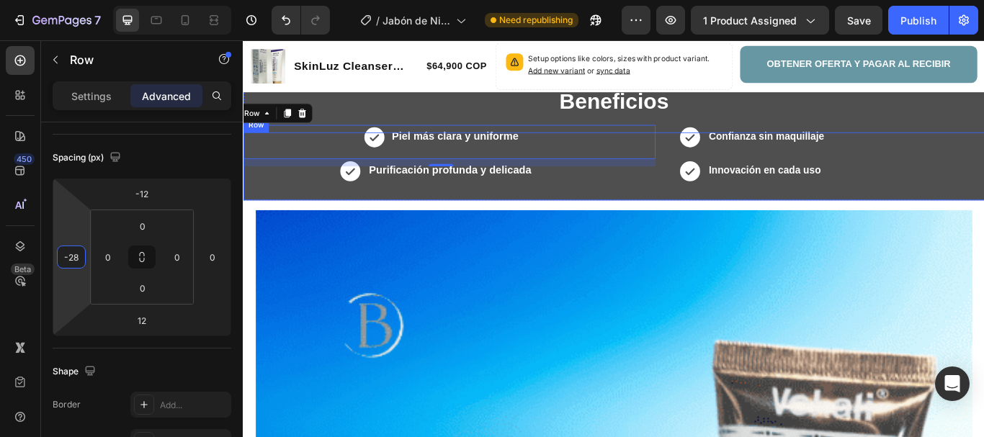
click at [646, 194] on div "Icon Purificación profunda y delicada Text Block Row" at bounding box center [466, 199] width 501 height 40
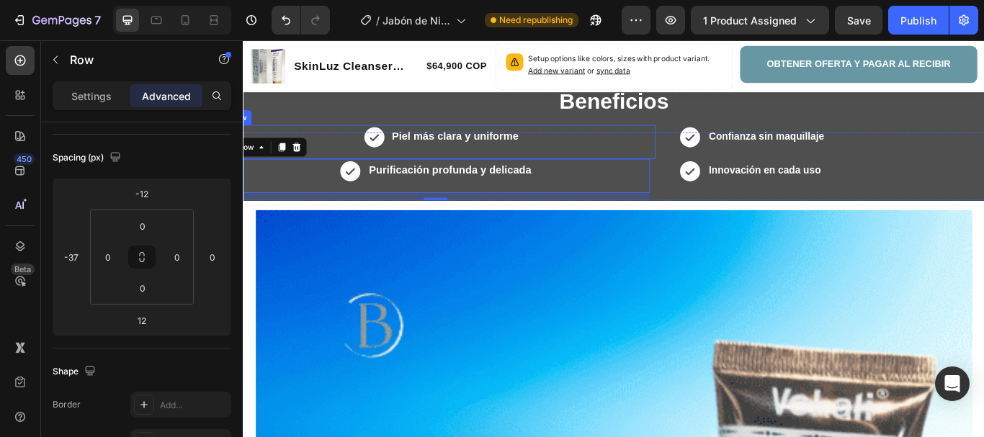
click at [635, 155] on div "Icon Piel más clara y uniforme Text Block Row" at bounding box center [473, 159] width 501 height 40
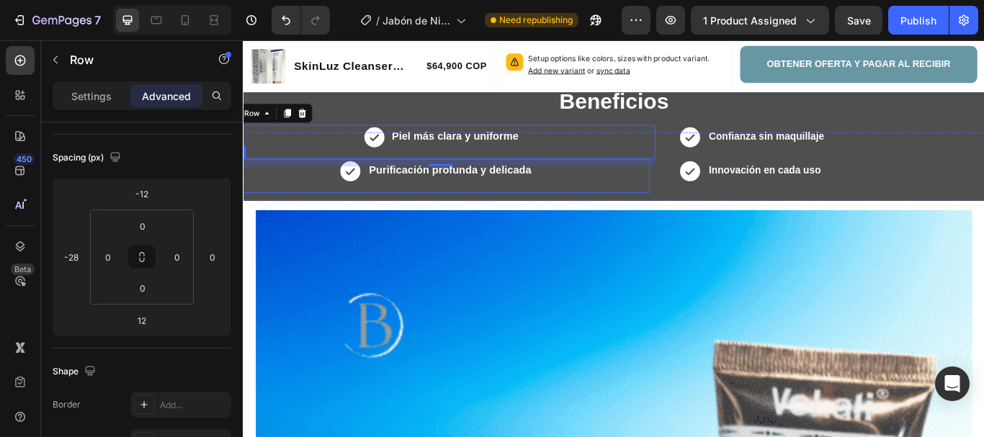
click at [610, 202] on div "Icon Purificación profunda y delicada Text Block Row" at bounding box center [466, 199] width 501 height 40
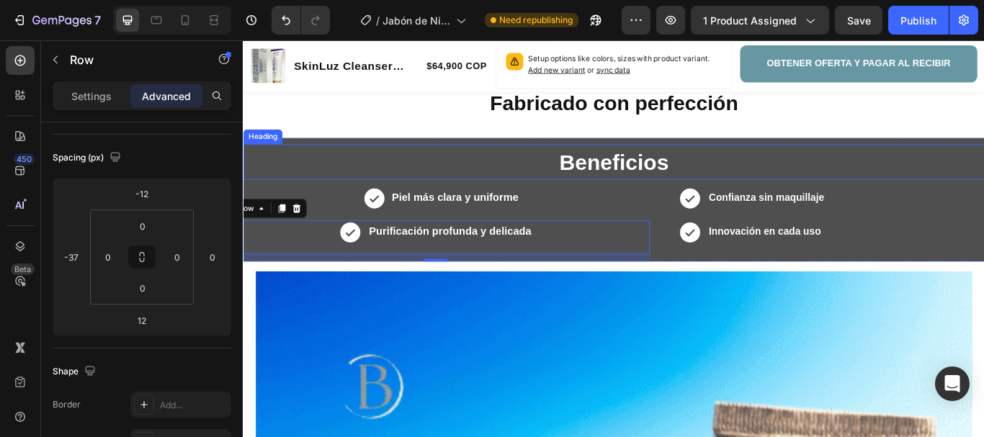
scroll to position [766, 0]
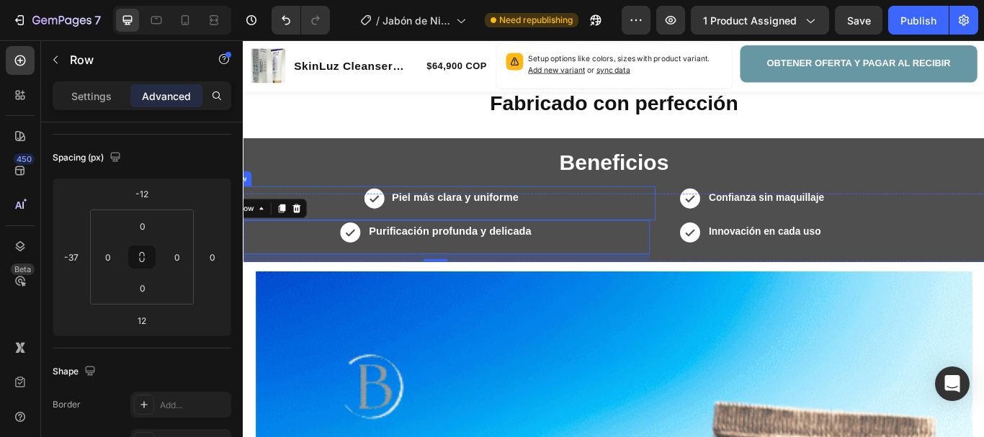
click at [595, 214] on div "Icon Piel más clara y uniforme Text Block Row" at bounding box center [473, 231] width 501 height 40
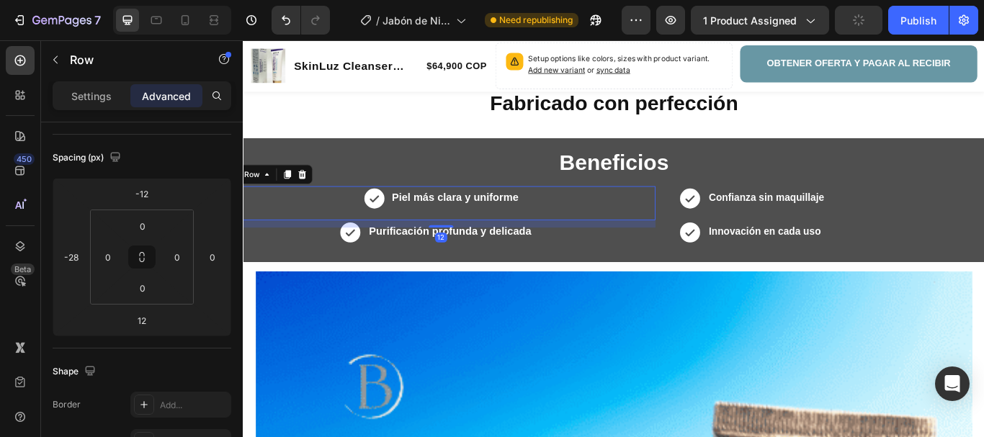
click at [565, 220] on div "Icon Piel más clara y uniforme Text Block Row 12" at bounding box center [473, 231] width 501 height 40
click at [540, 220] on strong "Piel más clara y uniforme" at bounding box center [490, 225] width 148 height 14
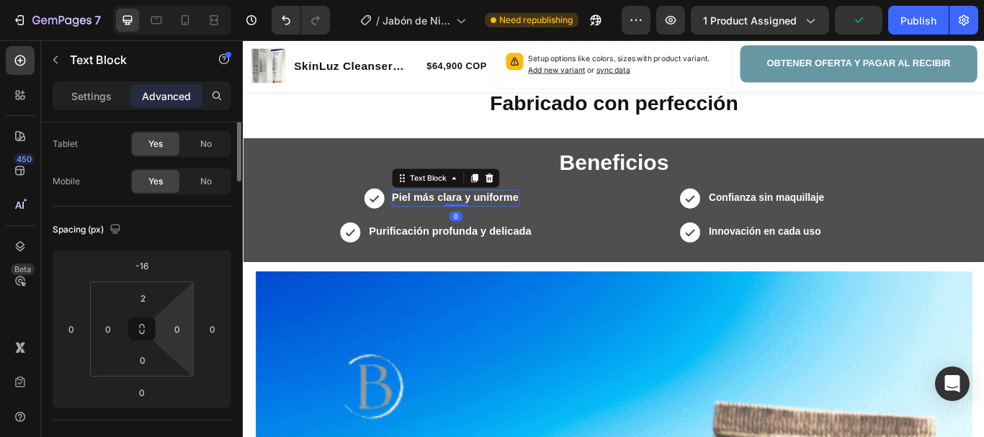
scroll to position [144, 0]
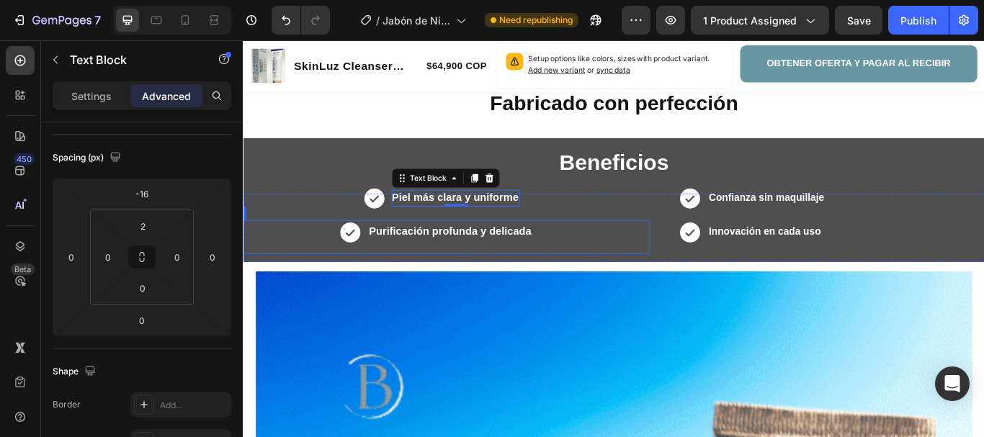
click at [612, 270] on div "Icon Purificación profunda y delicada Text Block Row" at bounding box center [466, 271] width 501 height 40
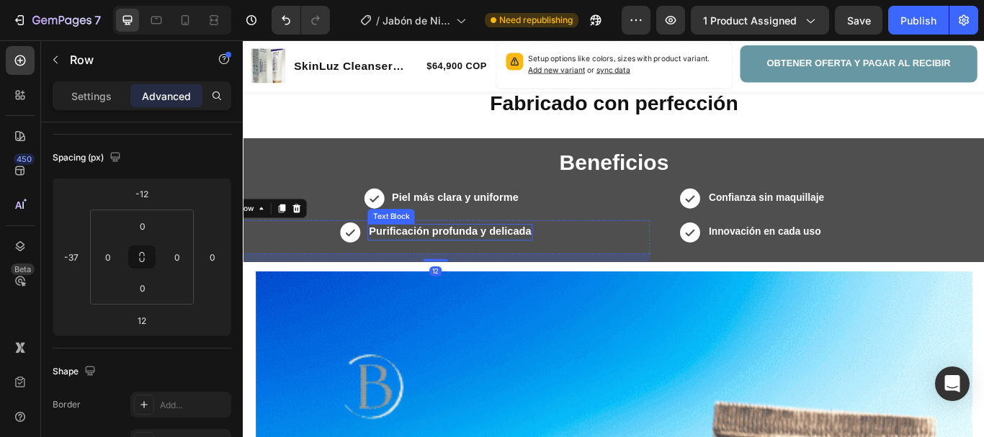
scroll to position [0, 0]
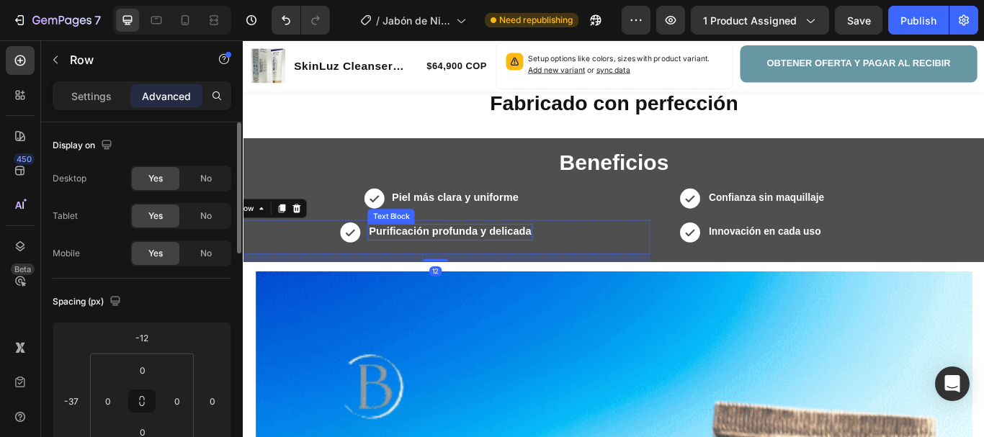
click at [554, 263] on strong "Purificación profunda y delicada" at bounding box center [483, 264] width 189 height 14
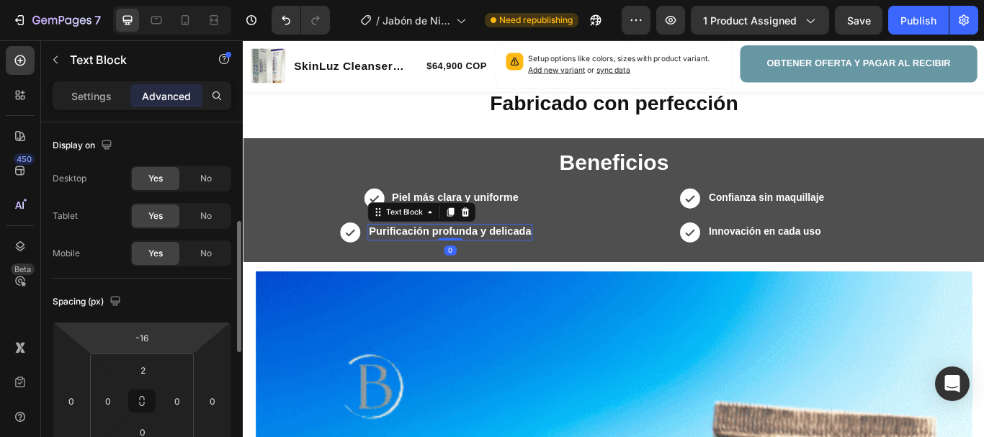
scroll to position [72, 0]
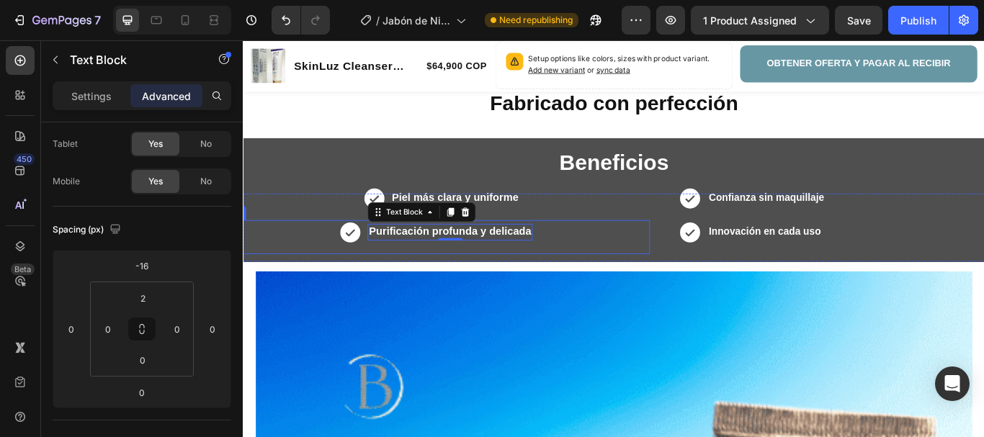
click at [626, 271] on div "Icon Purificación profunda y delicada Text Block 0 Row" at bounding box center [466, 271] width 501 height 40
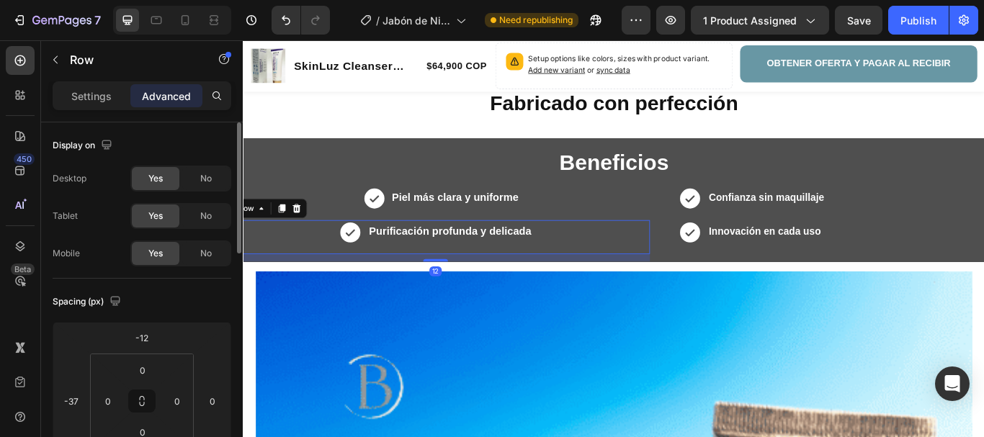
scroll to position [144, 0]
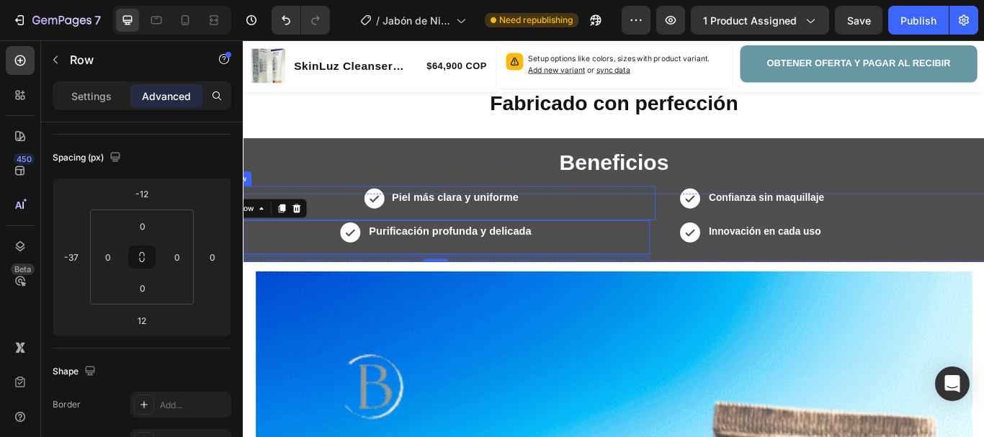
click at [587, 221] on div "Icon Piel más clara y uniforme Text Block Row" at bounding box center [473, 231] width 501 height 40
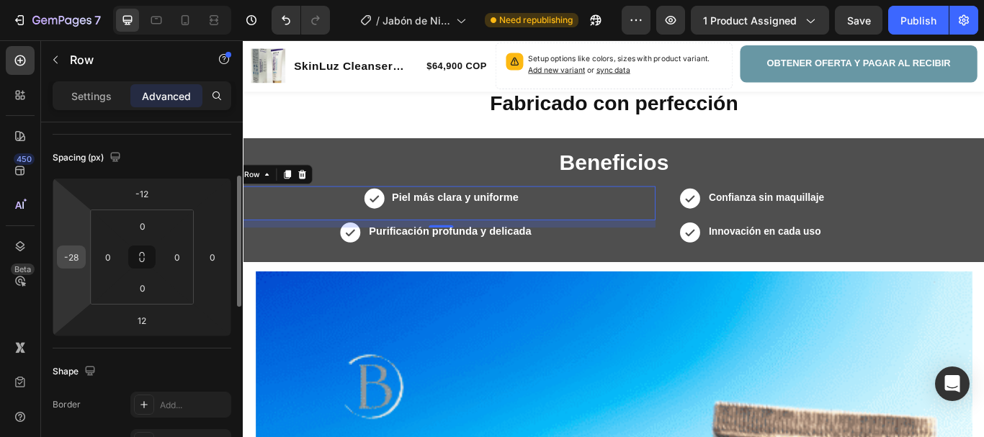
click at [78, 259] on input "-28" at bounding box center [71, 257] width 22 height 22
type input "-5"
type input "-68"
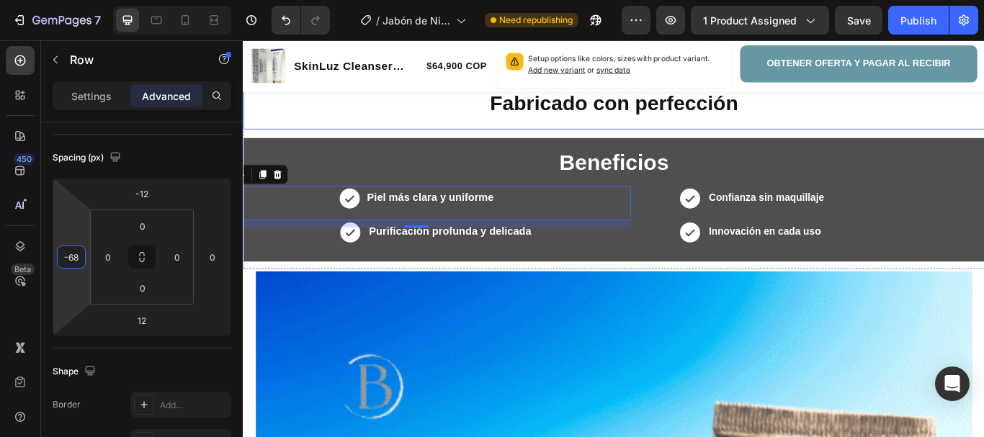
click at [357, 122] on h2 "Fabricado con perfección" at bounding box center [675, 115] width 864 height 34
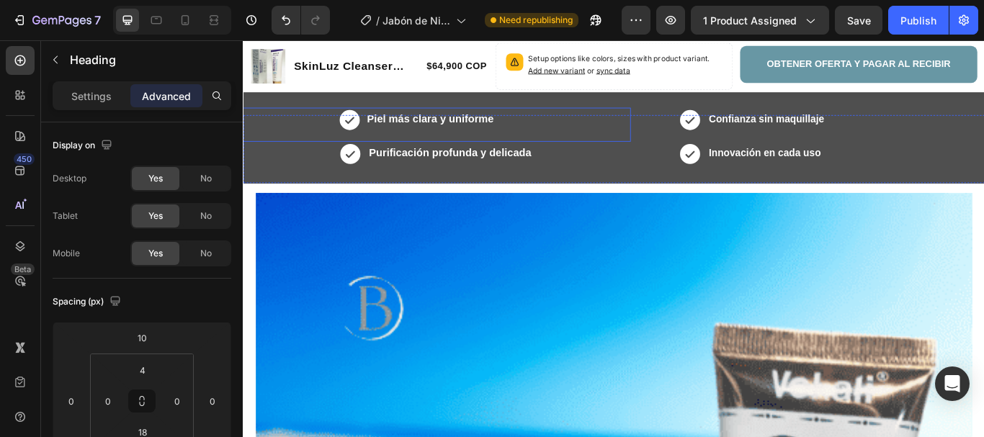
scroll to position [982, 0]
